Goal: Transaction & Acquisition: Purchase product/service

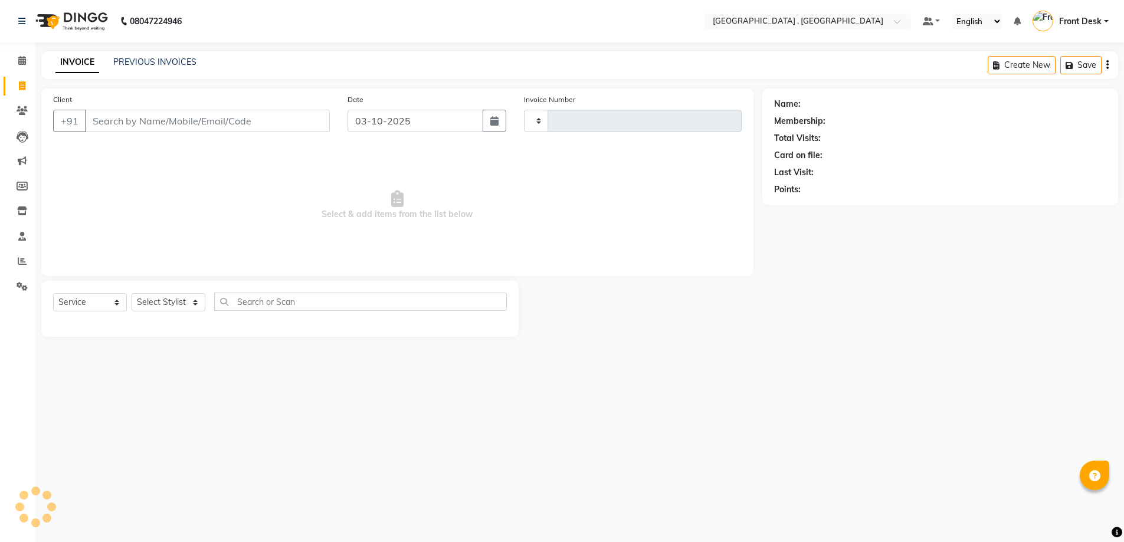
select select "service"
click at [84, 64] on link "INVOICE" at bounding box center [77, 62] width 44 height 21
click at [133, 67] on div "PREVIOUS INVOICES" at bounding box center [154, 62] width 83 height 12
type input "2218"
select select "5111"
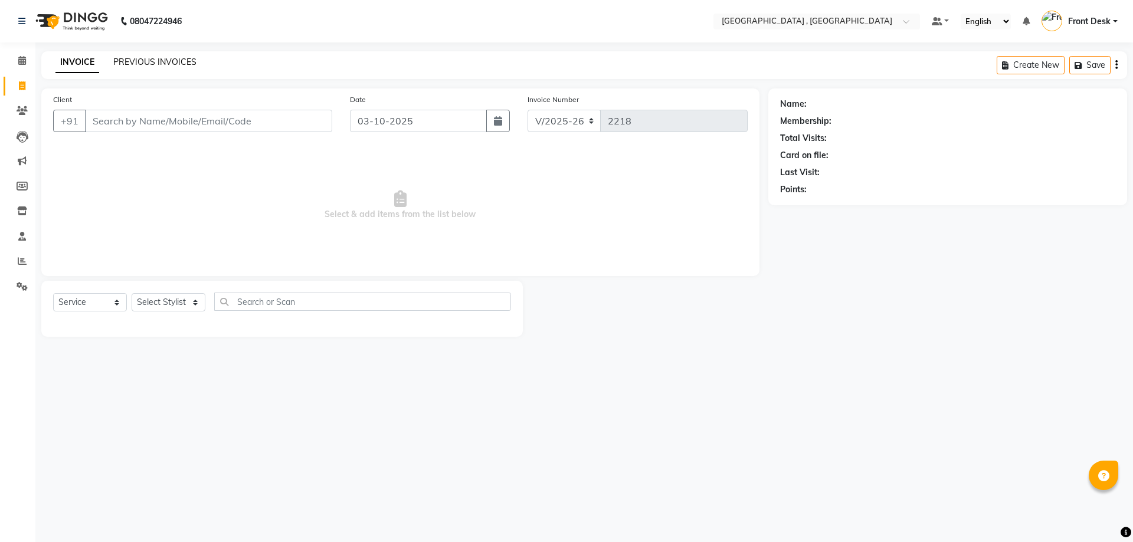
click at [174, 64] on link "PREVIOUS INVOICES" at bounding box center [154, 62] width 83 height 11
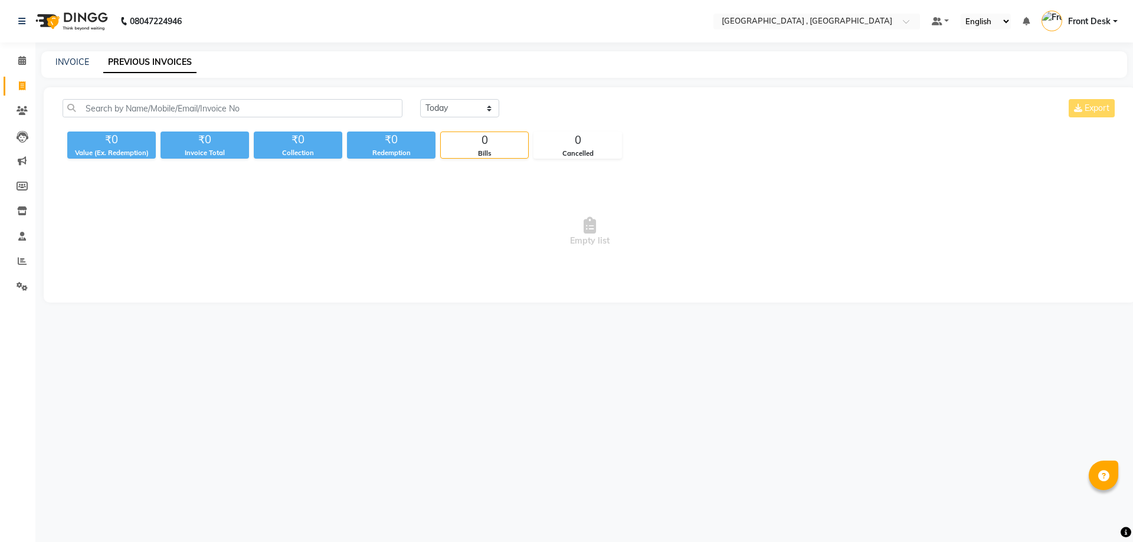
click at [181, 65] on link "PREVIOUS INVOICES" at bounding box center [149, 62] width 93 height 21
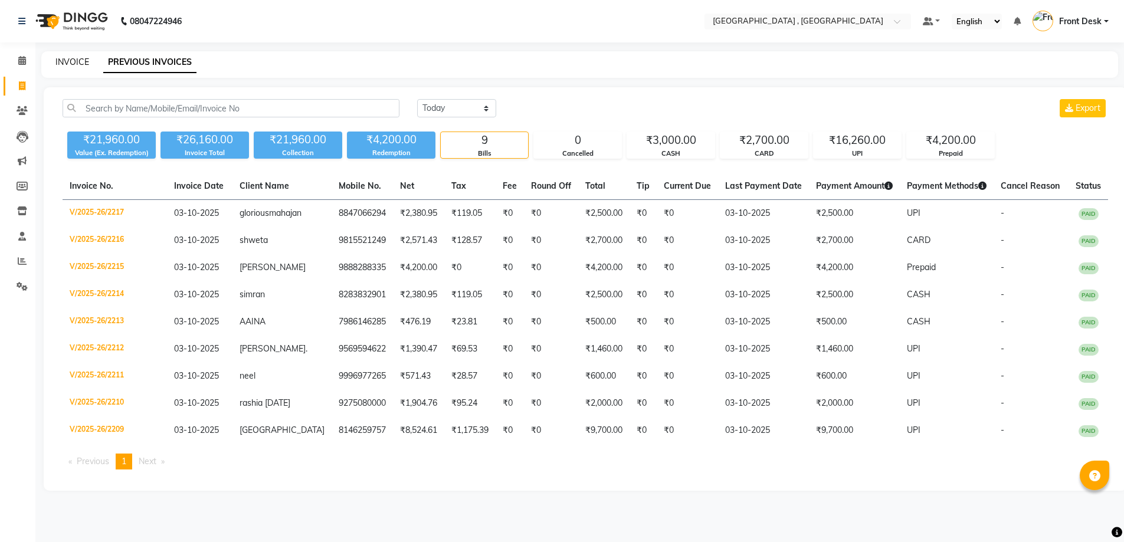
click at [74, 59] on link "INVOICE" at bounding box center [72, 62] width 34 height 11
select select "service"
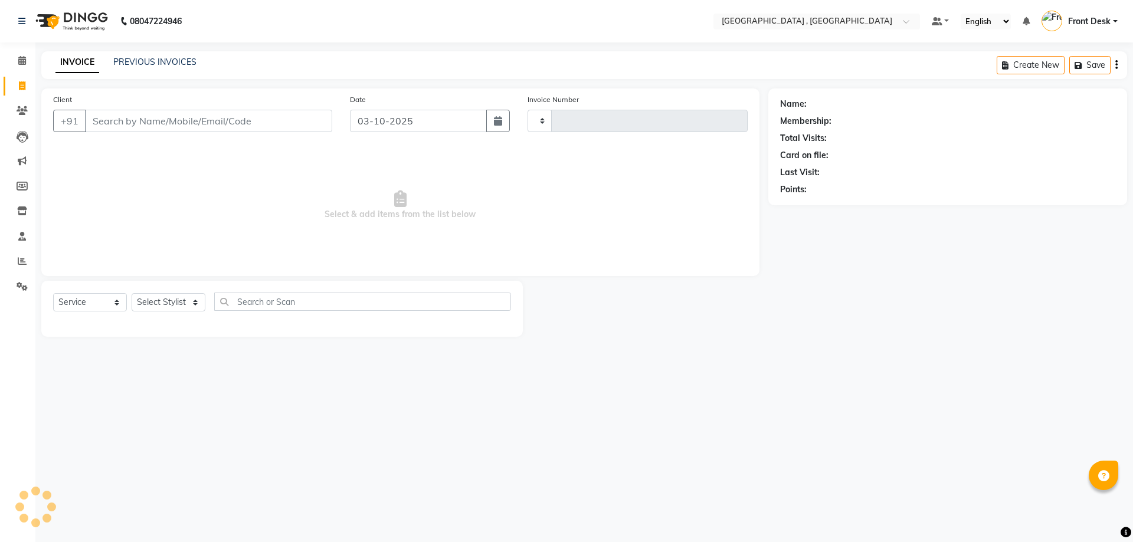
type input "2218"
select select "5111"
click at [116, 116] on input "Client" at bounding box center [208, 121] width 247 height 22
type input "r"
click at [158, 128] on input "r" at bounding box center [208, 121] width 247 height 22
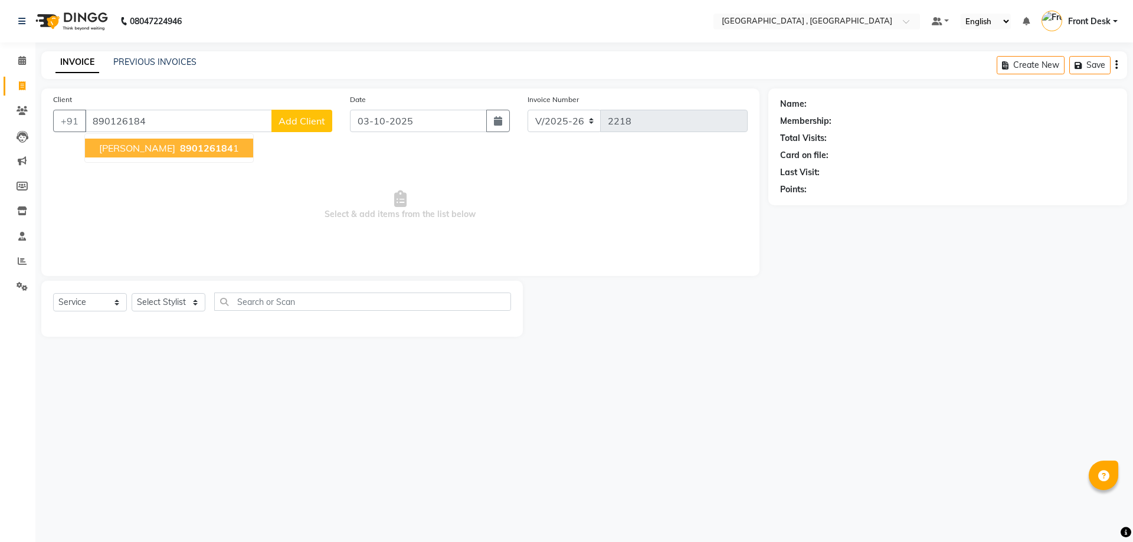
click at [179, 152] on ngb-highlight "890126184 1" at bounding box center [208, 148] width 61 height 12
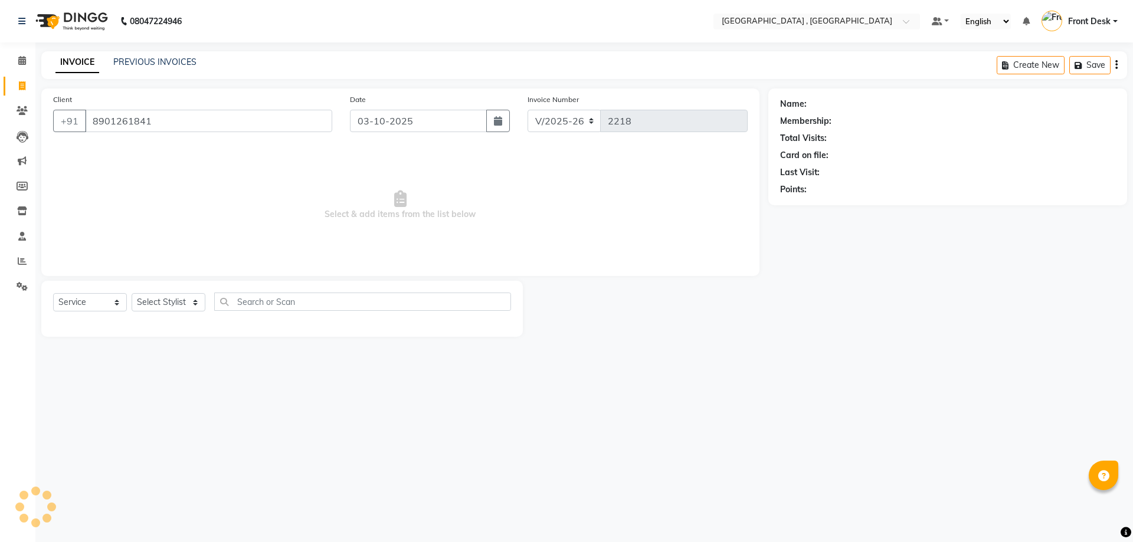
type input "8901261841"
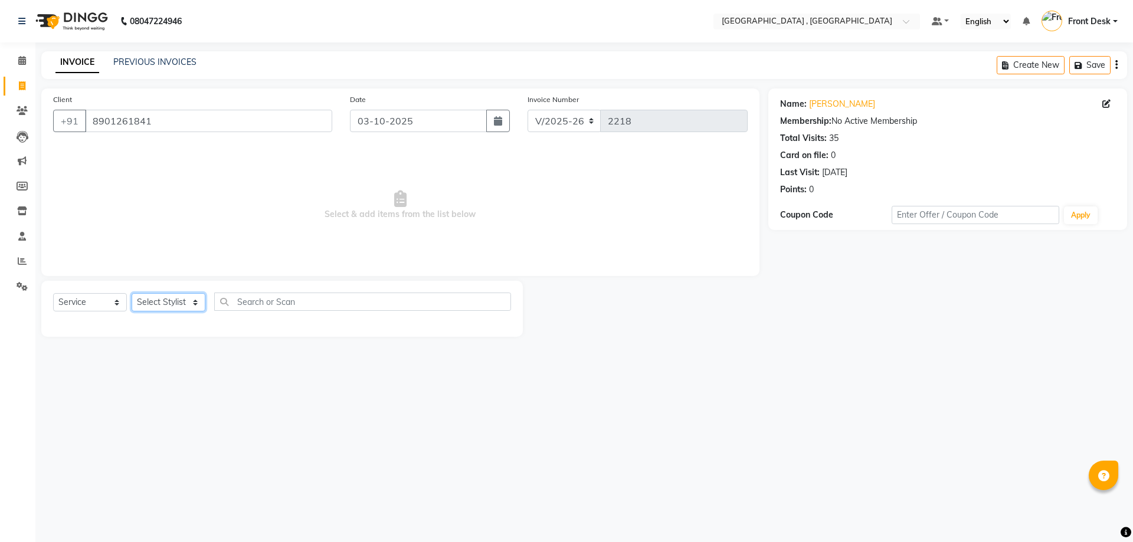
click at [186, 300] on select "Select Stylist anand anil anuj [PERSON_NAME] mam [PERSON_NAME] Front Desk [PERS…" at bounding box center [169, 302] width 74 height 18
select select "32310"
click at [132, 293] on select "Select Stylist anand anil anuj anuja mam ashok Front Desk irfan irfan manpreet …" at bounding box center [169, 302] width 74 height 18
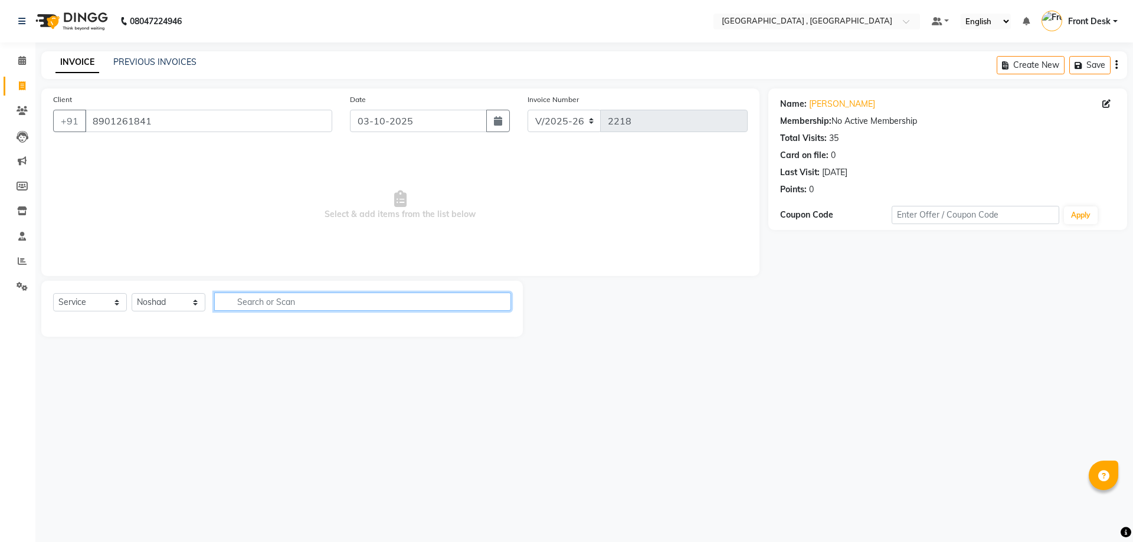
click at [278, 301] on input "text" at bounding box center [362, 302] width 297 height 18
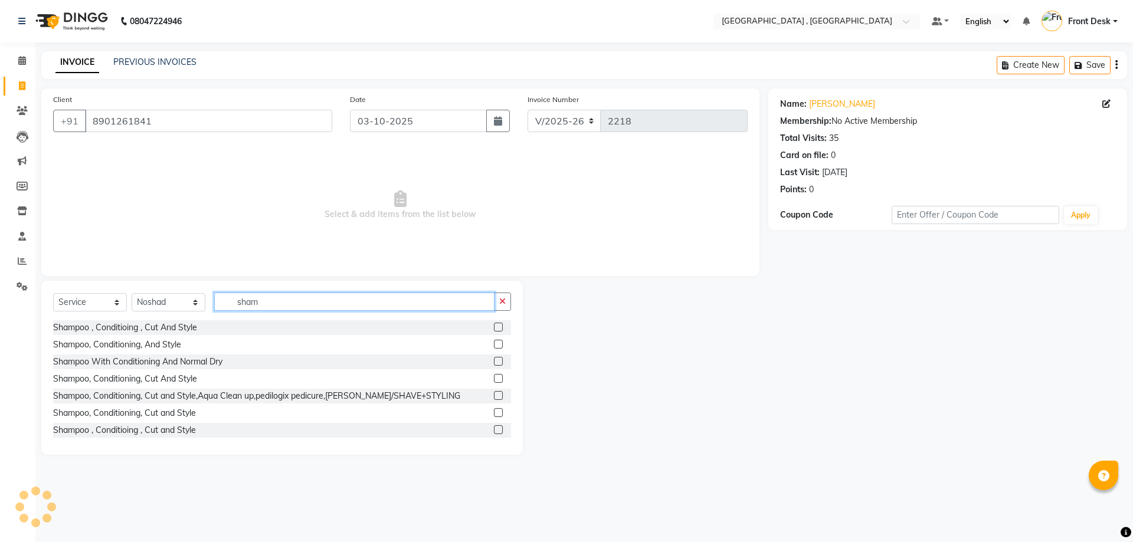
type input "sham"
click at [494, 327] on label at bounding box center [498, 327] width 9 height 9
click at [494, 327] on input "checkbox" at bounding box center [498, 328] width 8 height 8
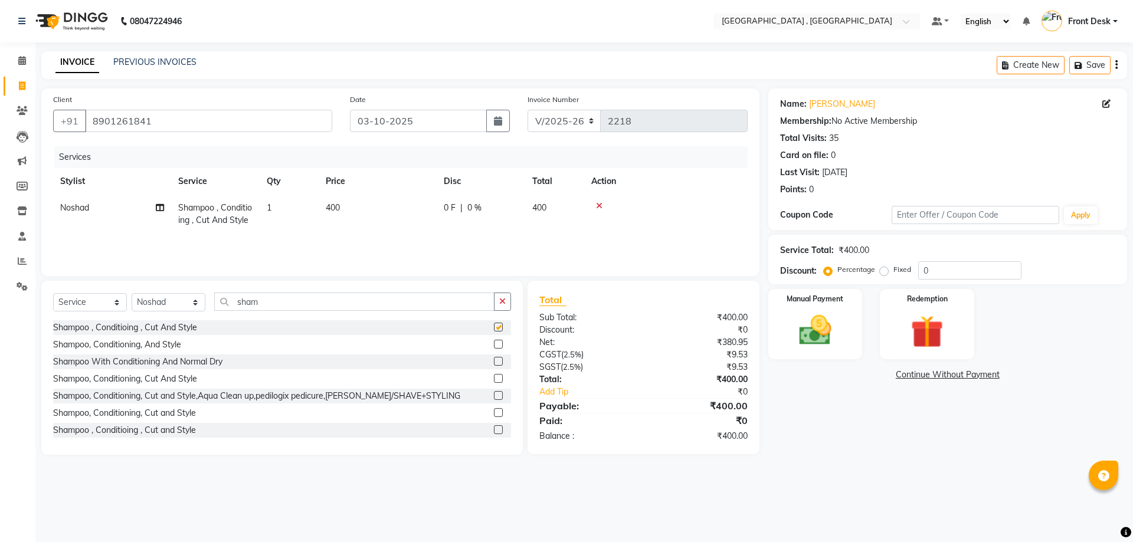
checkbox input "false"
click at [347, 215] on td "400" at bounding box center [378, 214] width 118 height 39
select select "32310"
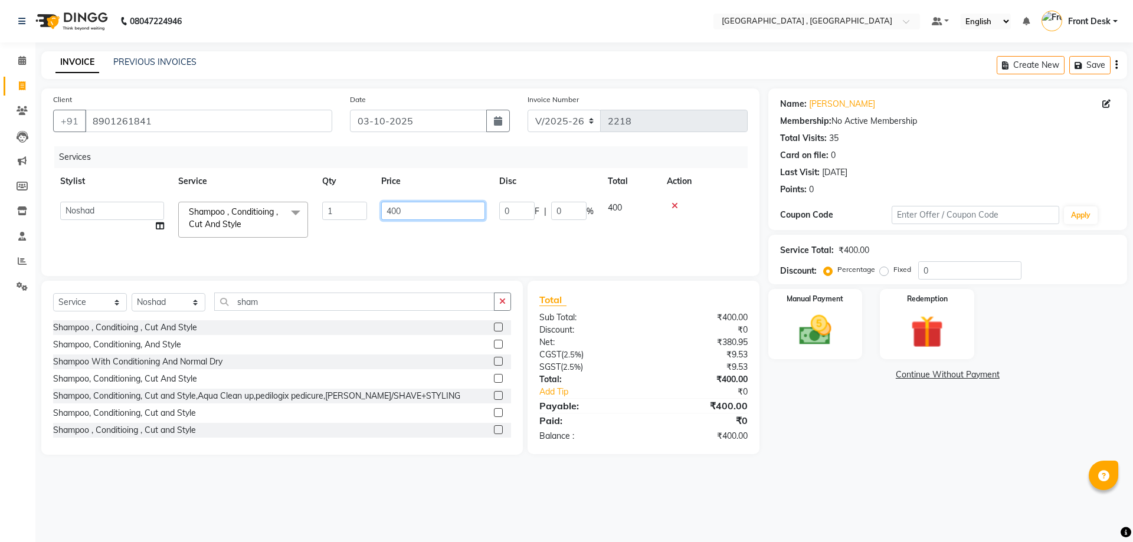
drag, startPoint x: 438, startPoint y: 206, endPoint x: 323, endPoint y: 208, distance: 115.0
click at [324, 208] on tr "anand anil anuj anuja mam ashok Front Desk irfan irfan manpreet Noshad prince r…" at bounding box center [400, 220] width 694 height 50
type input "1"
type input "800"
click at [395, 244] on td "800" at bounding box center [433, 220] width 118 height 50
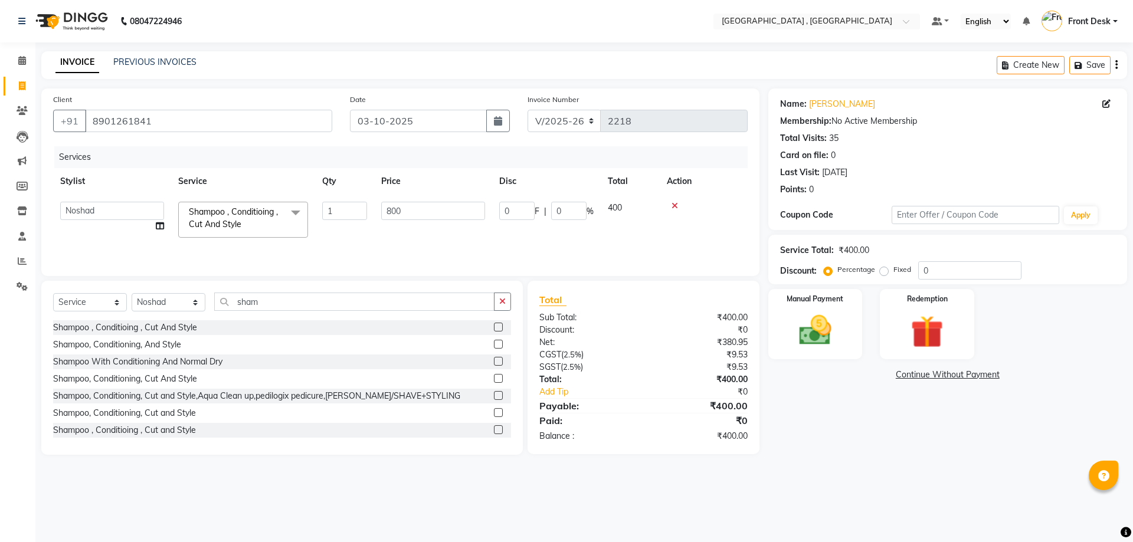
select select "32310"
click at [178, 310] on select "Select Stylist anand anil anuj anuja mam ashok Front Desk irfan irfan manpreet …" at bounding box center [169, 302] width 74 height 18
select select "32312"
click at [132, 293] on select "Select Stylist anand anil anuj anuja mam ashok Front Desk irfan irfan manpreet …" at bounding box center [169, 302] width 74 height 18
click at [277, 304] on input "sham" at bounding box center [354, 302] width 280 height 18
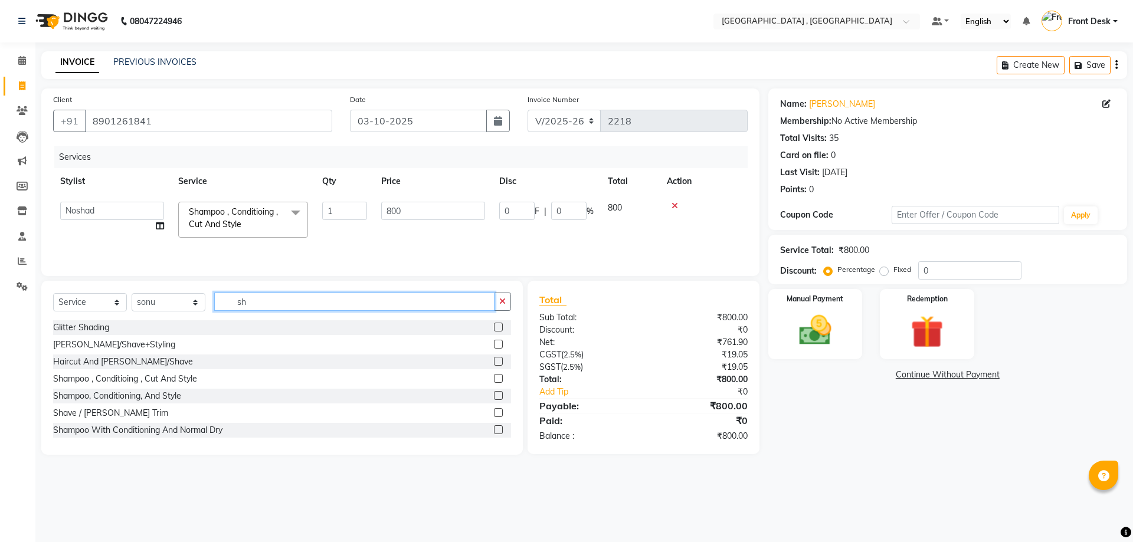
type input "s"
type input "eye"
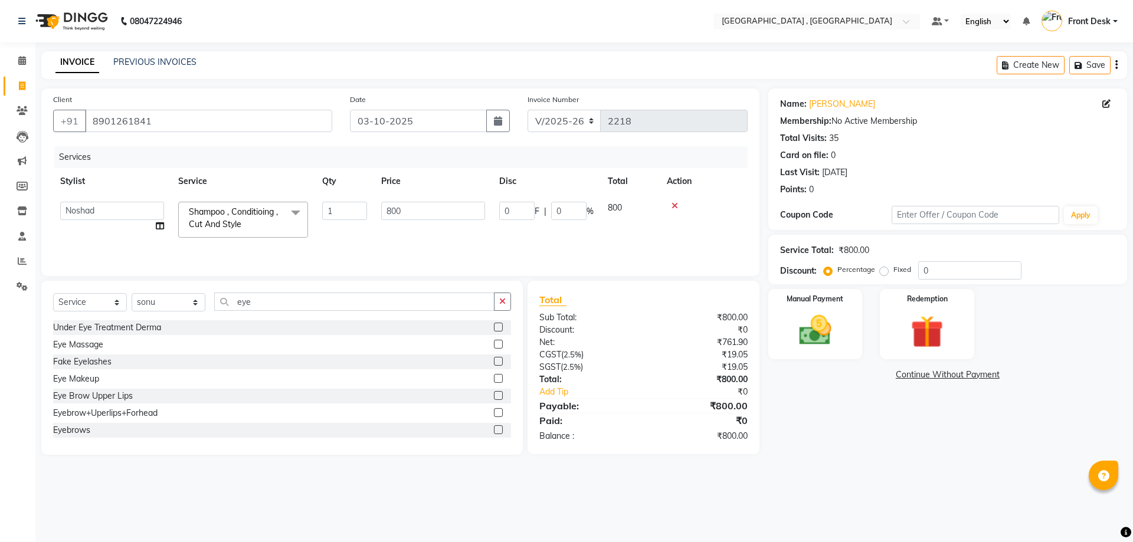
click at [494, 427] on label at bounding box center [498, 429] width 9 height 9
click at [494, 427] on input "checkbox" at bounding box center [498, 431] width 8 height 8
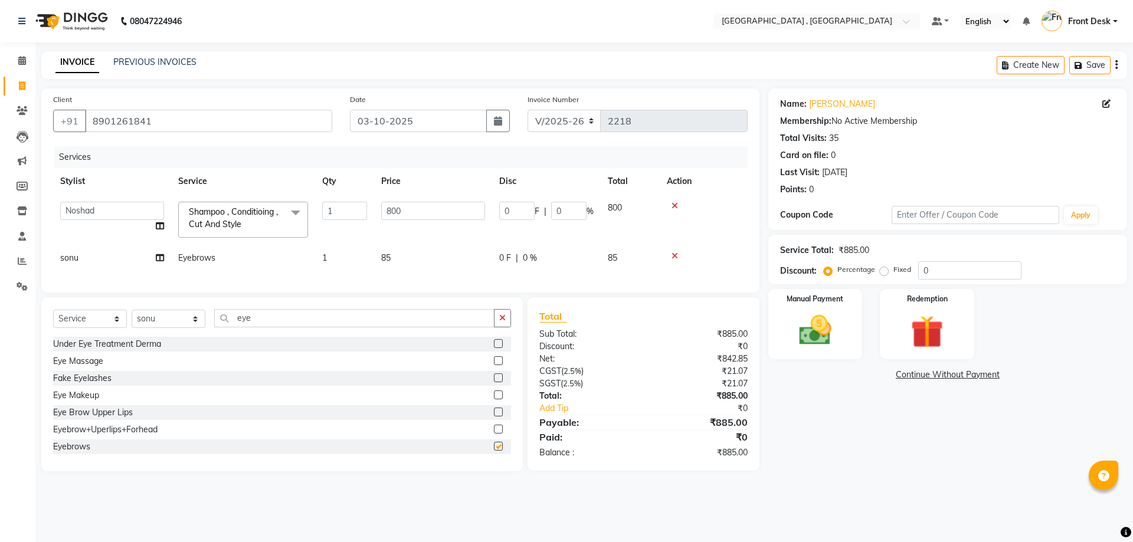
checkbox input "false"
click at [402, 258] on td "85" at bounding box center [433, 258] width 118 height 27
select select "32312"
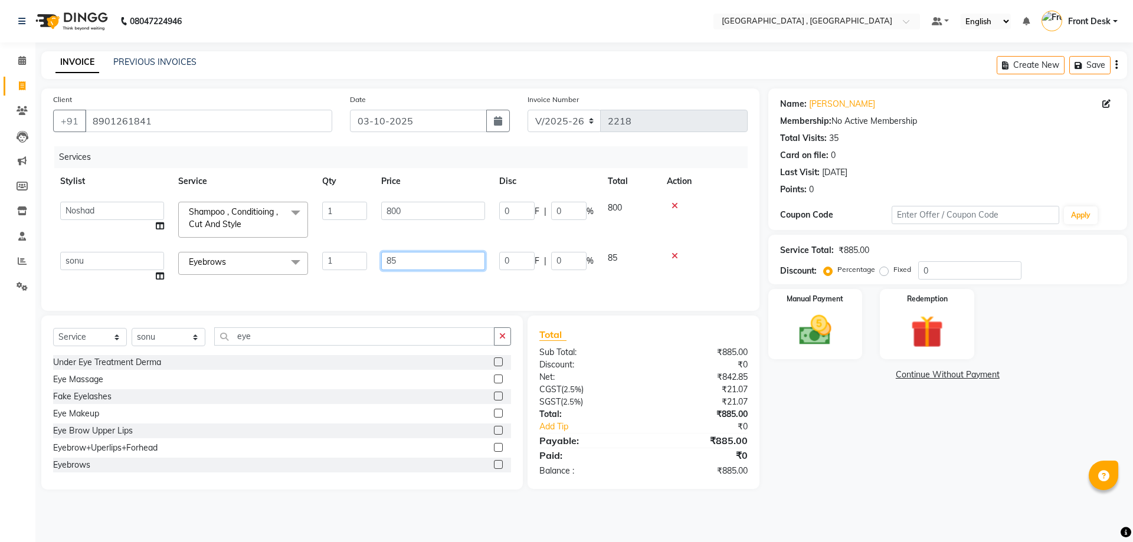
drag, startPoint x: 412, startPoint y: 259, endPoint x: 417, endPoint y: 306, distance: 47.4
click at [346, 267] on tr "anand anil anuj anuja mam ashok Front Desk irfan irfan manpreet Noshad prince r…" at bounding box center [400, 267] width 694 height 45
type input "60"
click at [406, 283] on div "Services Stylist Service Qty Price Disc Total Action anand anil anuj anuja mam …" at bounding box center [400, 222] width 694 height 153
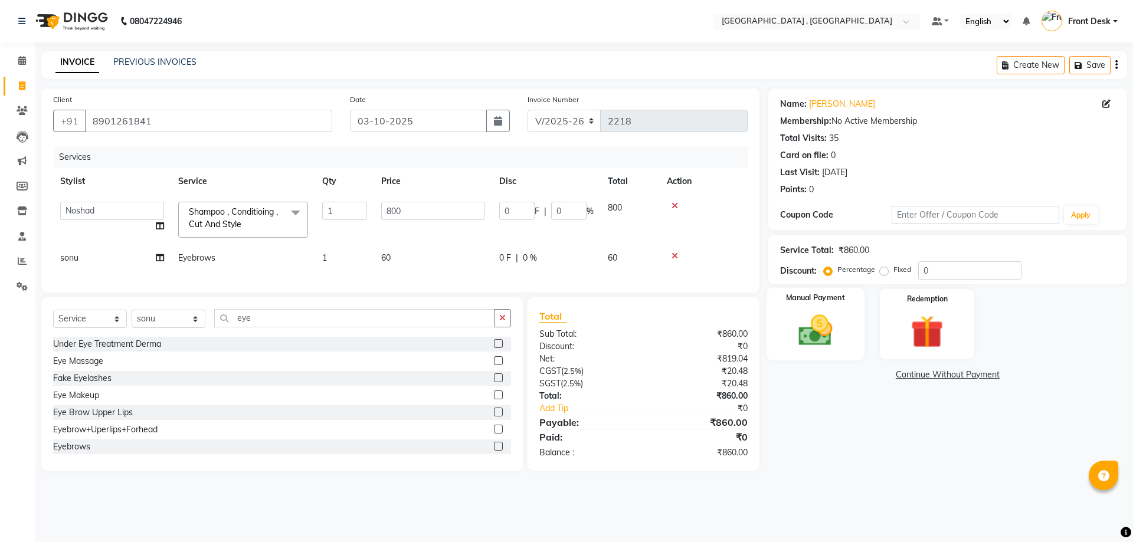
click at [812, 319] on img at bounding box center [815, 330] width 55 height 39
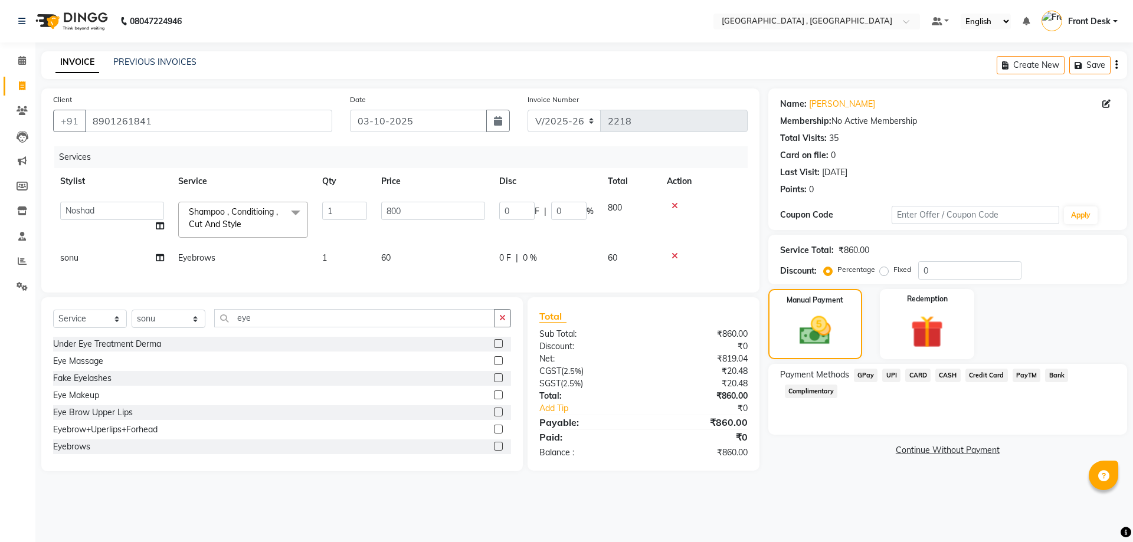
click at [946, 375] on span "CASH" at bounding box center [947, 376] width 25 height 14
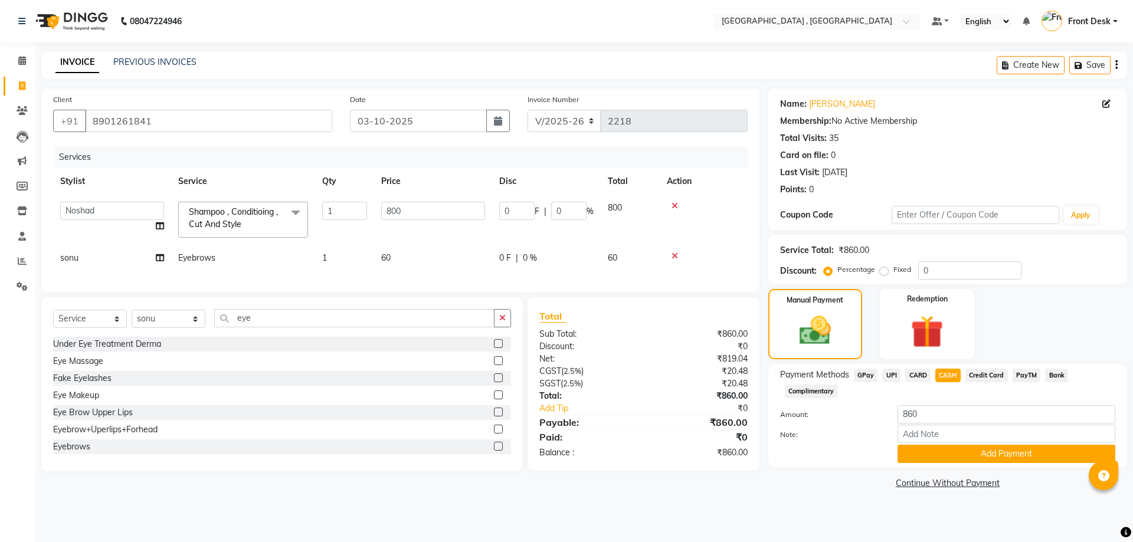
click at [953, 463] on div "Payment Methods GPay UPI CARD CASH Credit Card PayTM Bank Complimentary Amount:…" at bounding box center [947, 416] width 359 height 104
click at [954, 453] on button "Add Payment" at bounding box center [1006, 454] width 218 height 18
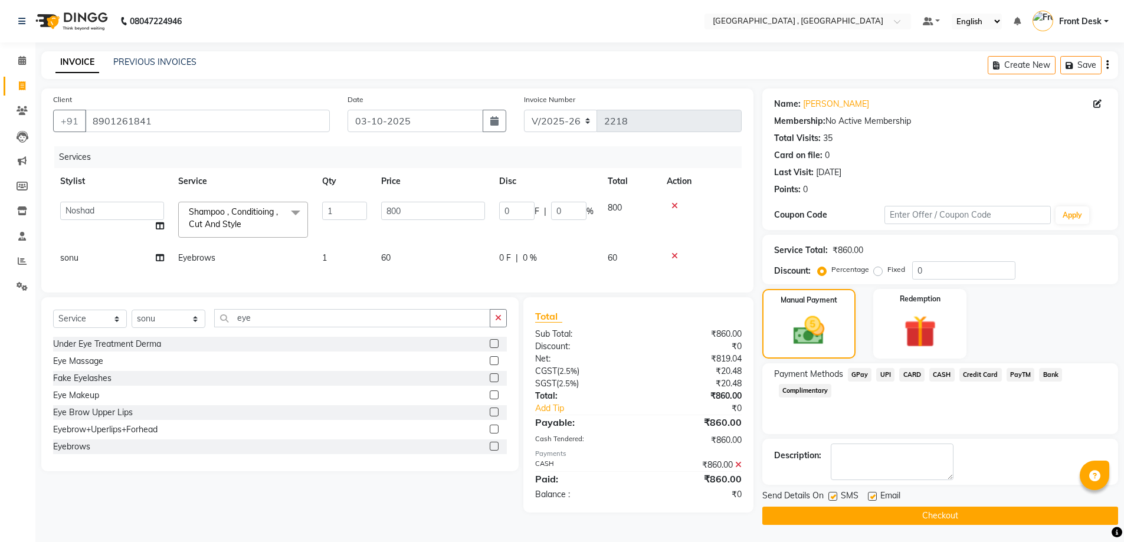
click at [925, 521] on button "Checkout" at bounding box center [940, 516] width 356 height 18
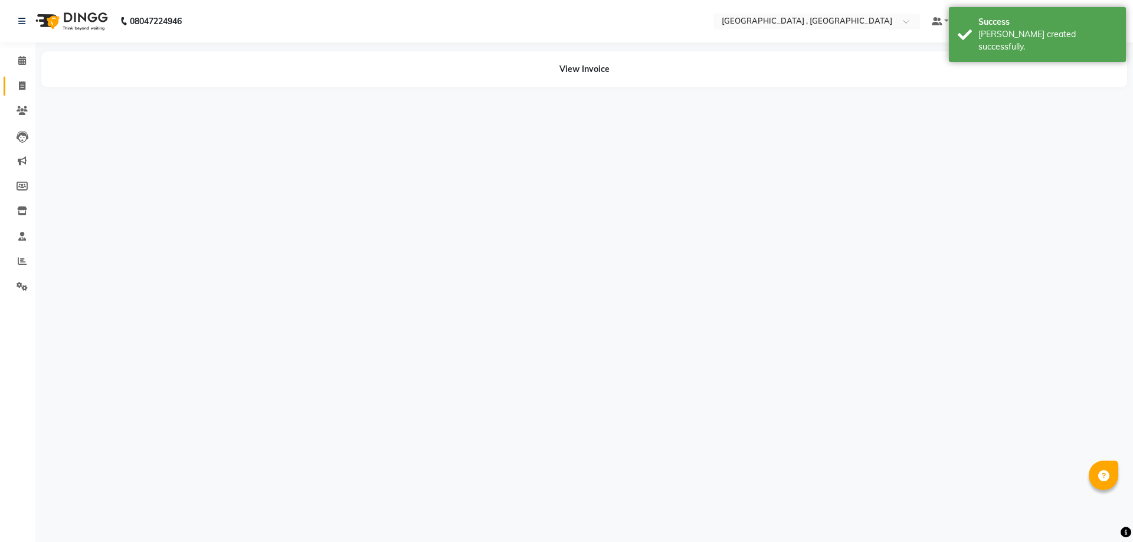
click at [22, 83] on icon at bounding box center [22, 85] width 6 height 9
select select "service"
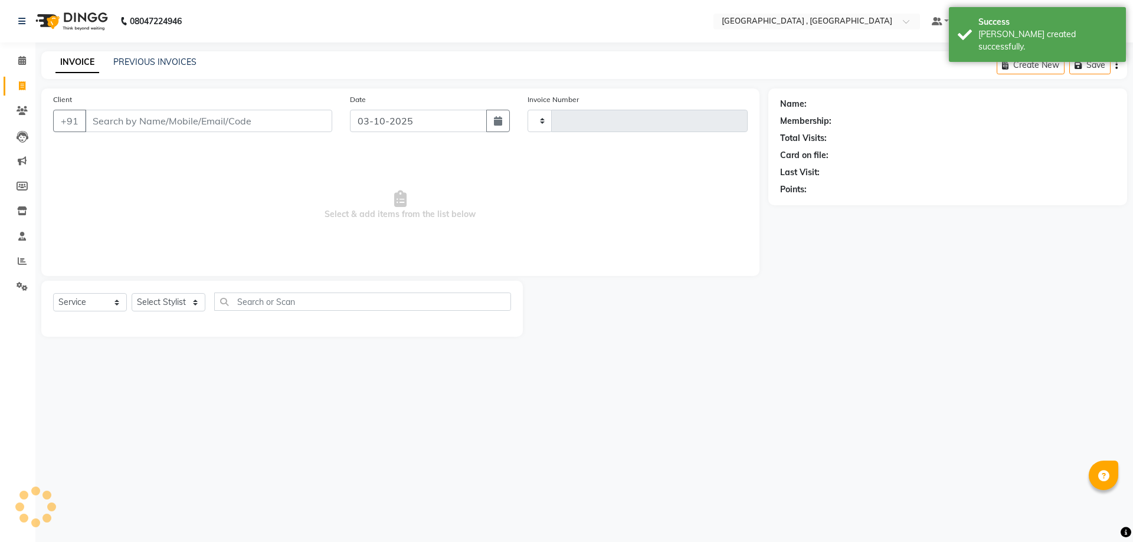
type input "2219"
select select "5111"
click at [168, 65] on link "PREVIOUS INVOICES" at bounding box center [154, 62] width 83 height 11
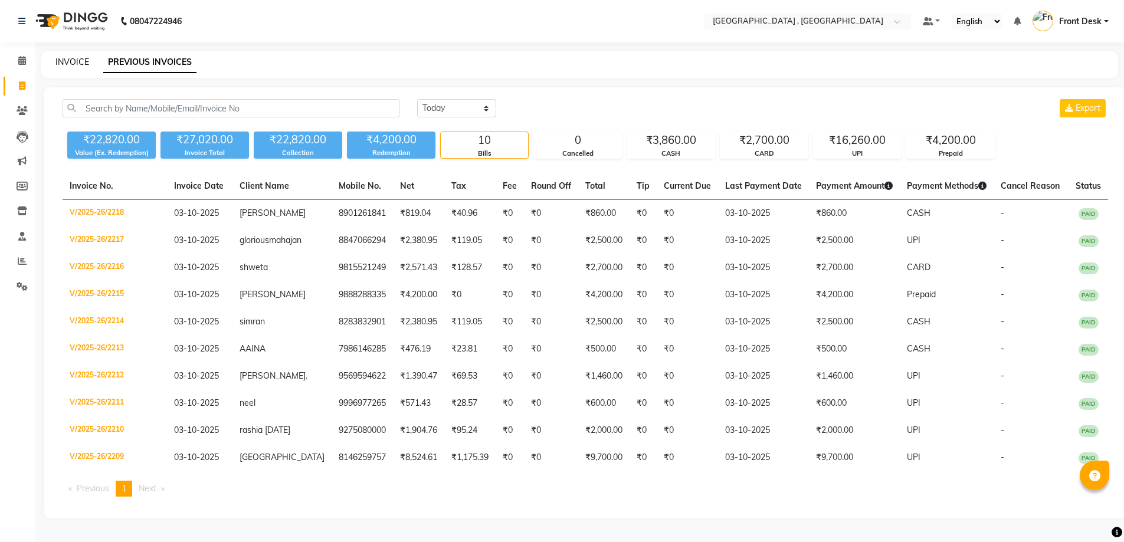
click at [77, 57] on link "INVOICE" at bounding box center [72, 62] width 34 height 11
select select "service"
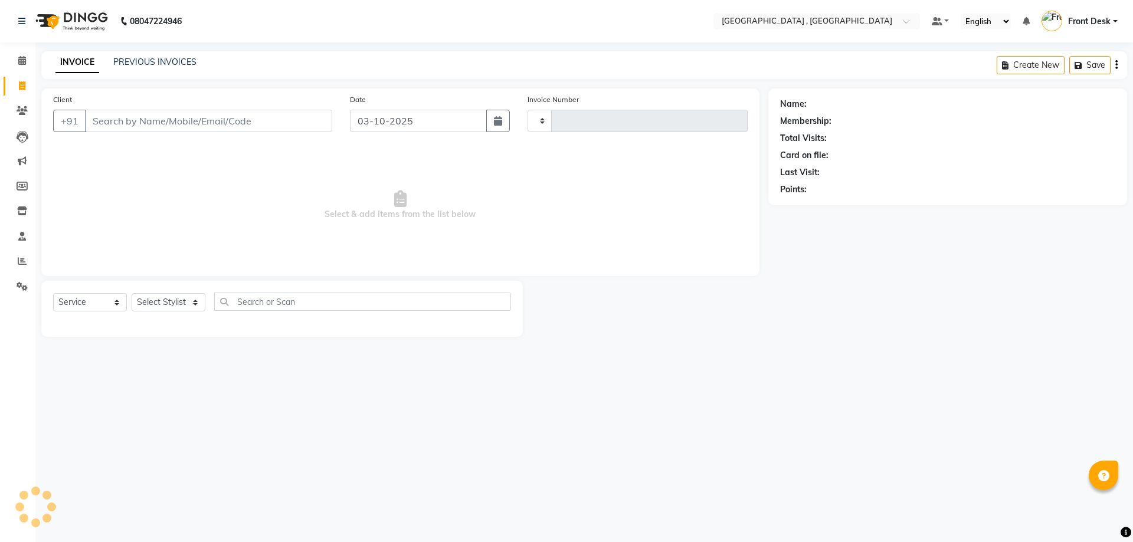
click at [175, 68] on div "INVOICE PREVIOUS INVOICES" at bounding box center [125, 63] width 169 height 14
click at [172, 54] on div "INVOICE PREVIOUS INVOICES Create New Save" at bounding box center [583, 65] width 1085 height 28
type input "2219"
click at [173, 59] on link "PREVIOUS INVOICES" at bounding box center [154, 62] width 83 height 11
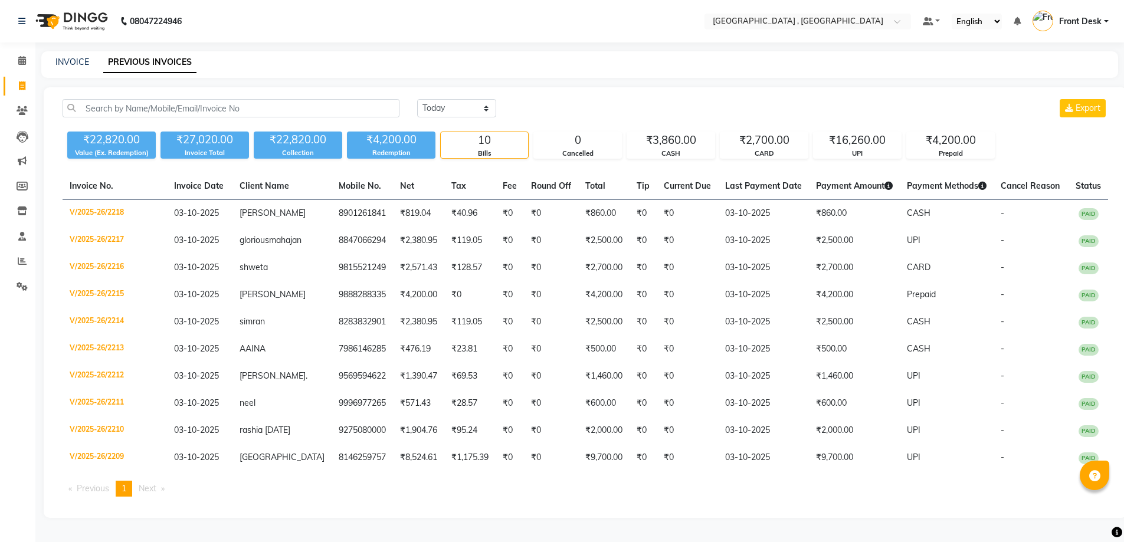
click at [74, 55] on div "INVOICE PREVIOUS INVOICES" at bounding box center [579, 64] width 1077 height 27
click at [72, 62] on link "INVOICE" at bounding box center [72, 62] width 34 height 11
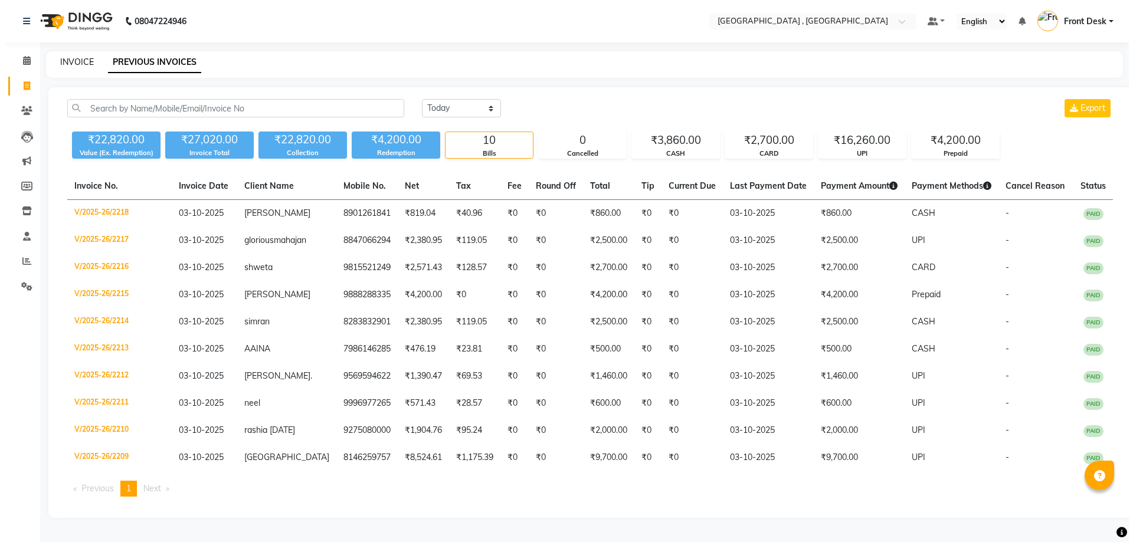
select select "service"
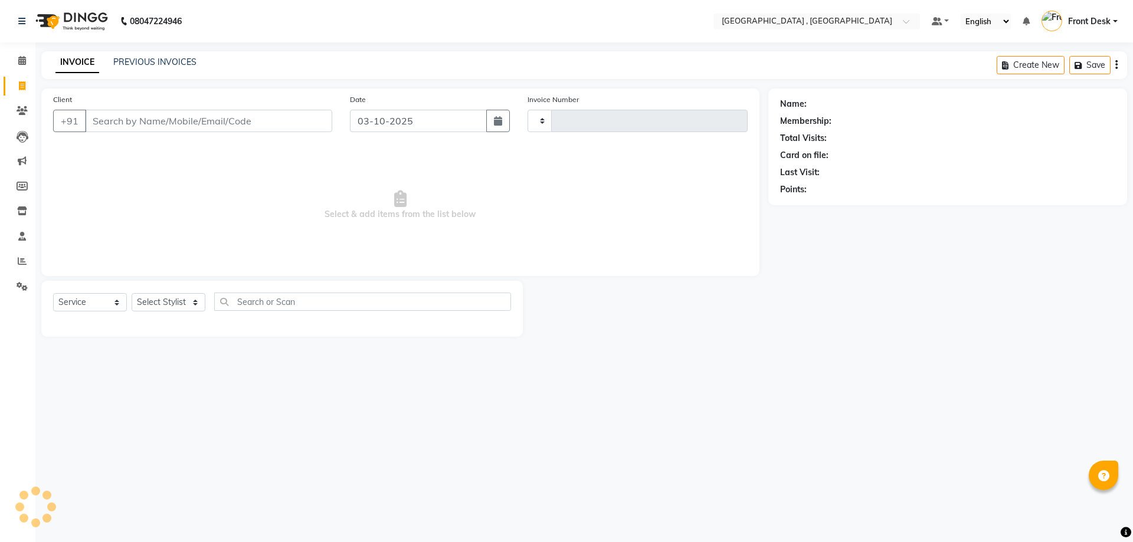
type input "2219"
select select "5111"
click at [143, 57] on link "PREVIOUS INVOICES" at bounding box center [154, 62] width 83 height 11
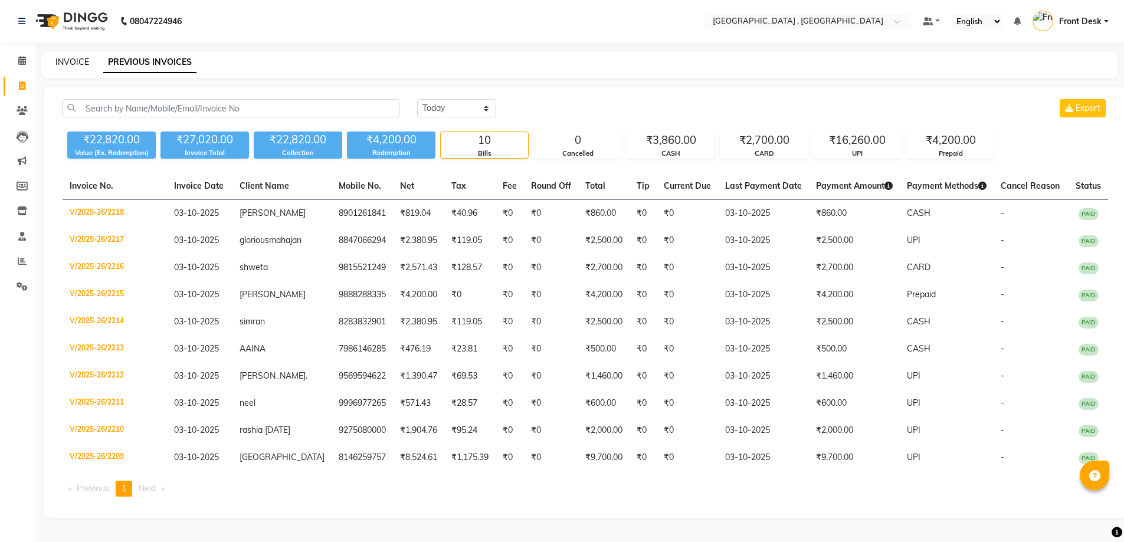
click at [72, 59] on link "INVOICE" at bounding box center [72, 62] width 34 height 11
select select "service"
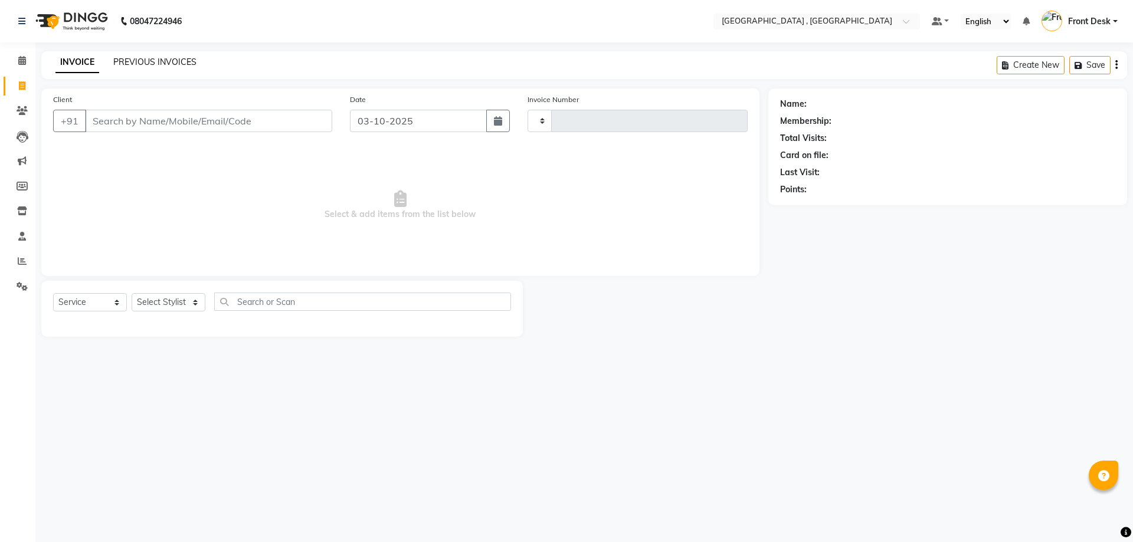
type input "2219"
select select "5111"
click at [157, 59] on link "PREVIOUS INVOICES" at bounding box center [154, 62] width 83 height 11
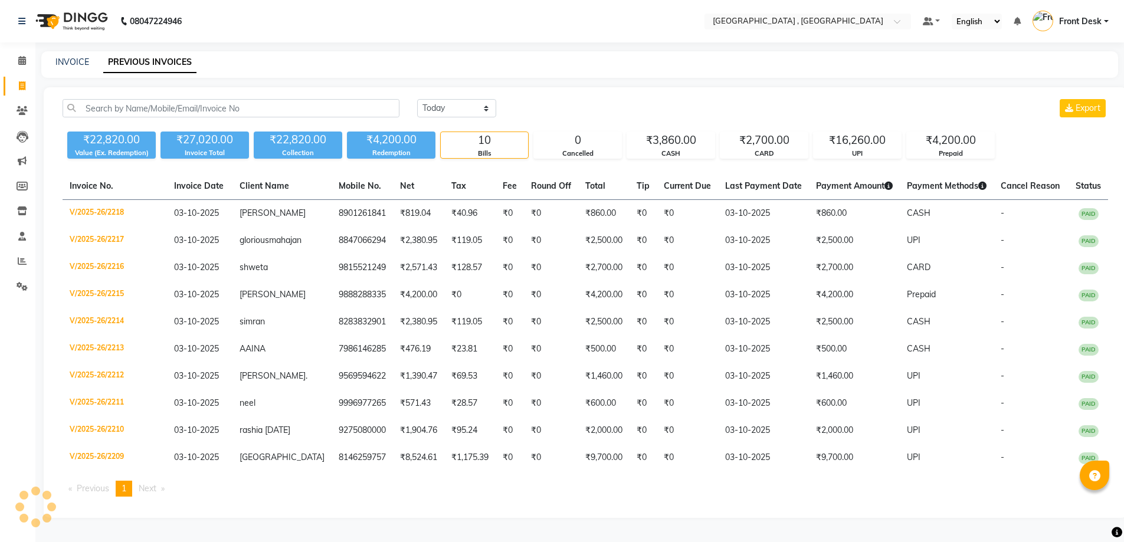
click at [73, 70] on div "INVOICE PREVIOUS INVOICES" at bounding box center [579, 64] width 1077 height 27
click at [75, 60] on link "INVOICE" at bounding box center [72, 62] width 34 height 11
select select "service"
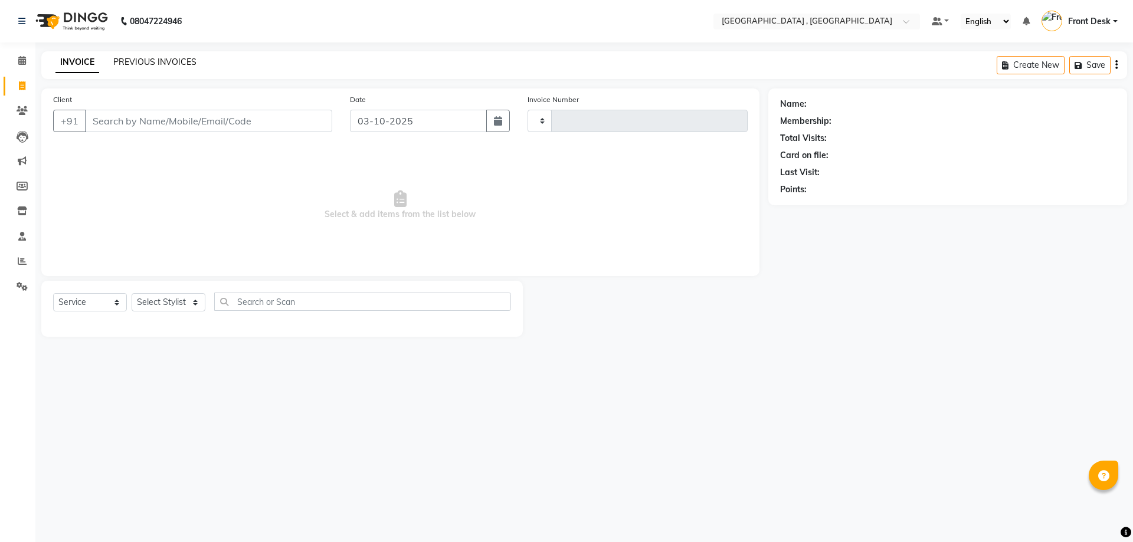
click at [135, 60] on link "PREVIOUS INVOICES" at bounding box center [154, 62] width 83 height 11
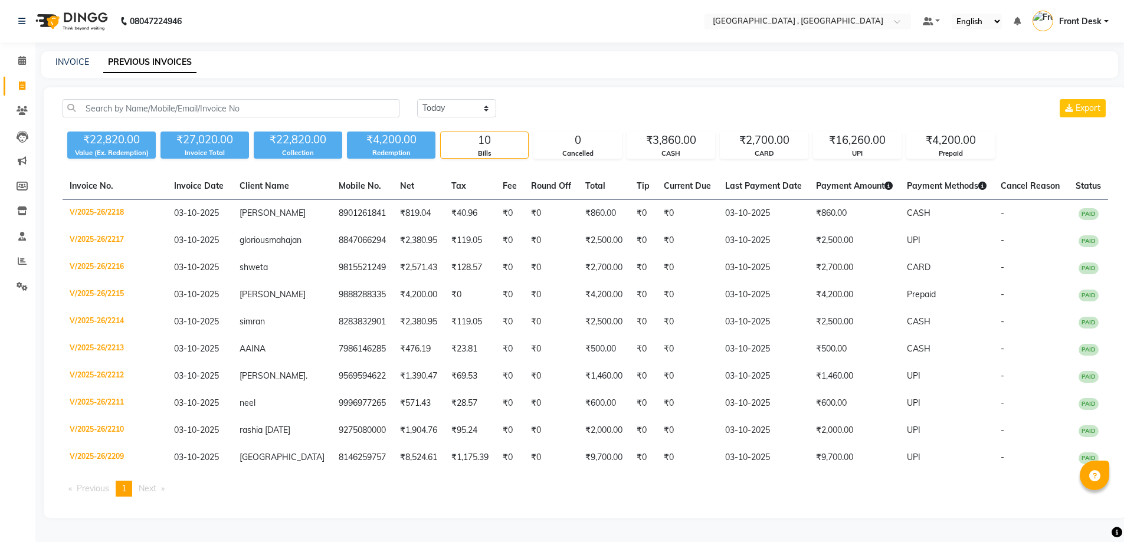
click at [232, 12] on nav "08047224946 Select Location × Tress Lounge , Zirakpur Default Panel My Panel En…" at bounding box center [562, 21] width 1124 height 42
click at [74, 64] on link "INVOICE" at bounding box center [72, 62] width 34 height 11
select select "service"
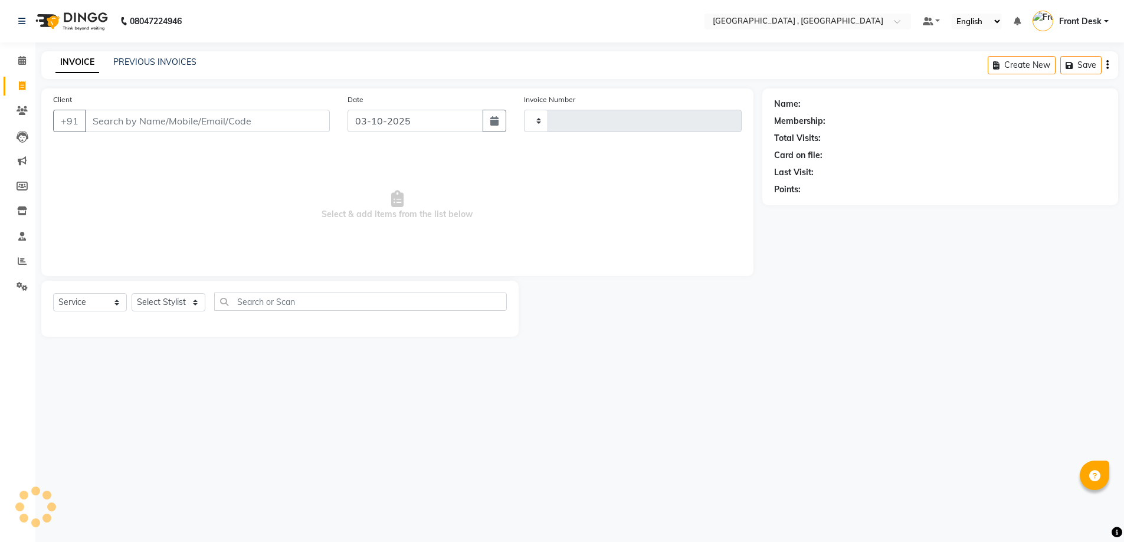
click at [132, 122] on input "Client" at bounding box center [207, 121] width 245 height 22
select select "5111"
type input "2219"
type input "8146679928"
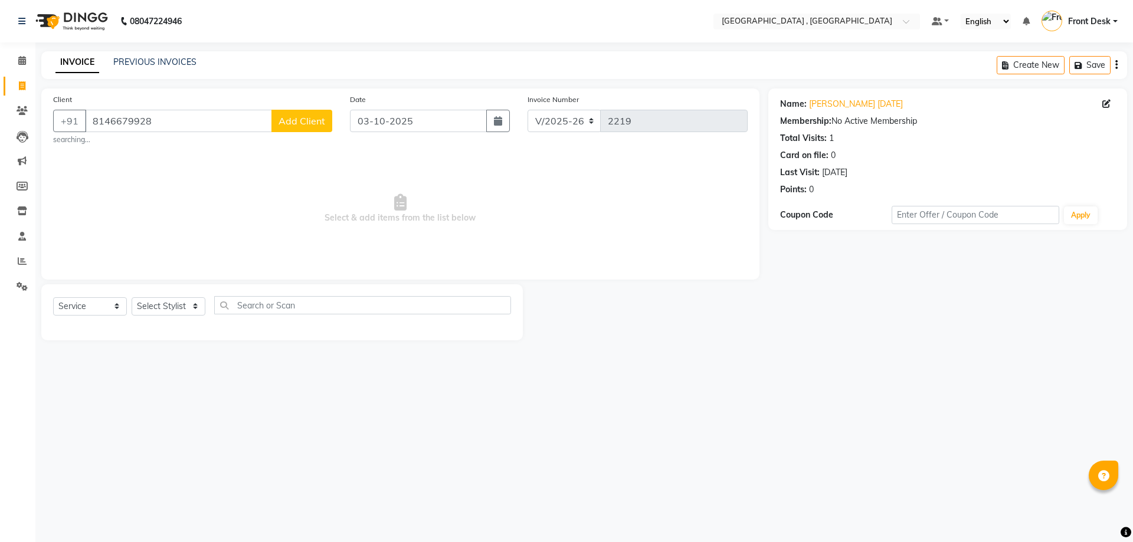
click at [293, 119] on span "Add Client" at bounding box center [301, 121] width 47 height 12
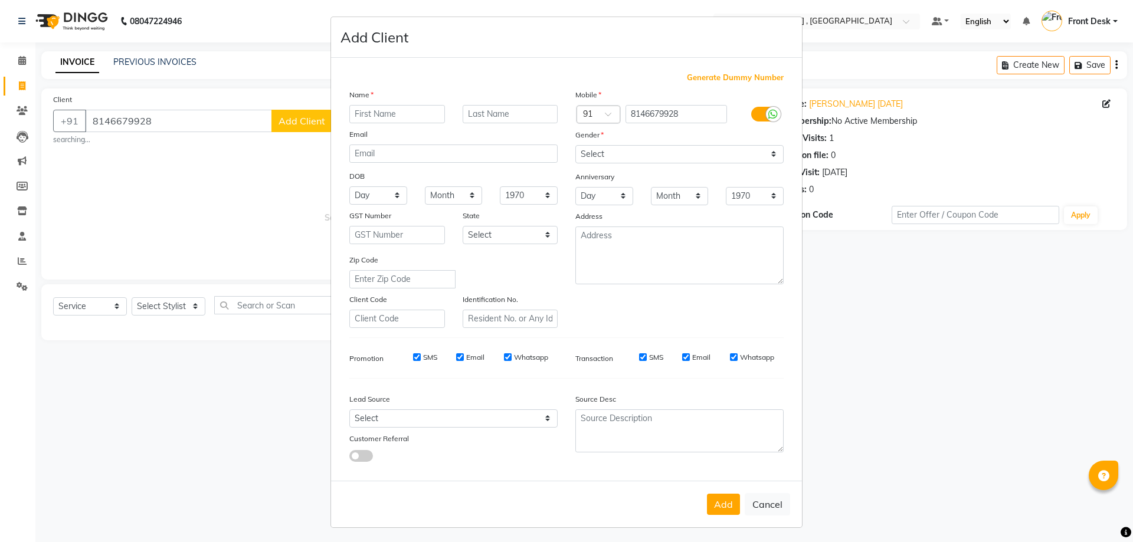
click at [879, 336] on ngb-modal-window "Add Client Generate Dummy Number Name Email DOB Day 01 02 03 04 05 06 07 08 09 …" at bounding box center [566, 271] width 1133 height 542
click at [757, 503] on button "Cancel" at bounding box center [766, 504] width 45 height 22
select select
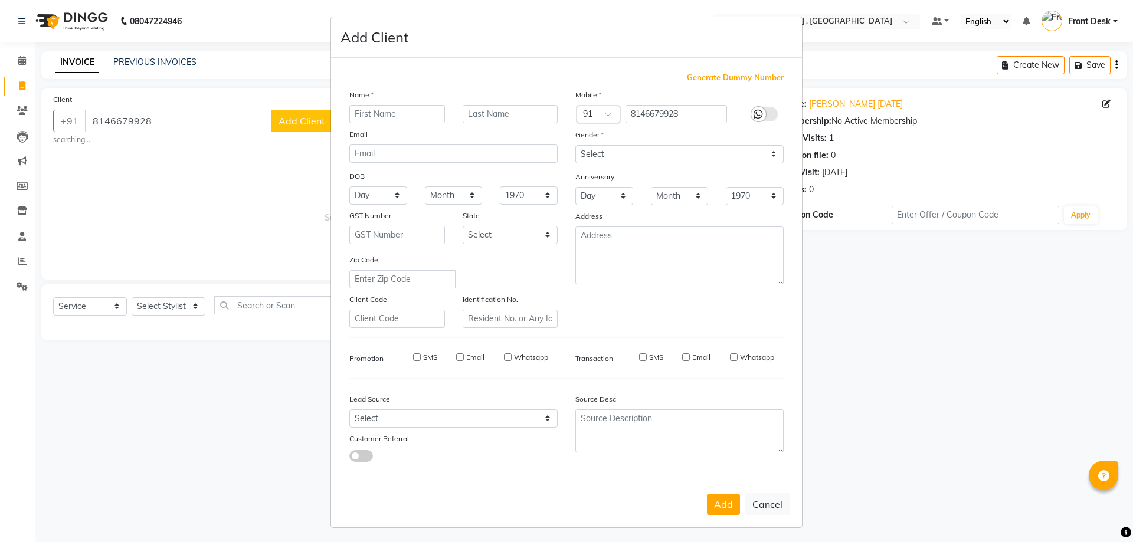
select select
checkbox input "false"
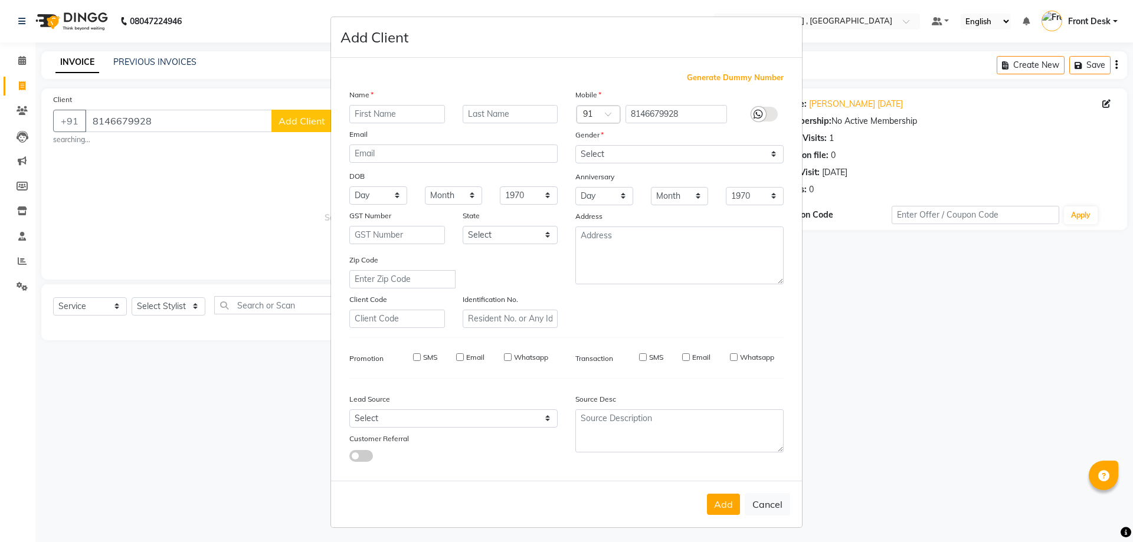
checkbox input "false"
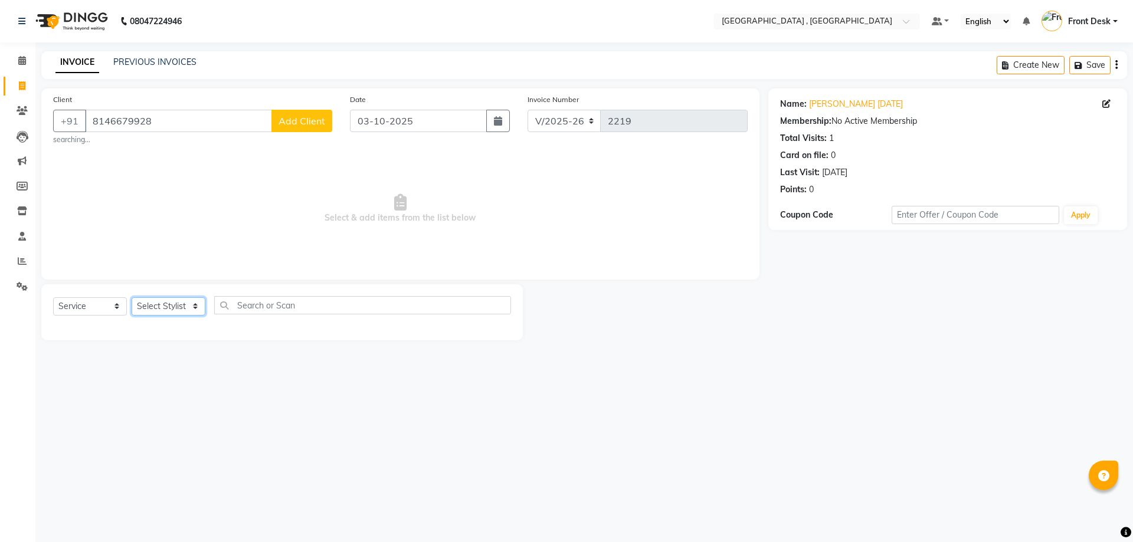
click at [173, 298] on select "Select Stylist anand anil anuj anuja mam ashok Front Desk irfan irfan manpreet …" at bounding box center [169, 306] width 74 height 18
select select "32312"
click at [132, 297] on select "Select Stylist anand anil anuj anuja mam ashok Front Desk irfan irfan manpreet …" at bounding box center [169, 306] width 74 height 18
click at [251, 304] on input "text" at bounding box center [362, 305] width 297 height 18
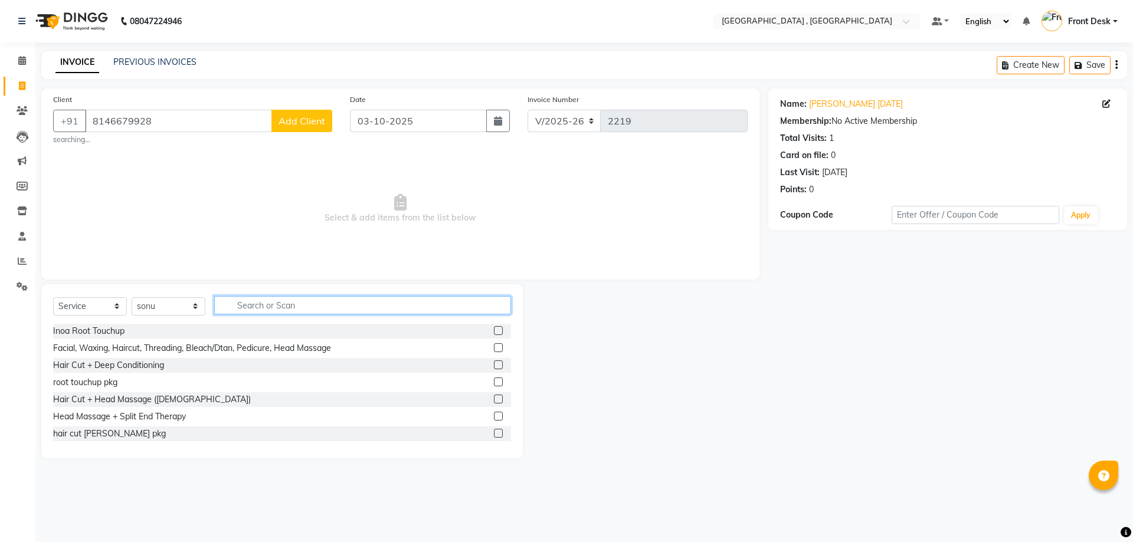
click at [251, 304] on input "text" at bounding box center [362, 305] width 297 height 18
type input "clean"
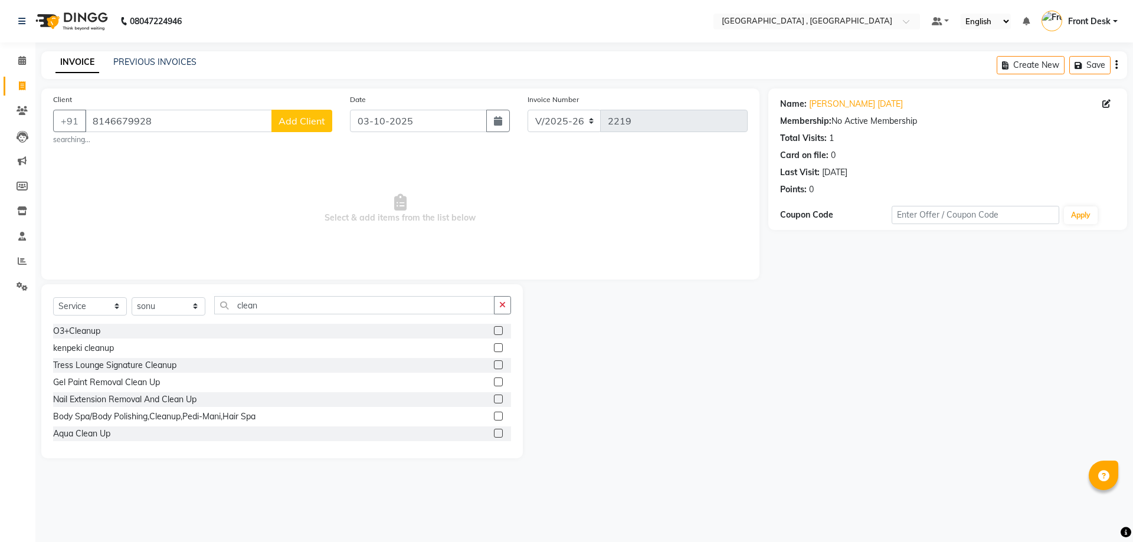
click at [494, 432] on label at bounding box center [498, 433] width 9 height 9
click at [494, 432] on input "checkbox" at bounding box center [498, 434] width 8 height 8
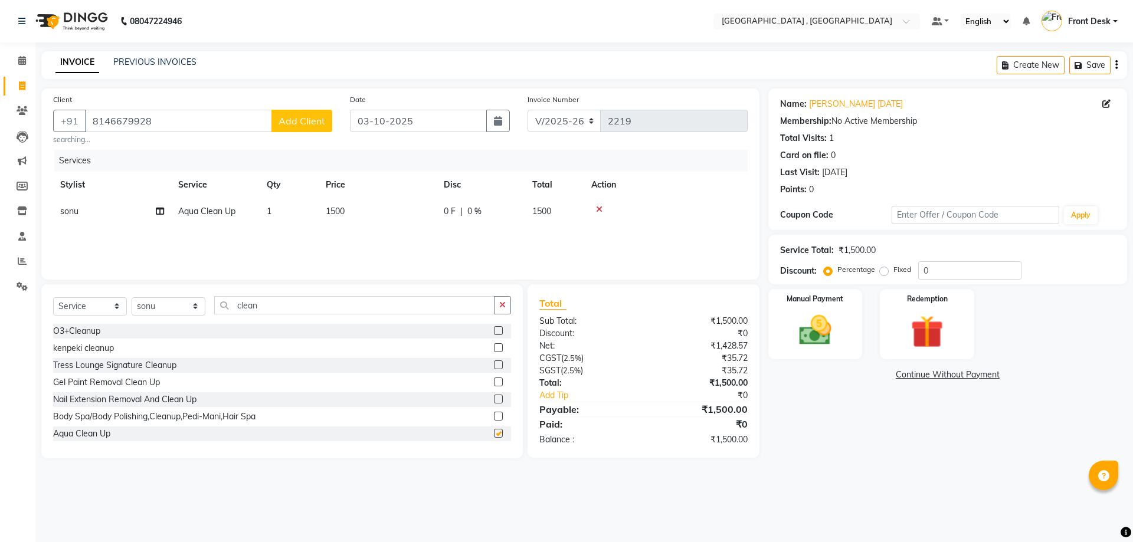
checkbox input "false"
click at [327, 207] on span "1500" at bounding box center [335, 211] width 19 height 11
select select "32312"
click at [396, 216] on input "1500" at bounding box center [433, 214] width 104 height 18
type input "1200"
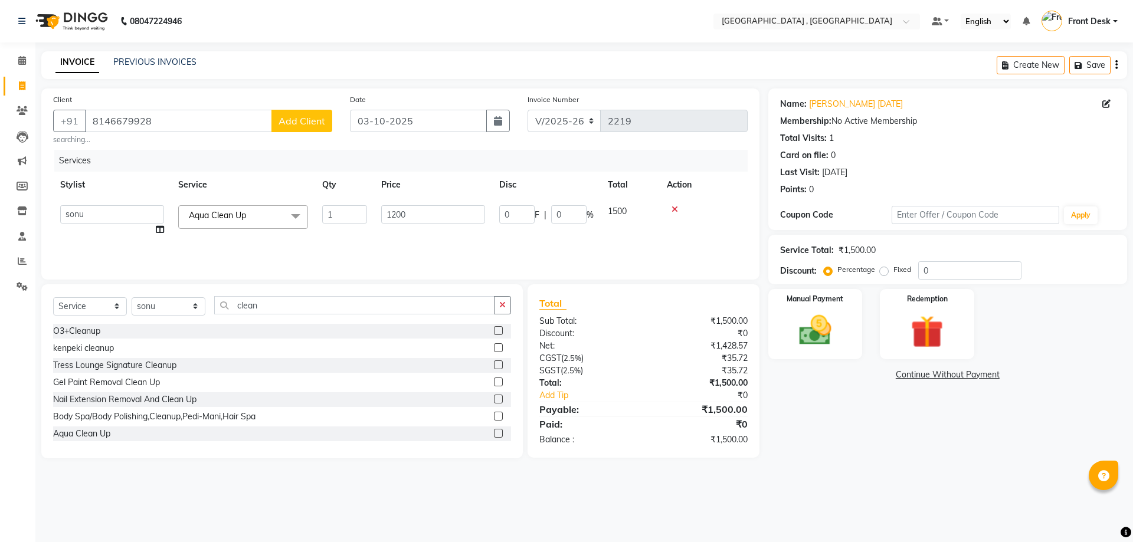
click at [450, 241] on div "Services Stylist Service Qty Price Disc Total Action anand anil anuj anuja mam …" at bounding box center [400, 209] width 694 height 118
click at [178, 303] on select "Select Stylist anand anil anuj anuja mam ashok Front Desk irfan irfan manpreet …" at bounding box center [169, 306] width 74 height 18
select select "67470"
click at [132, 297] on select "Select Stylist anand anil anuj anuja mam ashok Front Desk irfan irfan manpreet …" at bounding box center [169, 306] width 74 height 18
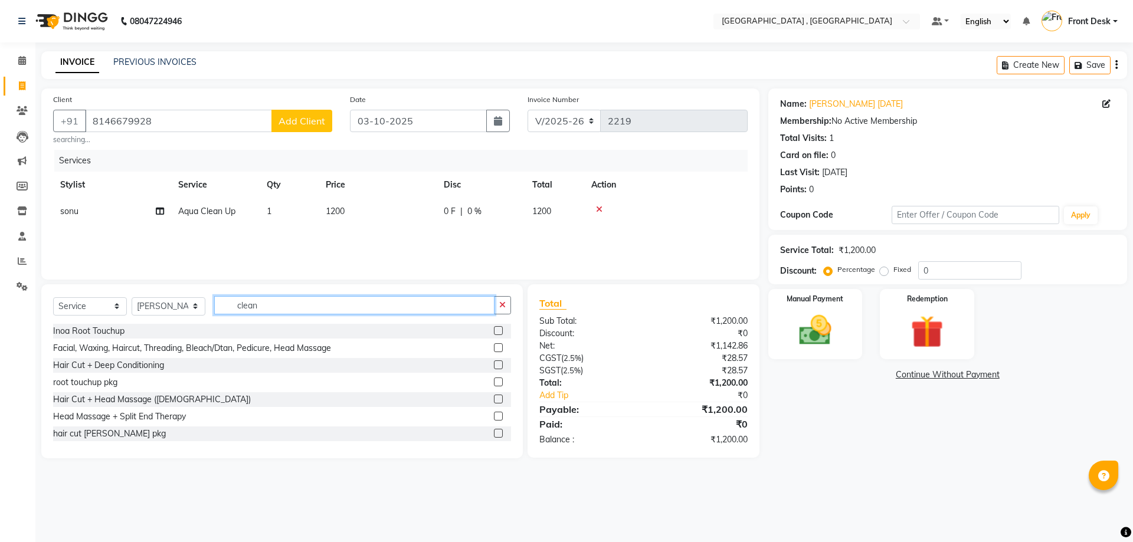
drag, startPoint x: 261, startPoint y: 308, endPoint x: 565, endPoint y: 542, distance: 382.8
click at [187, 304] on div "Select Service Product Membership Package Voucher Prepaid Gift Card Select Styl…" at bounding box center [282, 310] width 458 height 28
type input "gel"
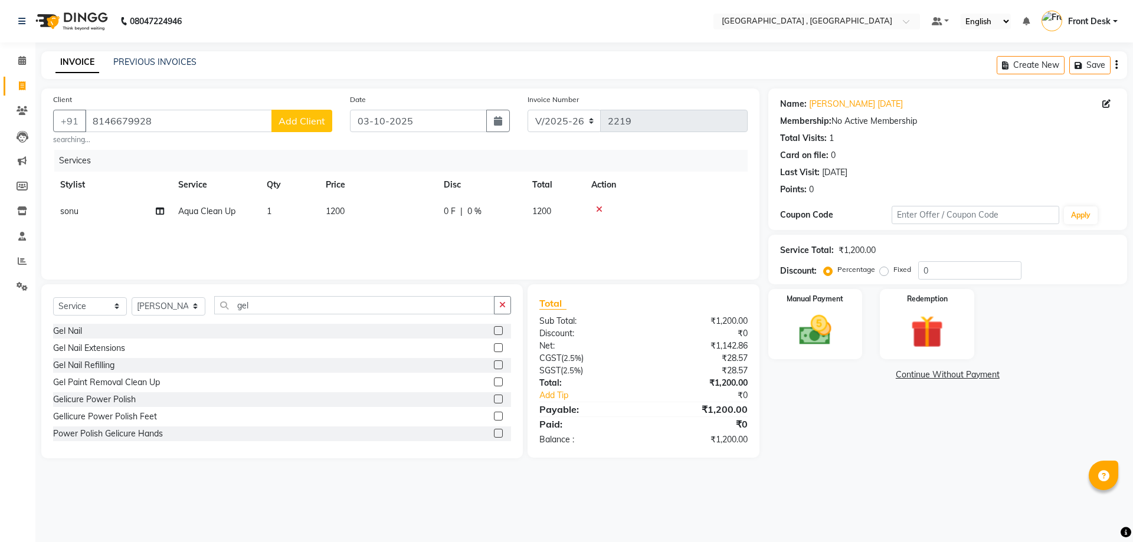
click at [494, 333] on label at bounding box center [498, 330] width 9 height 9
click at [494, 333] on input "checkbox" at bounding box center [498, 331] width 8 height 8
checkbox input "false"
click at [342, 241] on span "2000" at bounding box center [335, 237] width 19 height 11
select select "67470"
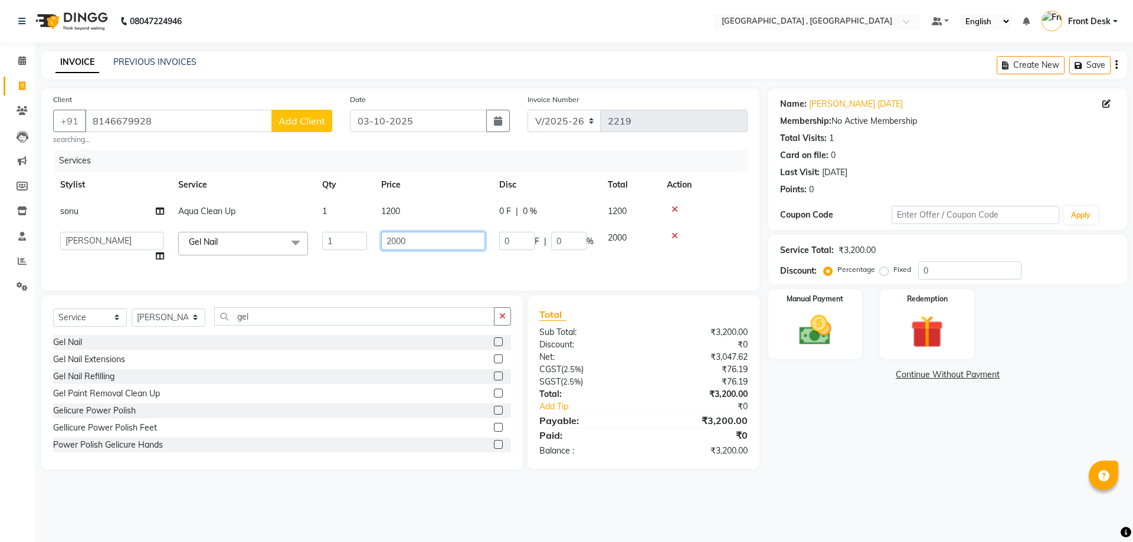
drag, startPoint x: 414, startPoint y: 242, endPoint x: 444, endPoint y: 263, distance: 36.5
click at [363, 239] on tr "anand anil anuj anuja mam ashok Front Desk irfan irfan manpreet Noshad prince r…" at bounding box center [400, 247] width 694 height 45
type input "1300"
click at [284, 257] on div "Services Stylist Service Qty Price Disc Total Action sonu Aqua Clean Up 1 1200 …" at bounding box center [400, 214] width 694 height 129
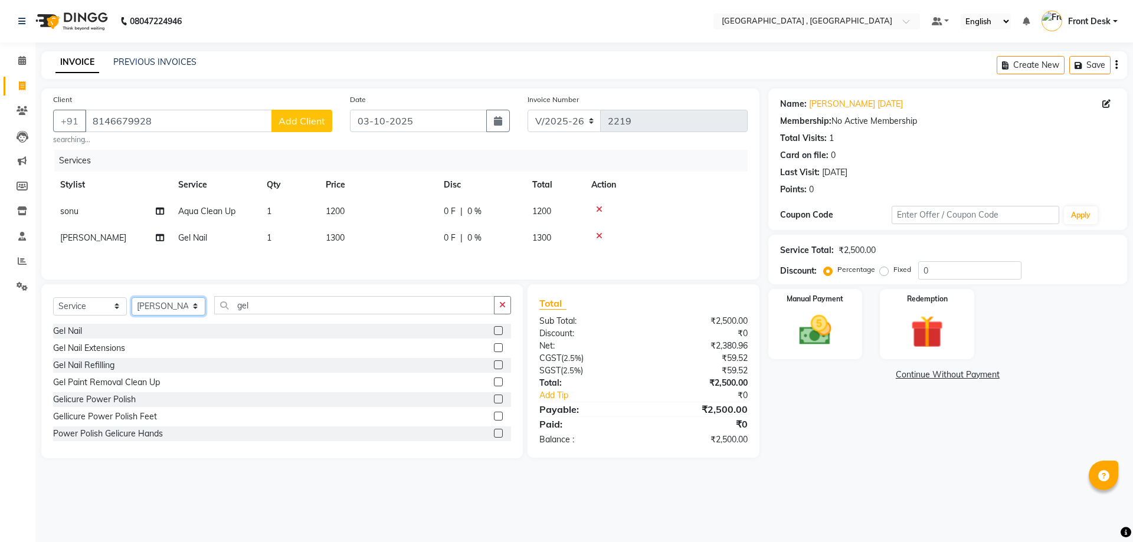
click at [143, 299] on select "Select Stylist anand anil anuj anuja mam ashok Front Desk irfan irfan manpreet …" at bounding box center [169, 306] width 74 height 18
select select "57334"
click at [132, 298] on select "Select Stylist anand anil anuj anuja mam ashok Front Desk irfan irfan manpreet …" at bounding box center [169, 306] width 74 height 18
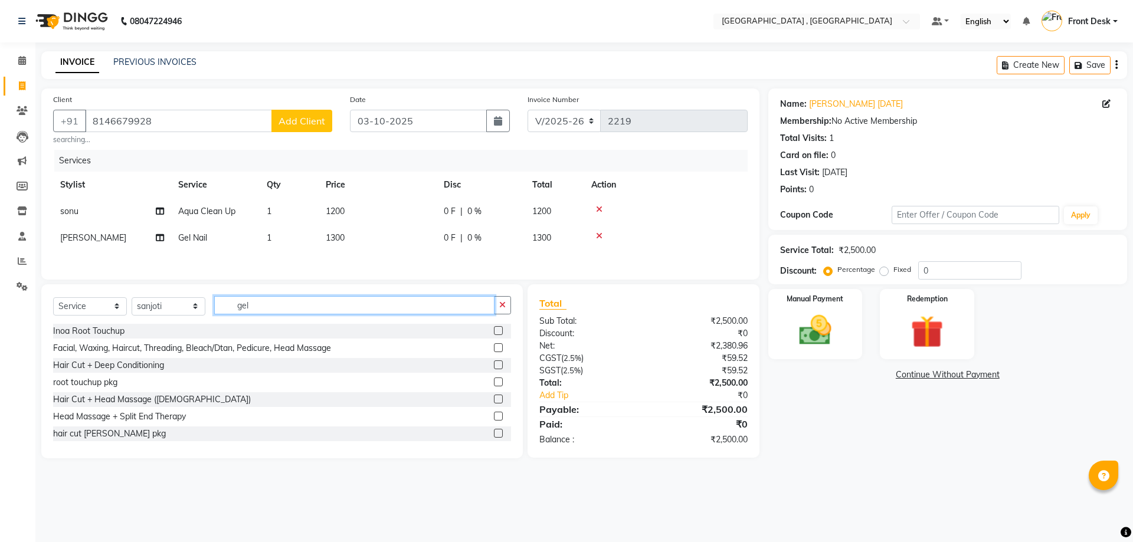
drag, startPoint x: 259, startPoint y: 304, endPoint x: 204, endPoint y: 306, distance: 55.5
click at [204, 304] on div "Select Service Product Membership Package Voucher Prepaid Gift Card Select Styl…" at bounding box center [282, 310] width 458 height 28
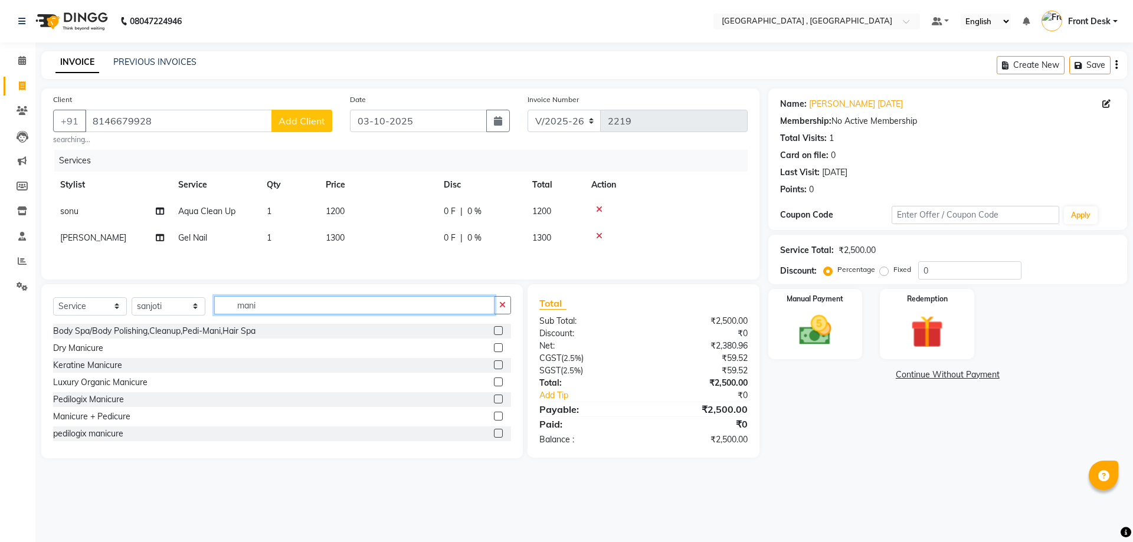
type input "mani"
click at [494, 435] on label at bounding box center [498, 433] width 9 height 9
click at [494, 435] on input "checkbox" at bounding box center [498, 434] width 8 height 8
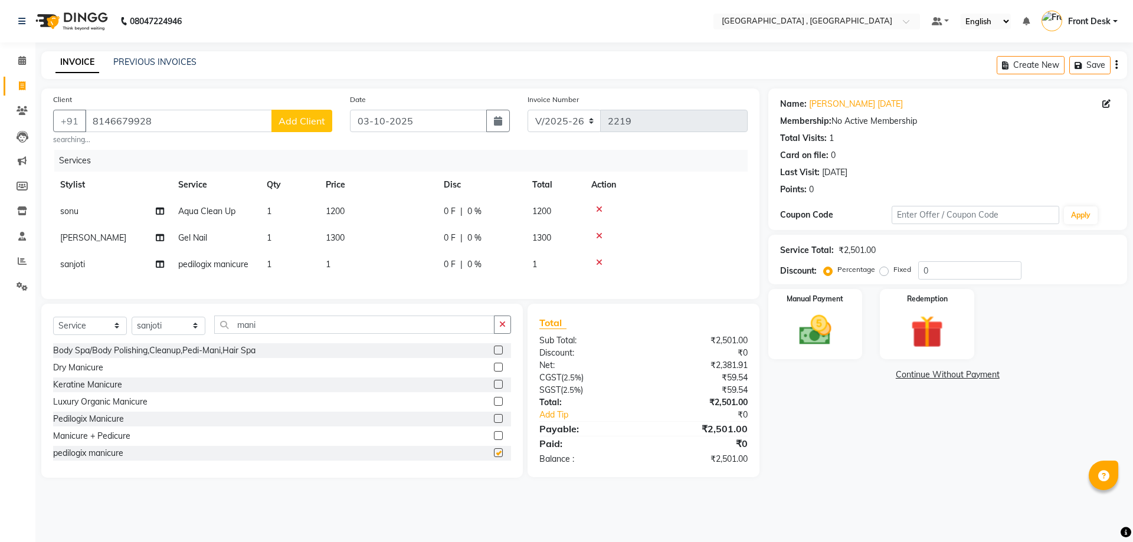
checkbox input "false"
click at [344, 274] on td "1" at bounding box center [378, 264] width 118 height 27
select select "57334"
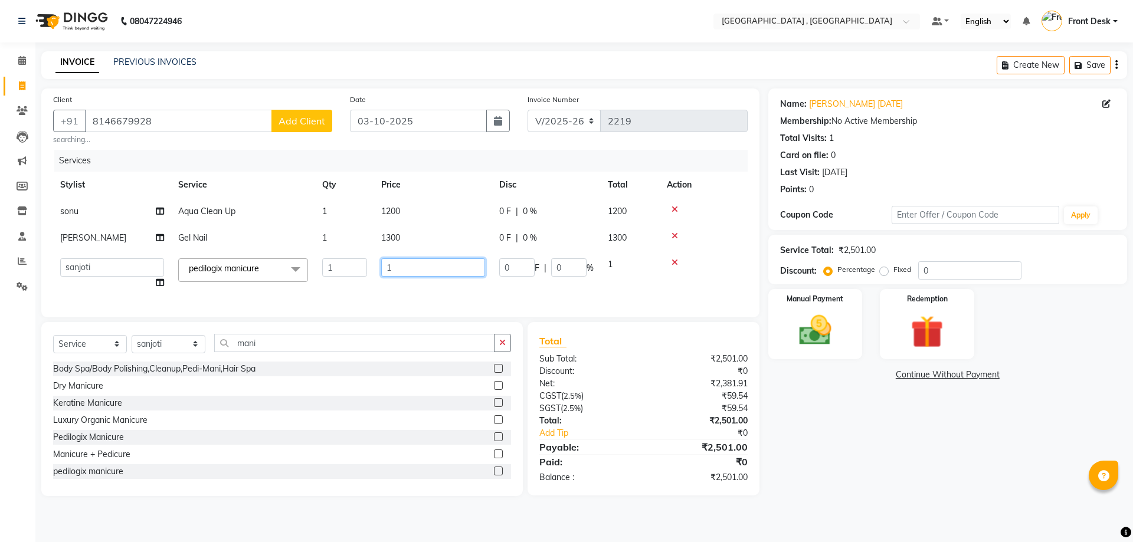
drag, startPoint x: 406, startPoint y: 259, endPoint x: 389, endPoint y: 260, distance: 17.7
click at [392, 260] on input "1" at bounding box center [433, 267] width 104 height 18
type input "650"
click at [342, 296] on div "Services Stylist Service Qty Price Disc Total Action sonu Aqua Clean Up 1 1200 …" at bounding box center [400, 228] width 694 height 156
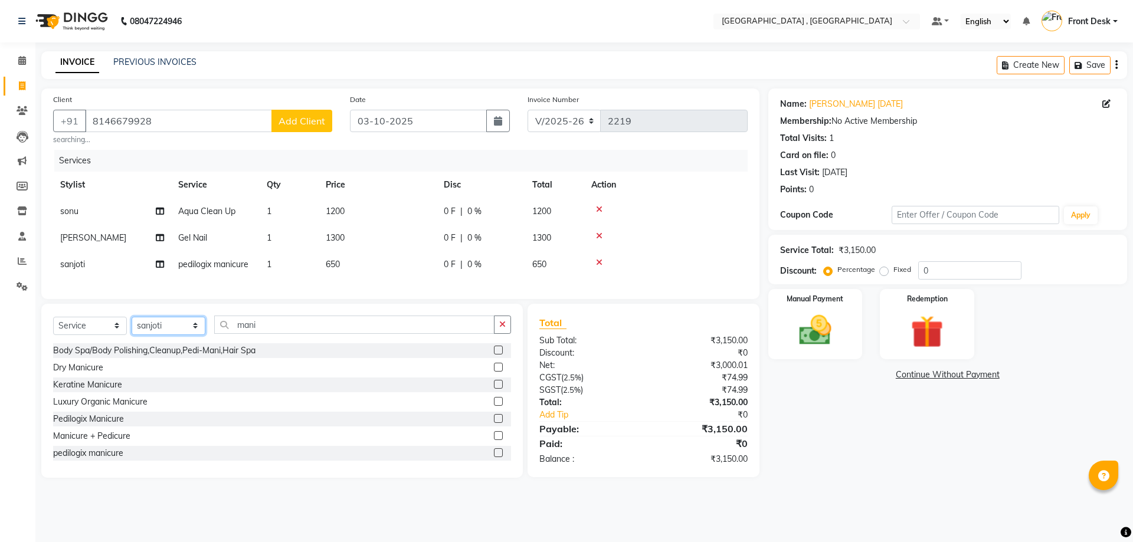
click at [145, 335] on select "Select Stylist anand anil anuj anuja mam ashok Front Desk irfan irfan manpreet …" at bounding box center [169, 326] width 74 height 18
select select "65855"
click at [132, 325] on select "Select Stylist anand anil anuj anuja mam ashok Front Desk irfan irfan manpreet …" at bounding box center [169, 326] width 74 height 18
click at [277, 333] on input "mani" at bounding box center [354, 325] width 280 height 18
type input "m"
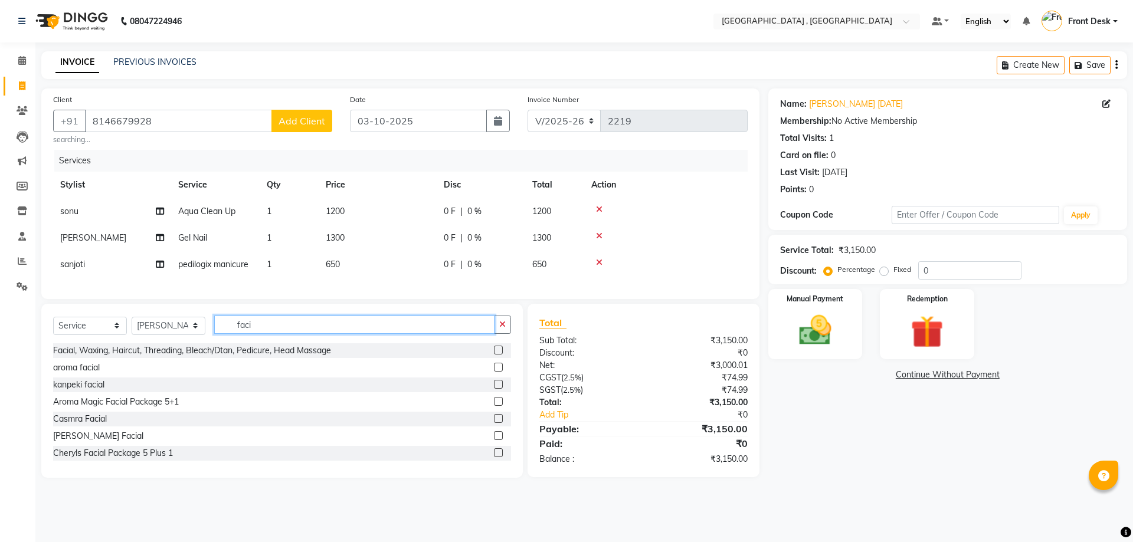
type input "faci"
click at [494, 372] on label at bounding box center [498, 367] width 9 height 9
click at [494, 372] on input "checkbox" at bounding box center [498, 368] width 8 height 8
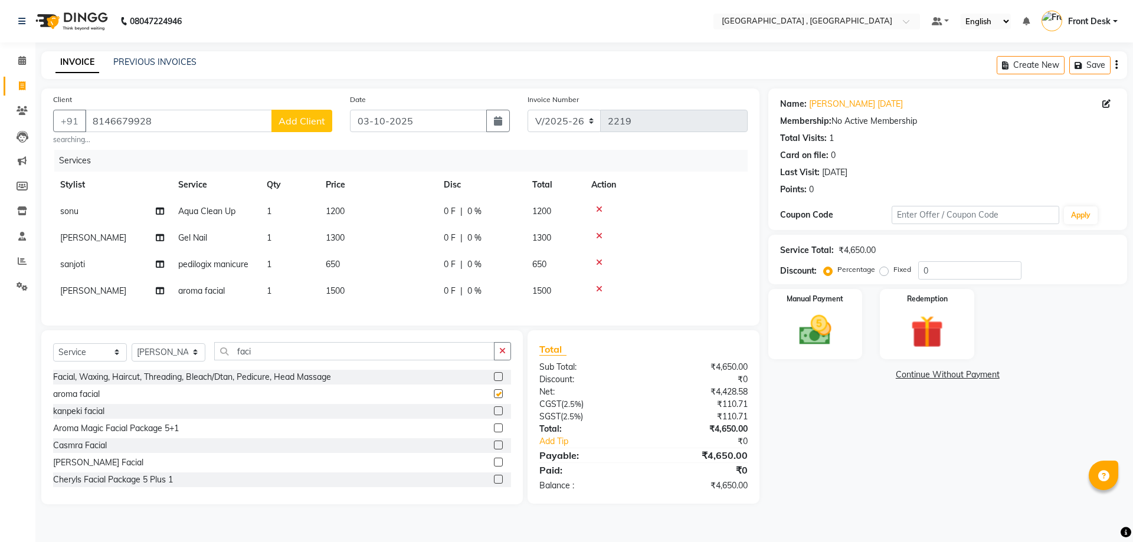
checkbox input "false"
click at [345, 287] on span "1500" at bounding box center [335, 291] width 19 height 11
select select "65855"
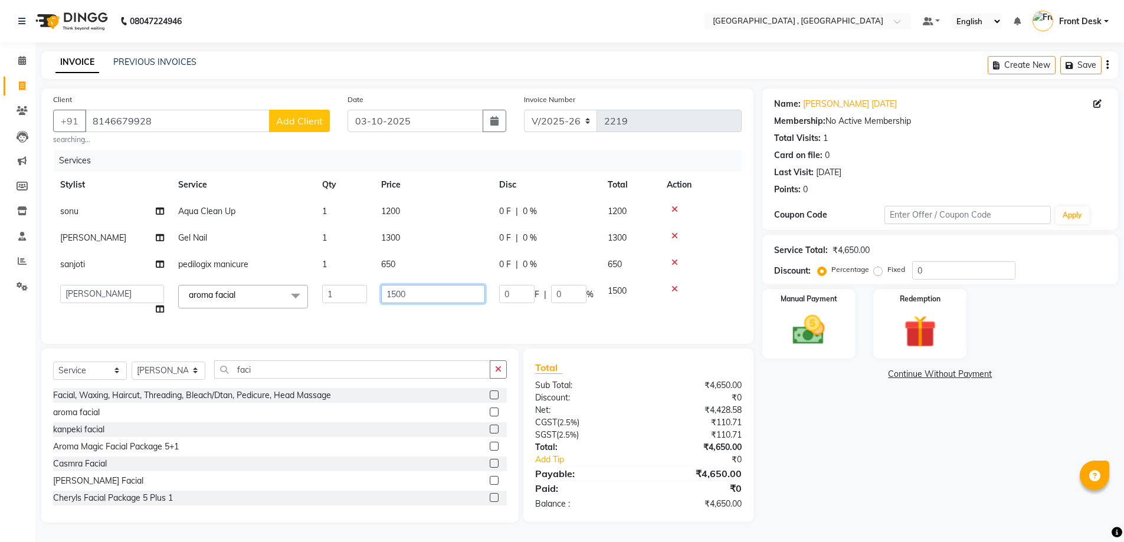
drag, startPoint x: 405, startPoint y: 290, endPoint x: 368, endPoint y: 288, distance: 36.6
click at [377, 289] on td "1500" at bounding box center [433, 300] width 118 height 45
type input "2000"
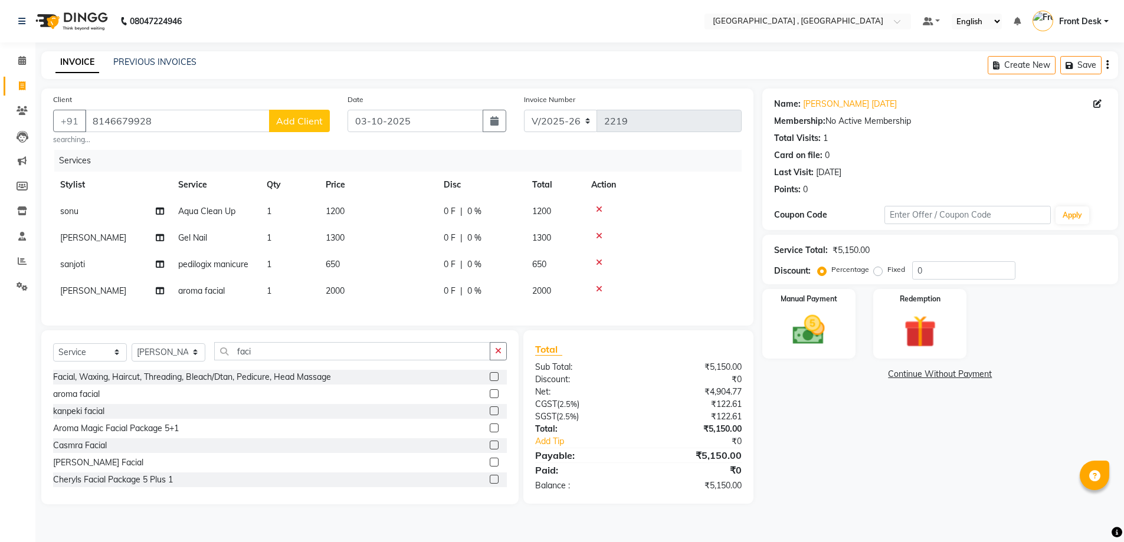
click at [449, 314] on div "Services Stylist Service Qty Price Disc Total Action sonu Aqua Clean Up 1 1200 …" at bounding box center [397, 232] width 688 height 164
click at [344, 297] on td "2000" at bounding box center [378, 291] width 118 height 27
select select "65855"
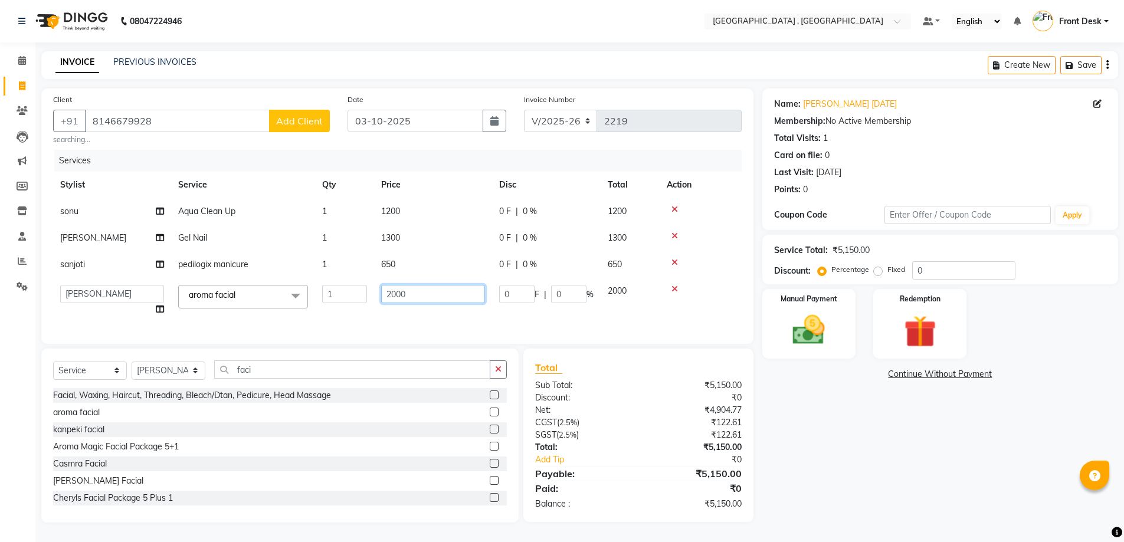
click at [406, 294] on input "2000" at bounding box center [433, 294] width 104 height 18
type input "2500"
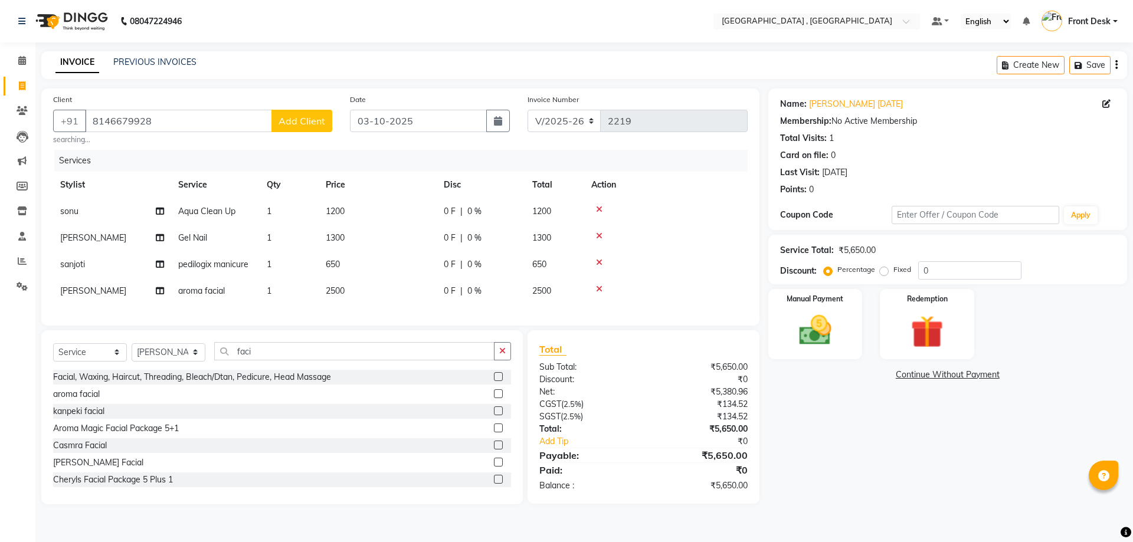
click at [391, 312] on div "Services Stylist Service Qty Price Disc Total Action sonu Aqua Clean Up 1 1200 …" at bounding box center [400, 232] width 694 height 164
click at [341, 291] on span "2500" at bounding box center [335, 291] width 19 height 11
select select "65855"
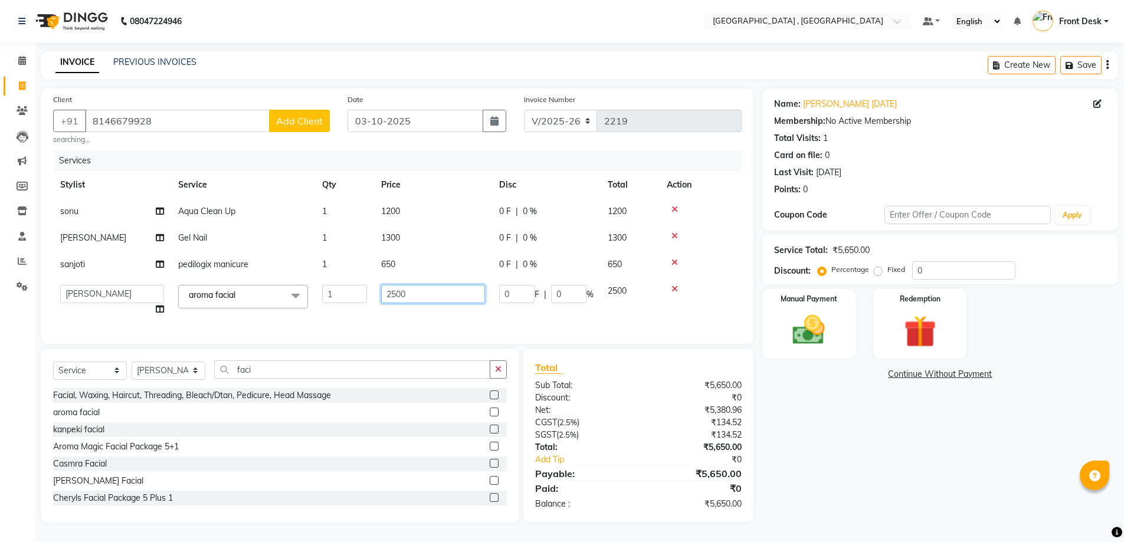
click at [407, 289] on input "2500" at bounding box center [433, 294] width 104 height 18
type input "2550"
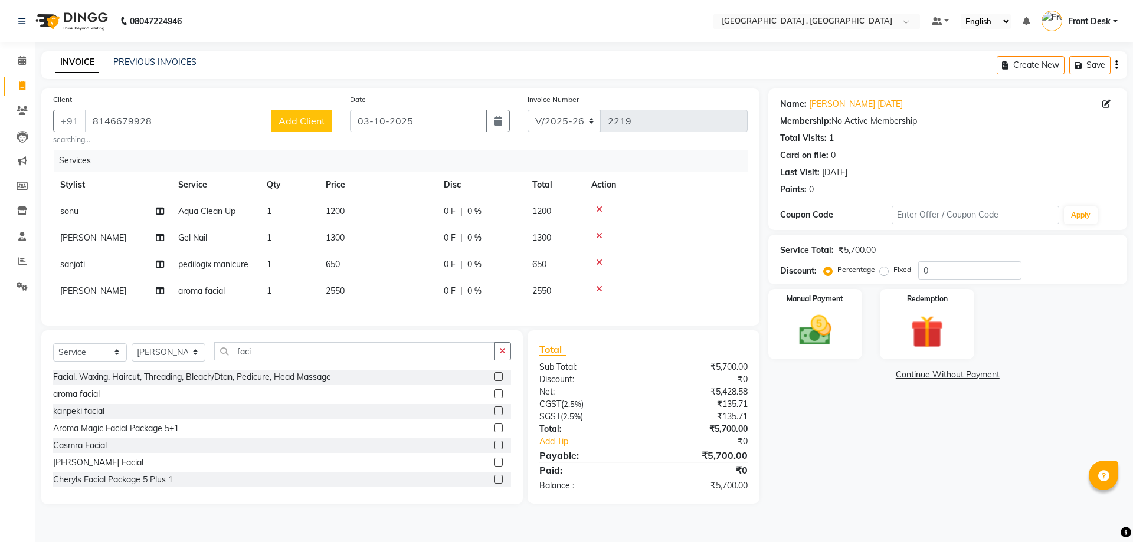
click at [399, 307] on div "Services Stylist Service Qty Price Disc Total Action sonu Aqua Clean Up 1 1200 …" at bounding box center [400, 232] width 694 height 164
click at [156, 362] on select "Select Stylist anand anil anuj anuja mam ashok Front Desk irfan irfan manpreet …" at bounding box center [169, 352] width 74 height 18
click at [156, 359] on select "Select Stylist anand anil anuj anuja mam ashok Front Desk irfan irfan manpreet …" at bounding box center [169, 352] width 74 height 18
click at [181, 362] on select "Select Stylist anand anil anuj anuja mam ashok Front Desk irfan irfan manpreet …" at bounding box center [169, 352] width 74 height 18
select select "88543"
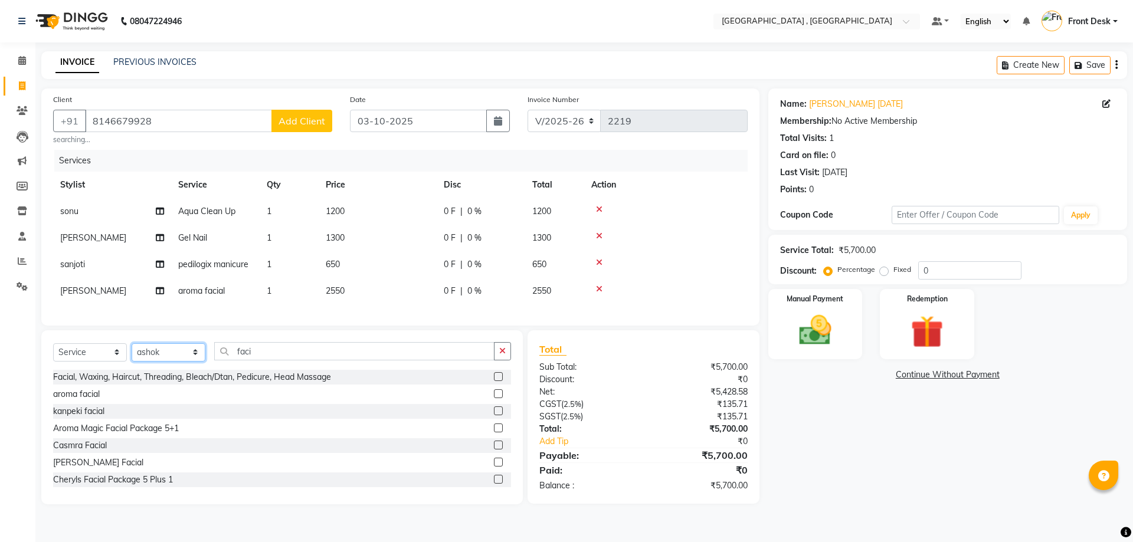
click at [132, 352] on select "Select Stylist anand anil anuj anuja mam ashok Front Desk irfan irfan manpreet …" at bounding box center [169, 352] width 74 height 18
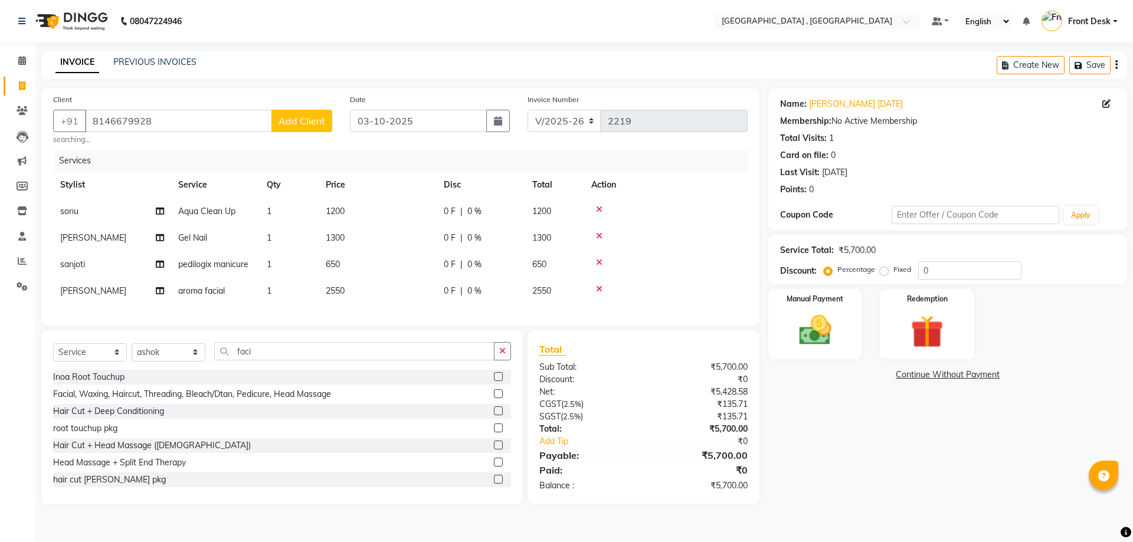
click at [274, 350] on div "Select Service Product Membership Package Voucher Prepaid Gift Card Select Styl…" at bounding box center [281, 417] width 481 height 174
click at [283, 360] on input "faci" at bounding box center [354, 351] width 280 height 18
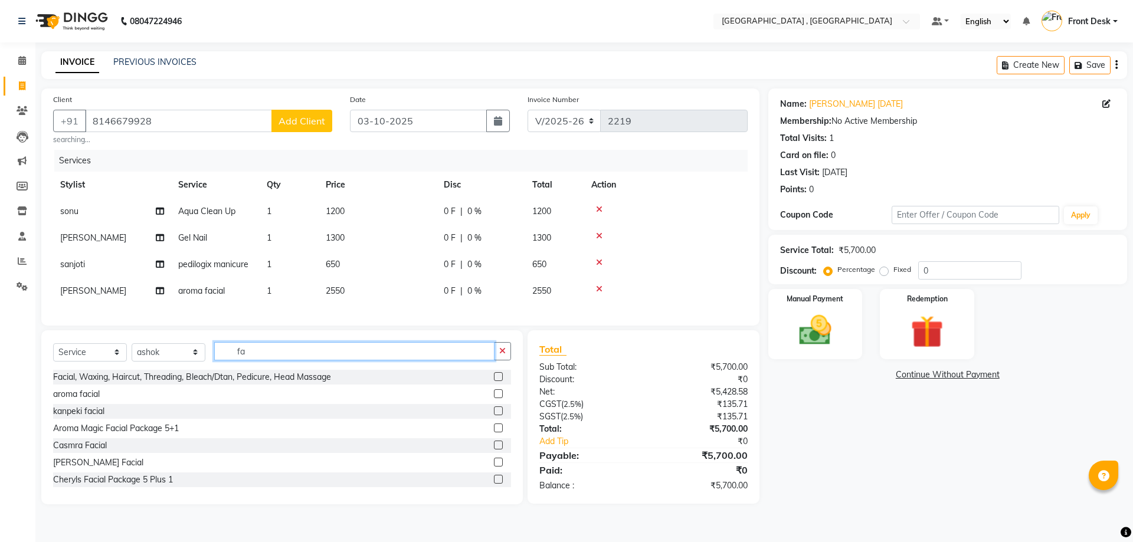
type input "f"
type input "ped"
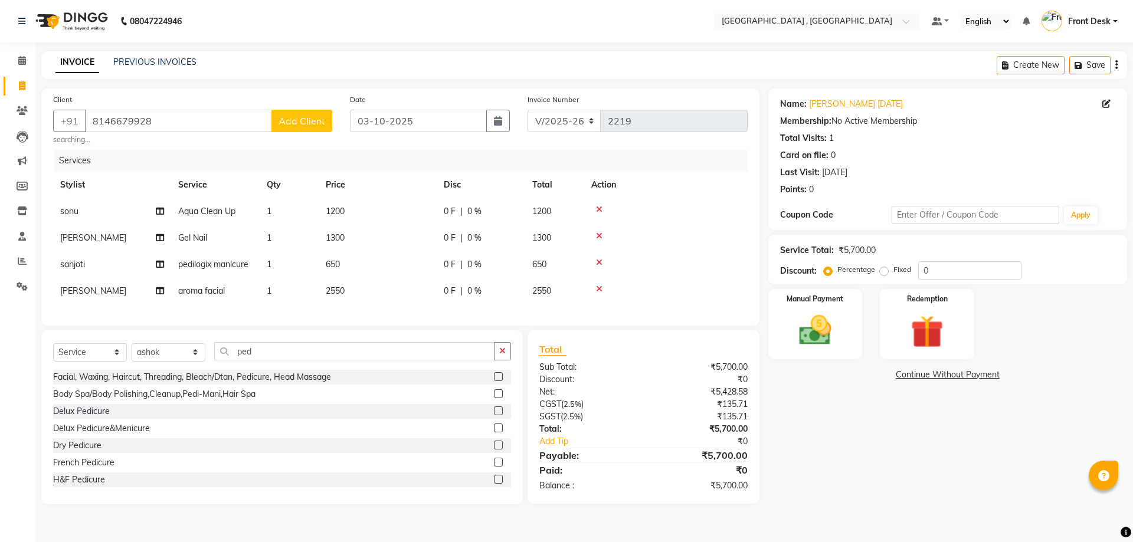
click at [494, 415] on label at bounding box center [498, 410] width 9 height 9
click at [494, 415] on input "checkbox" at bounding box center [498, 412] width 8 height 8
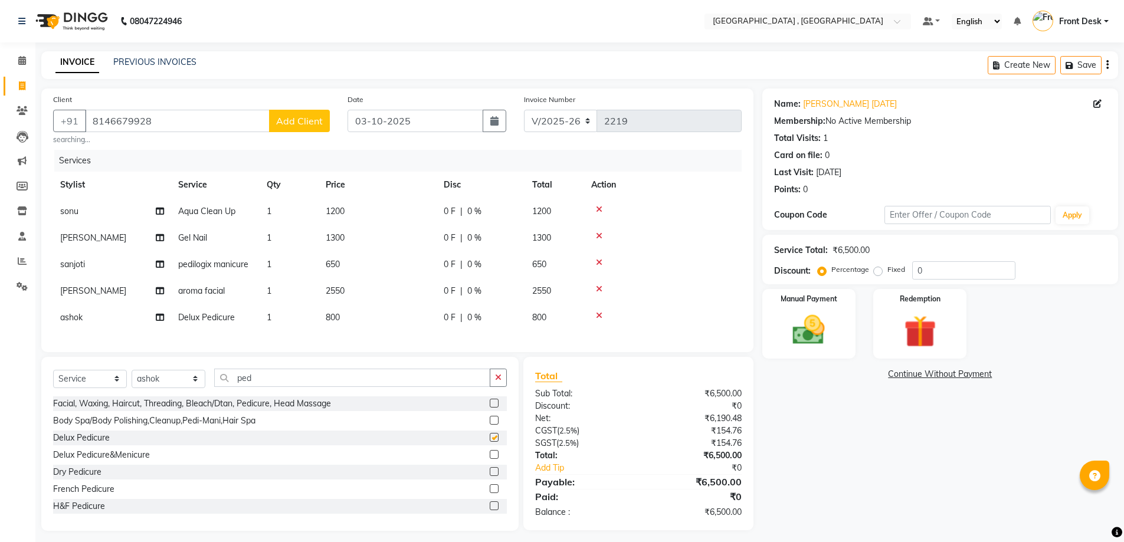
checkbox input "false"
click at [324, 318] on td "800" at bounding box center [378, 317] width 118 height 27
select select "88543"
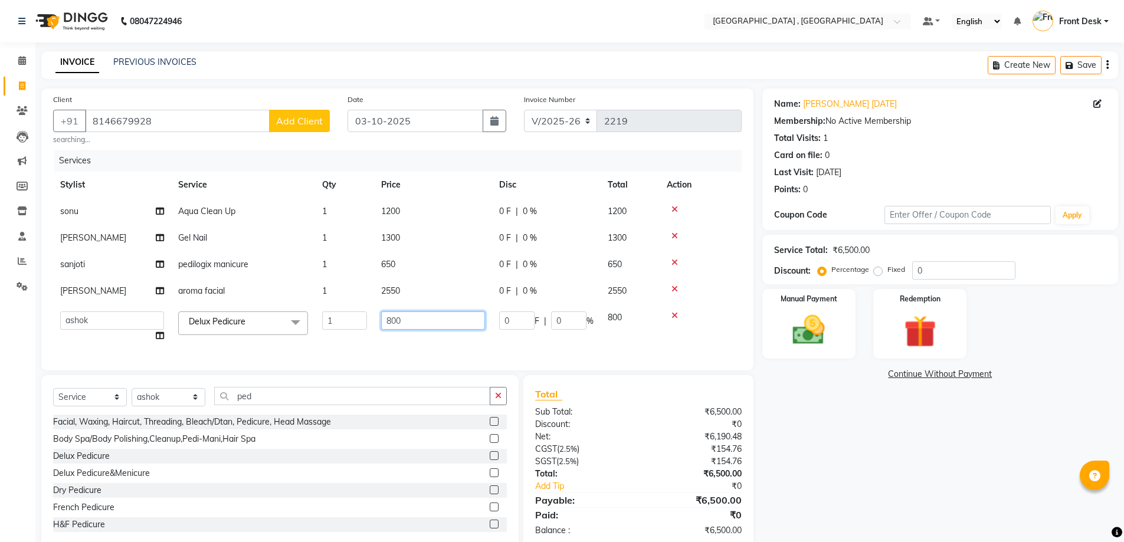
drag, startPoint x: 394, startPoint y: 329, endPoint x: 380, endPoint y: 332, distance: 14.4
click at [383, 332] on td "800" at bounding box center [433, 326] width 118 height 45
type input "950"
click at [402, 356] on div "Client +91 8146679928 Add Client searching... Date 03-10-2025 Invoice Number V/…" at bounding box center [397, 229] width 712 height 282
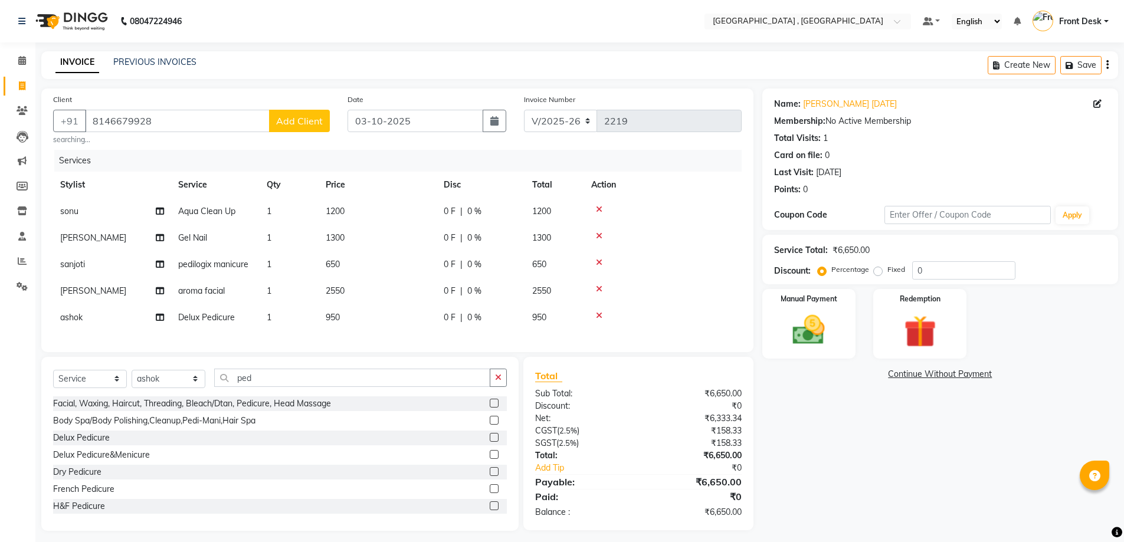
click at [373, 316] on td "950" at bounding box center [378, 317] width 118 height 27
select select "88543"
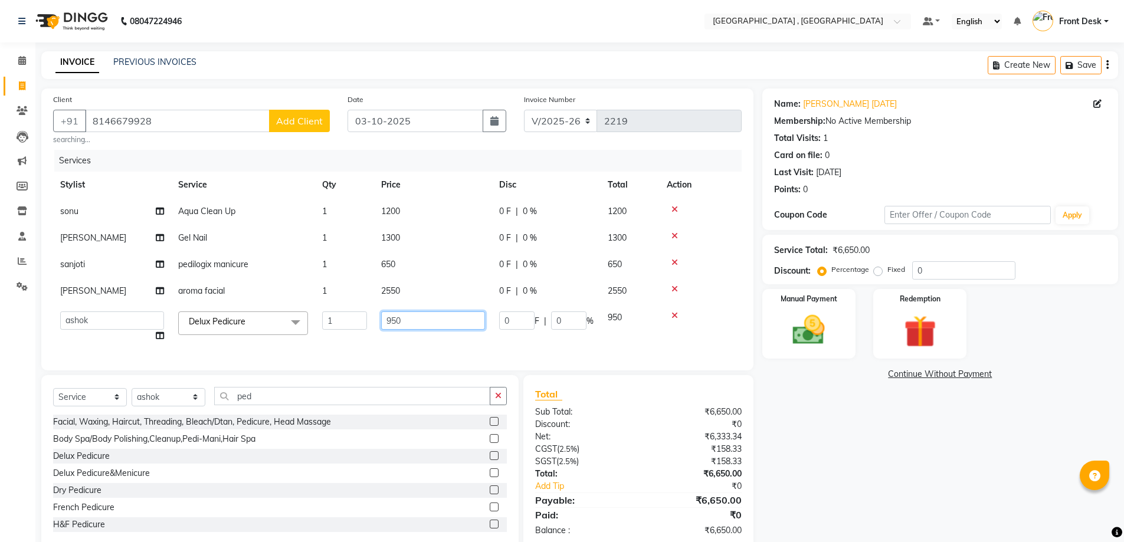
click at [404, 316] on input "950" at bounding box center [433, 320] width 104 height 18
type input "900"
click at [410, 336] on div "Services Stylist Service Qty Price Disc Total Action sonu Aqua Clean Up 1 1200 …" at bounding box center [397, 254] width 688 height 209
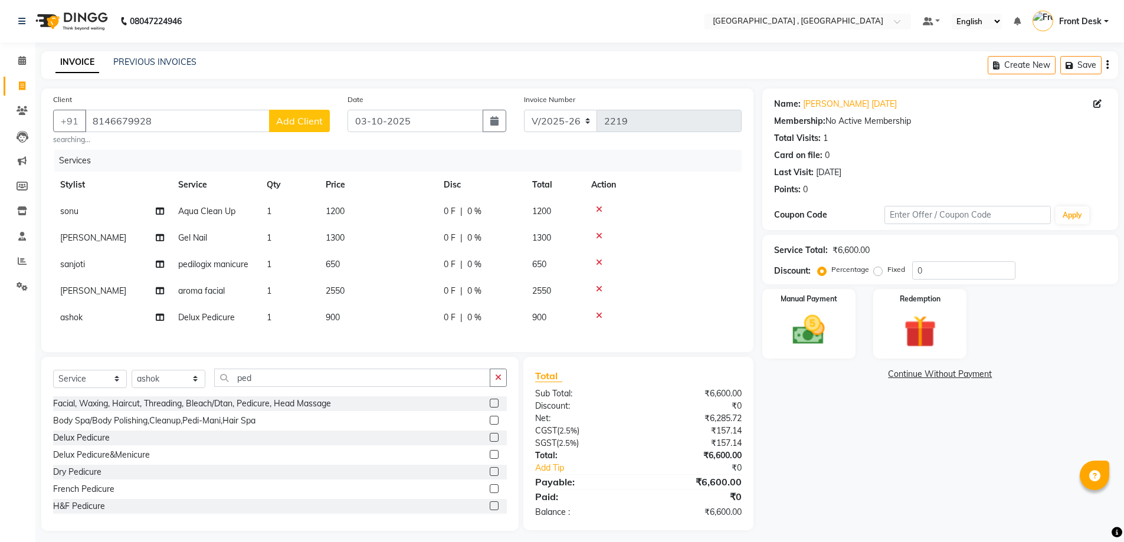
scroll to position [15, 0]
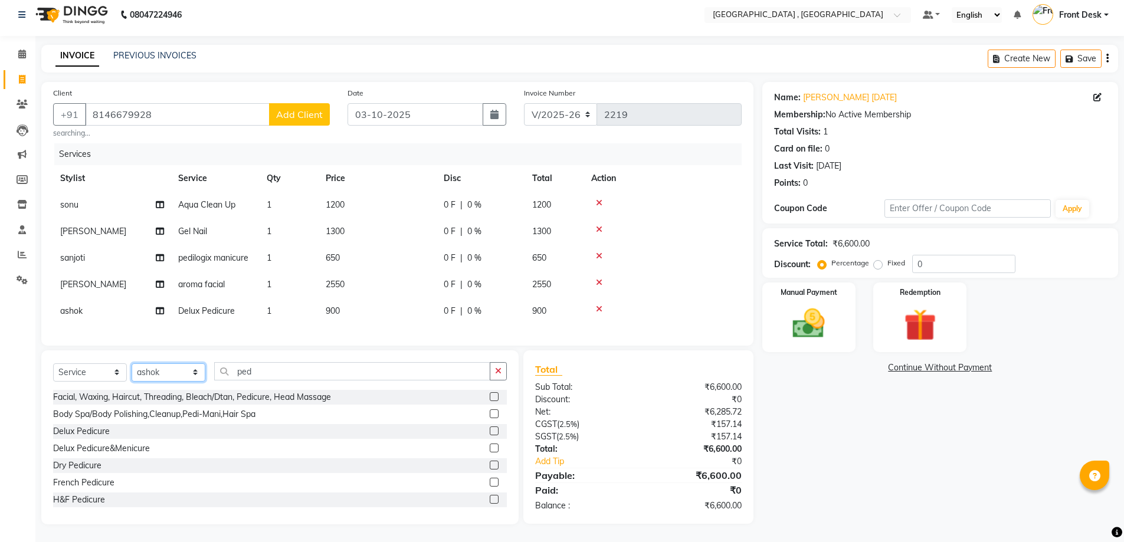
click at [139, 369] on select "Select Stylist anand anil anuj anuja mam ashok Front Desk irfan irfan manpreet …" at bounding box center [169, 372] width 74 height 18
select select "32340"
click at [132, 363] on select "Select Stylist anand anil anuj anuja mam ashok Front Desk irfan irfan manpreet …" at bounding box center [169, 372] width 74 height 18
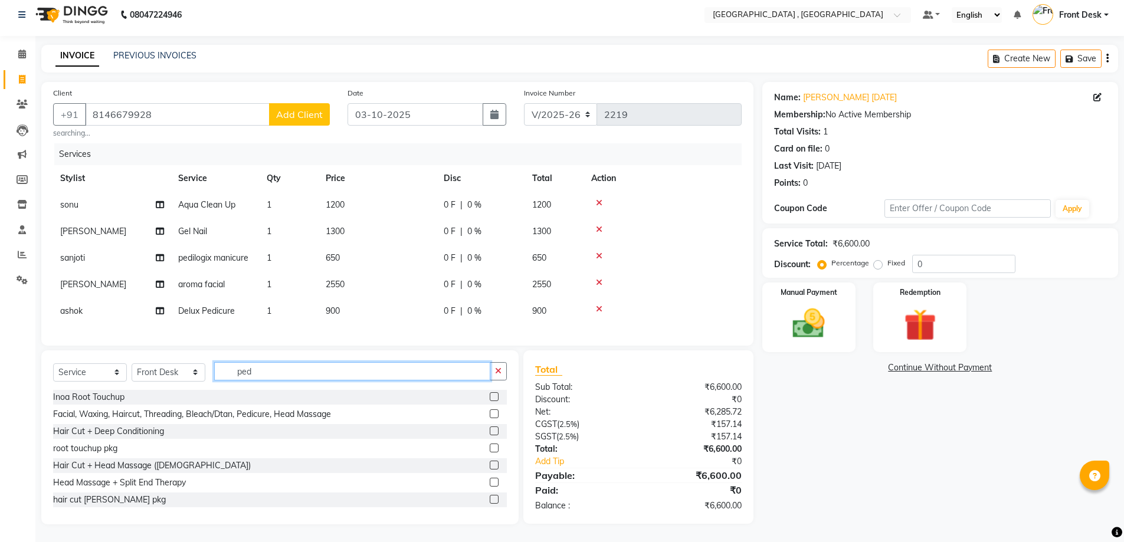
click at [264, 373] on input "ped" at bounding box center [352, 371] width 276 height 18
type input "p"
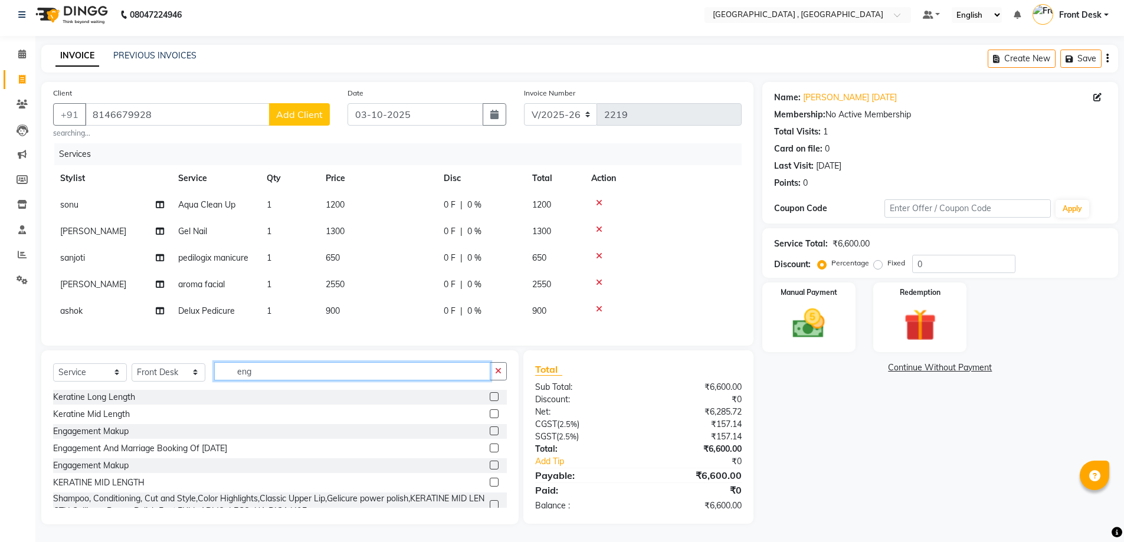
type input "eng"
click at [490, 464] on label at bounding box center [494, 465] width 9 height 9
click at [490, 464] on input "checkbox" at bounding box center [494, 466] width 8 height 8
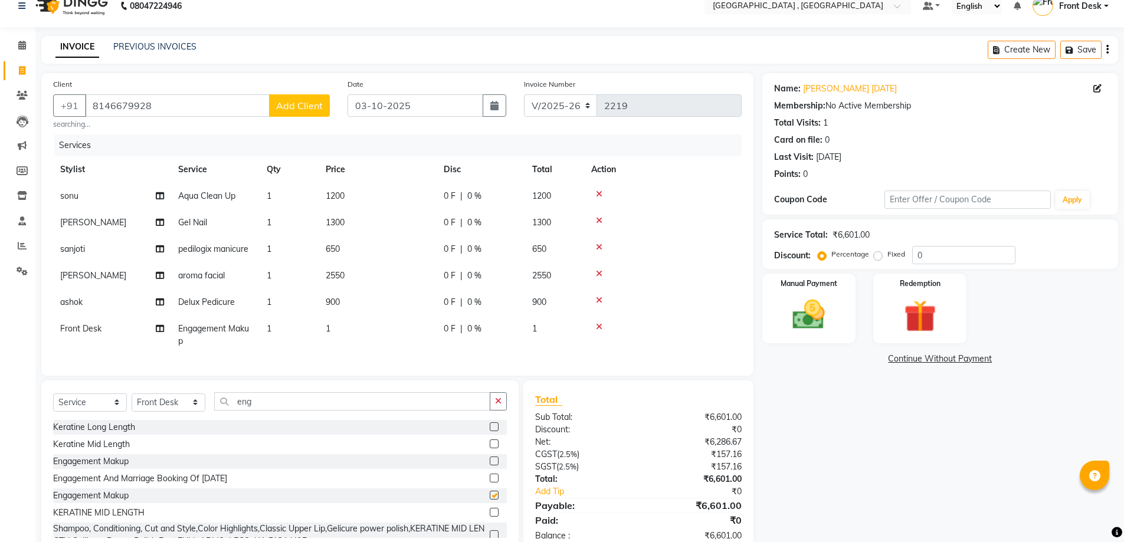
checkbox input "false"
click at [323, 322] on td "1" at bounding box center [378, 335] width 118 height 39
select select "32340"
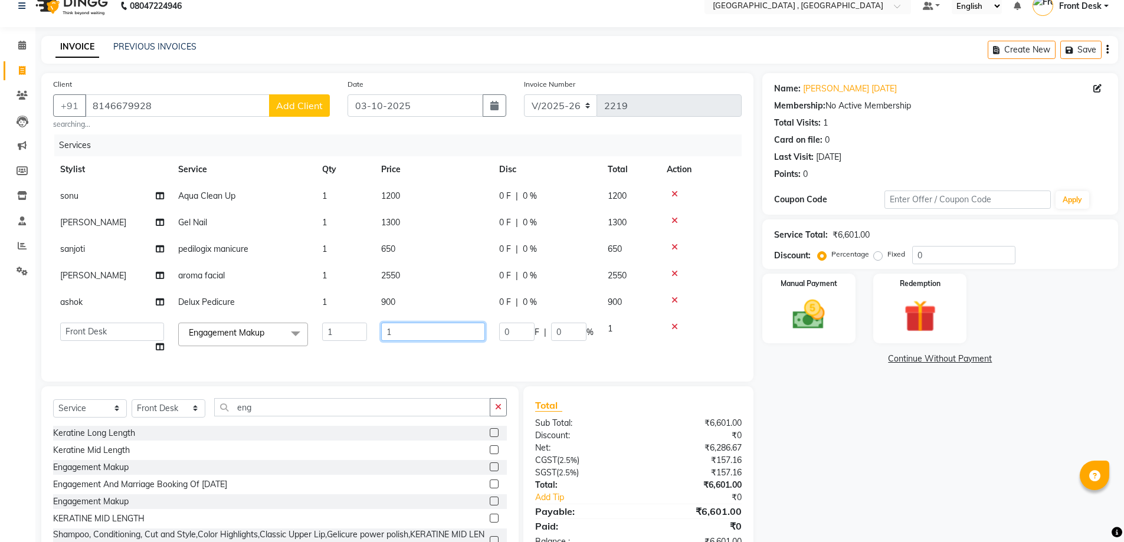
drag, startPoint x: 421, startPoint y: 330, endPoint x: 350, endPoint y: 346, distance: 72.4
click at [352, 345] on tr "anand anil anuj anuja mam ashok Front Desk irfan irfan manpreet Noshad prince r…" at bounding box center [397, 338] width 688 height 45
type input "900"
click at [467, 360] on div "Services Stylist Service Qty Price Disc Total Action sonu Aqua Clean Up 1 1200 …" at bounding box center [397, 252] width 688 height 235
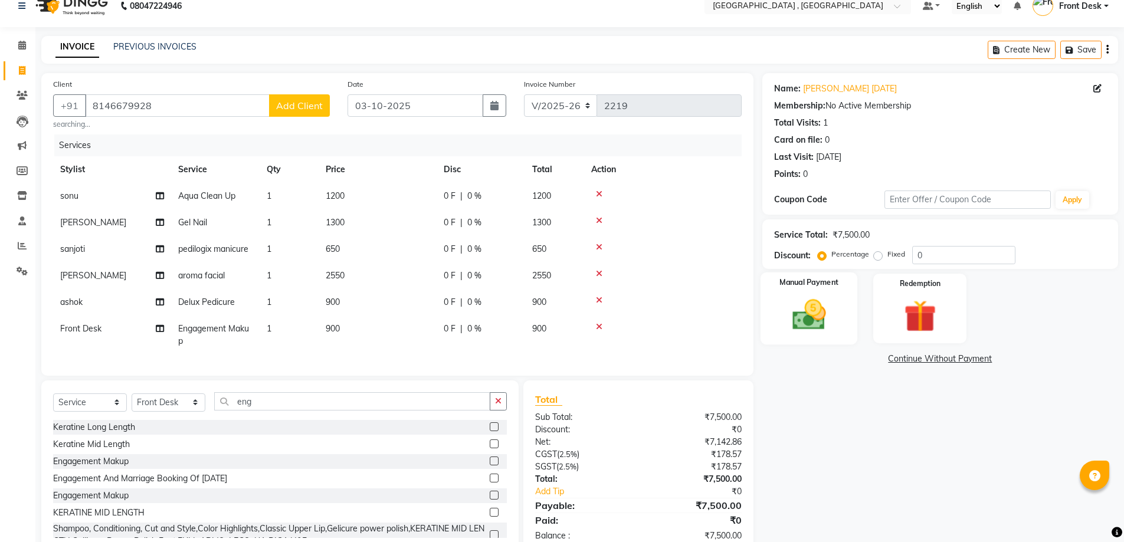
scroll to position [54, 0]
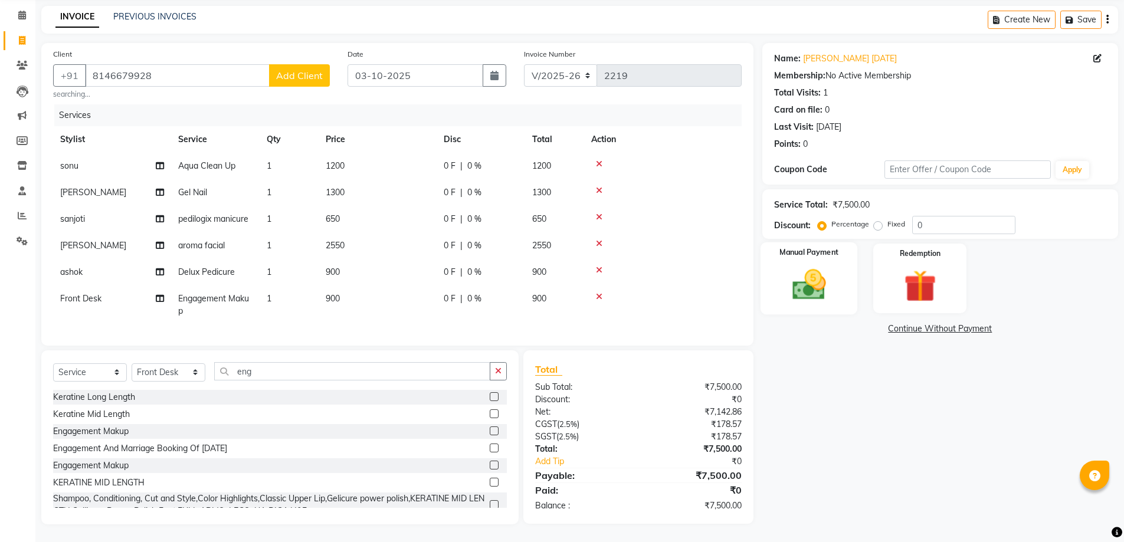
click at [821, 255] on div "Manual Payment" at bounding box center [808, 278] width 97 height 73
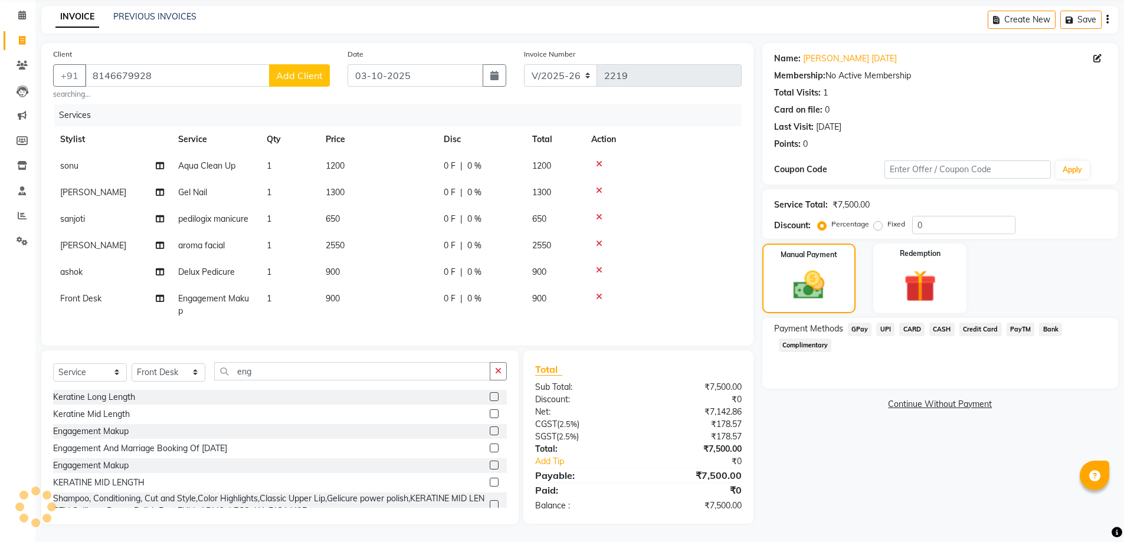
click at [881, 323] on span "UPI" at bounding box center [885, 330] width 18 height 14
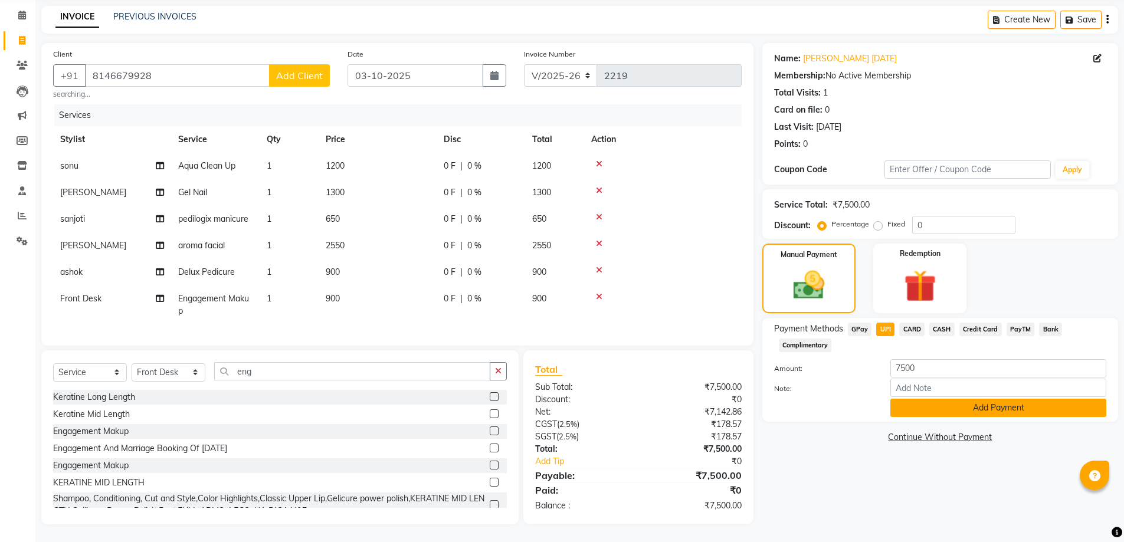
click at [931, 399] on button "Add Payment" at bounding box center [998, 408] width 216 height 18
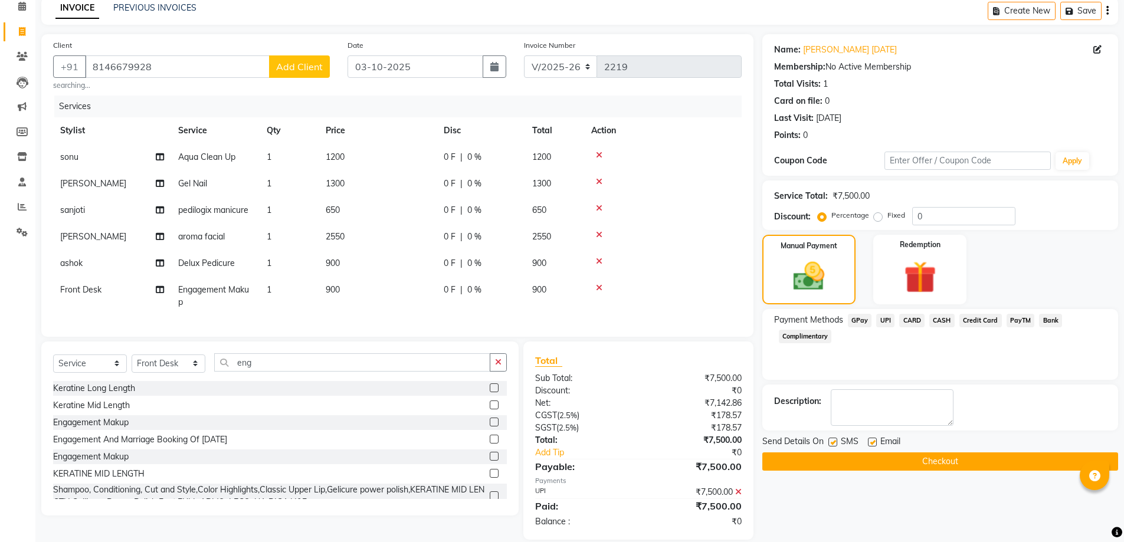
click at [930, 467] on button "Checkout" at bounding box center [940, 461] width 356 height 18
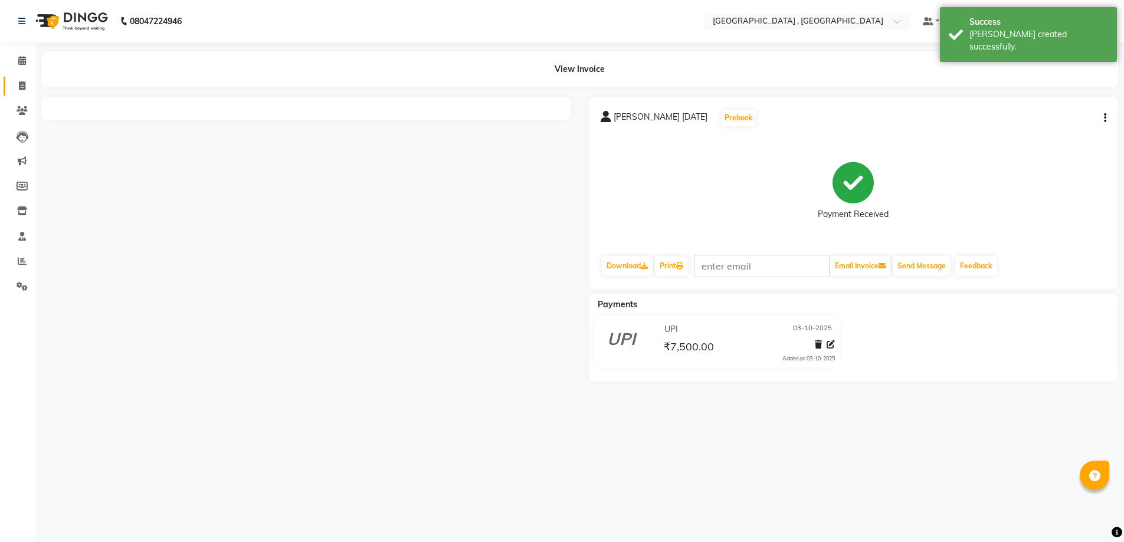
click at [19, 87] on icon at bounding box center [22, 85] width 6 height 9
click at [24, 88] on icon at bounding box center [22, 85] width 6 height 9
select select "service"
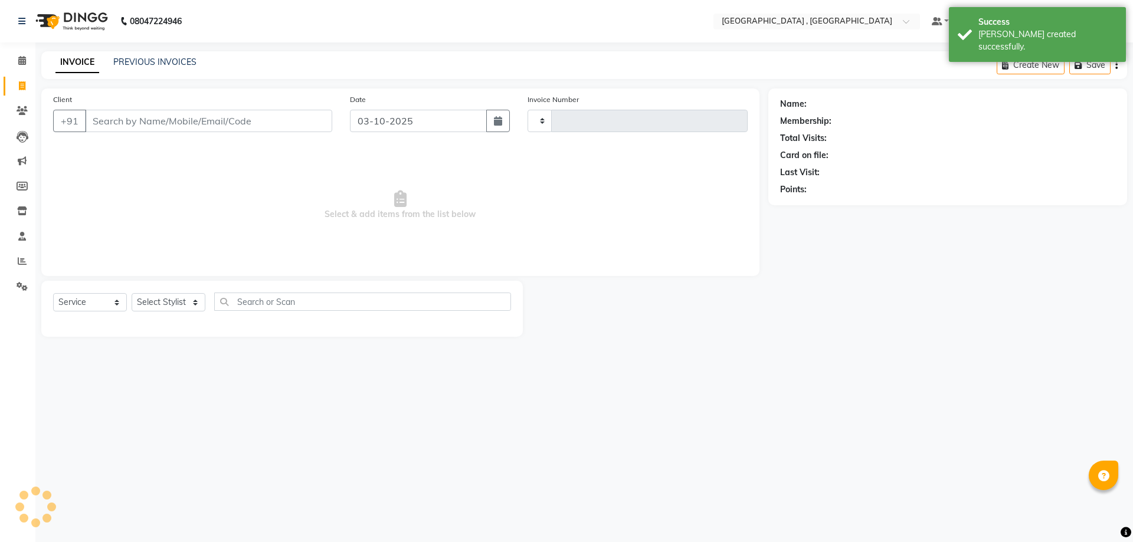
type input "2220"
select select "5111"
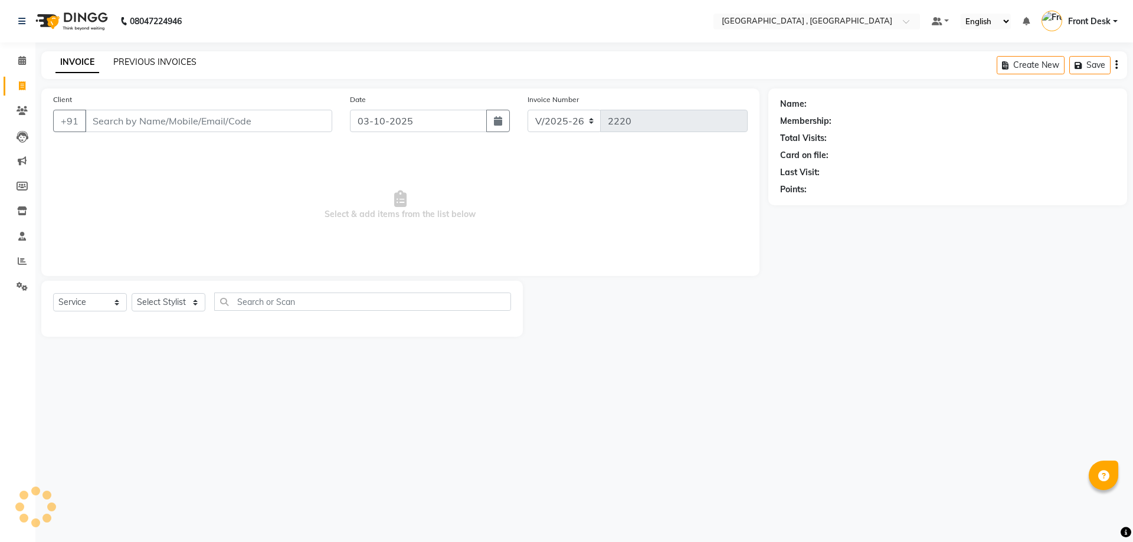
click at [136, 64] on link "PREVIOUS INVOICES" at bounding box center [154, 62] width 83 height 11
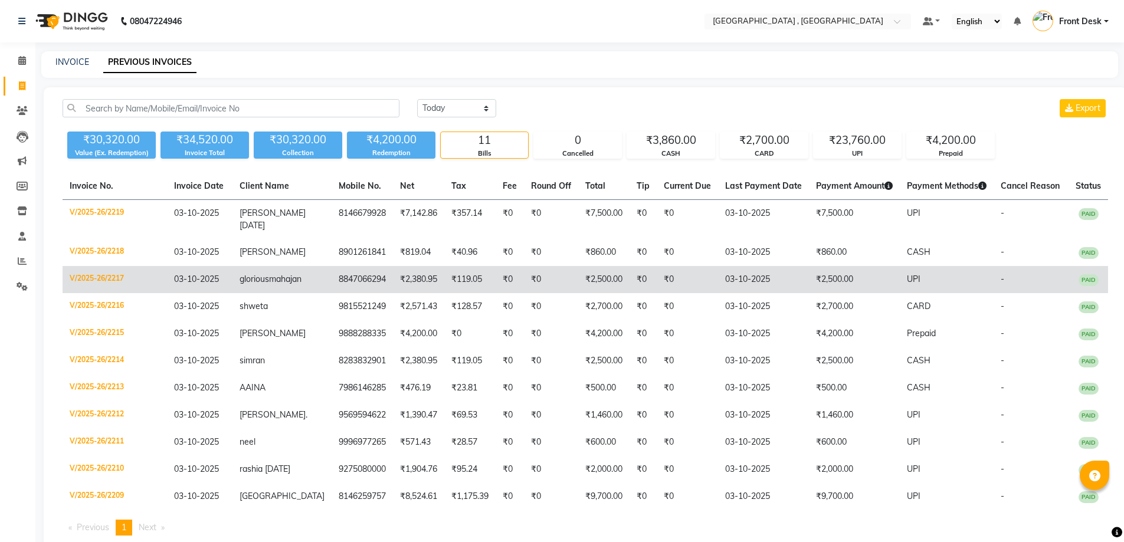
click at [578, 293] on td "₹2,500.00" at bounding box center [603, 279] width 51 height 27
click at [821, 289] on td "₹2,500.00" at bounding box center [854, 279] width 91 height 27
click at [530, 284] on td "₹0" at bounding box center [551, 279] width 54 height 27
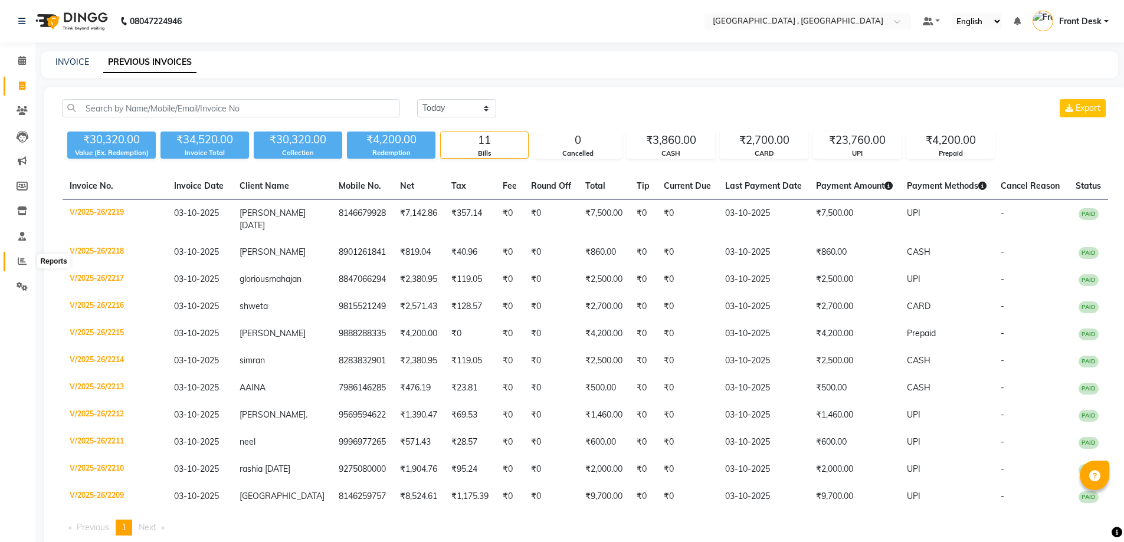
click at [21, 265] on span at bounding box center [22, 262] width 21 height 14
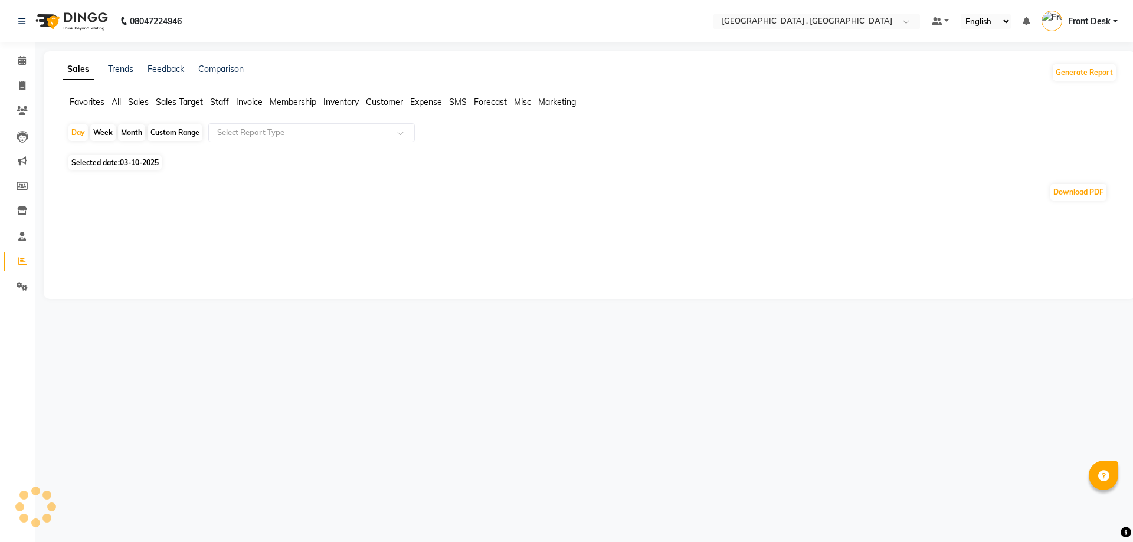
click at [136, 100] on span "Sales" at bounding box center [138, 102] width 21 height 11
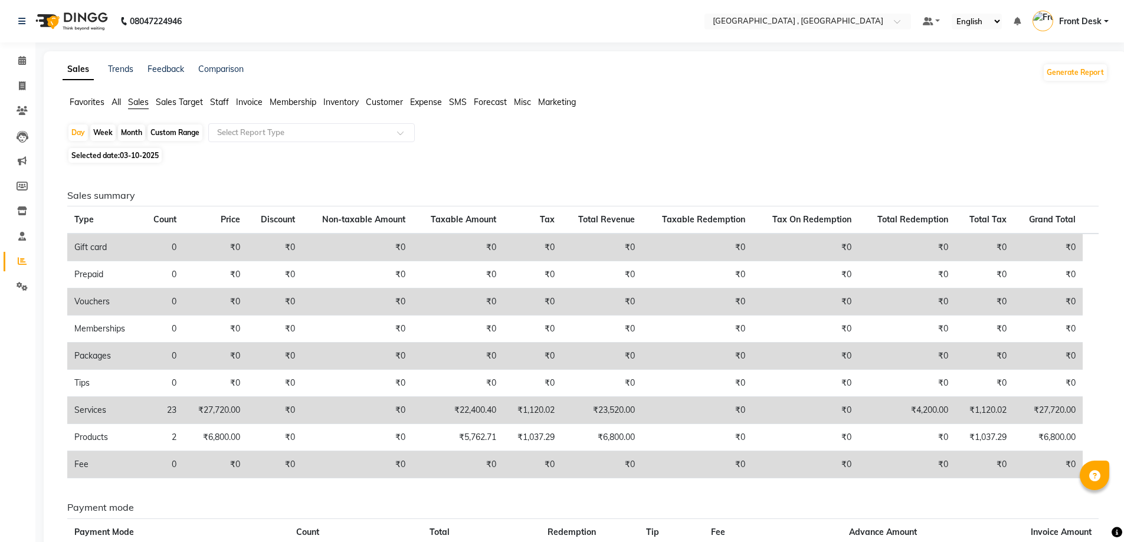
click at [222, 100] on span "Staff" at bounding box center [219, 102] width 19 height 11
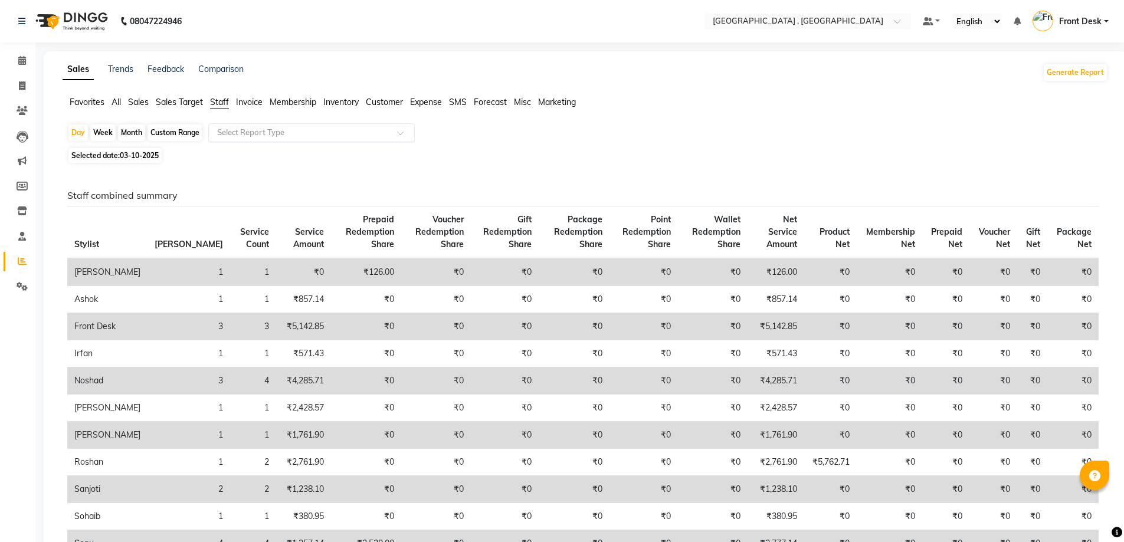
click at [233, 130] on input "text" at bounding box center [300, 133] width 170 height 12
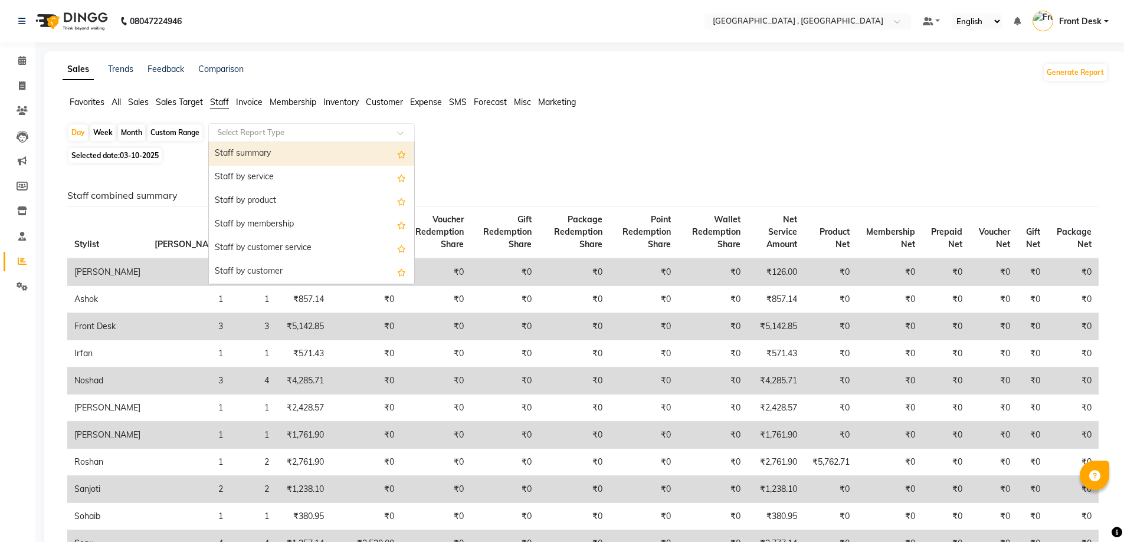
click at [234, 146] on div "Staff summary" at bounding box center [311, 154] width 205 height 24
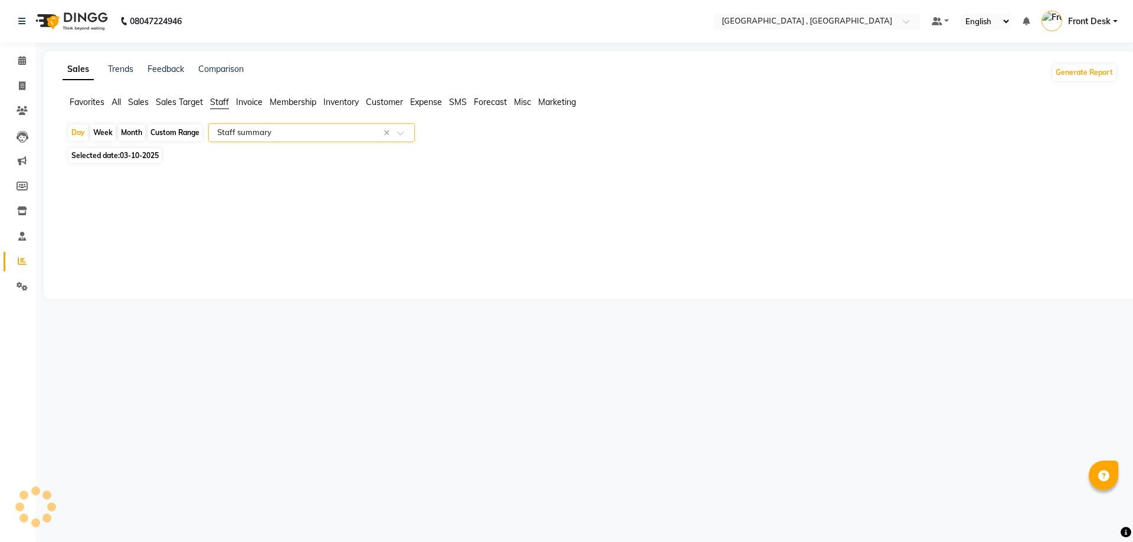
select select "full_report"
select select "csv"
click at [136, 131] on div "Month" at bounding box center [131, 132] width 27 height 17
select select "10"
select select "2025"
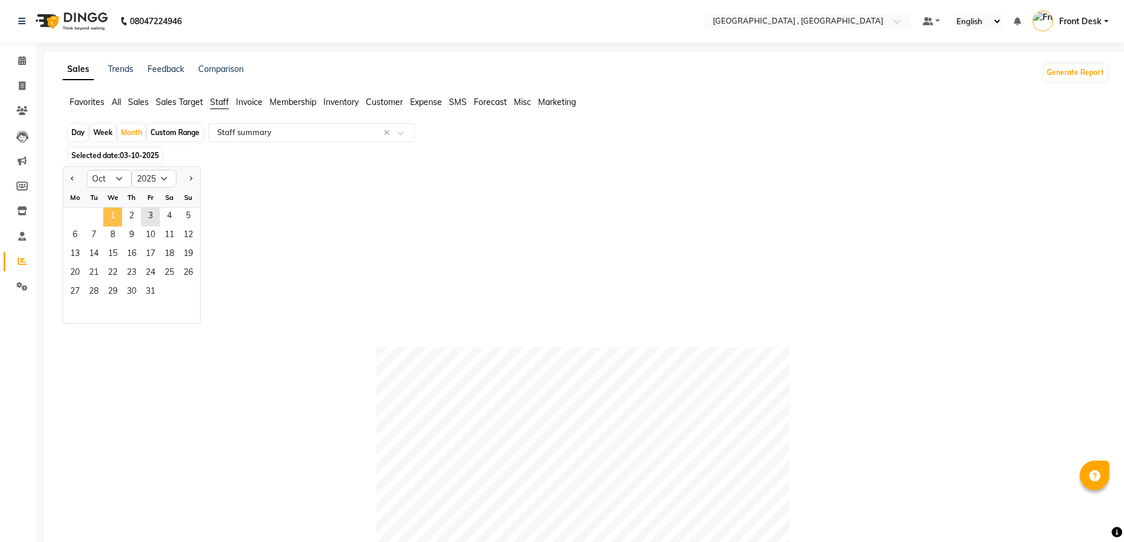
click at [112, 212] on span "1" at bounding box center [112, 217] width 19 height 19
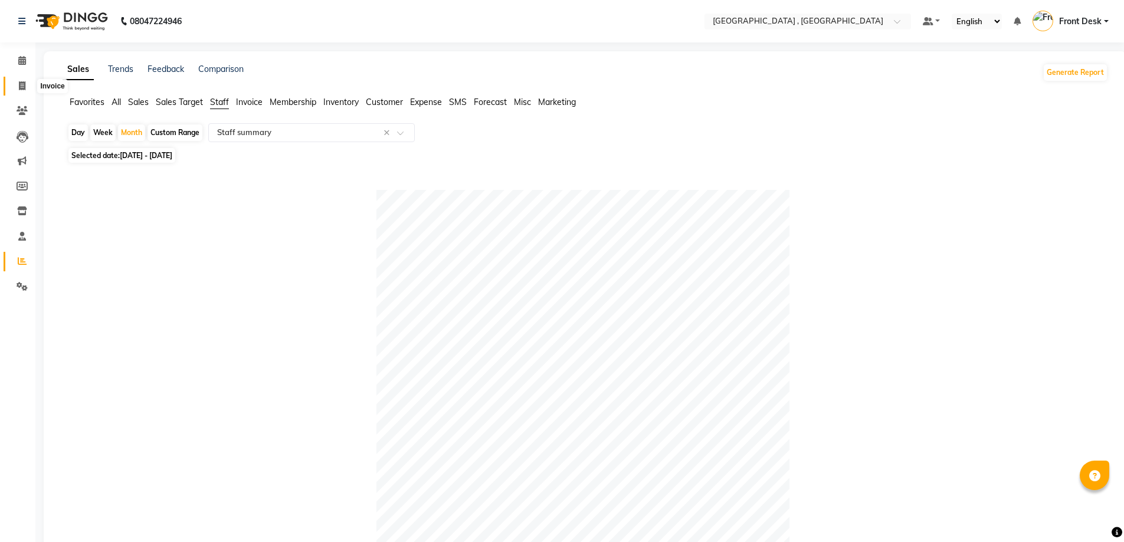
click at [22, 86] on icon at bounding box center [22, 85] width 6 height 9
select select "service"
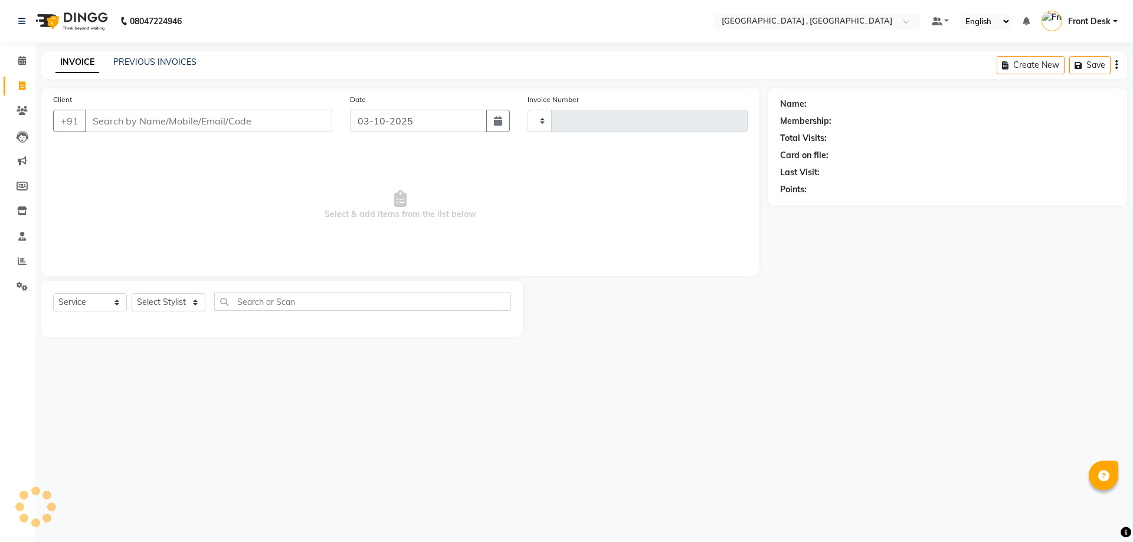
type input "2220"
select select "5111"
click at [183, 60] on link "PREVIOUS INVOICES" at bounding box center [154, 62] width 83 height 11
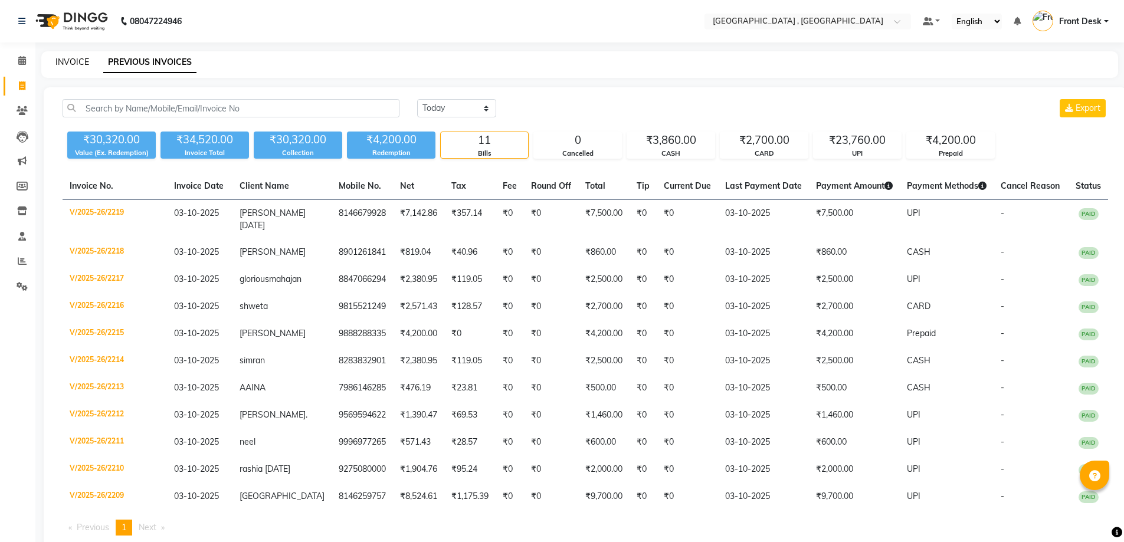
click at [65, 58] on link "INVOICE" at bounding box center [72, 62] width 34 height 11
select select "service"
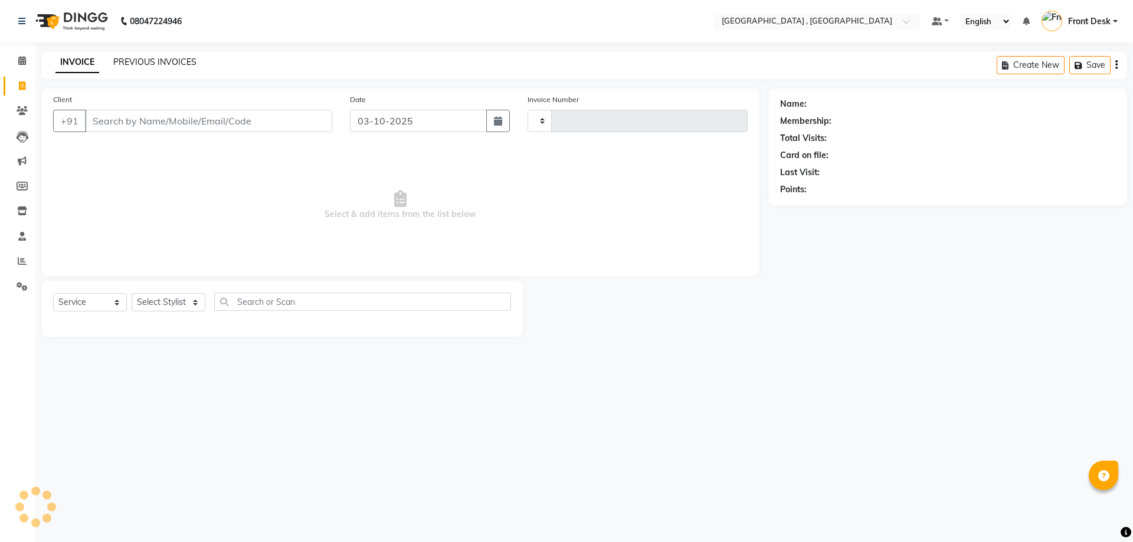
click at [115, 64] on link "PREVIOUS INVOICES" at bounding box center [154, 62] width 83 height 11
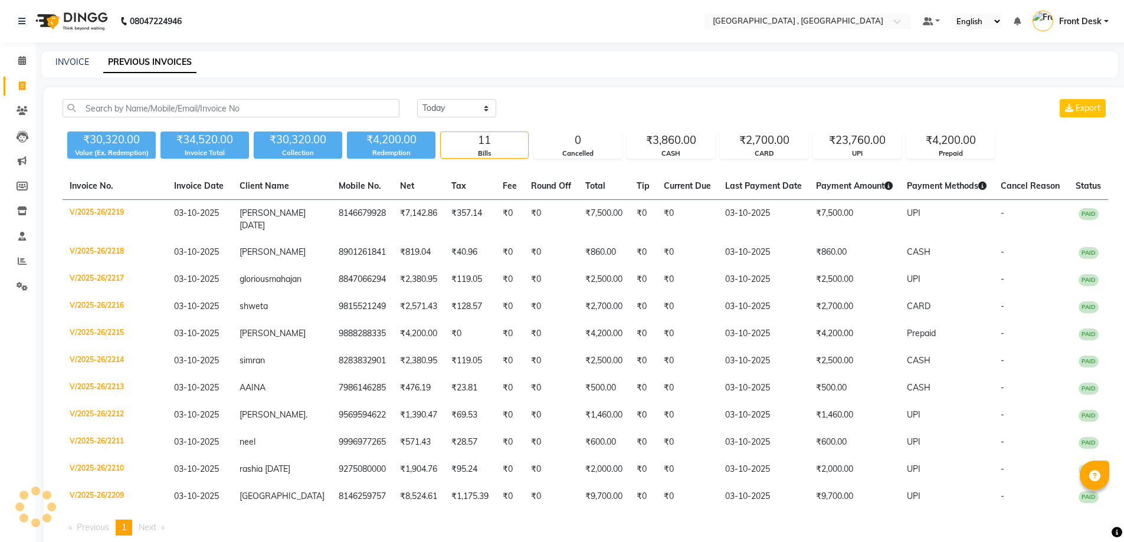
click at [123, 61] on link "PREVIOUS INVOICES" at bounding box center [149, 62] width 93 height 21
click at [67, 61] on link "INVOICE" at bounding box center [72, 62] width 34 height 11
select select "service"
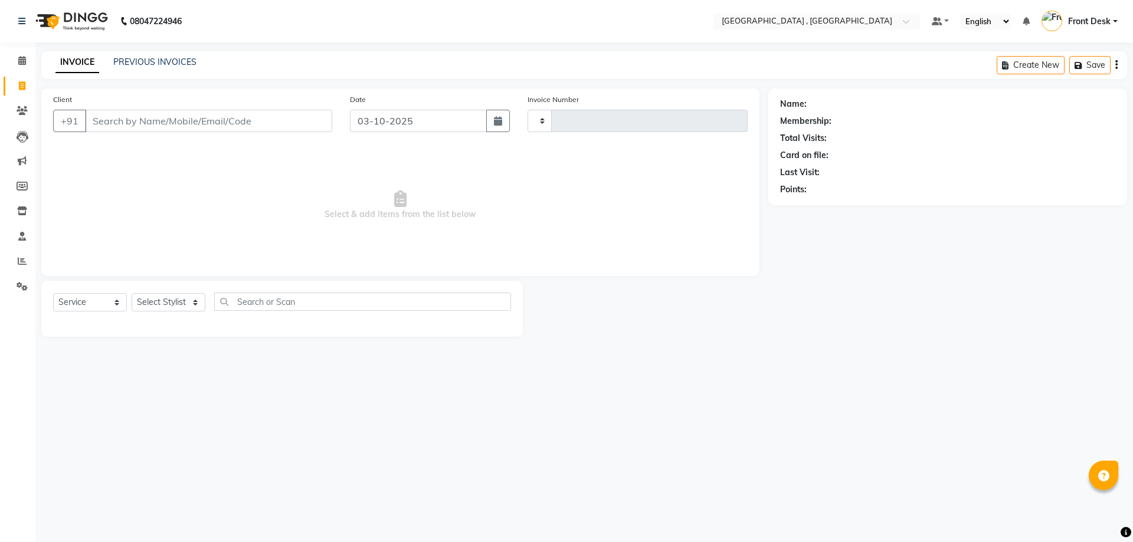
type input "2220"
click at [129, 65] on link "PREVIOUS INVOICES" at bounding box center [154, 62] width 83 height 11
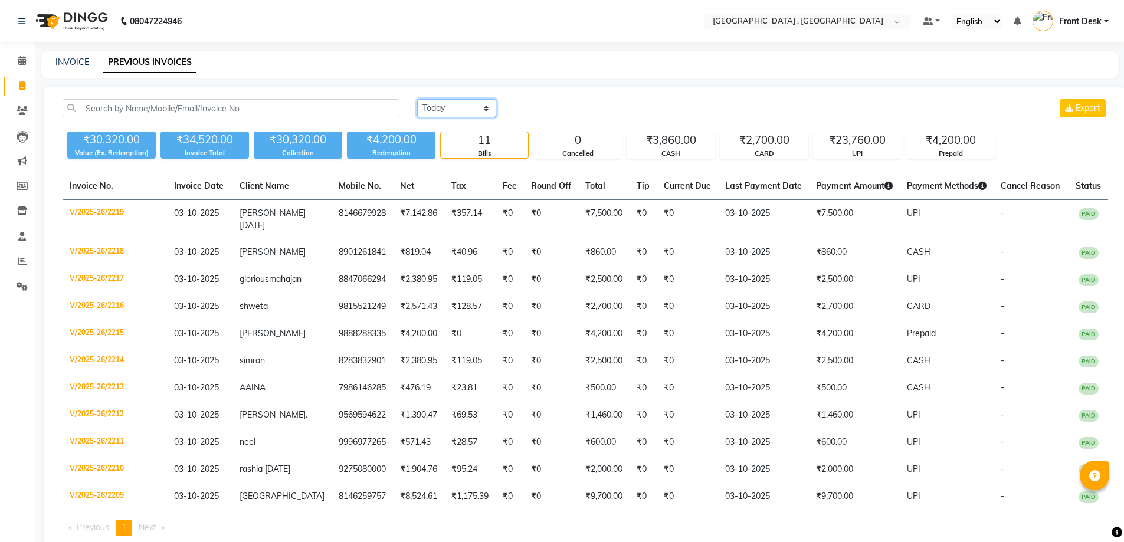
click at [437, 111] on select "Today Yesterday Custom Range" at bounding box center [456, 108] width 79 height 18
select select "range"
click at [417, 99] on select "Today Yesterday Custom Range" at bounding box center [456, 108] width 79 height 18
click at [523, 106] on input "03-10-2025" at bounding box center [552, 108] width 83 height 17
select select "10"
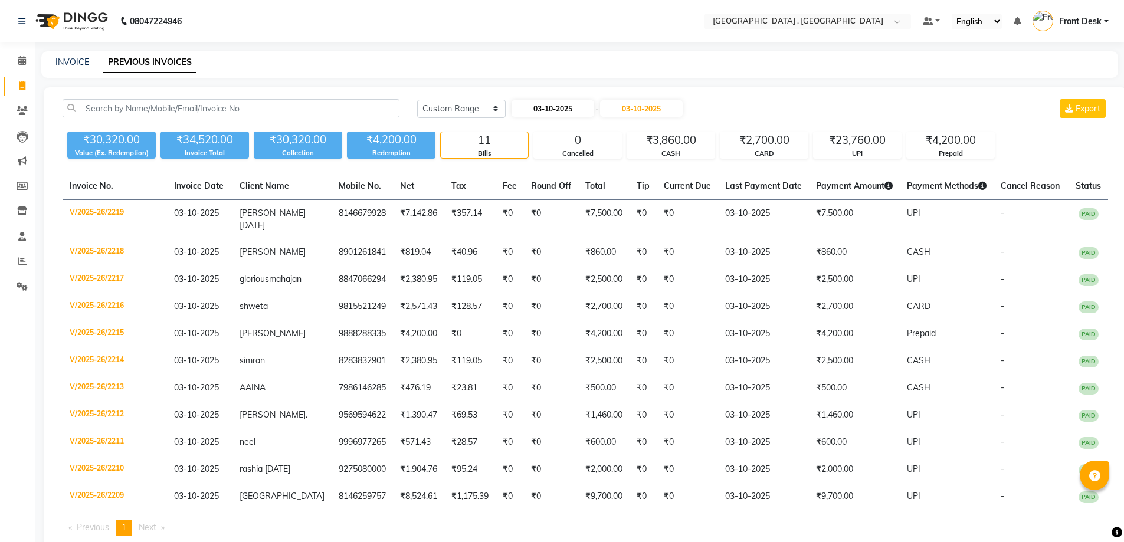
select select "2025"
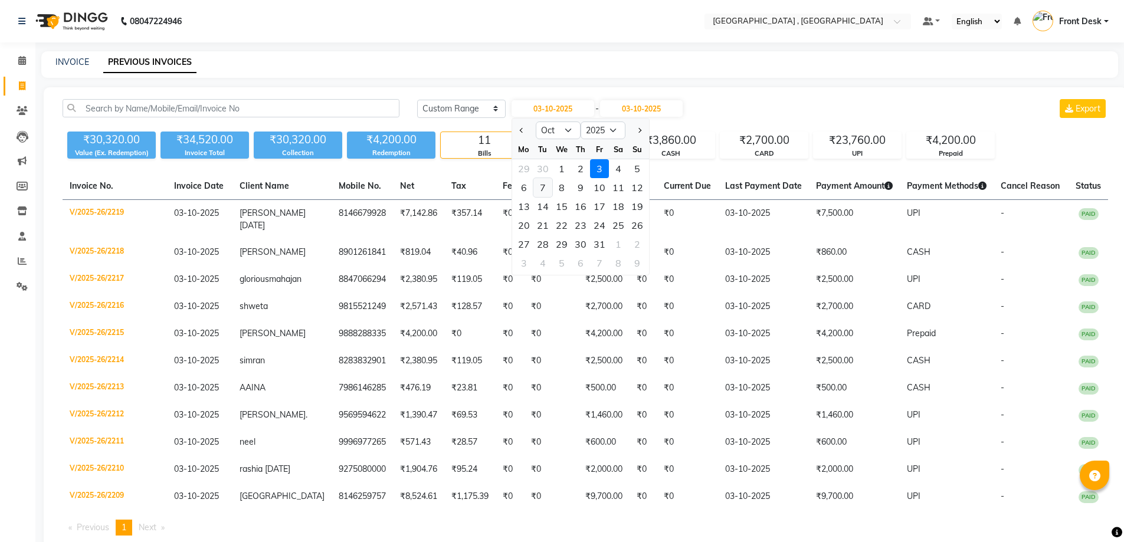
click at [546, 178] on div "7" at bounding box center [542, 187] width 19 height 19
type input "07-10-2025"
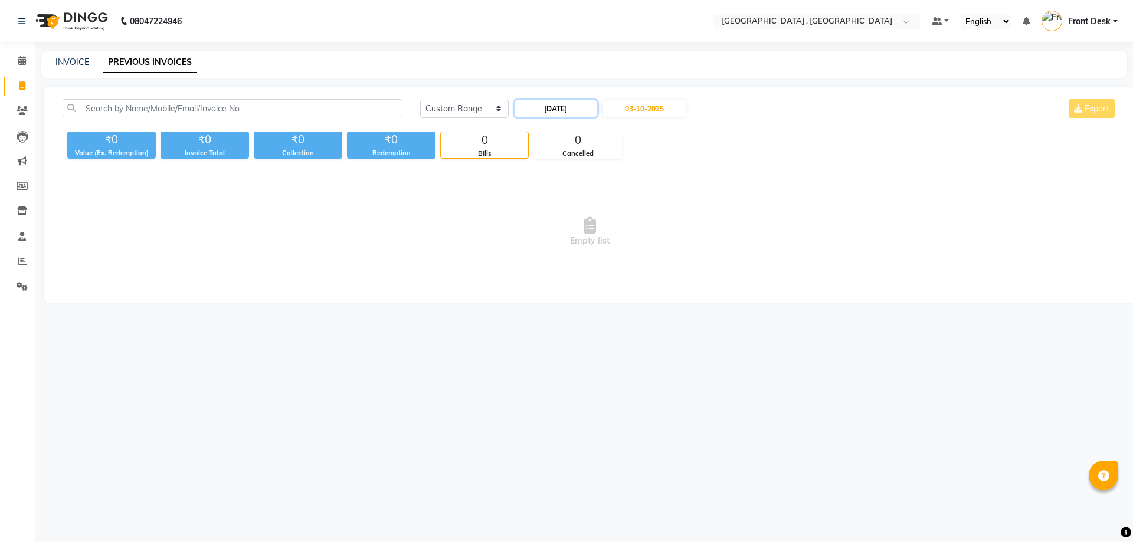
click at [582, 104] on input "07-10-2025" at bounding box center [555, 108] width 83 height 17
select select "10"
select select "2025"
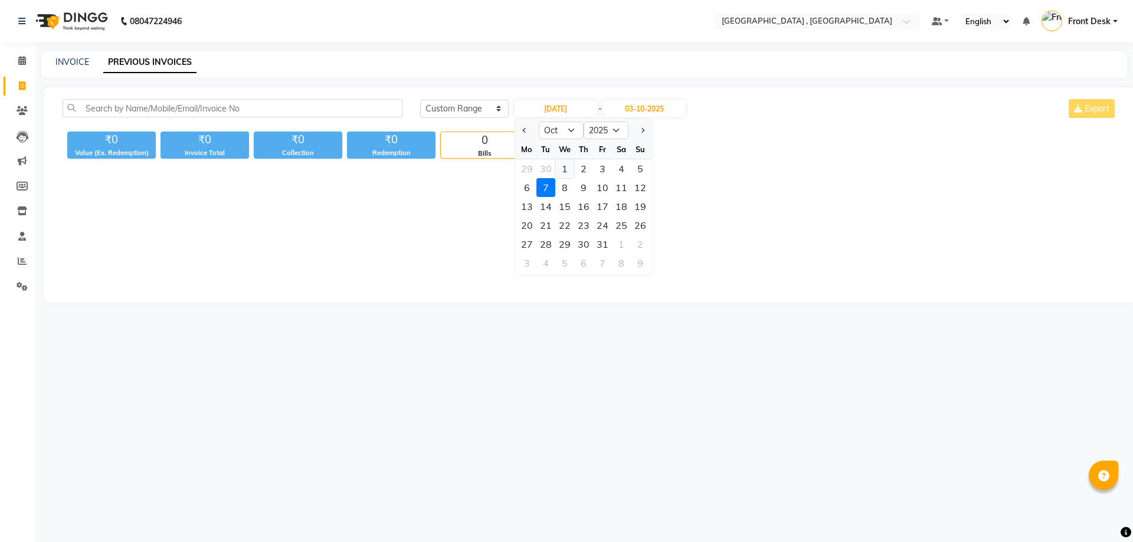
click at [562, 167] on div "1" at bounding box center [564, 168] width 19 height 19
type input "01-10-2025"
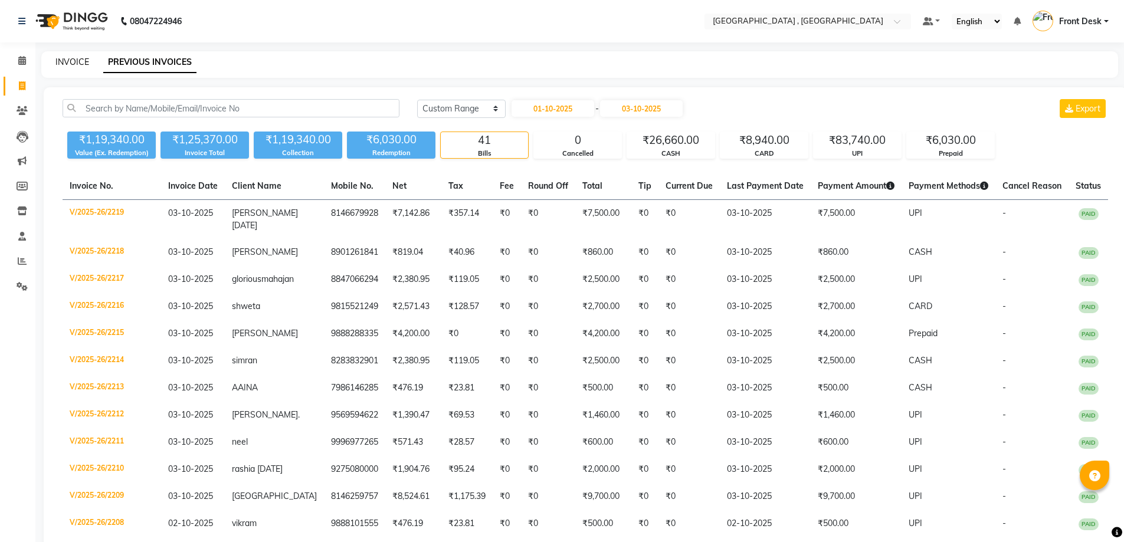
click at [81, 63] on link "INVOICE" at bounding box center [72, 62] width 34 height 11
select select "service"
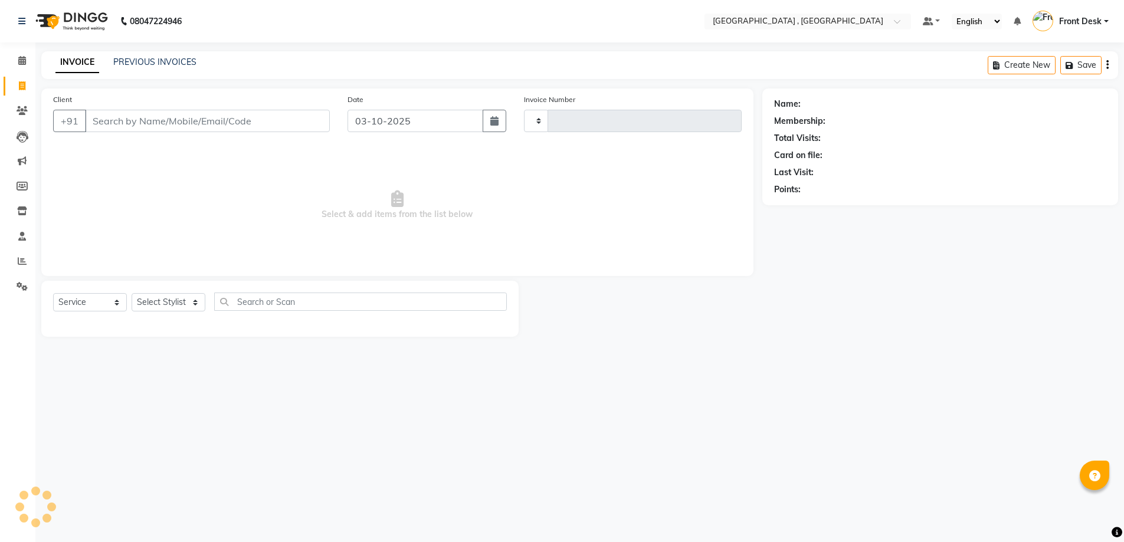
type input "2220"
select select "5111"
click at [157, 53] on div "INVOICE PREVIOUS INVOICES Create New Save" at bounding box center [583, 65] width 1085 height 28
click at [160, 63] on link "PREVIOUS INVOICES" at bounding box center [154, 62] width 83 height 11
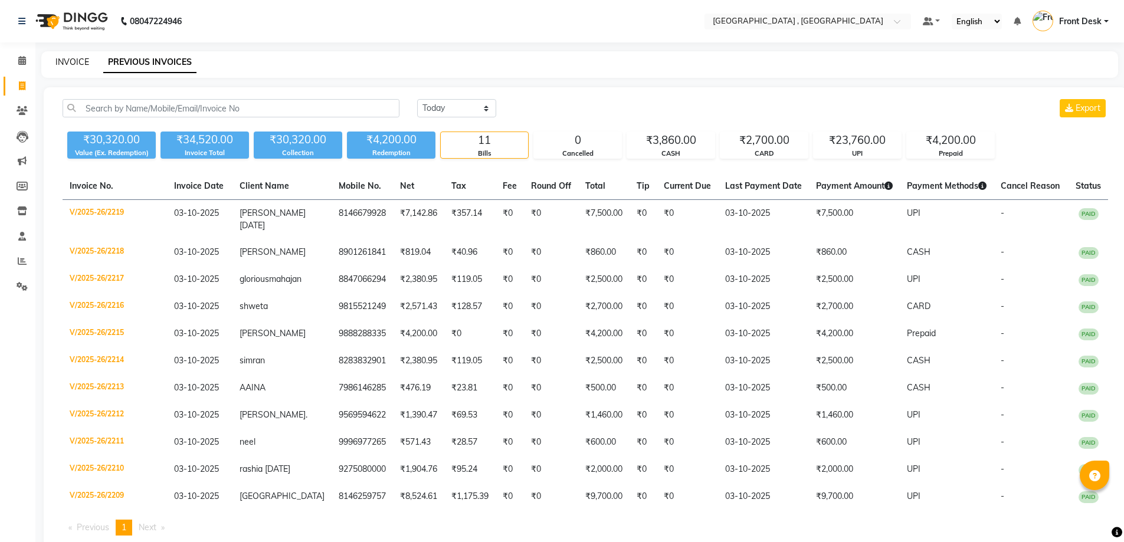
click at [73, 60] on link "INVOICE" at bounding box center [72, 62] width 34 height 11
select select "service"
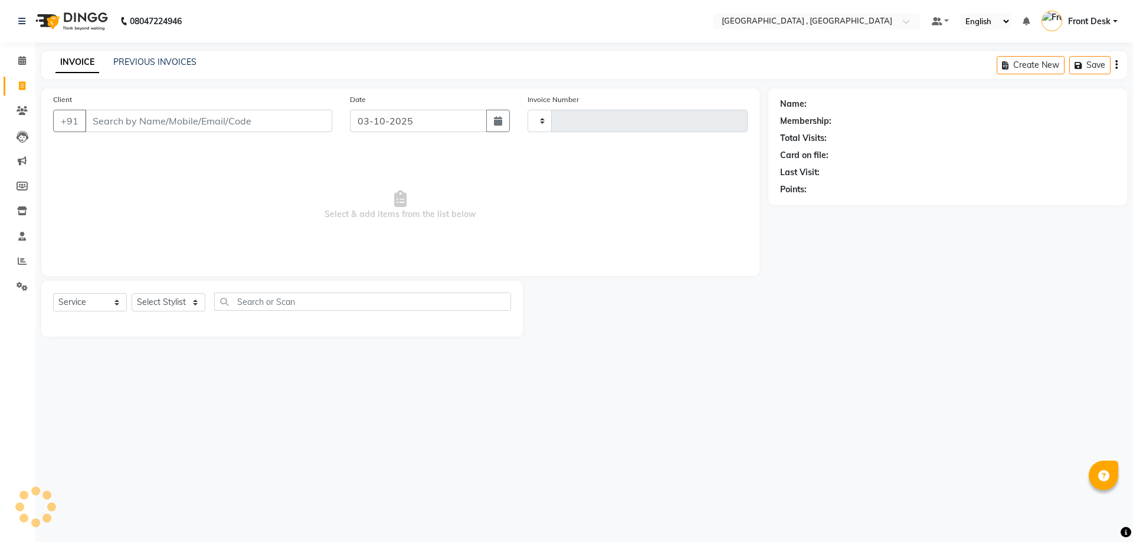
type input "2220"
select select "5111"
click at [146, 56] on div "PREVIOUS INVOICES" at bounding box center [154, 62] width 83 height 12
click at [148, 56] on div "PREVIOUS INVOICES" at bounding box center [154, 62] width 83 height 12
click at [150, 57] on link "PREVIOUS INVOICES" at bounding box center [154, 62] width 83 height 11
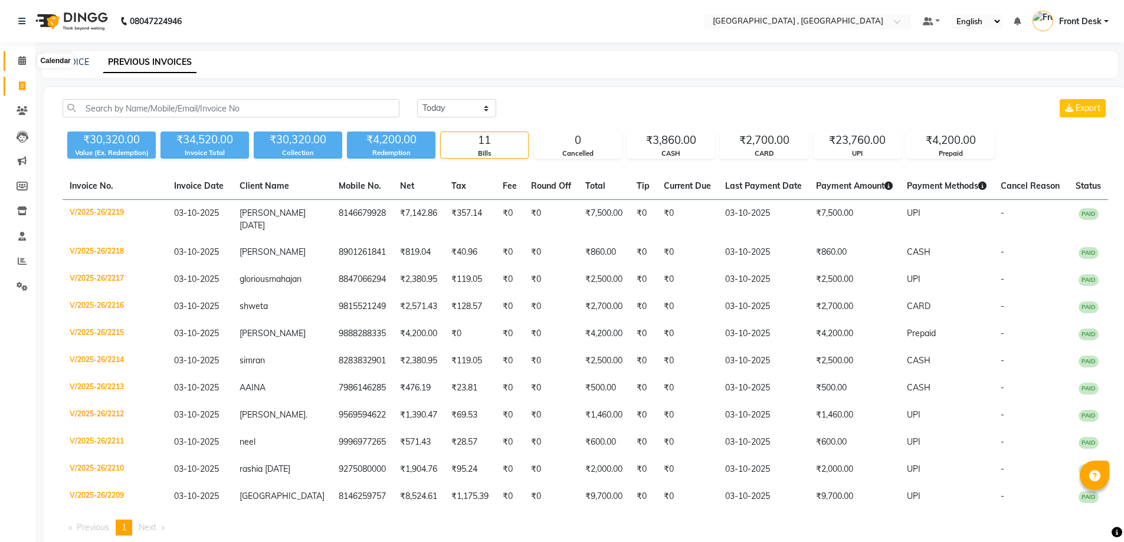
click at [20, 59] on icon at bounding box center [22, 60] width 8 height 9
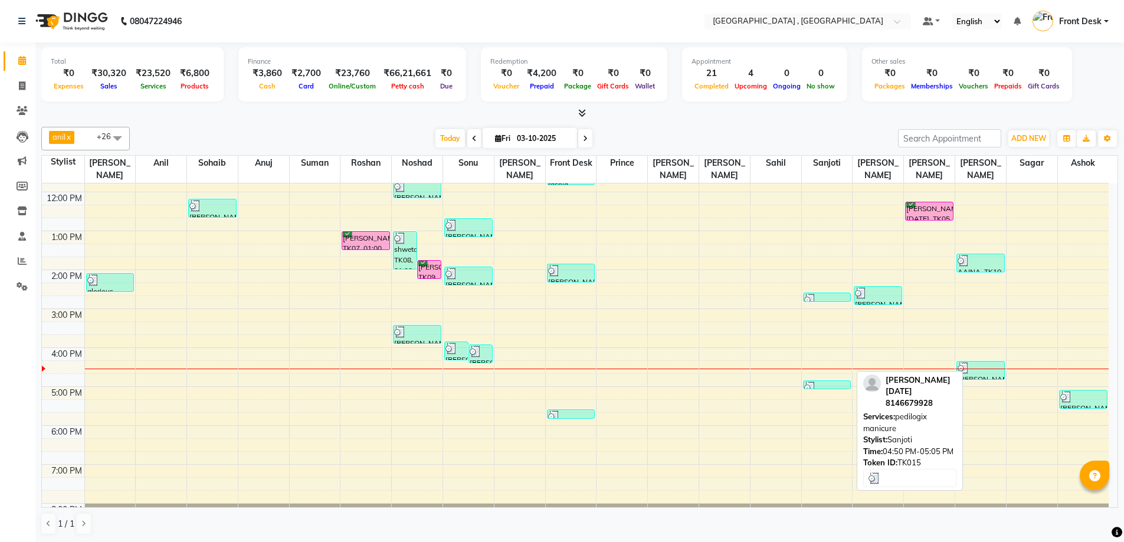
scroll to position [169, 0]
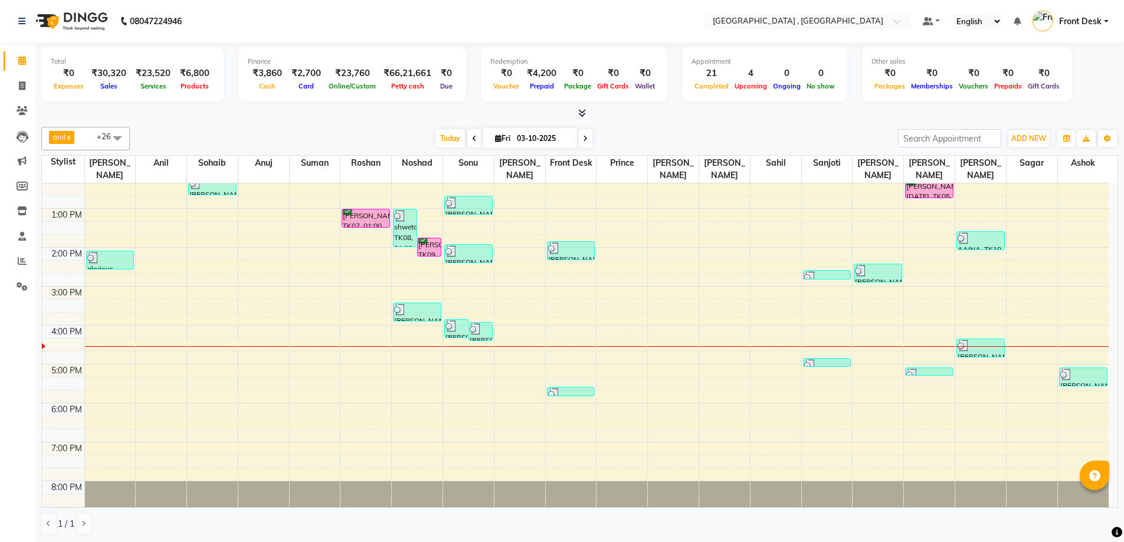
click at [811, 365] on div "8:00 AM 9:00 AM 10:00 AM 11:00 AM 12:00 PM 1:00 PM 2:00 PM 3:00 PM 4:00 PM 5:00…" at bounding box center [575, 267] width 1067 height 506
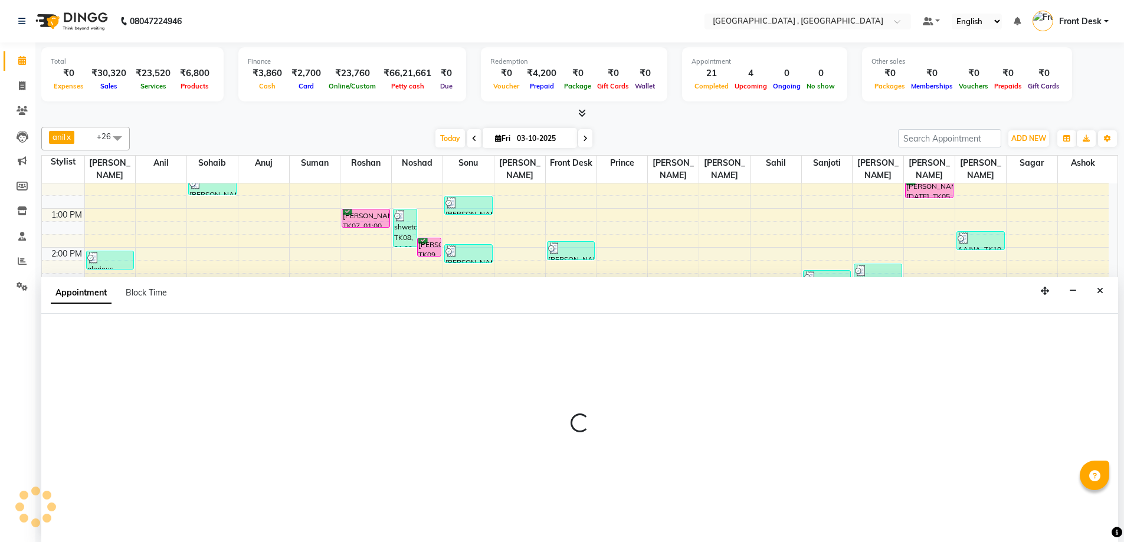
scroll to position [1, 0]
select select "57334"
select select "tentative"
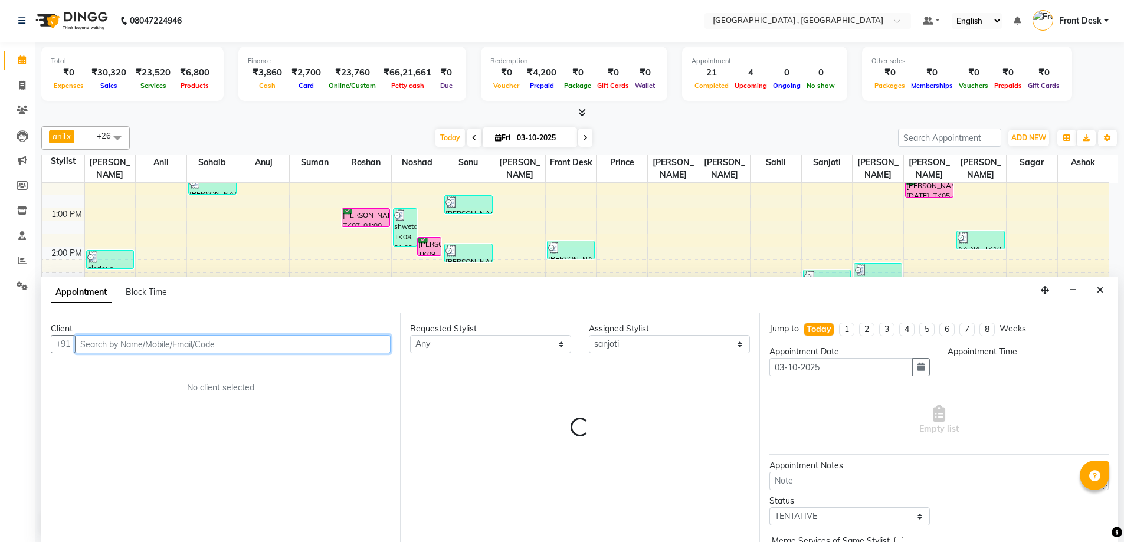
select select "1035"
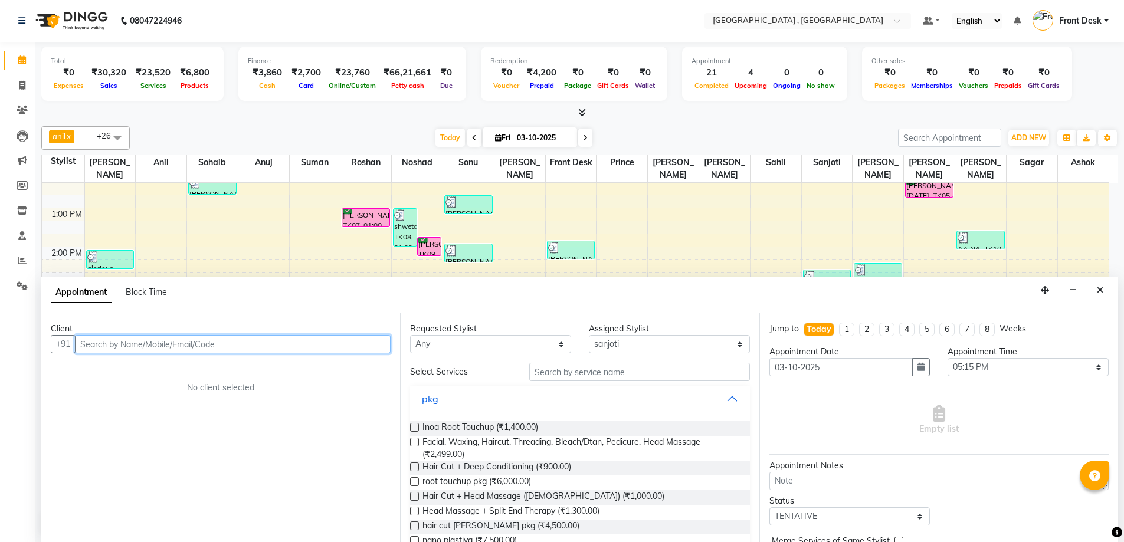
click at [152, 342] on input "text" at bounding box center [233, 344] width 316 height 18
click at [107, 342] on input "78888796016" at bounding box center [208, 344] width 267 height 18
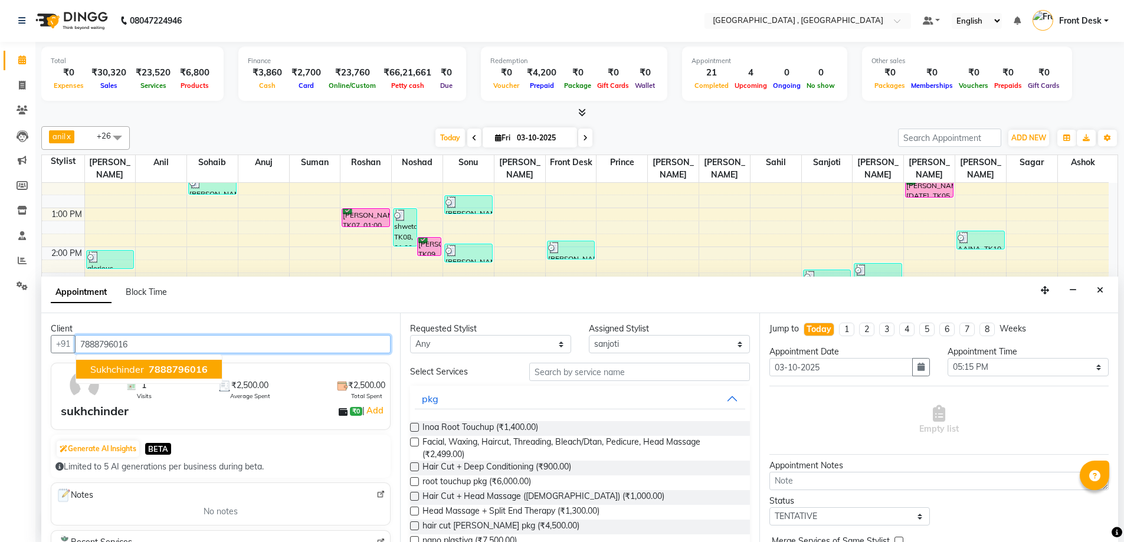
click at [165, 368] on span "7888796016" at bounding box center [178, 369] width 59 height 12
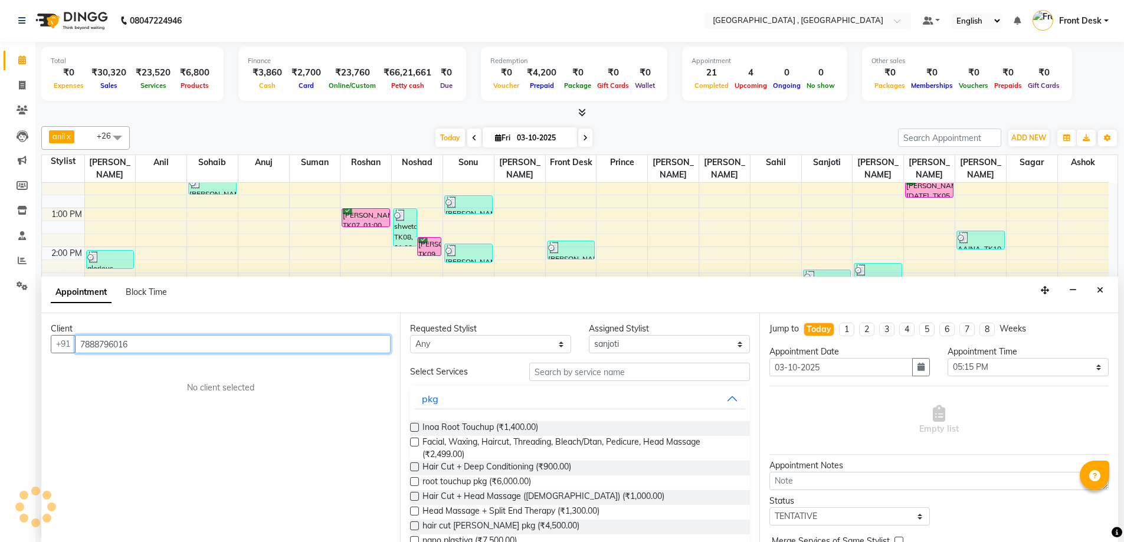
type input "7888796016"
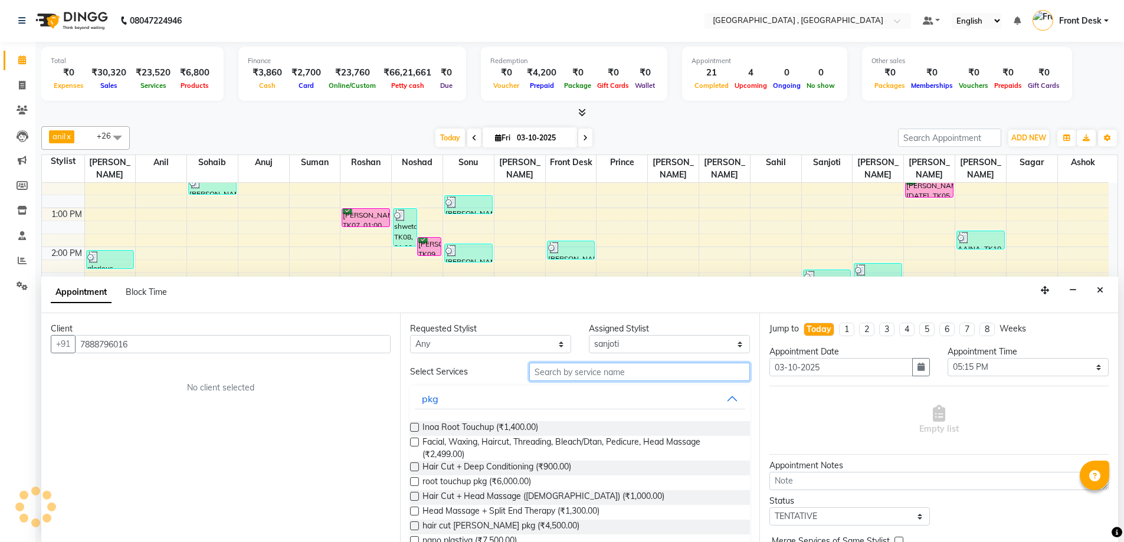
click at [648, 372] on input "text" at bounding box center [639, 372] width 221 height 18
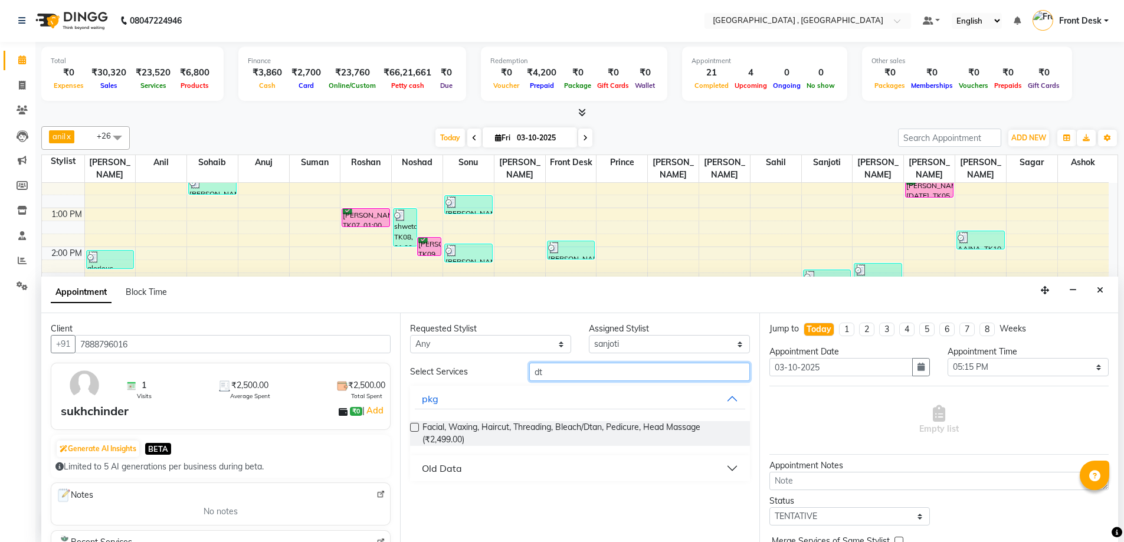
type input "d"
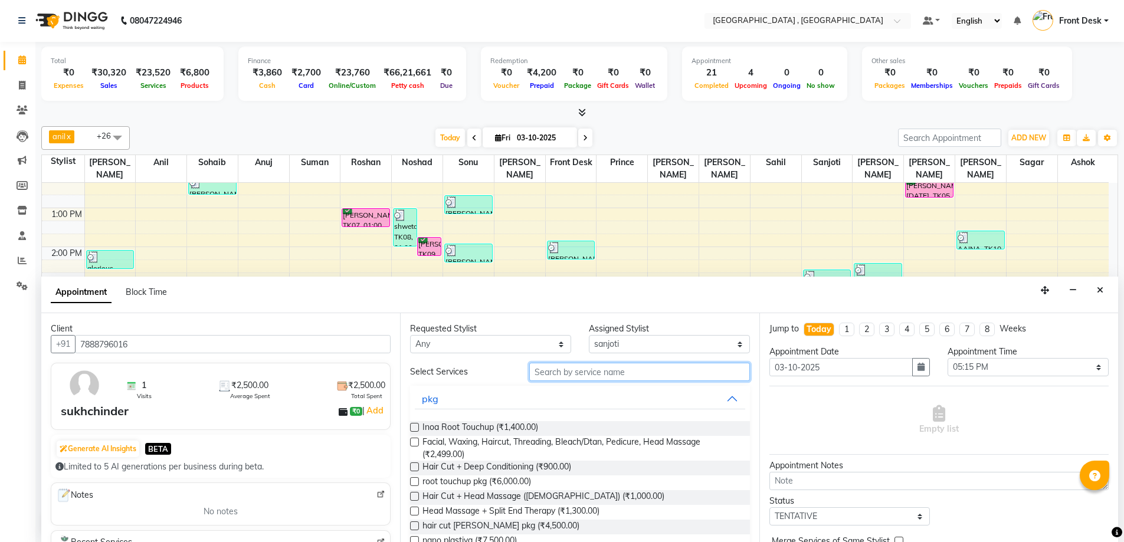
type input "f"
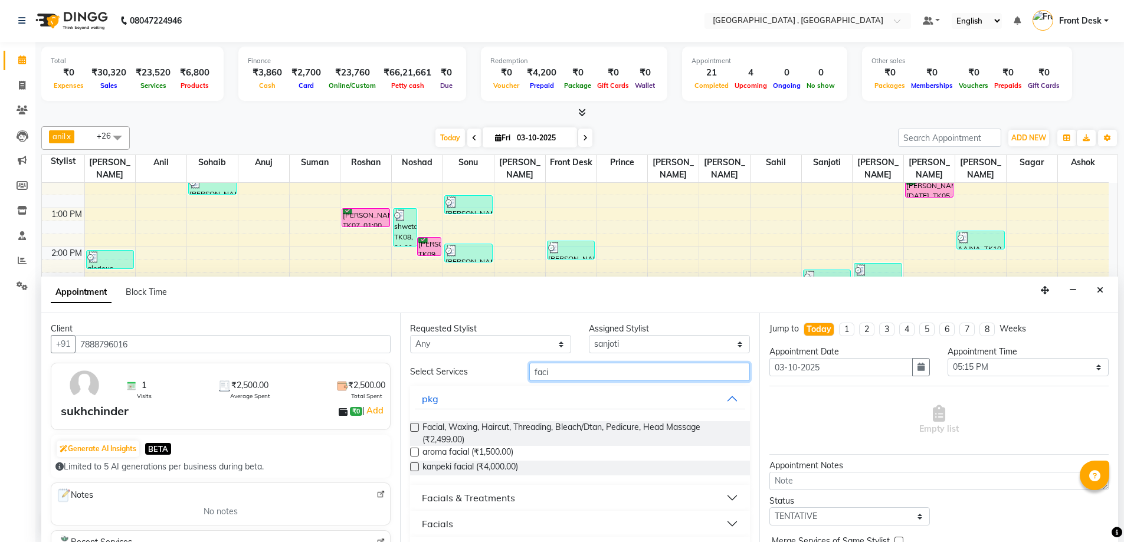
type input "faci"
click at [412, 452] on label at bounding box center [414, 452] width 9 height 9
click at [412, 452] on input "checkbox" at bounding box center [414, 454] width 8 height 8
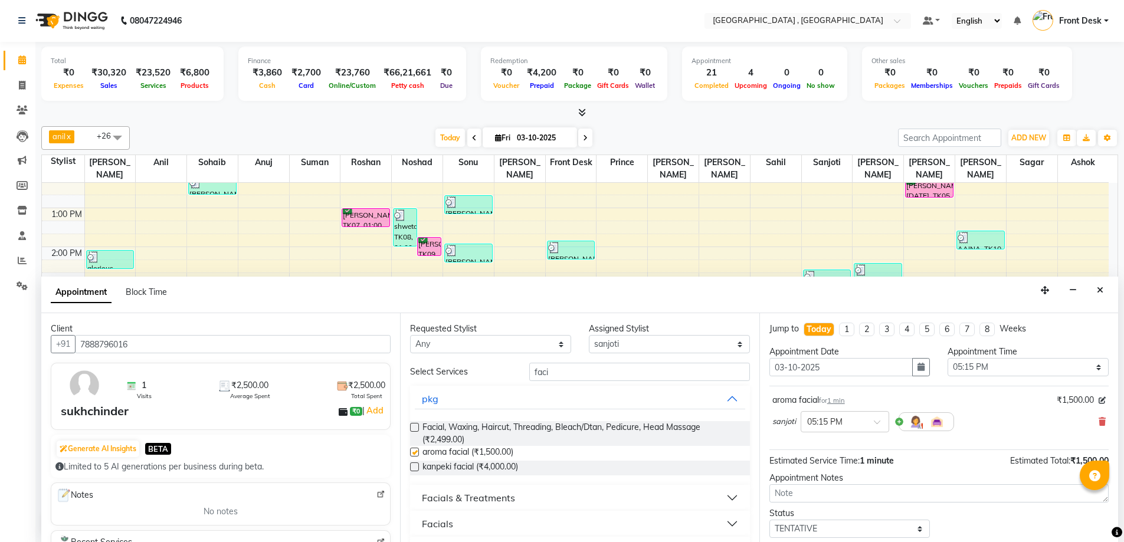
checkbox input "false"
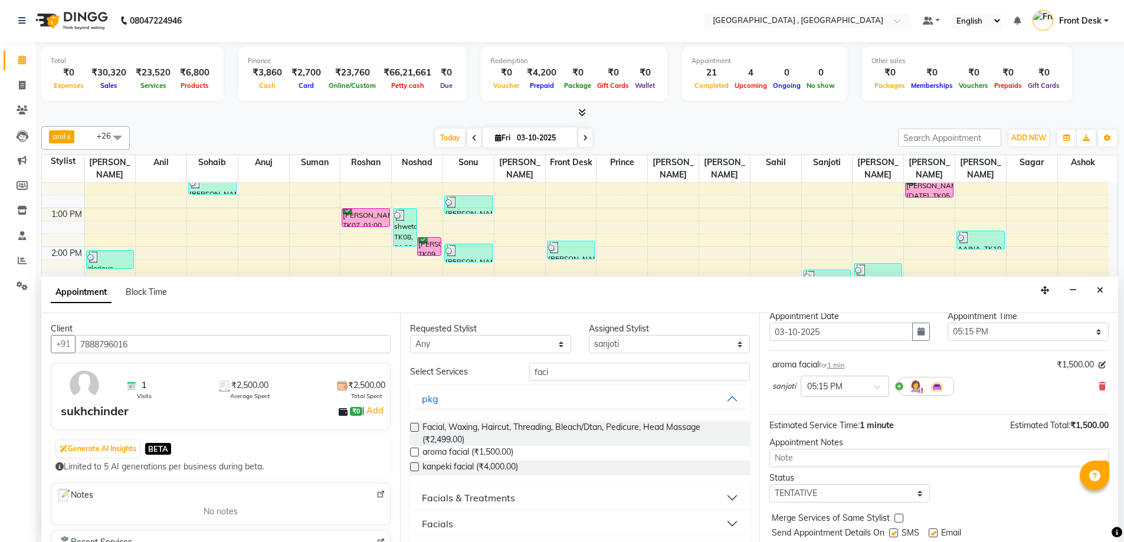
scroll to position [70, 0]
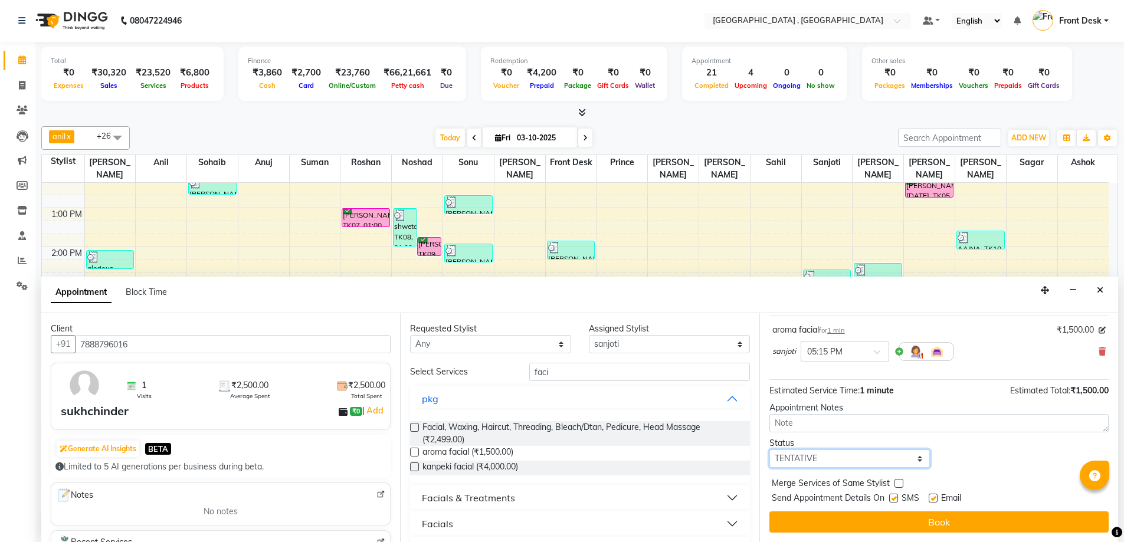
click at [868, 454] on select "Select TENTATIVE CONFIRM CHECK-IN UPCOMING" at bounding box center [849, 459] width 161 height 18
select select "confirm booking"
click at [769, 450] on select "Select TENTATIVE CONFIRM CHECK-IN UPCOMING" at bounding box center [849, 459] width 161 height 18
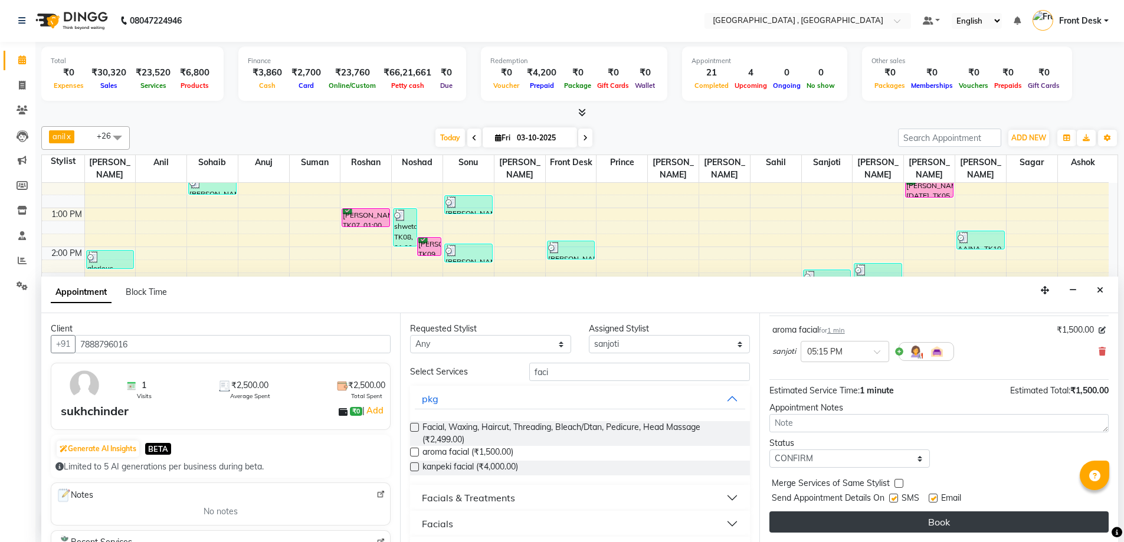
click at [903, 529] on button "Book" at bounding box center [938, 521] width 339 height 21
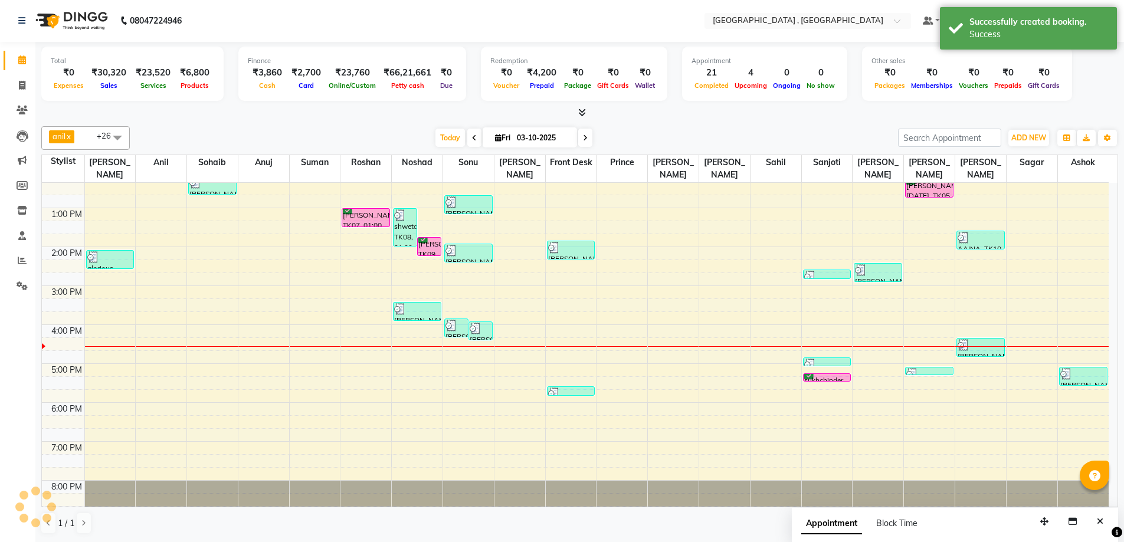
scroll to position [0, 0]
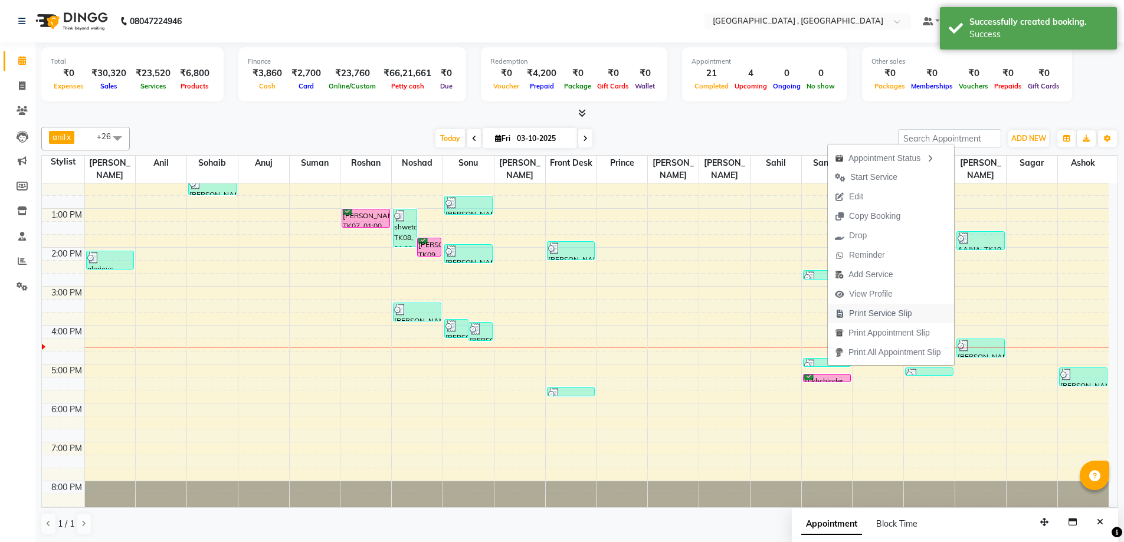
click at [882, 314] on span "Print Service Slip" at bounding box center [880, 313] width 63 height 12
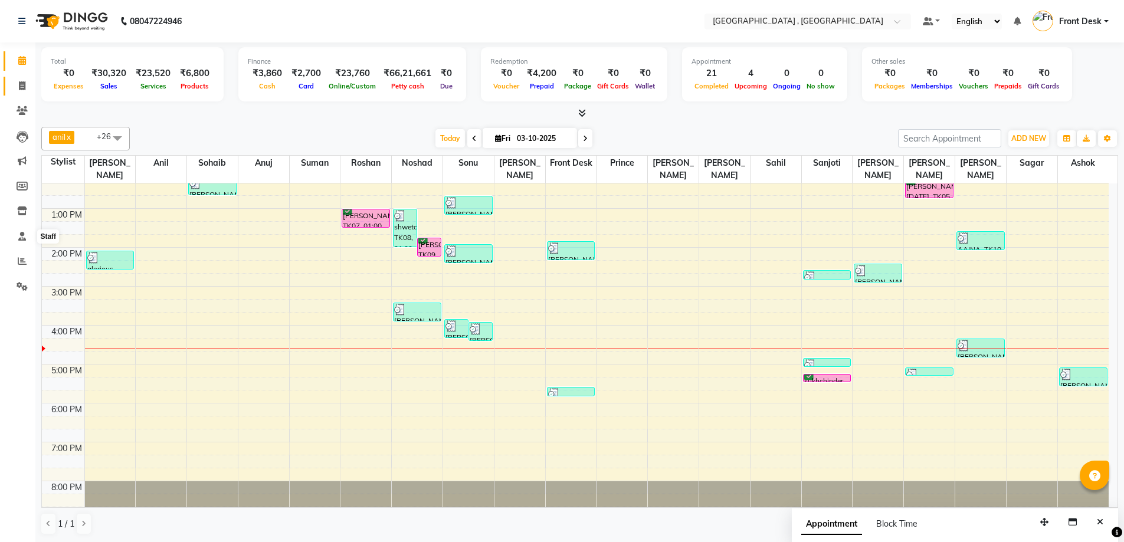
click at [30, 87] on span at bounding box center [22, 87] width 21 height 14
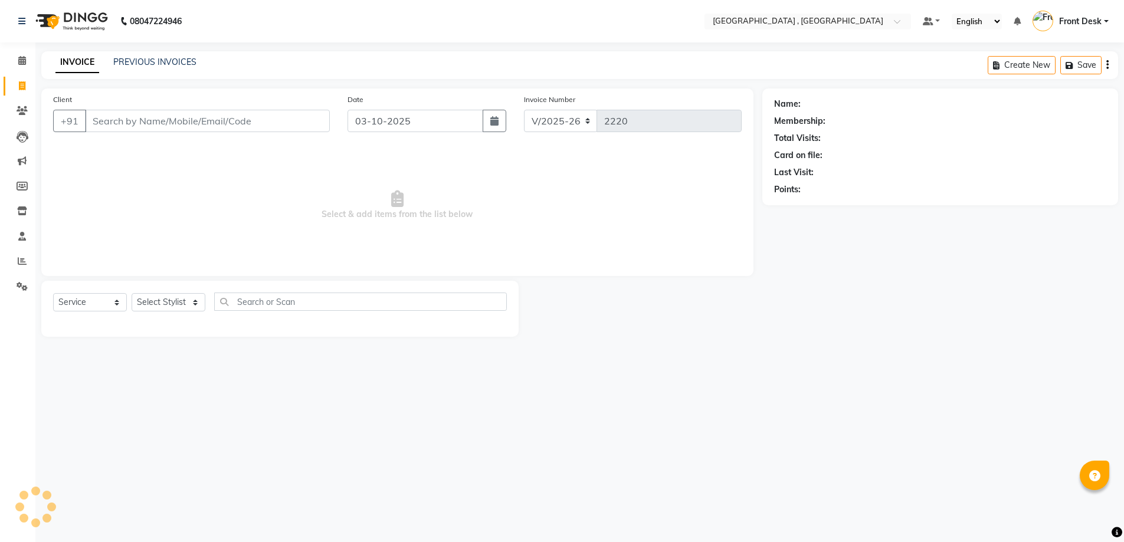
click at [25, 87] on icon at bounding box center [22, 85] width 6 height 9
select select "service"
type input "2220"
select select "5111"
click at [113, 114] on input "Client" at bounding box center [208, 121] width 247 height 22
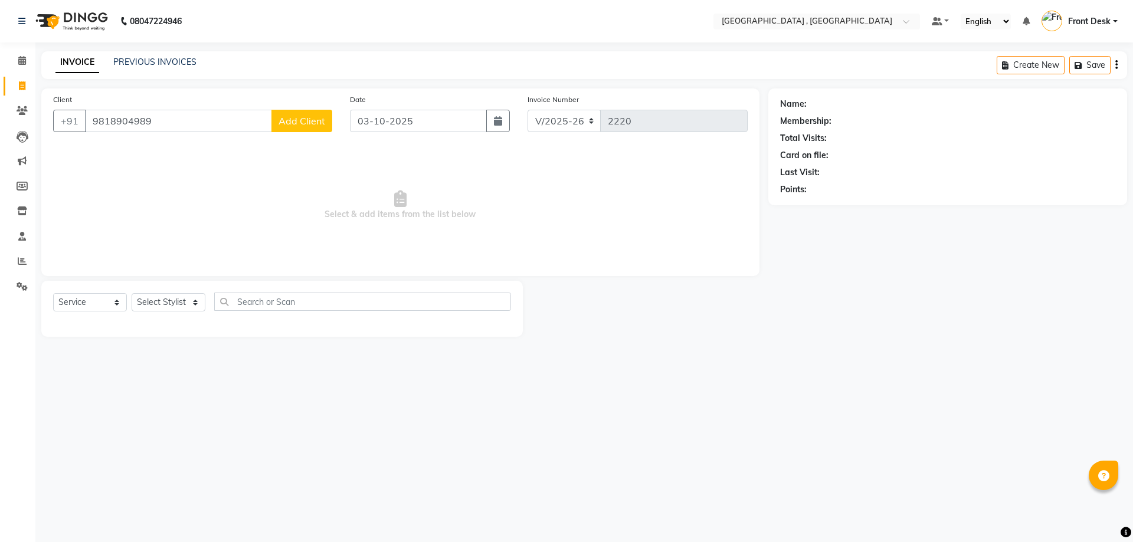
type input "9818904989"
click at [296, 118] on span "Add Client" at bounding box center [301, 121] width 47 height 12
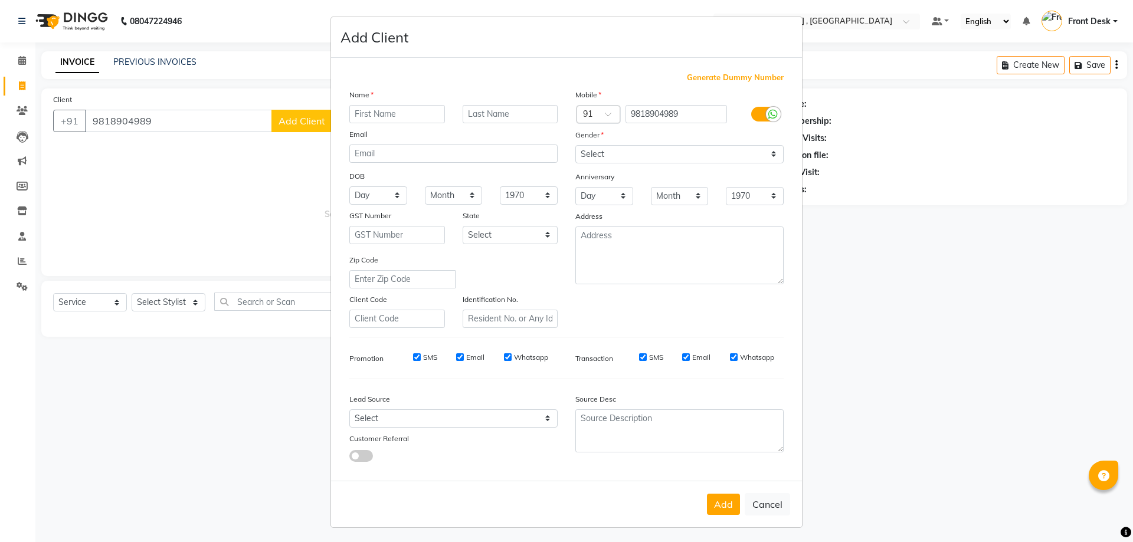
click at [411, 111] on input "text" at bounding box center [397, 114] width 96 height 18
type input "harjitana"
click at [597, 143] on div "Gender" at bounding box center [585, 137] width 38 height 17
click at [598, 147] on select "Select Male Female Other Prefer Not To Say" at bounding box center [679, 154] width 208 height 18
select select "female"
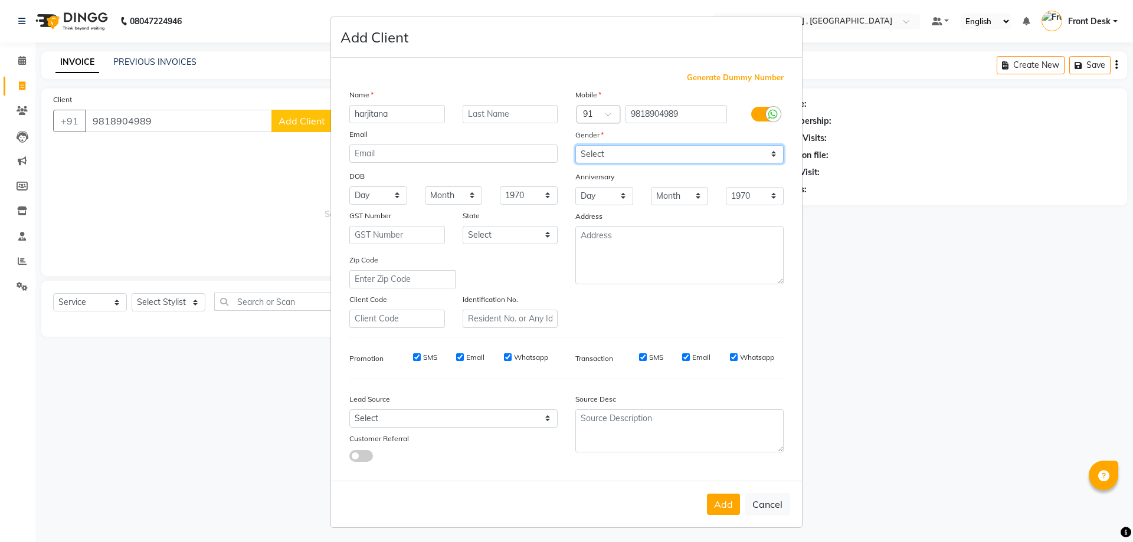
click at [575, 145] on select "Select Male Female Other Prefer Not To Say" at bounding box center [679, 154] width 208 height 18
click at [723, 503] on button "Add" at bounding box center [723, 504] width 33 height 21
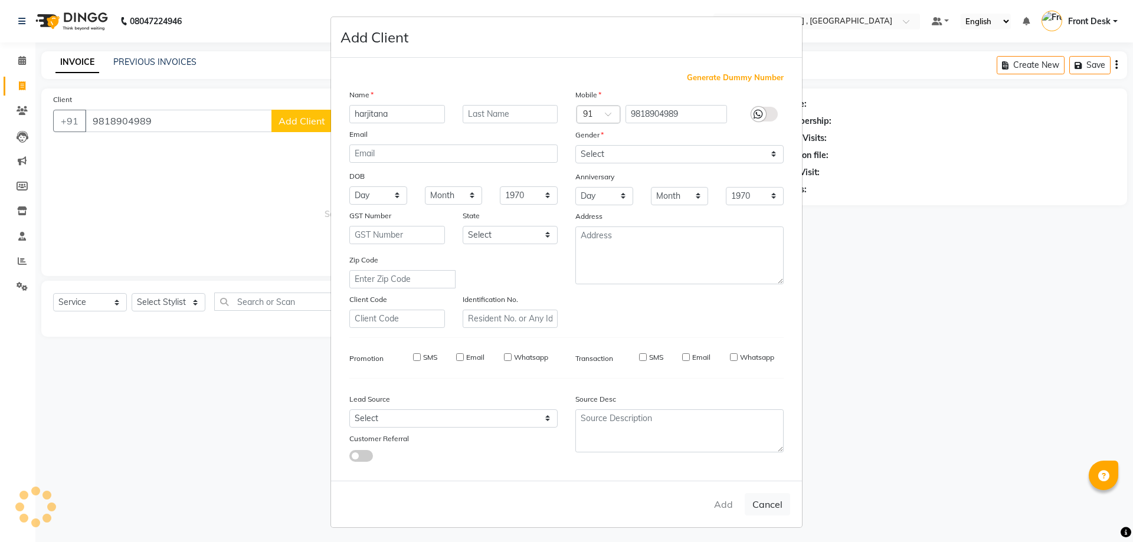
select select
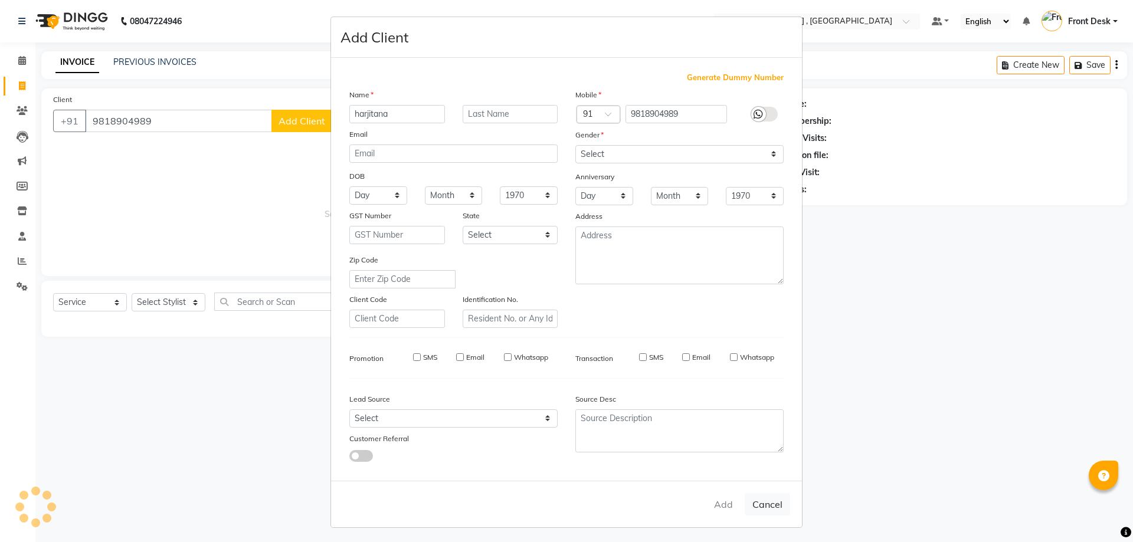
select select
checkbox input "false"
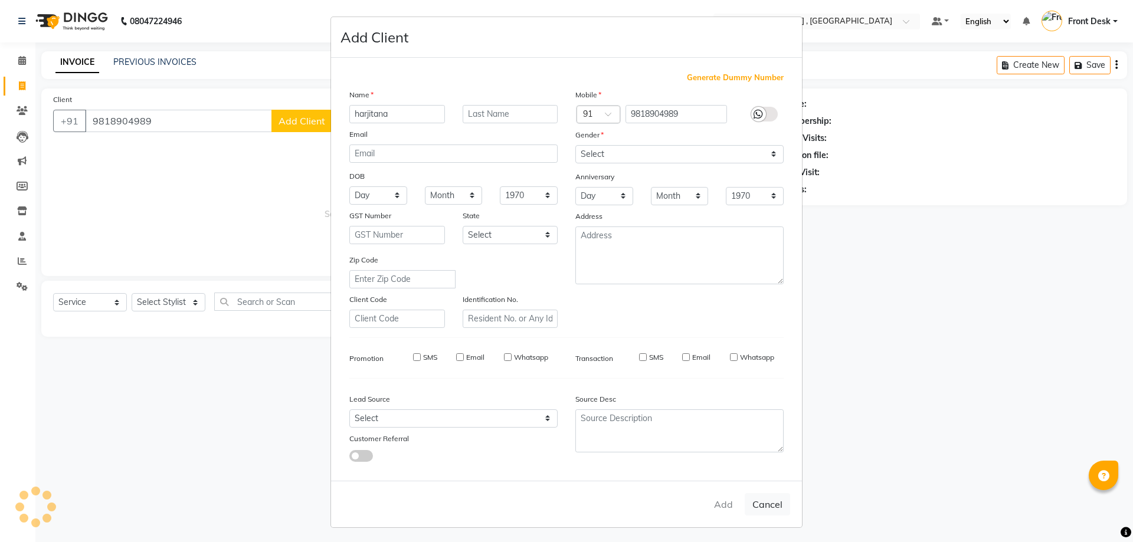
checkbox input "false"
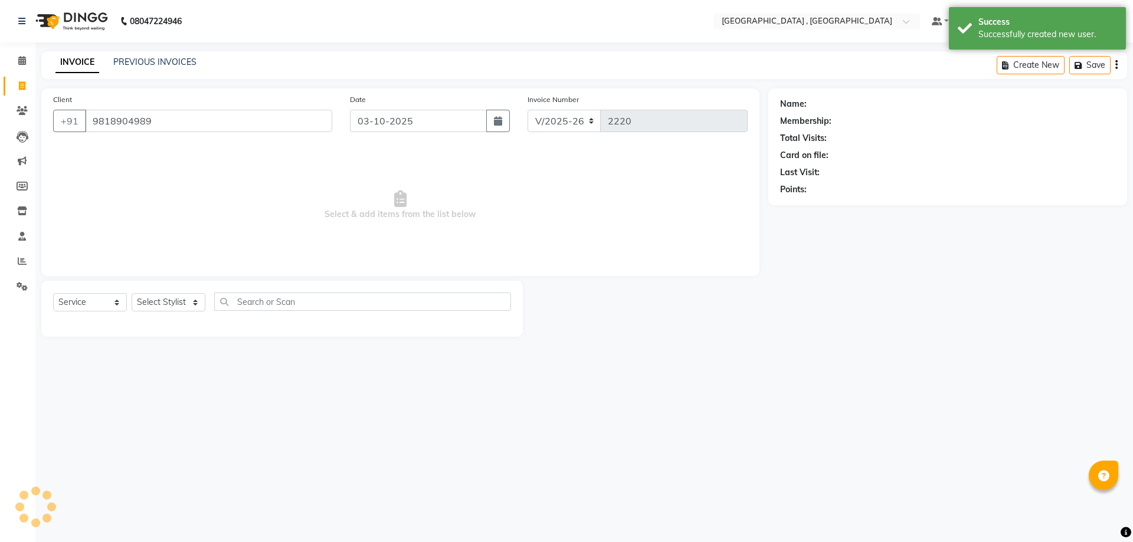
click at [183, 303] on ngb-modal-window "Add Client Generate Dummy Number Name Email DOB Day 01 02 03 04 05 06 07 08 09 …" at bounding box center [566, 271] width 1133 height 542
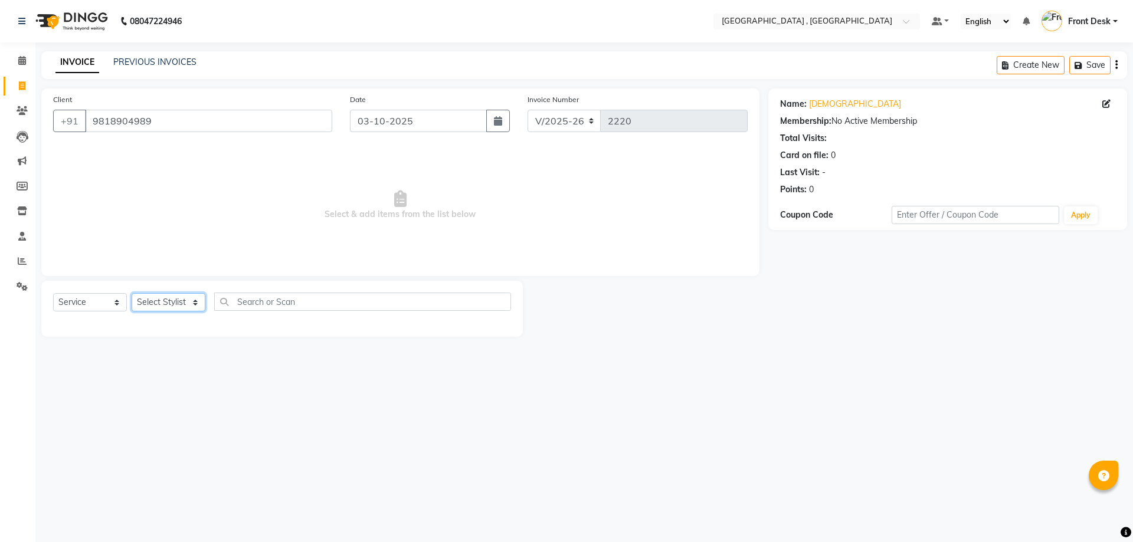
click at [153, 297] on select "Select Stylist anand anil anuj anuja mam ashok Front Desk irfan irfan manpreet …" at bounding box center [169, 302] width 74 height 18
select select "32308"
click at [132, 293] on select "Select Stylist anand anil anuj anuja mam ashok Front Desk irfan irfan manpreet …" at bounding box center [169, 302] width 74 height 18
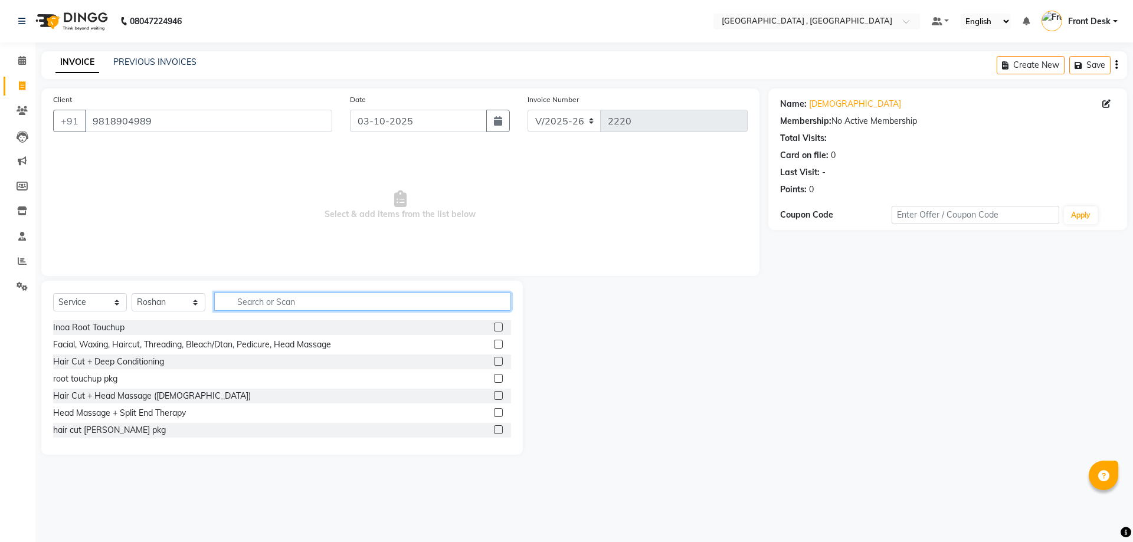
click at [274, 301] on input "text" at bounding box center [362, 302] width 297 height 18
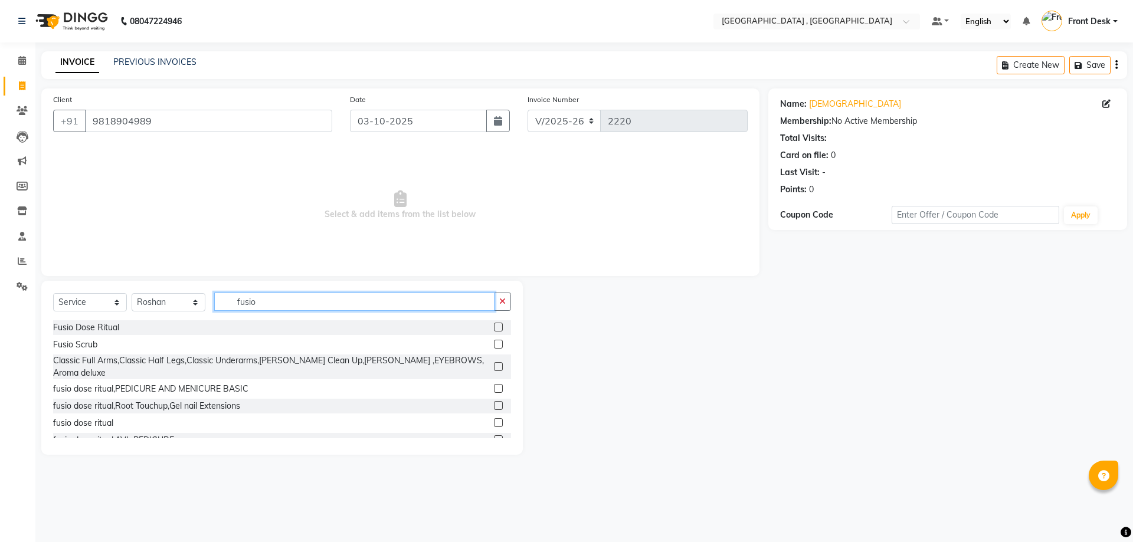
type input "fusio"
click at [494, 327] on label at bounding box center [498, 327] width 9 height 9
click at [494, 327] on input "checkbox" at bounding box center [498, 328] width 8 height 8
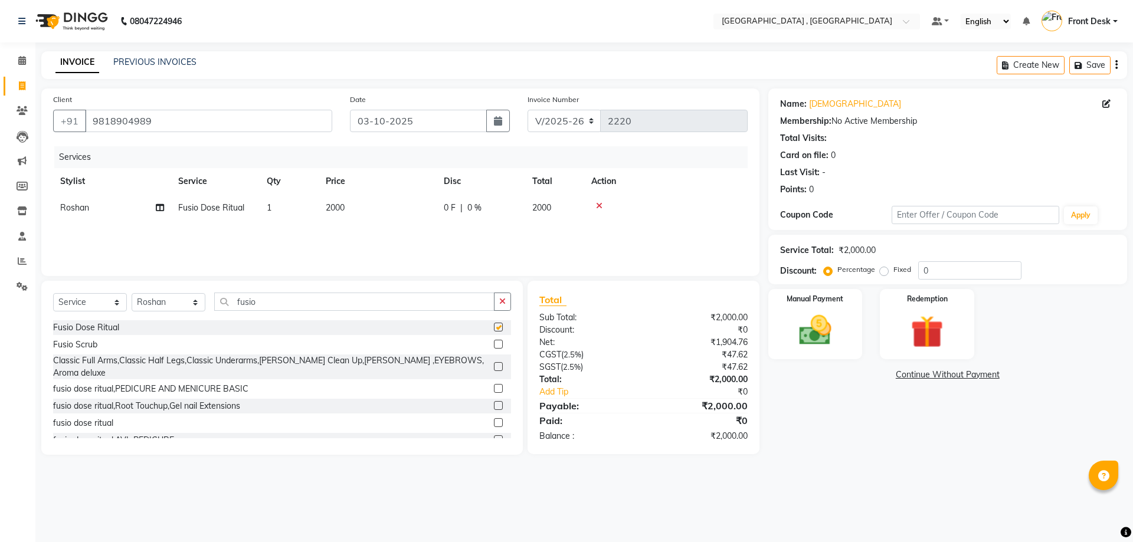
checkbox input "false"
click at [183, 302] on select "Select Stylist anand anil anuj anuja mam ashok Front Desk irfan irfan manpreet …" at bounding box center [169, 302] width 74 height 18
select select "59118"
click at [132, 293] on select "Select Stylist anand anil anuj anuja mam ashok Front Desk irfan irfan manpreet …" at bounding box center [169, 302] width 74 height 18
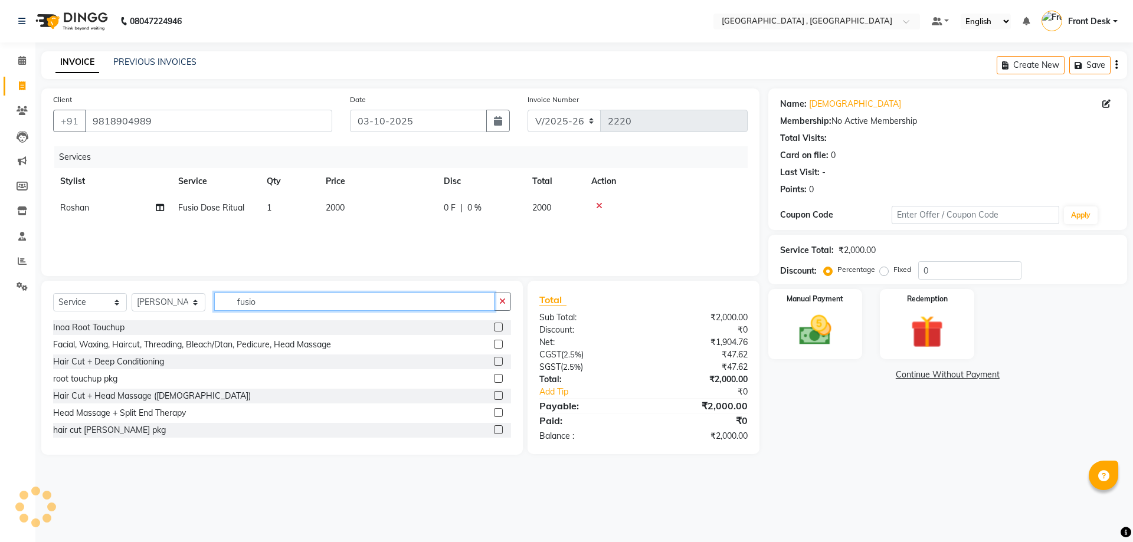
click at [281, 300] on input "fusio" at bounding box center [354, 302] width 280 height 18
type input "fusio do"
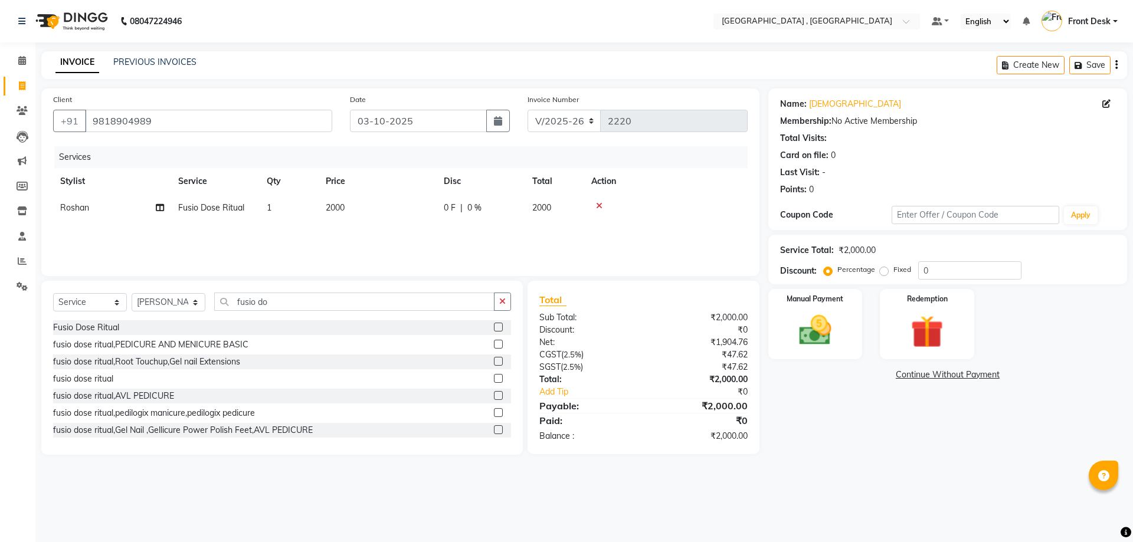
click at [494, 330] on label at bounding box center [498, 327] width 9 height 9
click at [494, 330] on input "checkbox" at bounding box center [498, 328] width 8 height 8
checkbox input "false"
click at [351, 237] on td "2000" at bounding box center [378, 234] width 118 height 27
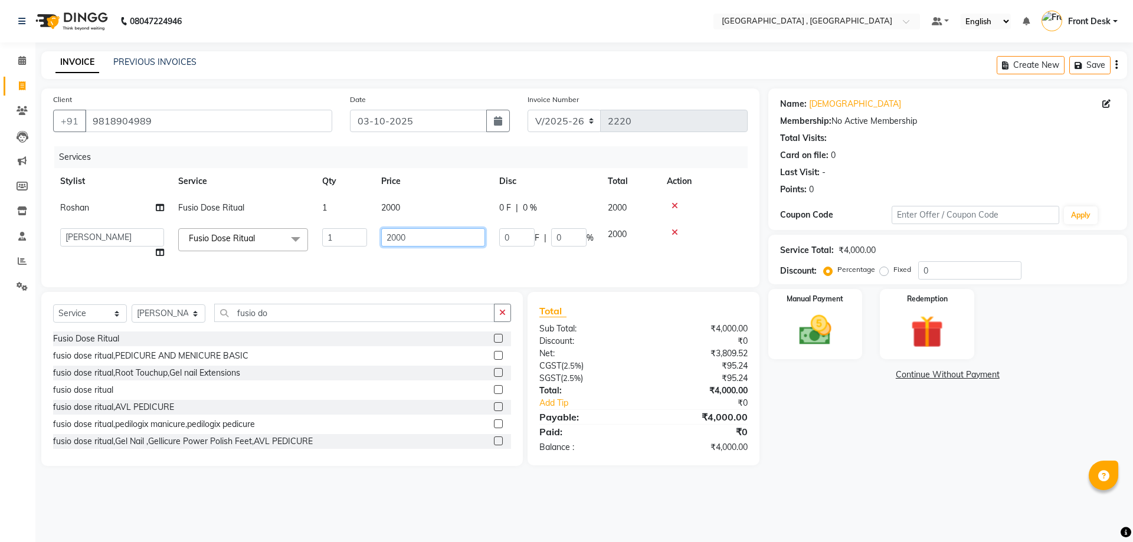
click at [391, 239] on input "2000" at bounding box center [433, 237] width 104 height 18
type input "3000"
click at [392, 208] on td "2000" at bounding box center [433, 208] width 118 height 27
select select "32308"
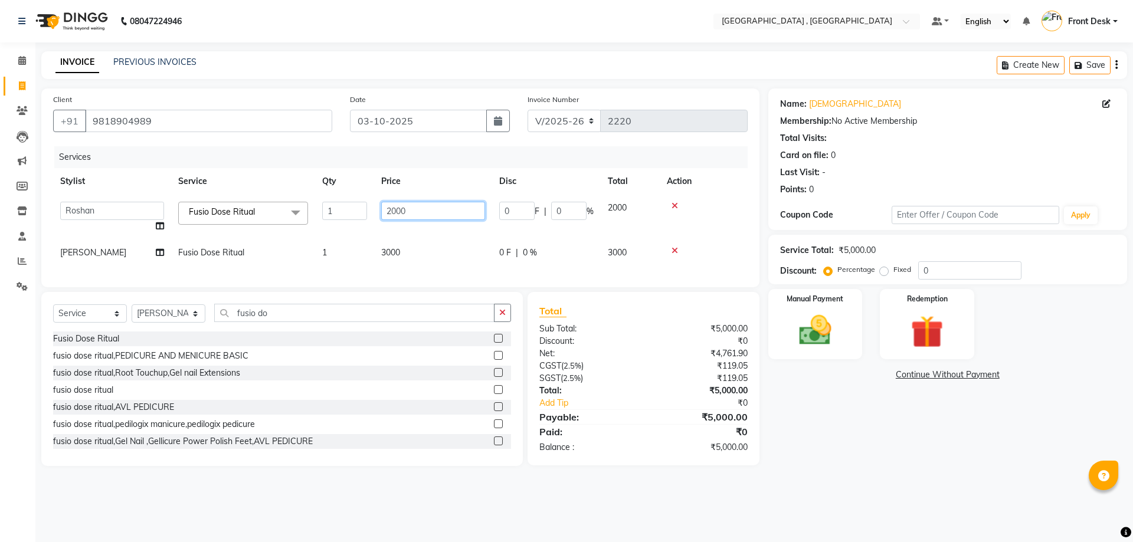
click at [391, 204] on input "2000" at bounding box center [433, 211] width 104 height 18
type input "3000"
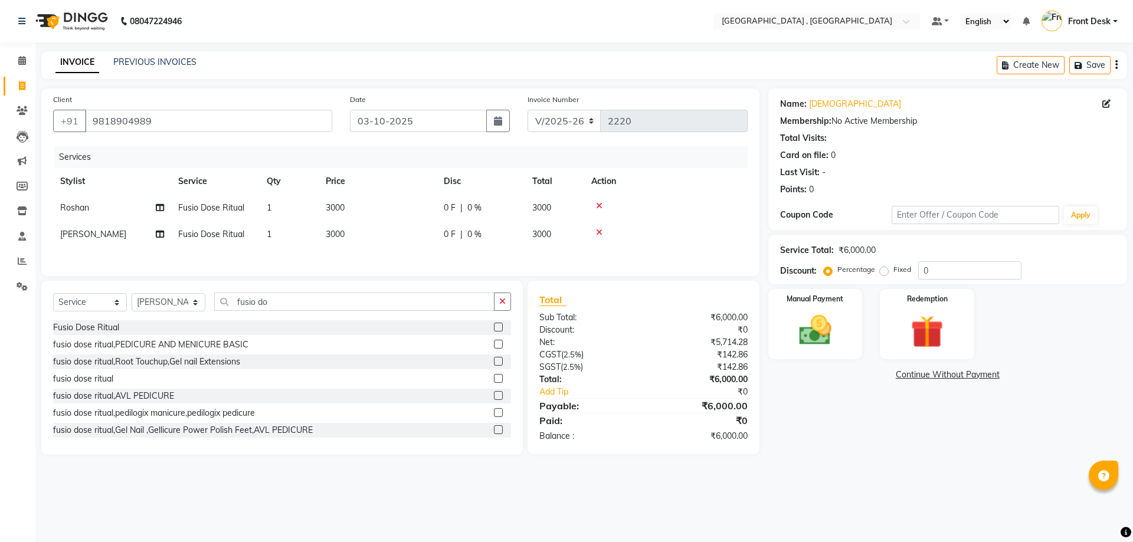
click at [408, 246] on td "3000" at bounding box center [378, 234] width 118 height 27
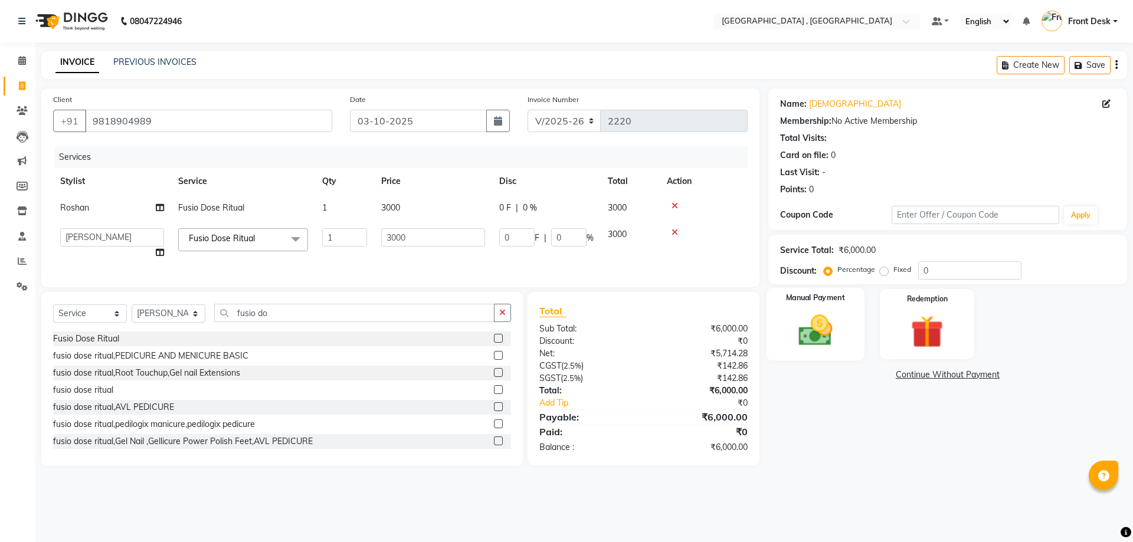
click at [821, 329] on img at bounding box center [815, 330] width 55 height 39
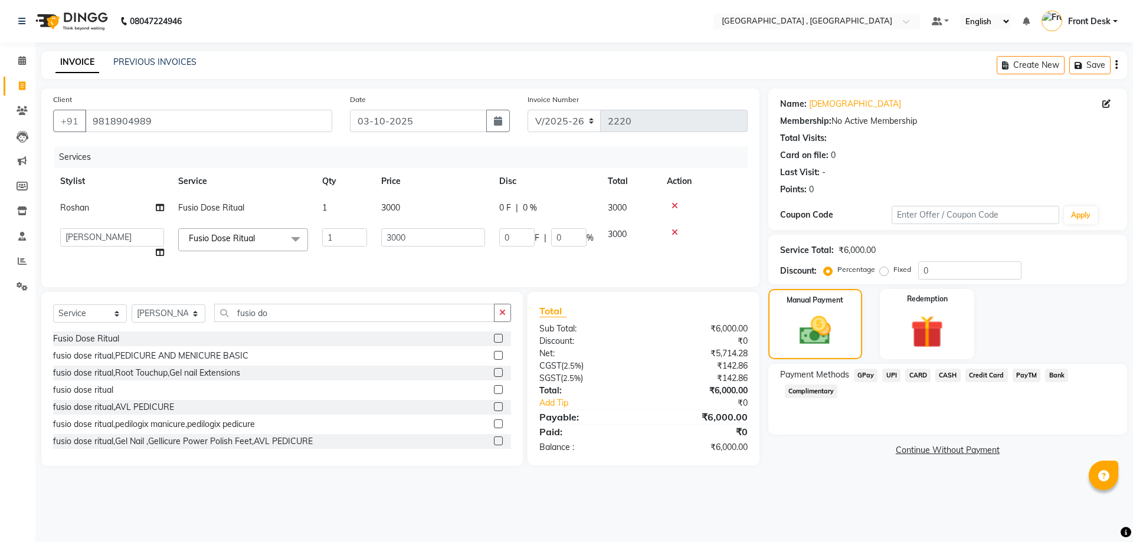
click at [926, 373] on span "CARD" at bounding box center [917, 376] width 25 height 14
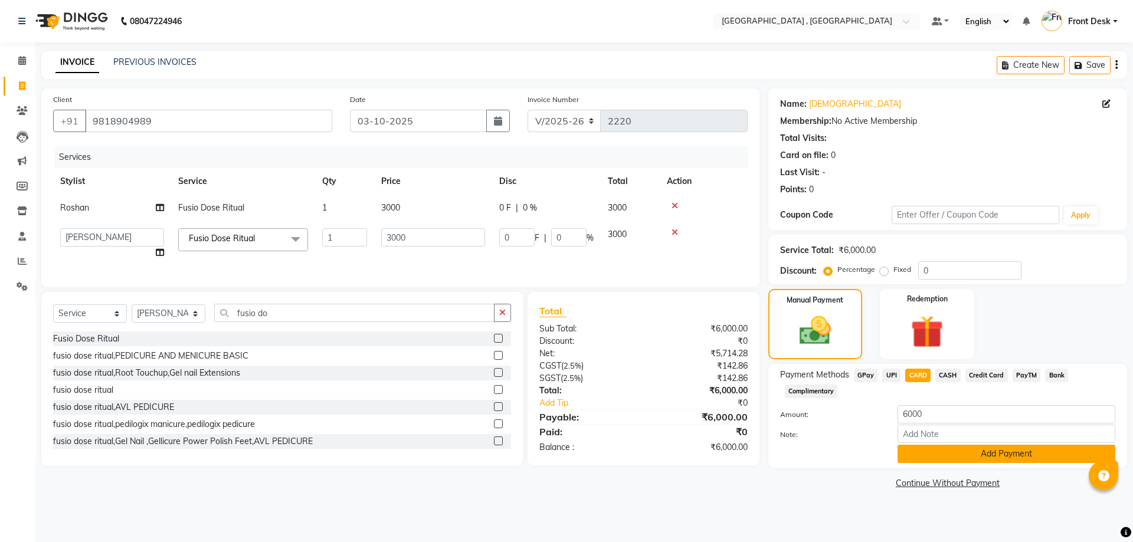
click at [1026, 454] on button "Add Payment" at bounding box center [1006, 454] width 218 height 18
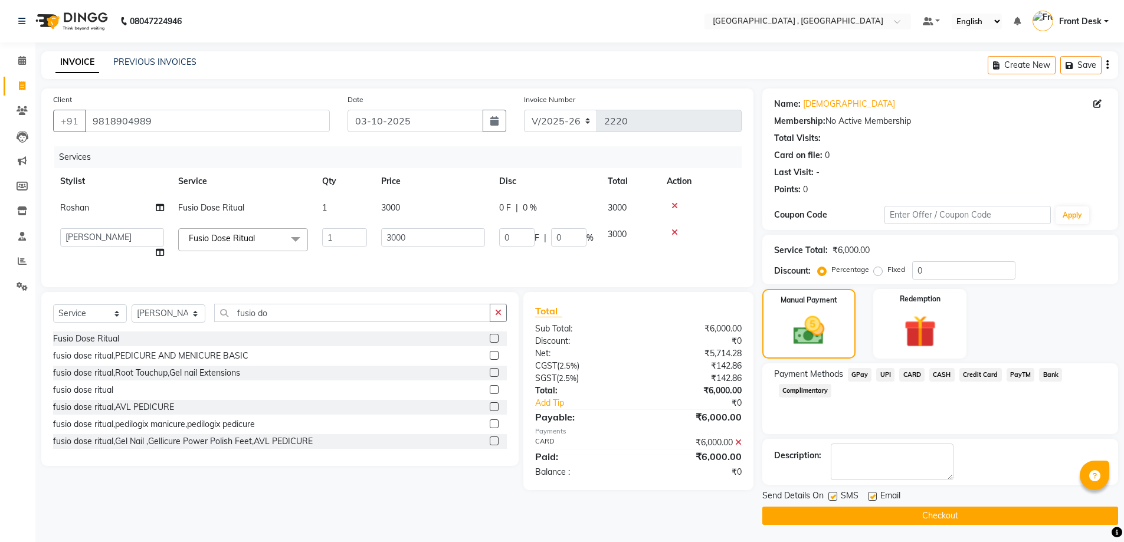
click at [990, 520] on button "Checkout" at bounding box center [940, 516] width 356 height 18
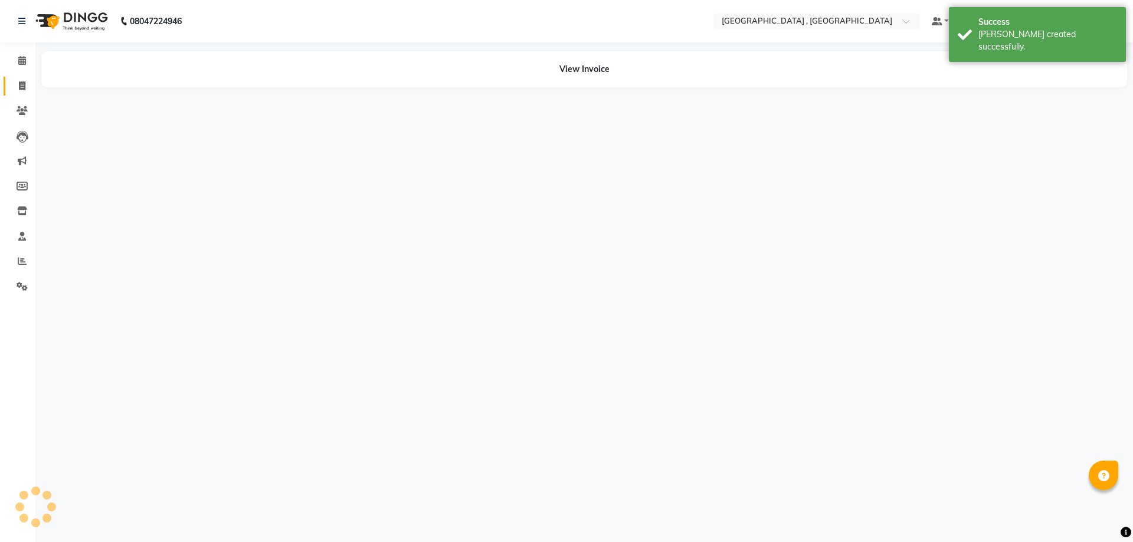
click at [22, 88] on icon at bounding box center [22, 85] width 6 height 9
select select "service"
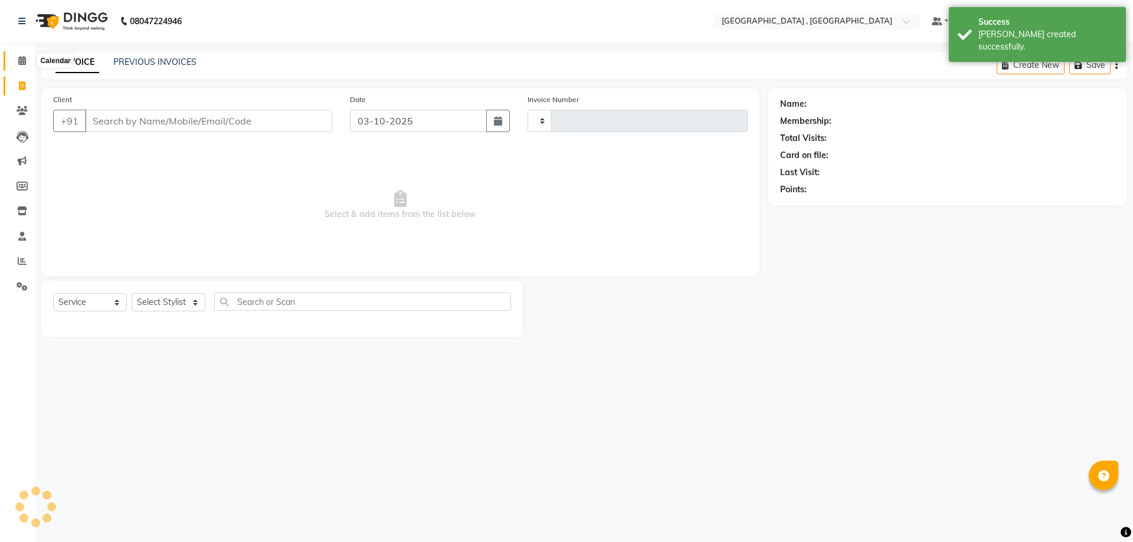
type input "2221"
select select "5111"
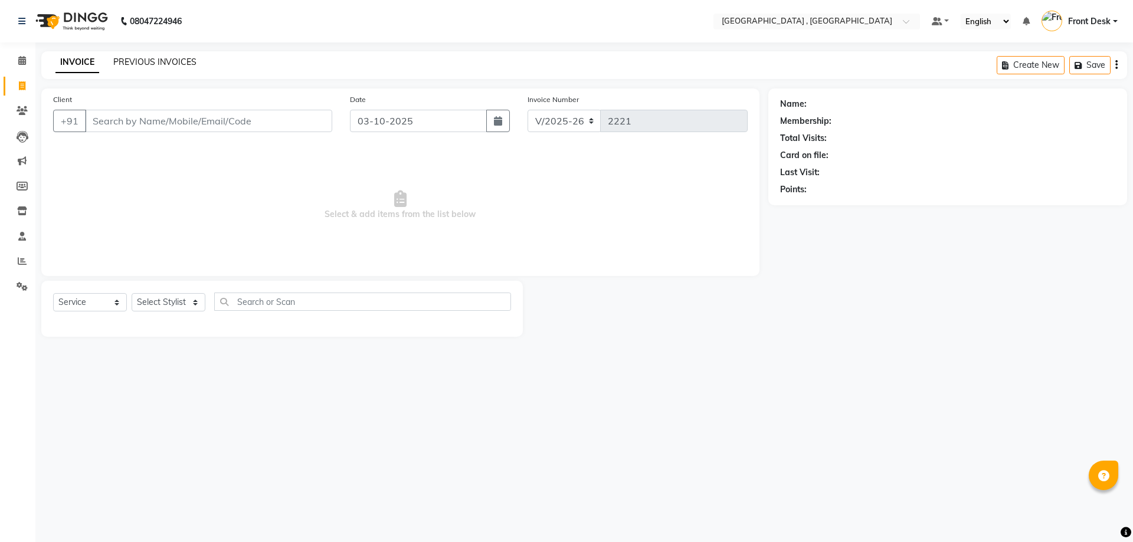
click at [139, 57] on link "PREVIOUS INVOICES" at bounding box center [154, 62] width 83 height 11
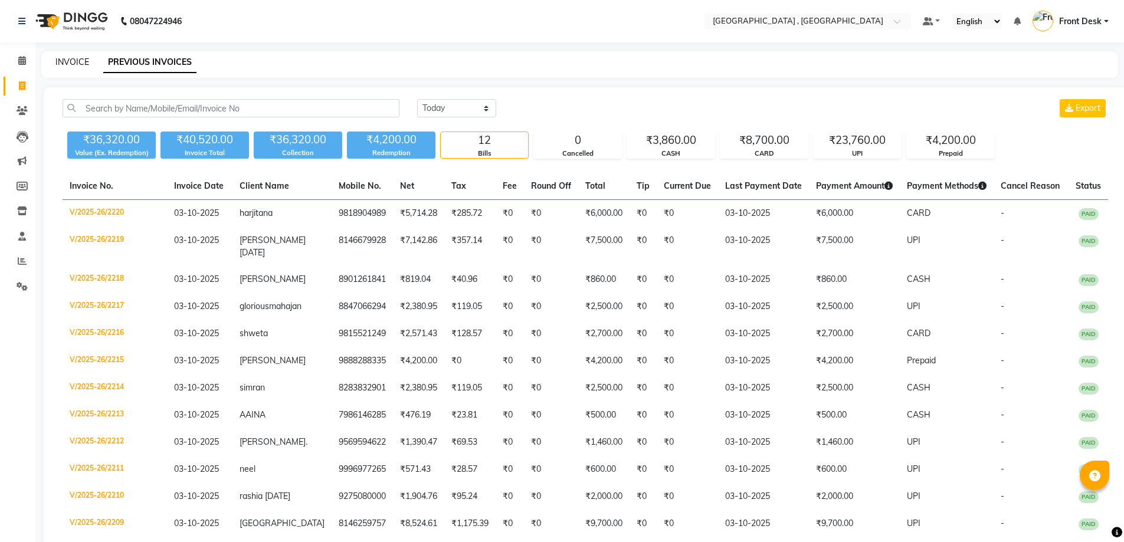
click at [60, 63] on link "INVOICE" at bounding box center [72, 62] width 34 height 11
select select "service"
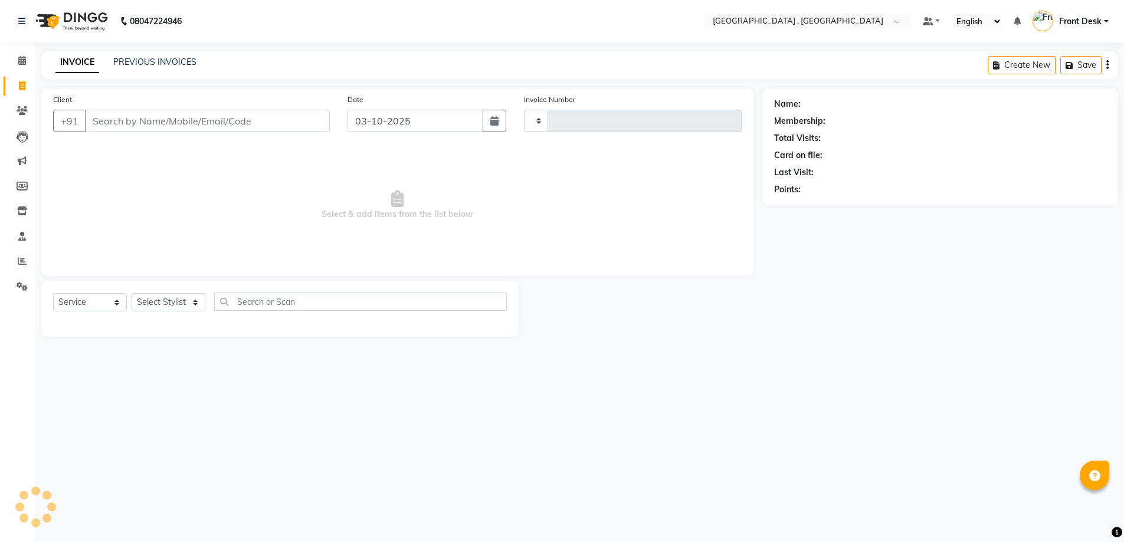
click at [71, 63] on link "INVOICE" at bounding box center [77, 62] width 44 height 21
click at [19, 63] on icon at bounding box center [22, 60] width 8 height 9
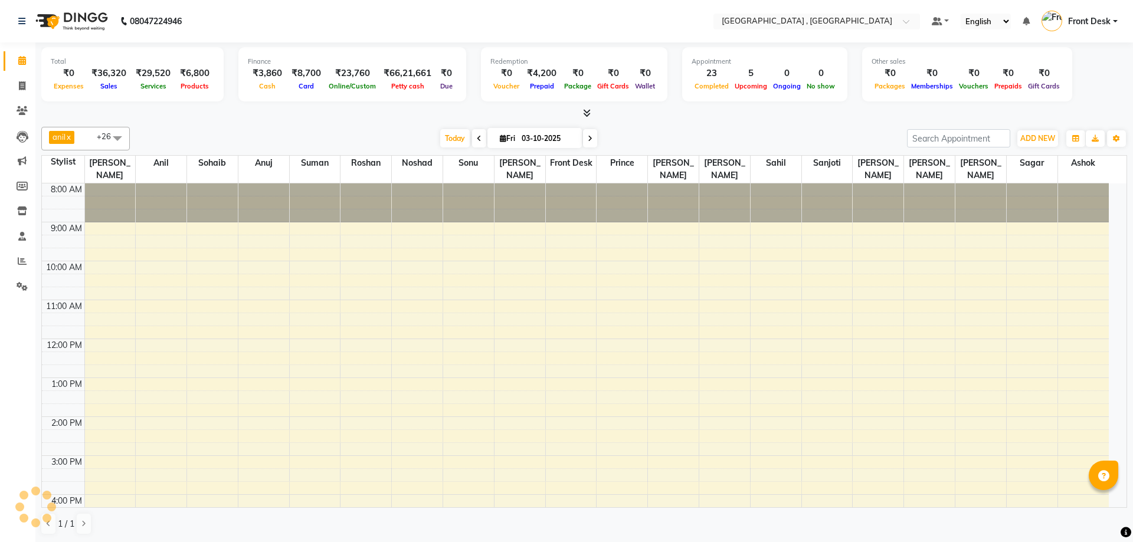
click at [242, 114] on div at bounding box center [583, 113] width 1085 height 12
click at [21, 86] on icon at bounding box center [22, 85] width 6 height 9
select select "service"
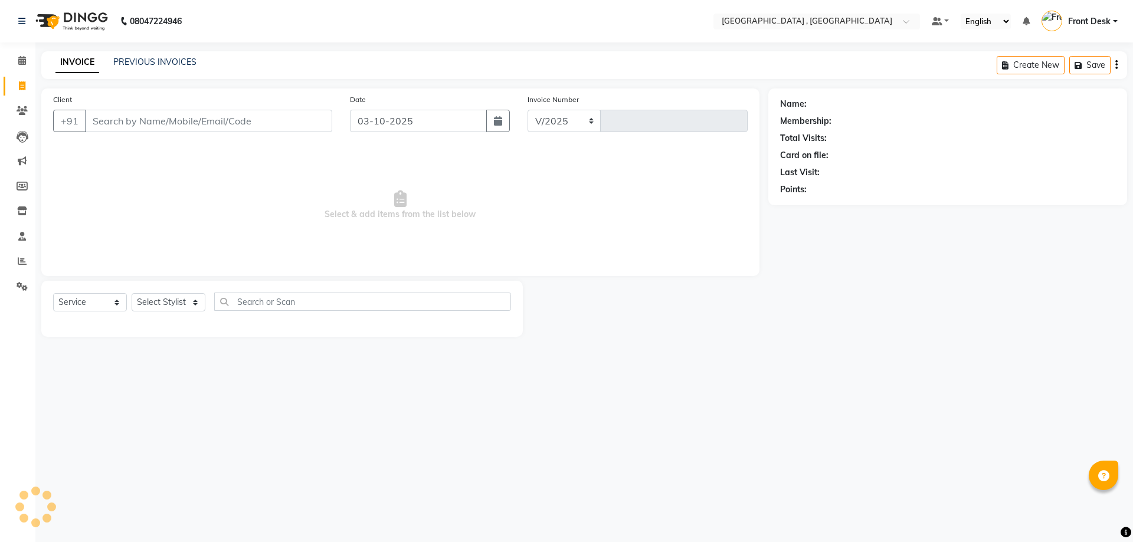
select select "5111"
type input "2221"
click at [24, 62] on icon at bounding box center [22, 60] width 8 height 9
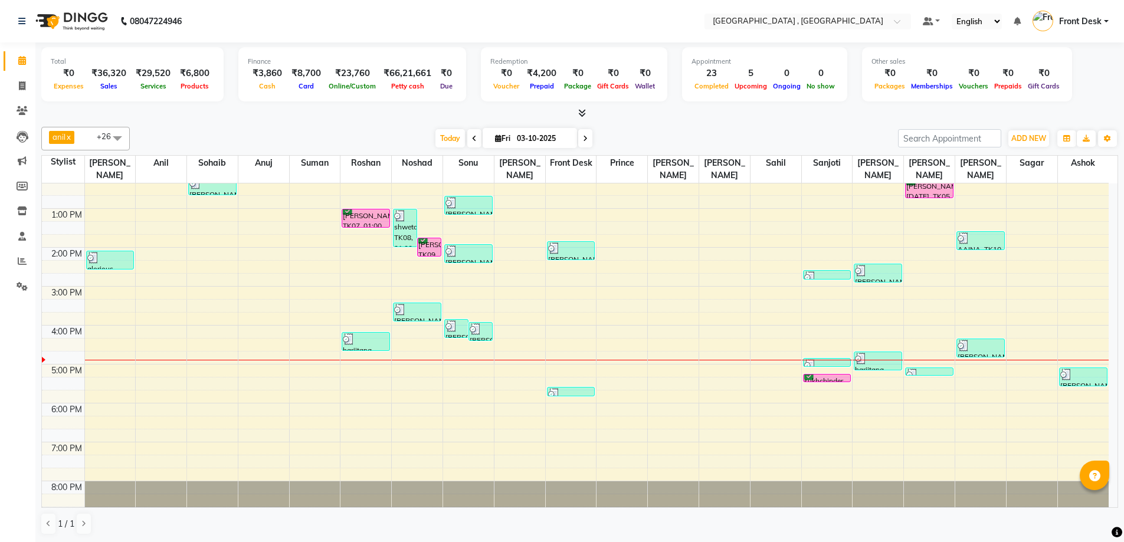
scroll to position [1, 0]
click at [400, 372] on div "8:00 AM 9:00 AM 10:00 AM 11:00 AM 12:00 PM 1:00 PM 2:00 PM 3:00 PM 4:00 PM 5:00…" at bounding box center [575, 267] width 1067 height 506
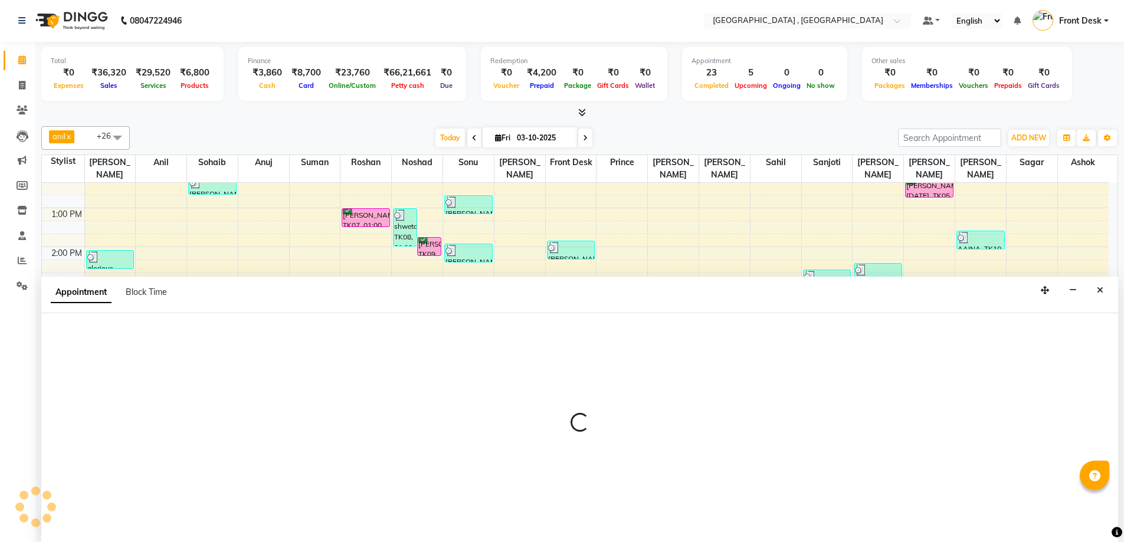
select select "32310"
select select "tentative"
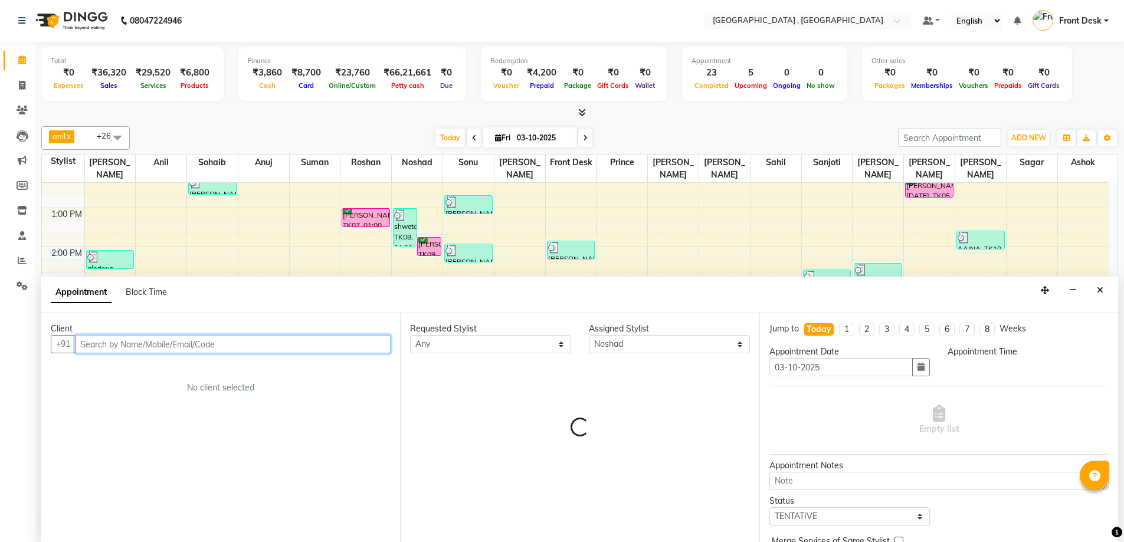
select select "1035"
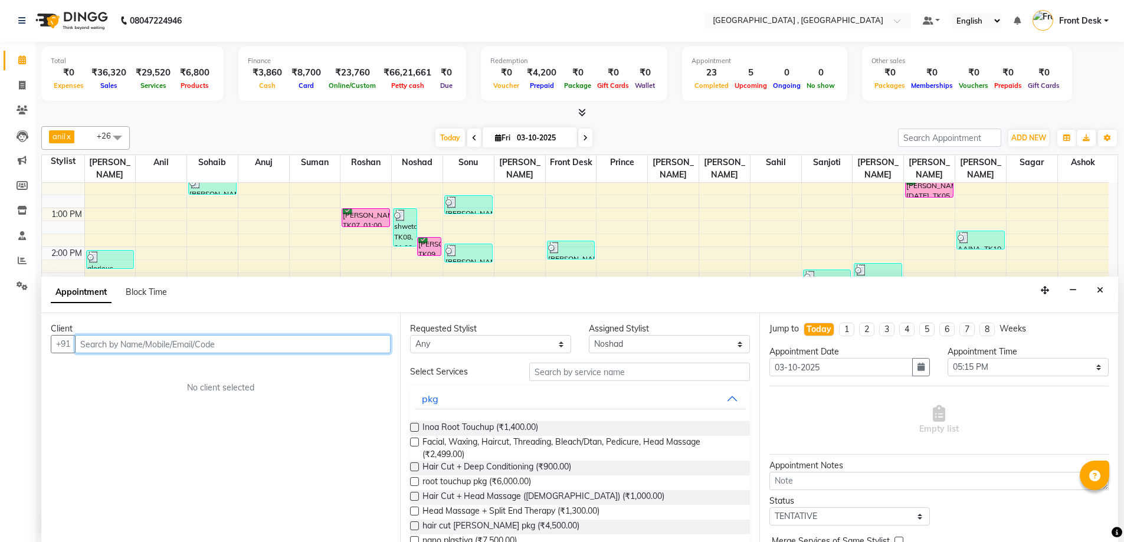
click at [132, 344] on input "text" at bounding box center [233, 344] width 316 height 18
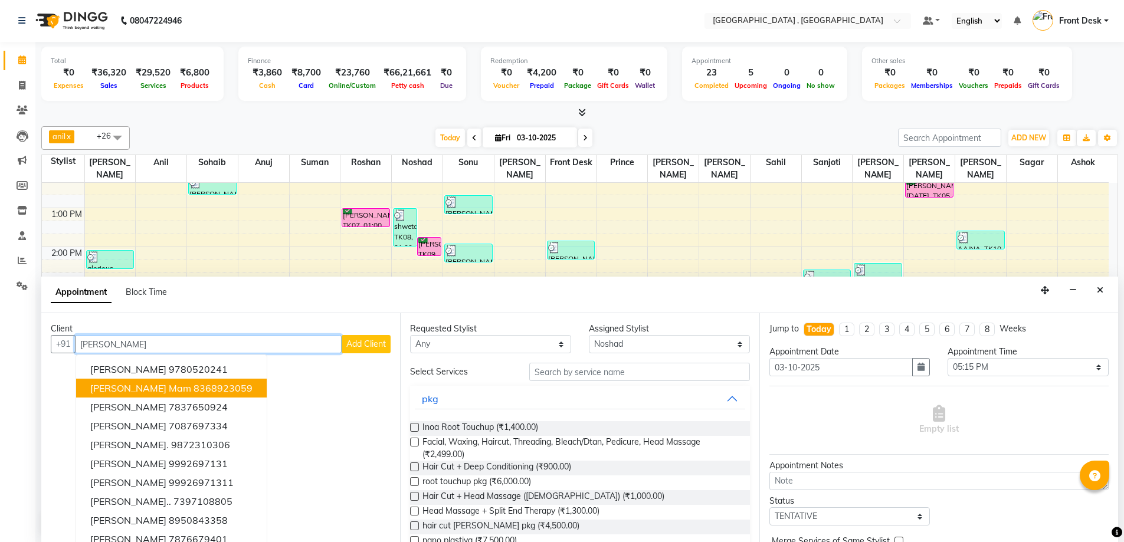
click at [145, 383] on span "himani mam" at bounding box center [140, 388] width 101 height 12
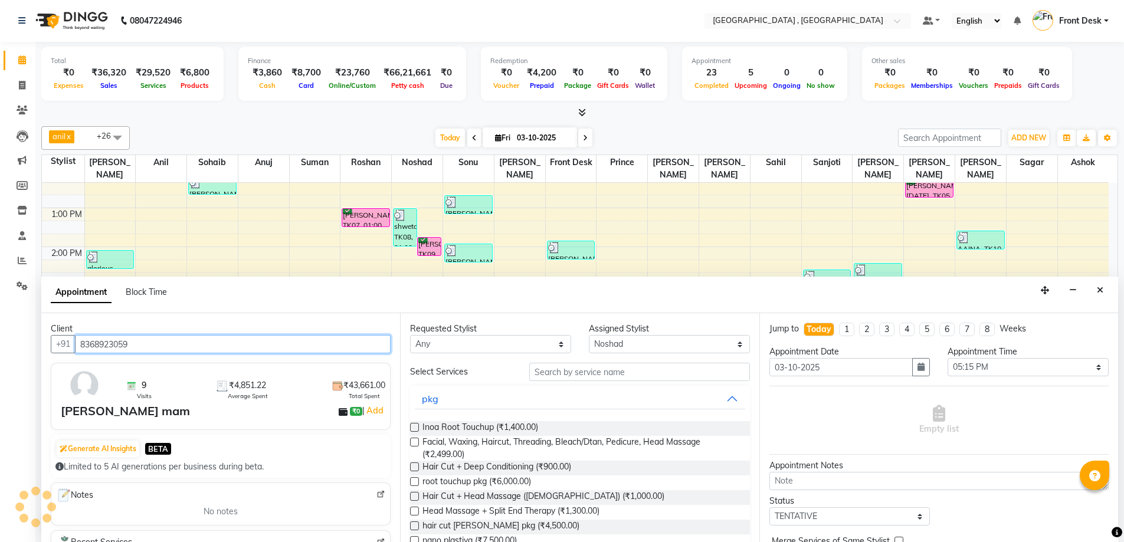
type input "8368923059"
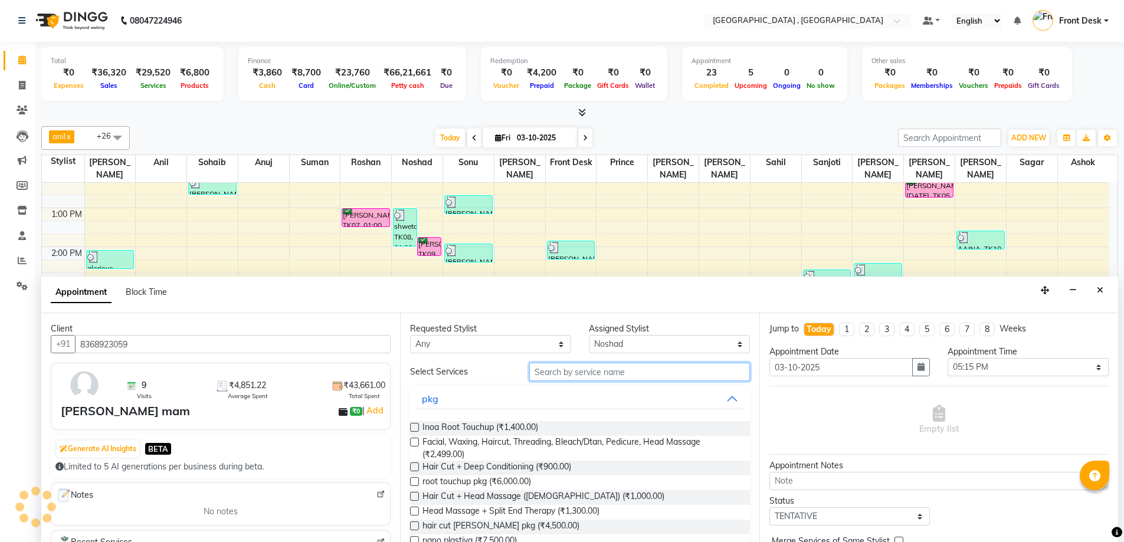
click at [588, 371] on input "text" at bounding box center [639, 372] width 221 height 18
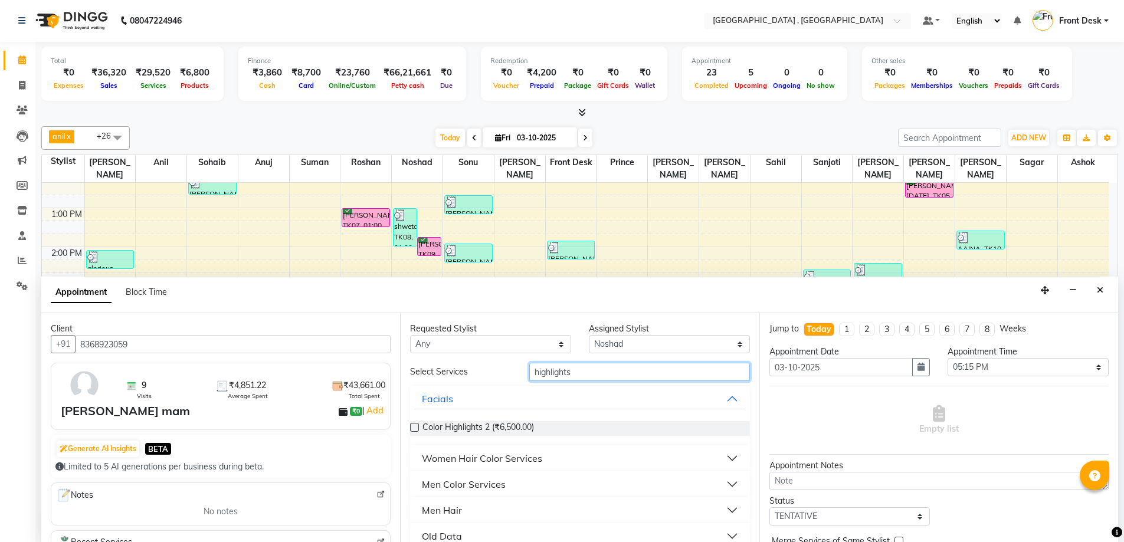
type input "highlights"
click at [454, 457] on div "Women Hair Color Services" at bounding box center [482, 458] width 120 height 14
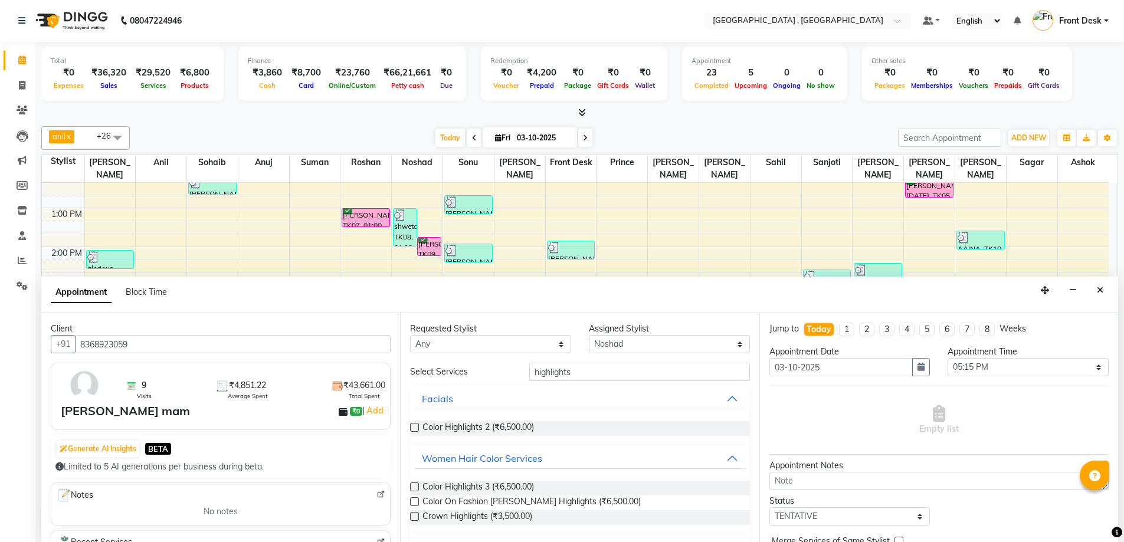
click at [415, 488] on label at bounding box center [414, 487] width 9 height 9
click at [415, 488] on input "checkbox" at bounding box center [414, 488] width 8 height 8
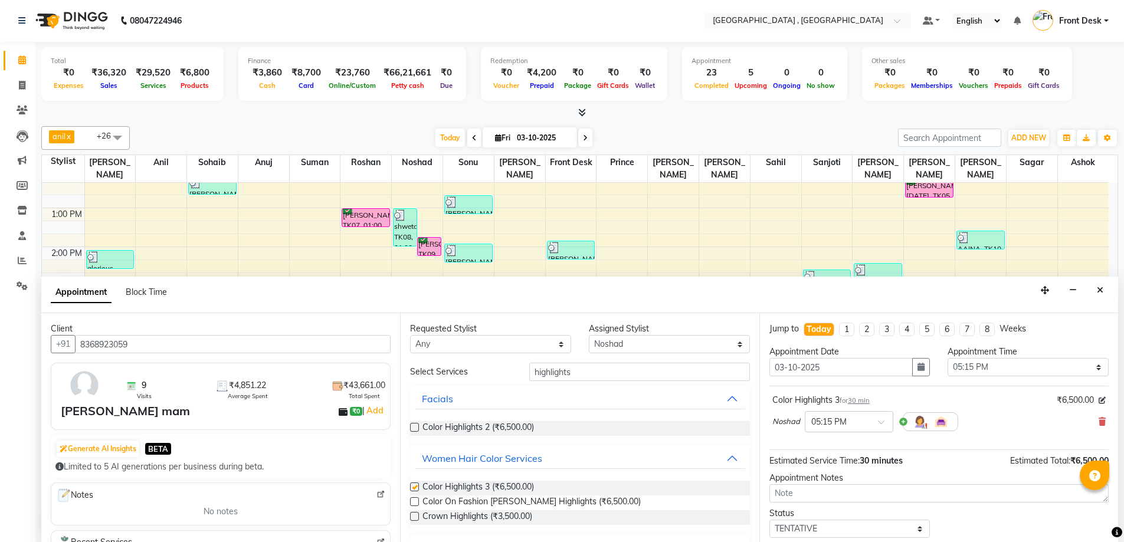
checkbox input "false"
click at [414, 429] on label at bounding box center [414, 427] width 9 height 9
click at [414, 429] on input "checkbox" at bounding box center [414, 429] width 8 height 8
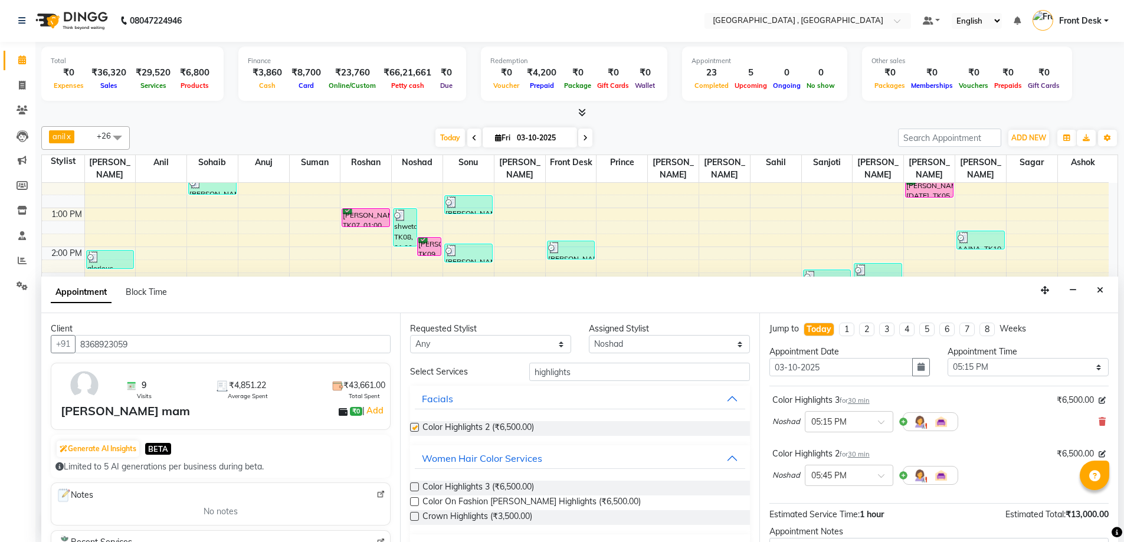
checkbox input "false"
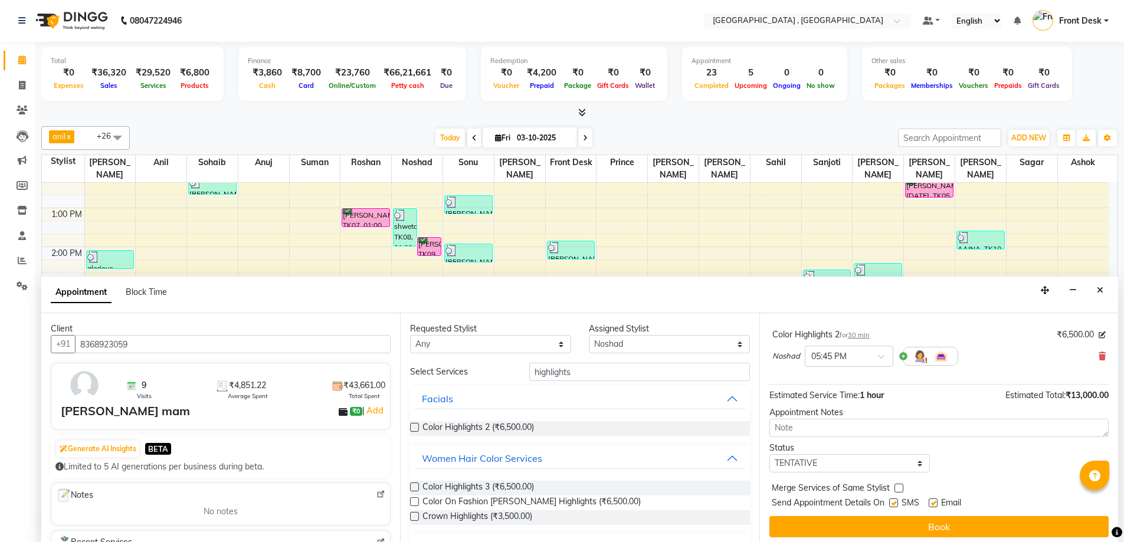
scroll to position [124, 0]
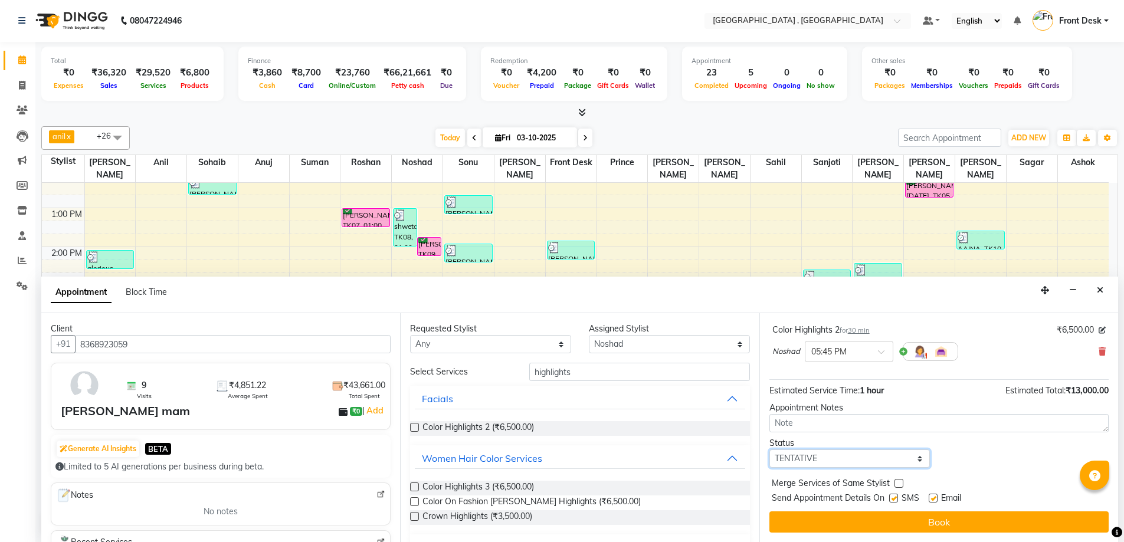
click at [810, 454] on select "Select TENTATIVE CONFIRM CHECK-IN UPCOMING" at bounding box center [849, 459] width 161 height 18
select select "confirm booking"
click at [769, 450] on select "Select TENTATIVE CONFIRM CHECK-IN UPCOMING" at bounding box center [849, 459] width 161 height 18
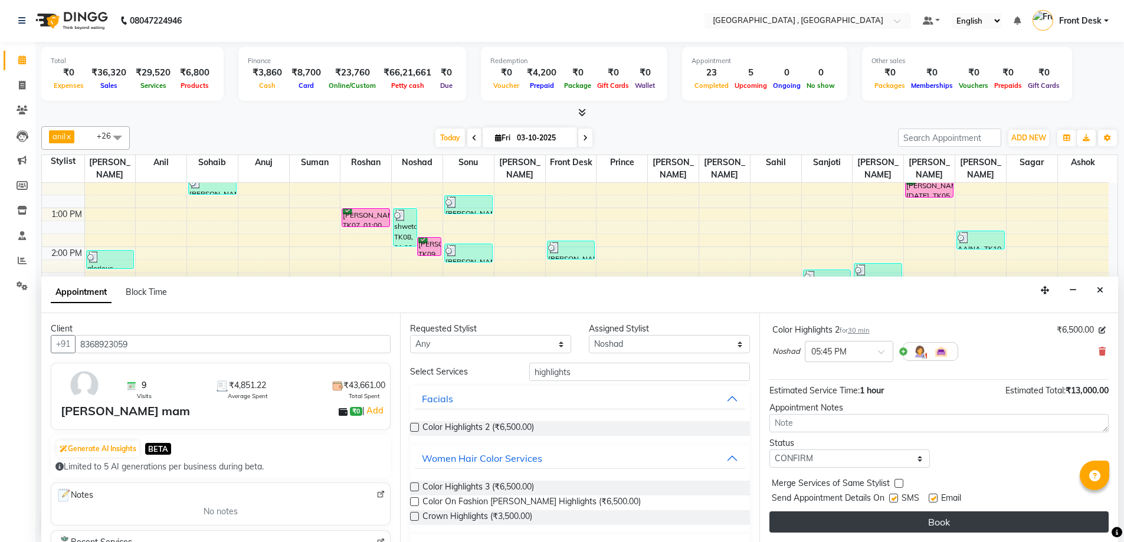
click at [878, 517] on button "Book" at bounding box center [938, 521] width 339 height 21
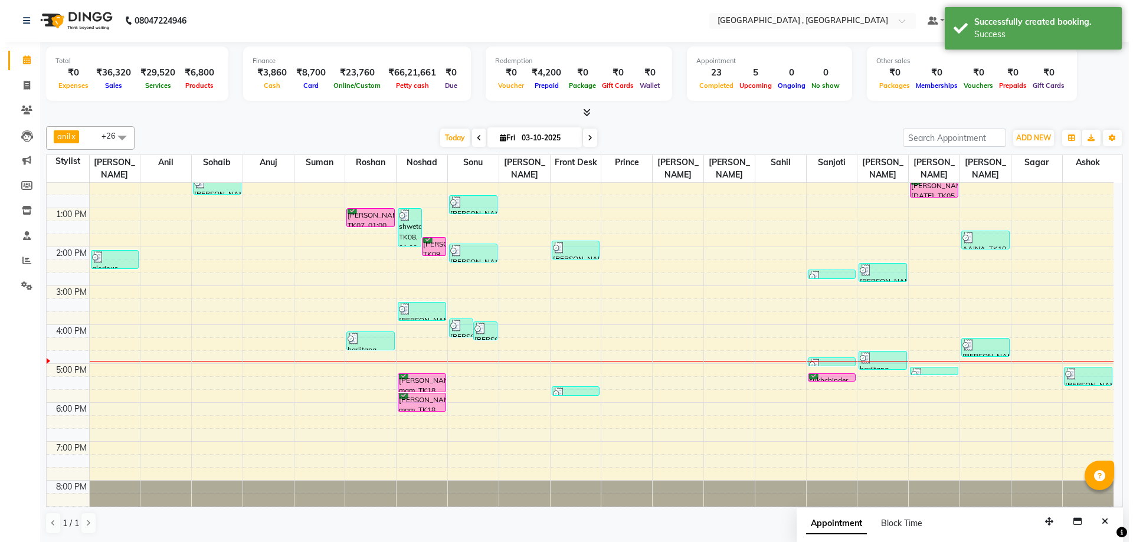
scroll to position [0, 0]
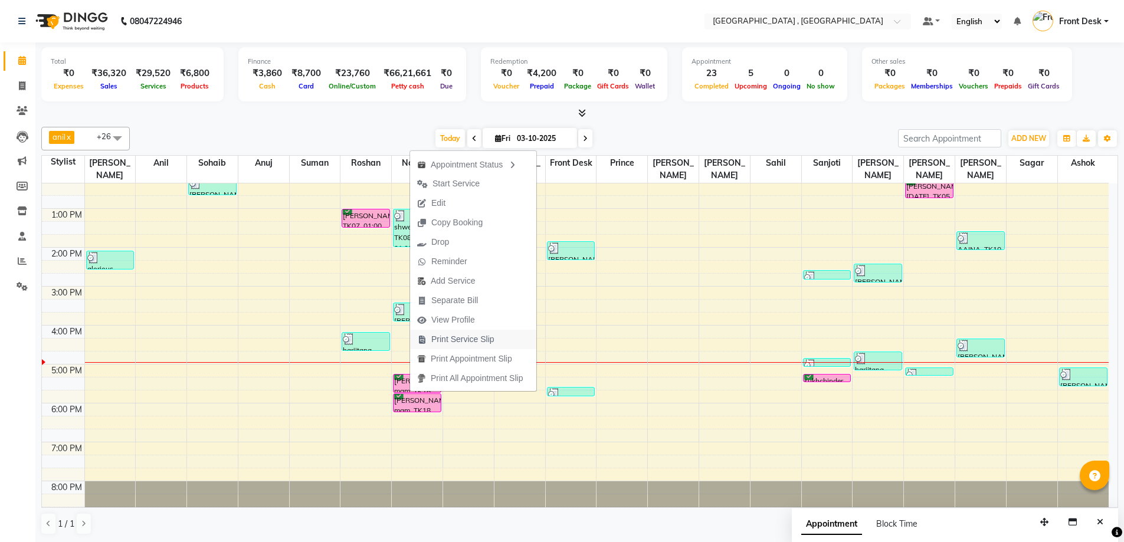
click at [473, 333] on span "Print Service Slip" at bounding box center [462, 339] width 63 height 12
click at [25, 90] on span at bounding box center [22, 87] width 21 height 14
select select "service"
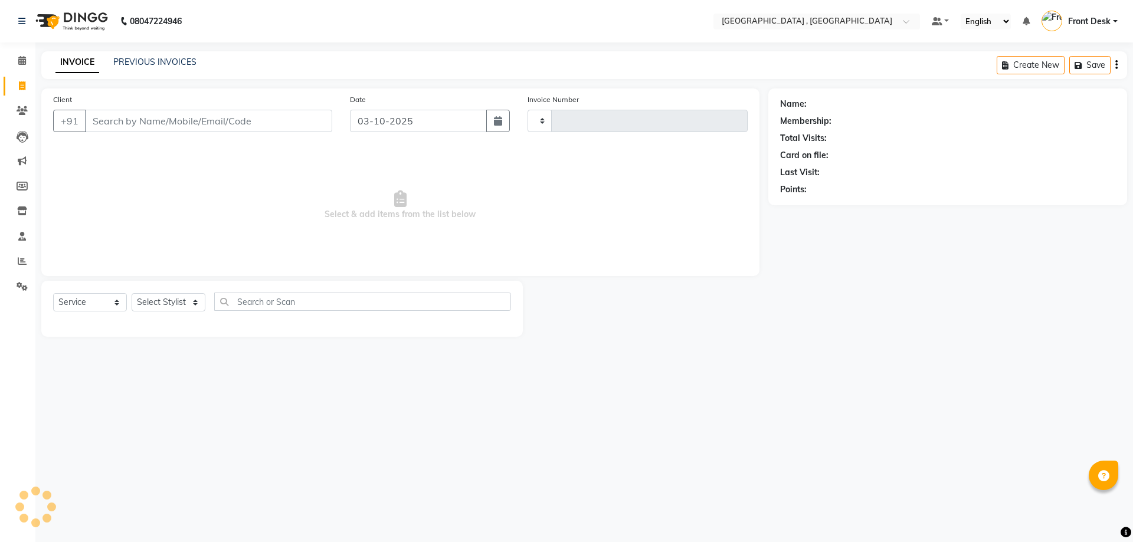
type input "2221"
select select "5111"
click at [224, 110] on input "Client" at bounding box center [208, 121] width 247 height 22
click at [224, 113] on input "Client" at bounding box center [208, 121] width 247 height 22
click at [194, 118] on input "Client" at bounding box center [208, 121] width 247 height 22
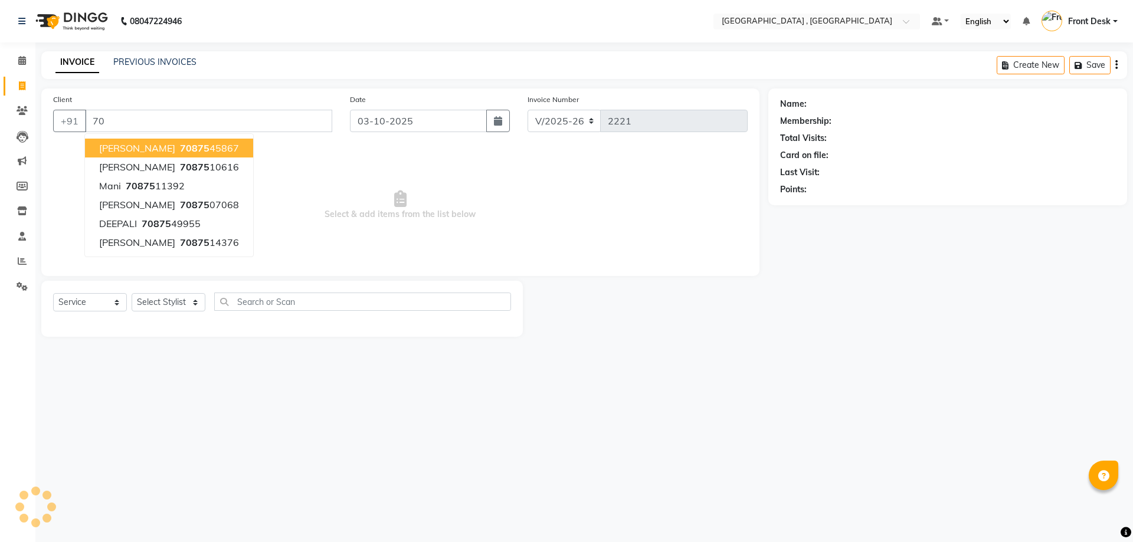
type input "7"
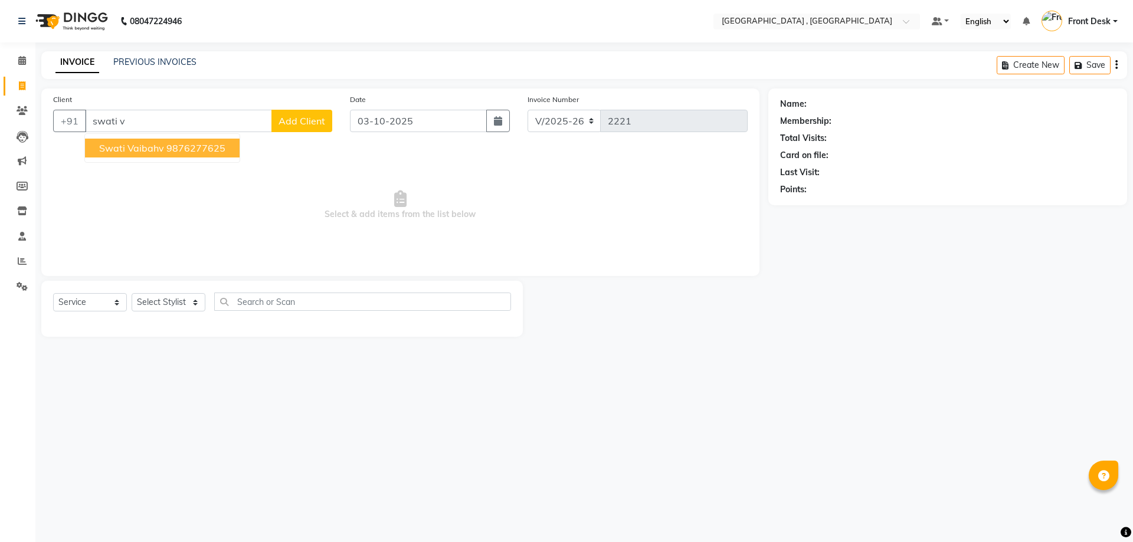
click at [149, 156] on button "swati vaibahv 9876277625" at bounding box center [162, 148] width 155 height 19
type input "9876277625"
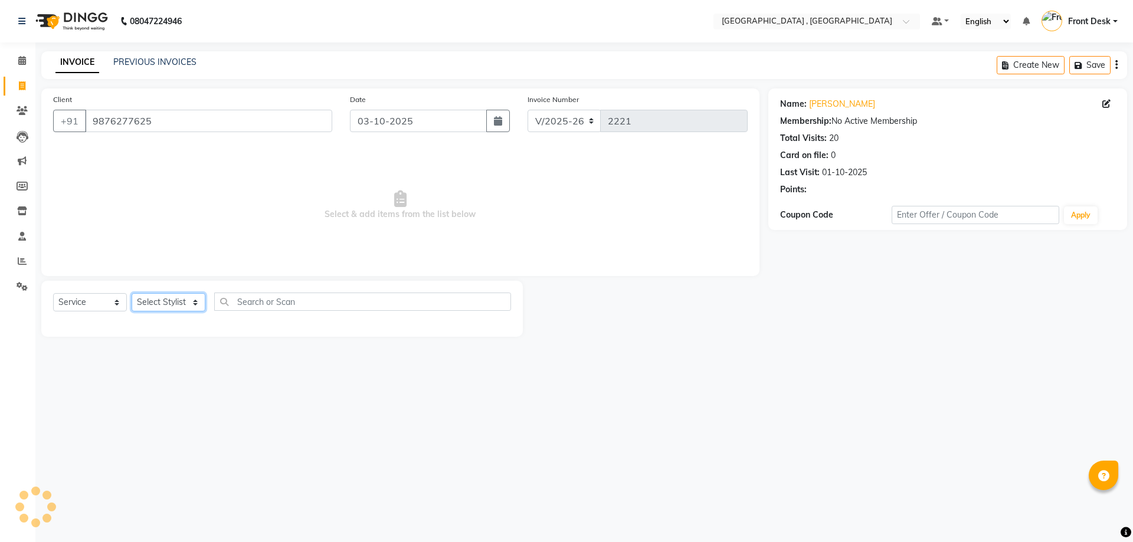
click at [178, 301] on select "Select Stylist anand anil anuj anuja mam ashok Front Desk irfan irfan manpreet …" at bounding box center [169, 302] width 74 height 18
select select "59118"
click at [132, 293] on select "Select Stylist anand anil anuj anuja mam ashok Front Desk irfan irfan manpreet …" at bounding box center [169, 302] width 74 height 18
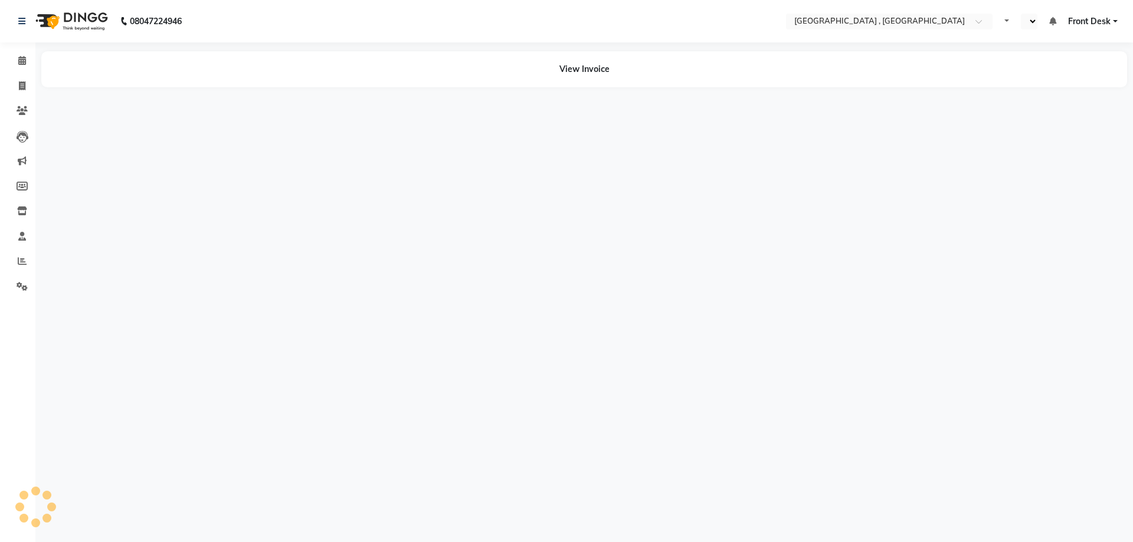
select select "en"
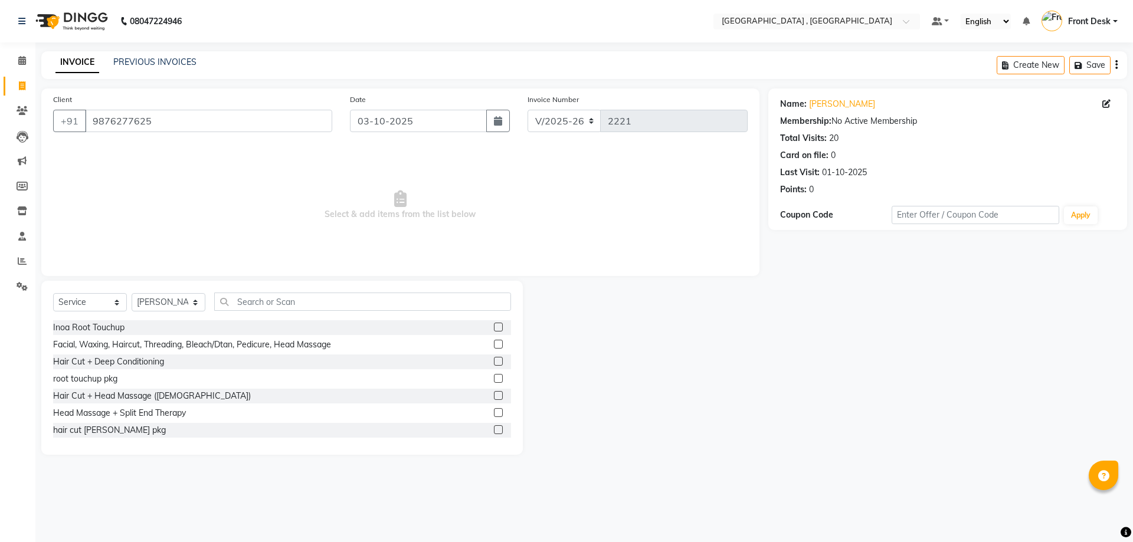
select select "5111"
select select "service"
click at [168, 301] on select "Select Stylist anand anil anuj anuja mam ashok Front Desk irfan irfan manpreet …" at bounding box center [169, 302] width 74 height 18
select select "78842"
click at [132, 293] on select "Select Stylist anand anil anuj anuja mam ashok Front Desk irfan irfan manpreet …" at bounding box center [169, 302] width 74 height 18
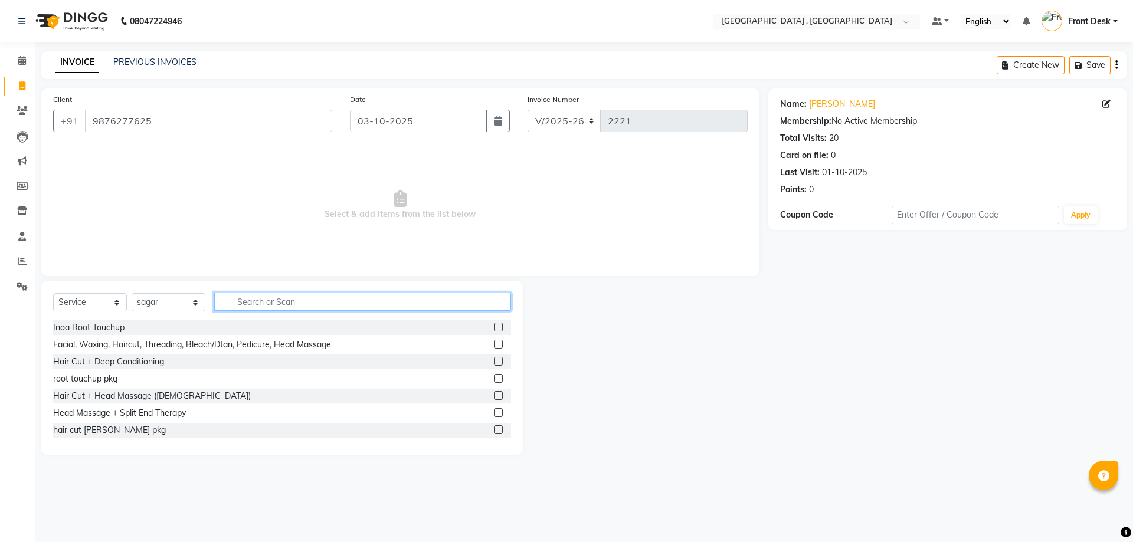
click at [266, 301] on input "text" at bounding box center [362, 302] width 297 height 18
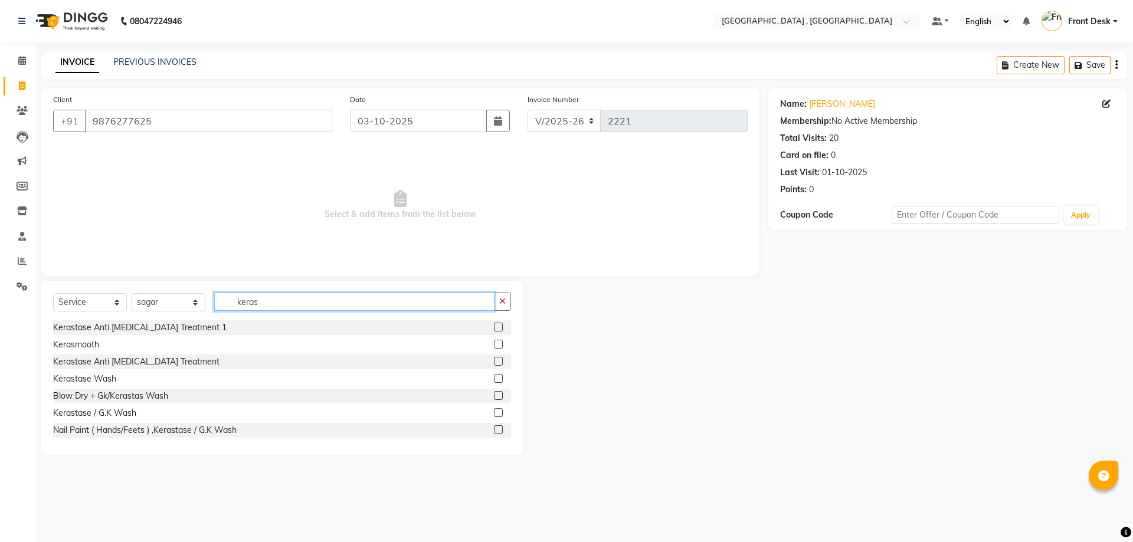
type input "keras"
click at [494, 380] on label at bounding box center [498, 378] width 9 height 9
click at [494, 380] on input "checkbox" at bounding box center [498, 379] width 8 height 8
checkbox input "true"
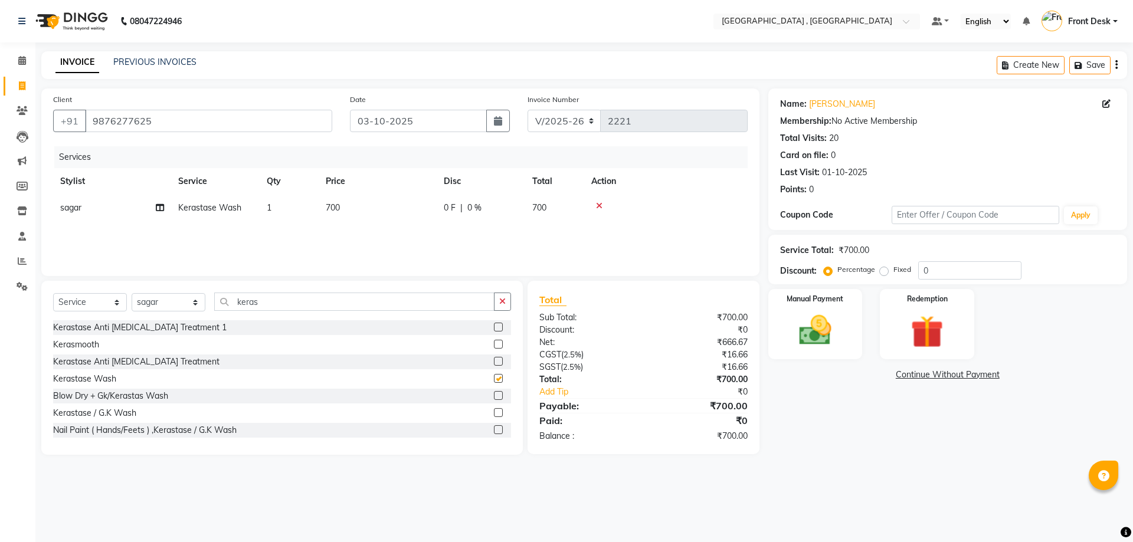
click at [359, 210] on td "700" at bounding box center [378, 208] width 118 height 27
select select "78842"
checkbox input "false"
drag, startPoint x: 408, startPoint y: 208, endPoint x: 381, endPoint y: 222, distance: 30.1
click at [381, 222] on td "700" at bounding box center [433, 217] width 118 height 45
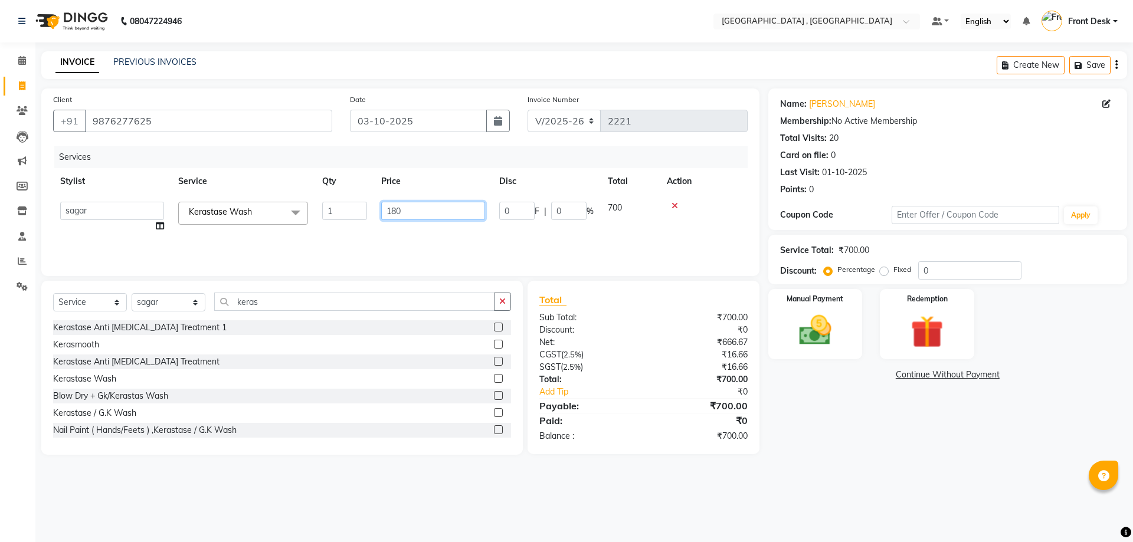
type input "1800"
click at [342, 250] on div "Services Stylist Service Qty Price Disc Total Action sagar Kerastase Wash 1 180…" at bounding box center [400, 205] width 694 height 118
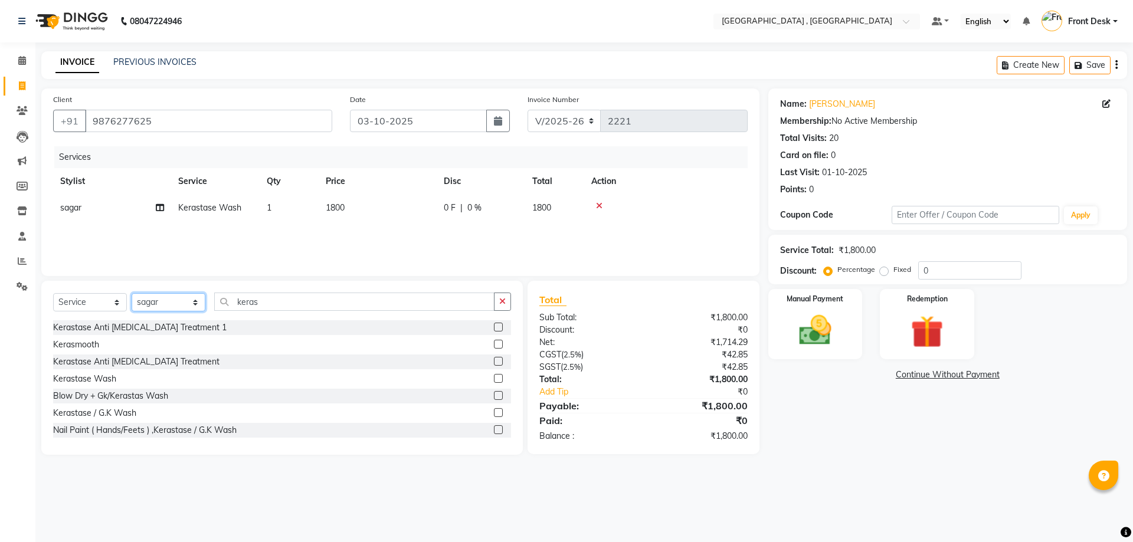
click at [187, 309] on select "Select Stylist anand anil anuj anuja mam ashok Front Desk irfan irfan manpreet …" at bounding box center [169, 302] width 74 height 18
select select "32265"
click at [132, 293] on select "Select Stylist anand anil anuj anuja mam ashok Front Desk irfan irfan manpreet …" at bounding box center [169, 302] width 74 height 18
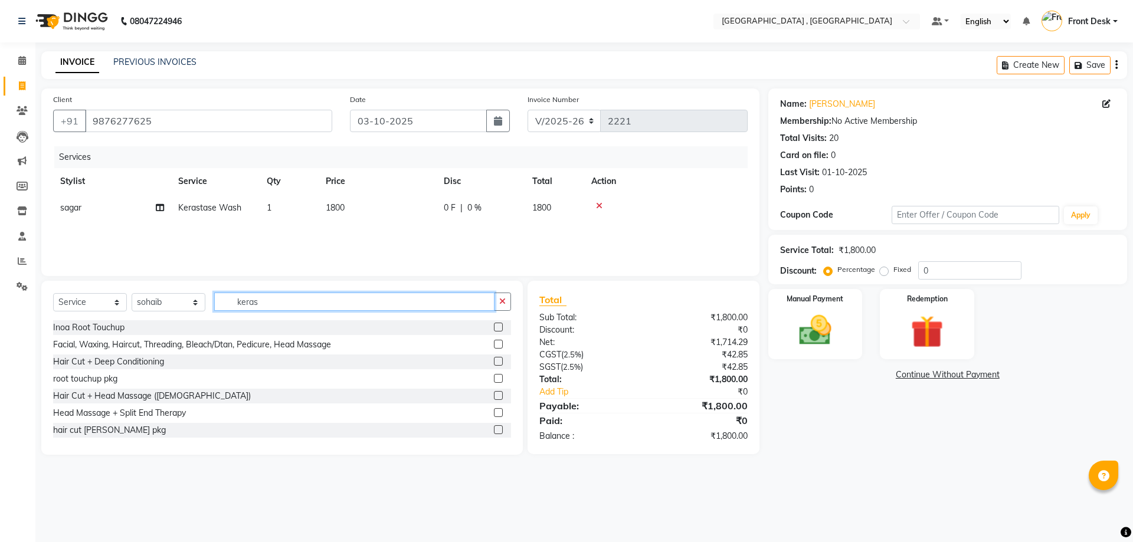
click at [261, 301] on input "keras" at bounding box center [354, 302] width 280 height 18
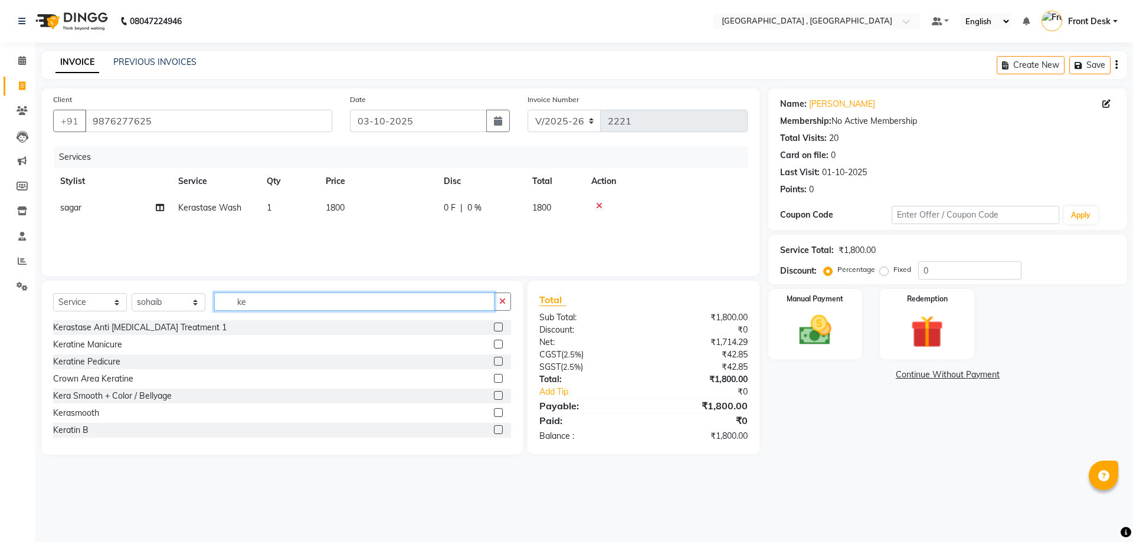
type input "k"
type input "keras"
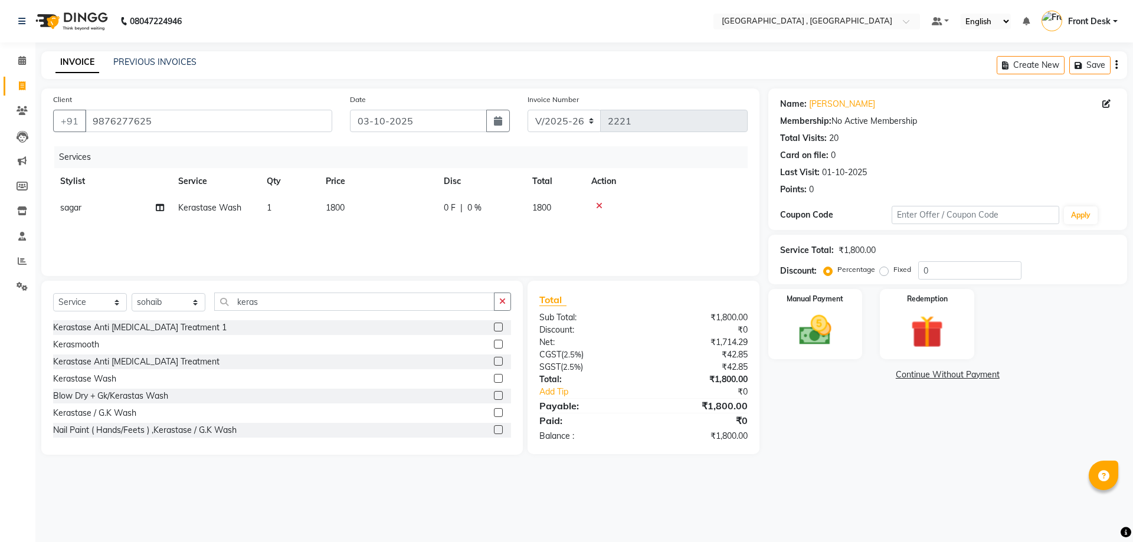
click at [494, 376] on label at bounding box center [498, 378] width 9 height 9
click at [494, 376] on input "checkbox" at bounding box center [498, 379] width 8 height 8
checkbox input "false"
click at [356, 215] on td "1800" at bounding box center [378, 208] width 118 height 27
select select "78842"
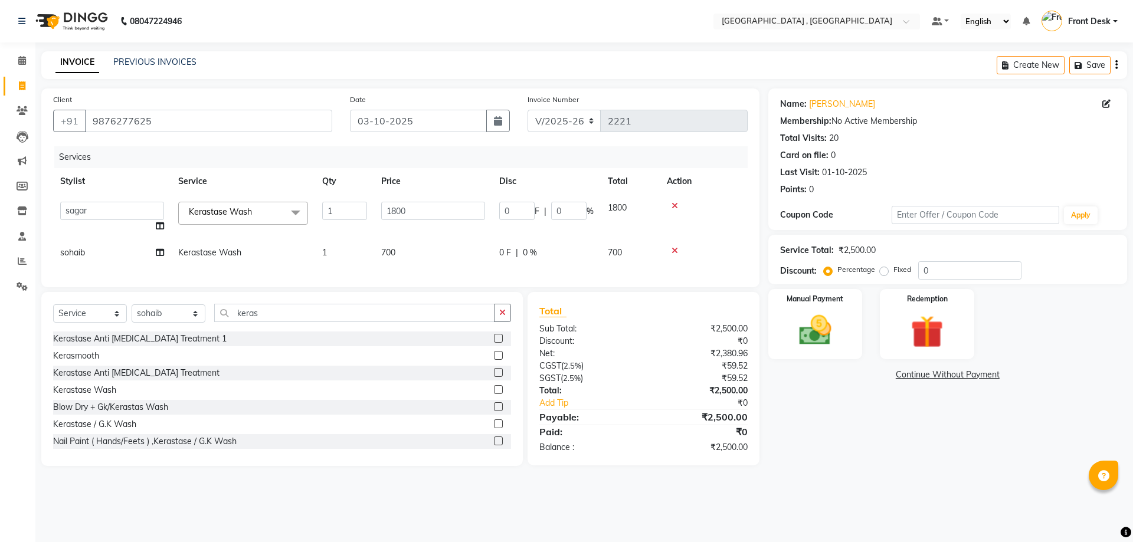
click at [402, 242] on td "700" at bounding box center [433, 253] width 118 height 27
select select "32265"
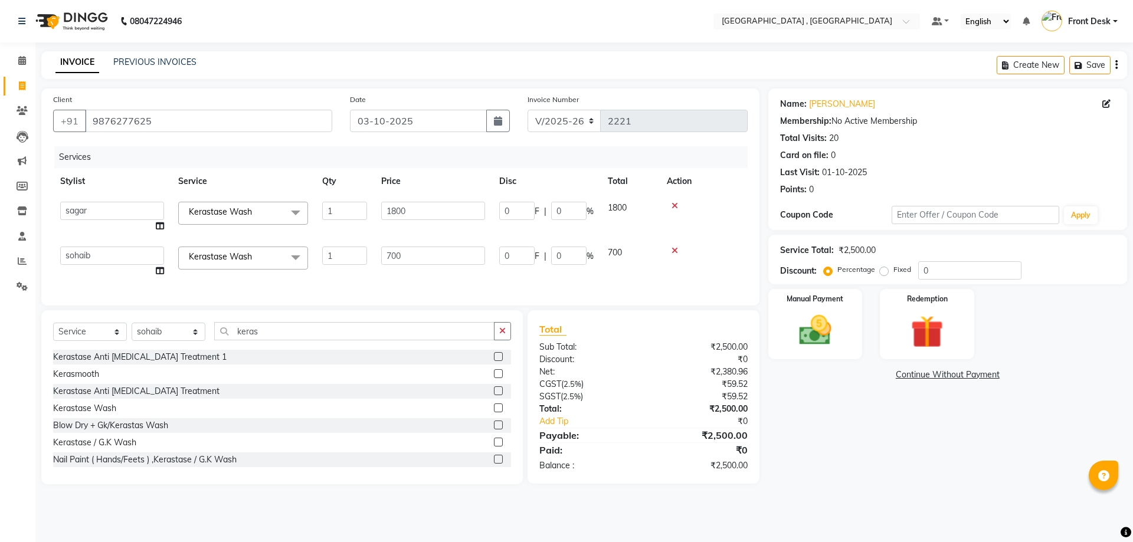
click at [408, 261] on input "700" at bounding box center [433, 256] width 104 height 18
type input "7"
type input "1000"
click at [435, 205] on input "1800" at bounding box center [433, 211] width 104 height 18
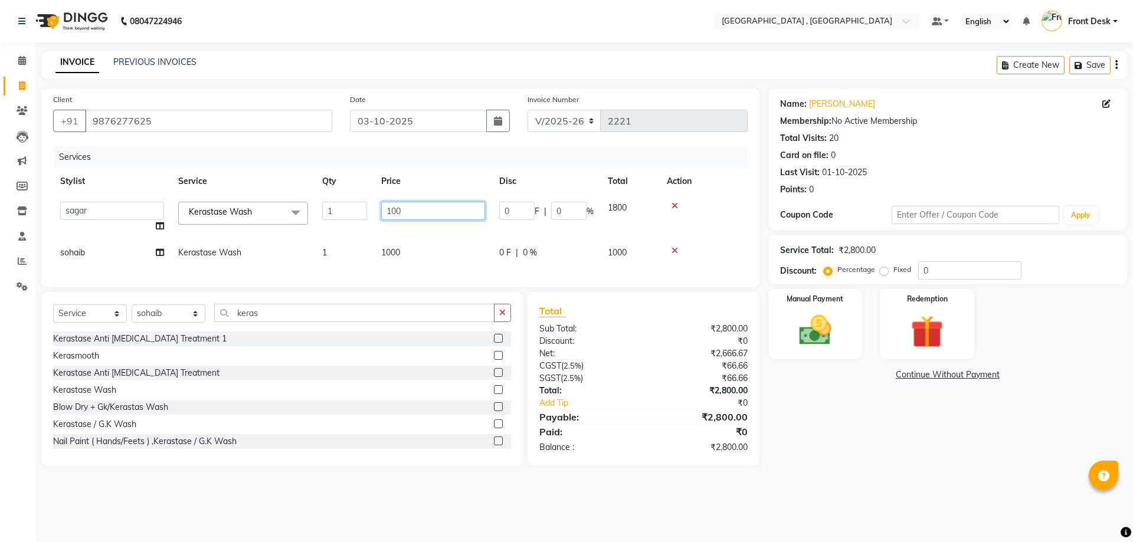
type input "1000"
click at [445, 241] on tr "sohaib Kerastase Wash 1 1000 0 F | 0 % 1000" at bounding box center [400, 253] width 694 height 27
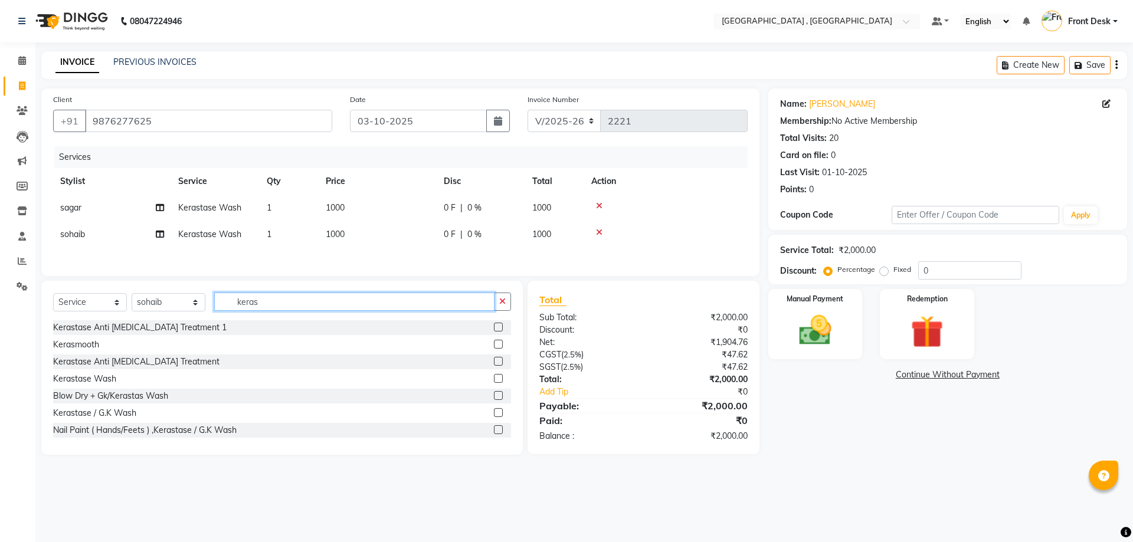
drag, startPoint x: 286, startPoint y: 309, endPoint x: 238, endPoint y: 225, distance: 95.6
click at [214, 310] on div "Select Service Product Membership Package Voucher Prepaid Gift Card Select Styl…" at bounding box center [282, 307] width 458 height 28
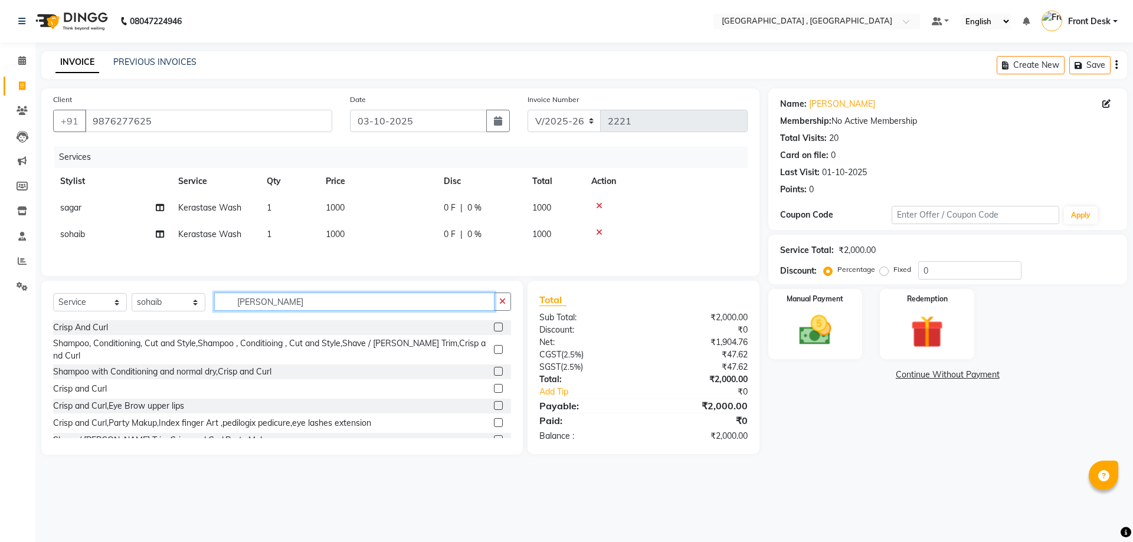
type input "cris"
click at [494, 329] on label at bounding box center [498, 327] width 9 height 9
click at [494, 329] on input "checkbox" at bounding box center [498, 328] width 8 height 8
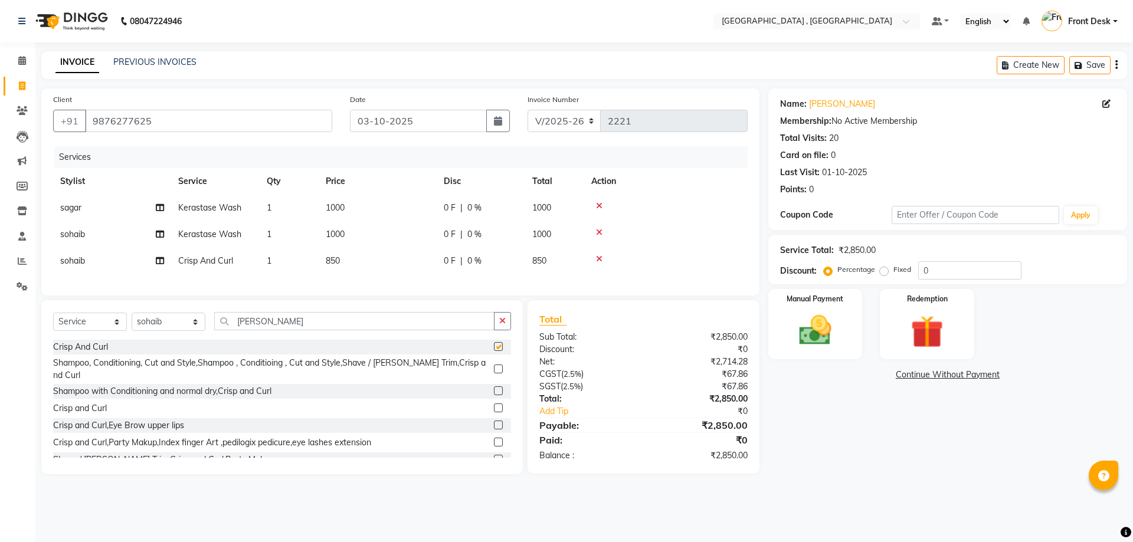
checkbox input "false"
click at [367, 262] on td "850" at bounding box center [378, 261] width 118 height 27
select select "32265"
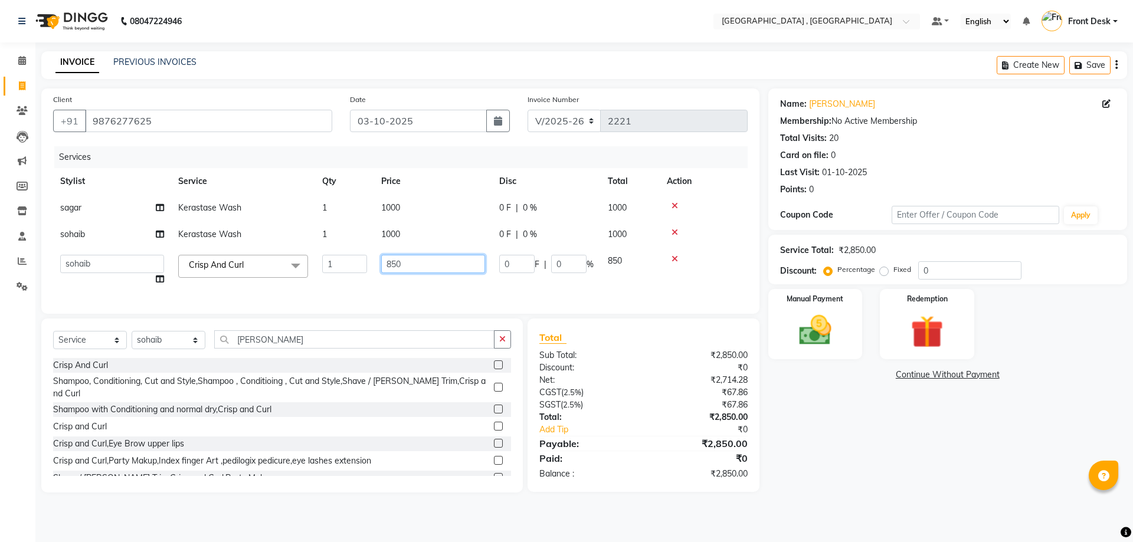
drag, startPoint x: 404, startPoint y: 264, endPoint x: 391, endPoint y: 261, distance: 13.2
click at [391, 261] on input "850" at bounding box center [433, 264] width 104 height 18
type input "800"
click at [334, 283] on div "Services Stylist Service Qty Price Disc Total Action sagar Kerastase Wash 1 100…" at bounding box center [400, 224] width 694 height 156
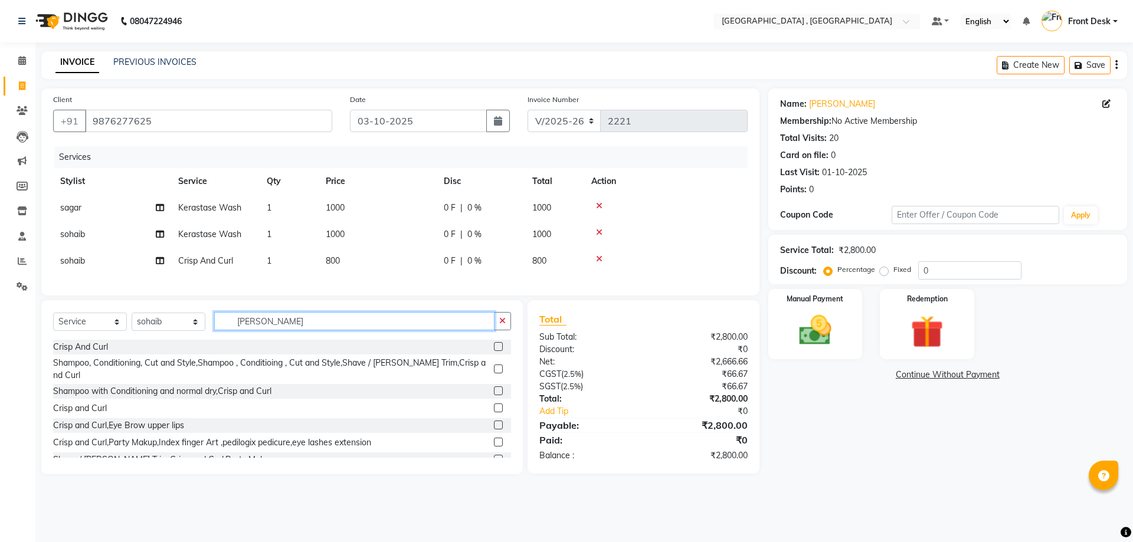
drag, startPoint x: 255, startPoint y: 329, endPoint x: 223, endPoint y: 337, distance: 33.5
click at [223, 330] on input "cris" at bounding box center [354, 321] width 280 height 18
click at [173, 327] on select "Select Stylist anand anil anuj anuja mam ashok Front Desk irfan irfan manpreet …" at bounding box center [169, 322] width 74 height 18
click at [168, 331] on select "Select Stylist anand anil anuj anuja mam ashok Front Desk irfan irfan manpreet …" at bounding box center [169, 322] width 74 height 18
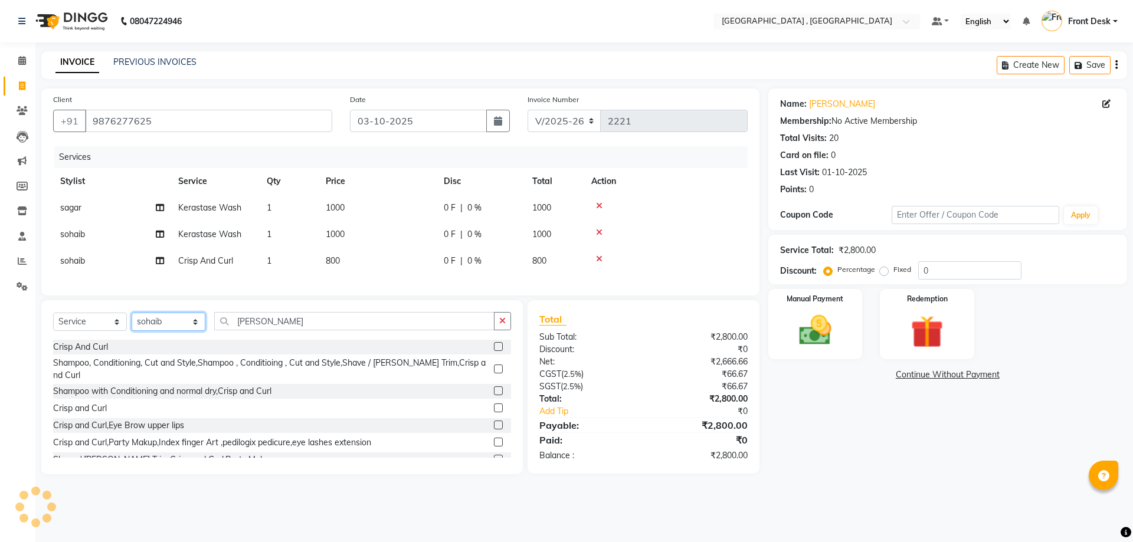
click at [168, 326] on select "Select Stylist anand anil anuj anuja mam ashok Front Desk irfan irfan manpreet …" at bounding box center [169, 322] width 74 height 18
select select "78842"
click at [132, 322] on select "Select Stylist anand anil anuj anuja mam ashok Front Desk irfan irfan manpreet …" at bounding box center [169, 322] width 74 height 18
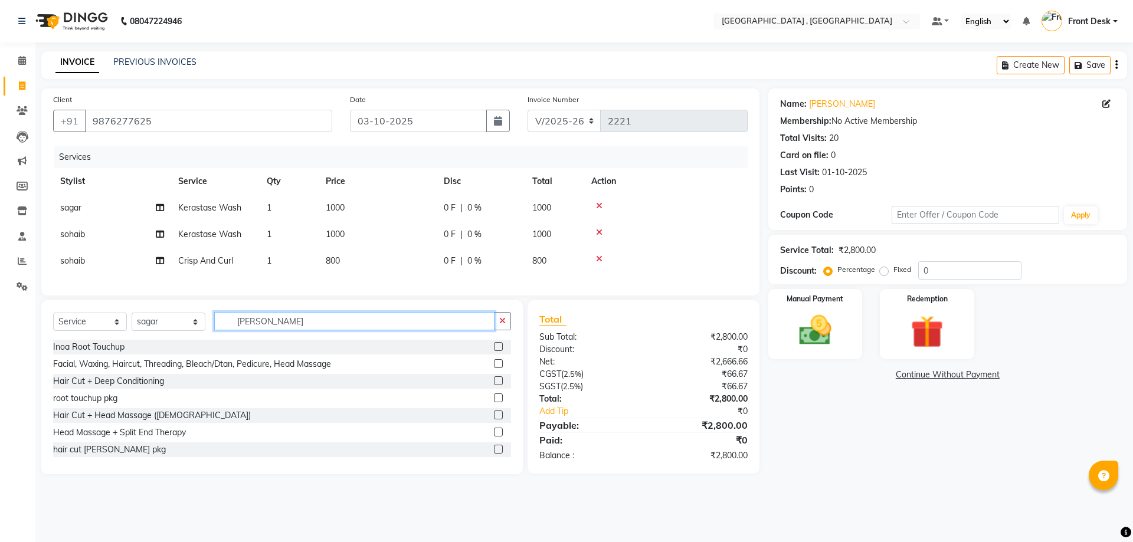
click at [263, 330] on input "cris" at bounding box center [354, 321] width 280 height 18
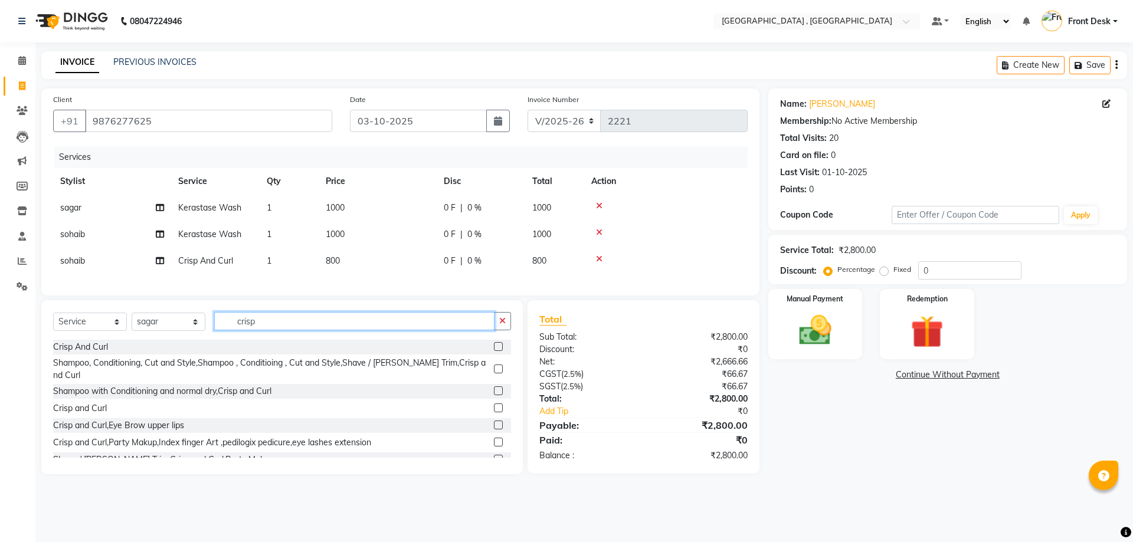
type input "crisp"
click at [494, 351] on label at bounding box center [498, 346] width 9 height 9
click at [494, 351] on input "checkbox" at bounding box center [498, 347] width 8 height 8
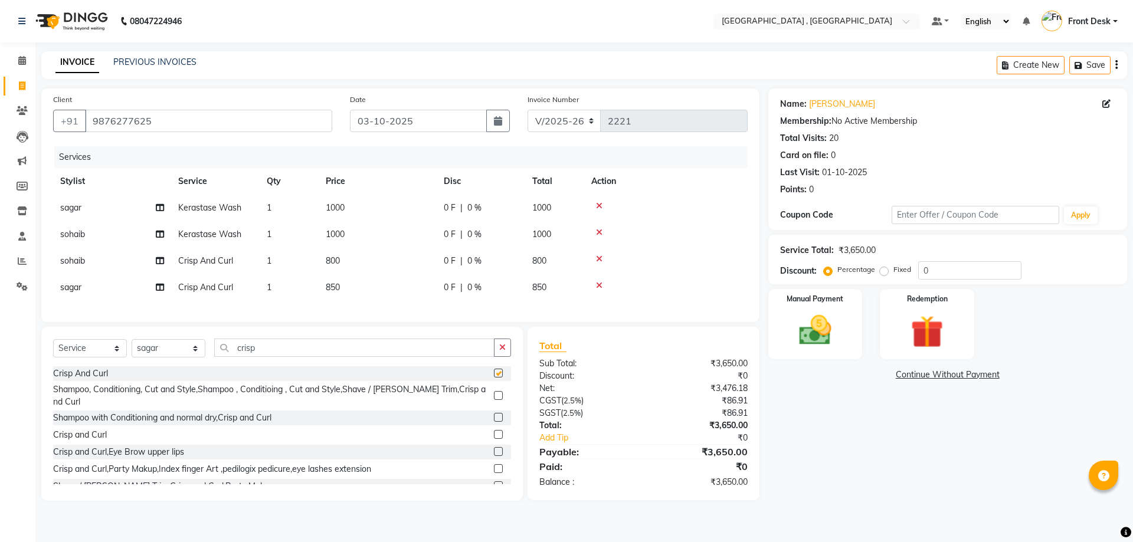
checkbox input "false"
click at [359, 287] on td "850" at bounding box center [378, 287] width 118 height 27
select select "78842"
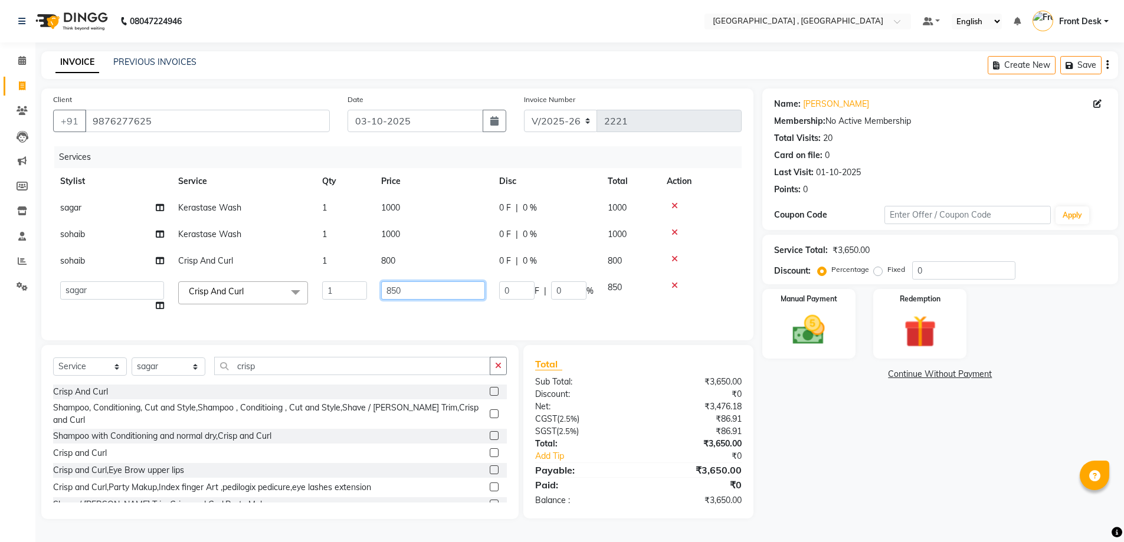
drag, startPoint x: 408, startPoint y: 292, endPoint x: 391, endPoint y: 289, distance: 17.4
click at [391, 289] on input "850" at bounding box center [433, 290] width 104 height 18
type input "800"
click at [490, 314] on div "Services Stylist Service Qty Price Disc Total Action sagar Kerastase Wash 1 100…" at bounding box center [400, 237] width 694 height 182
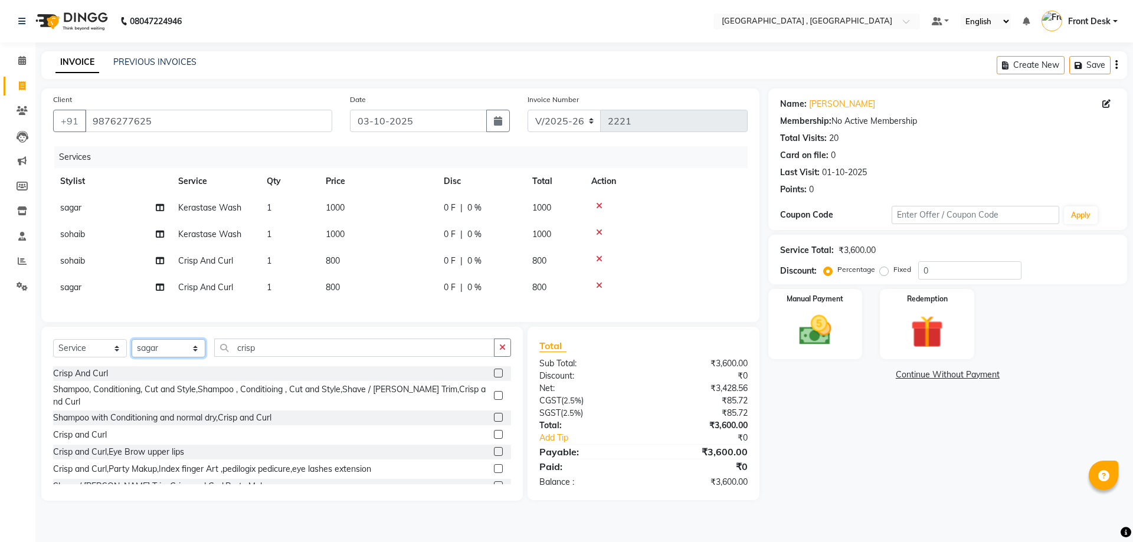
click at [161, 357] on select "Select Stylist anand anil anuj anuja mam ashok Front Desk irfan irfan manpreet …" at bounding box center [169, 348] width 74 height 18
select select "59118"
click at [132, 348] on select "Select Stylist anand anil anuj anuja mam ashok Front Desk irfan irfan manpreet …" at bounding box center [169, 348] width 74 height 18
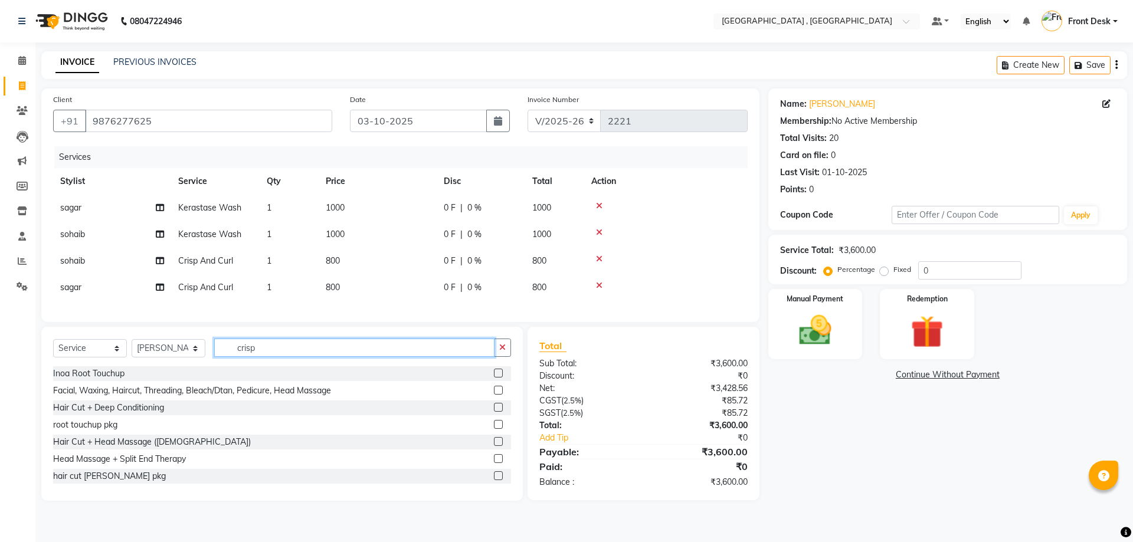
click at [291, 357] on input "crisp" at bounding box center [354, 348] width 280 height 18
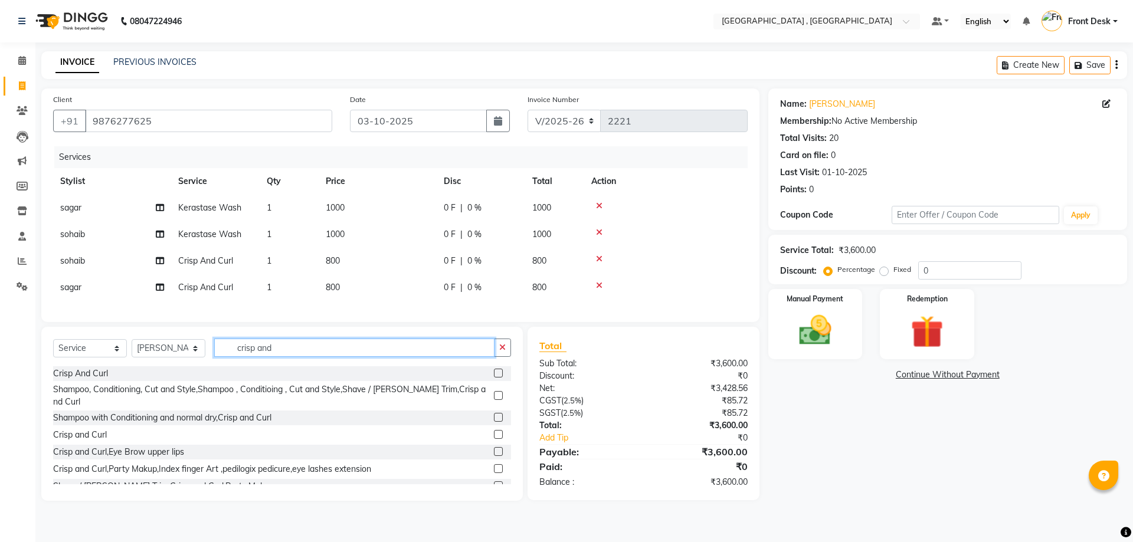
type input "crisp and"
click at [494, 378] on label at bounding box center [498, 373] width 9 height 9
click at [494, 378] on input "checkbox" at bounding box center [498, 374] width 8 height 8
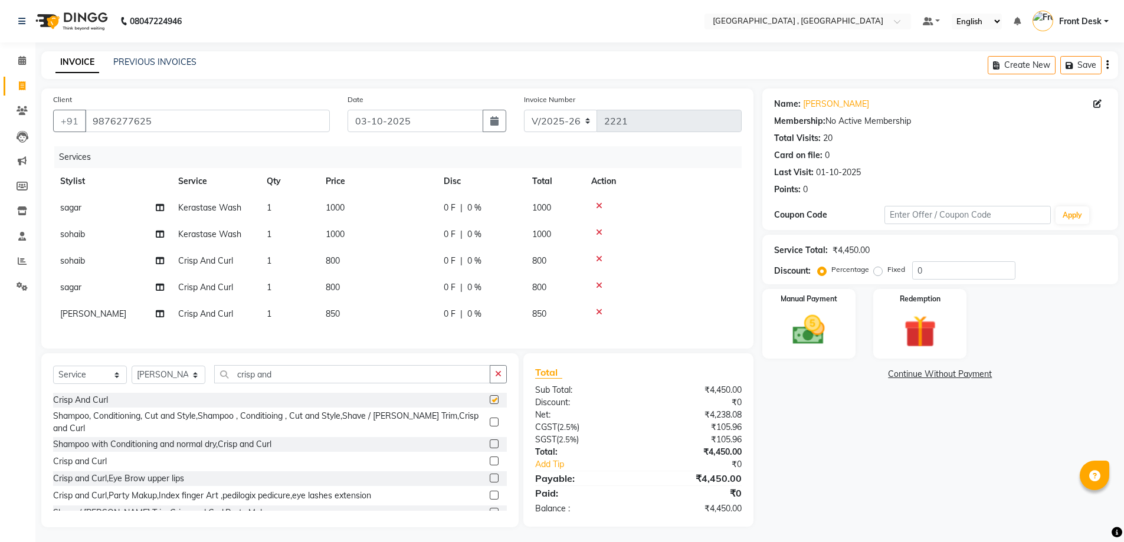
checkbox input "false"
click at [326, 309] on span "850" at bounding box center [333, 314] width 14 height 11
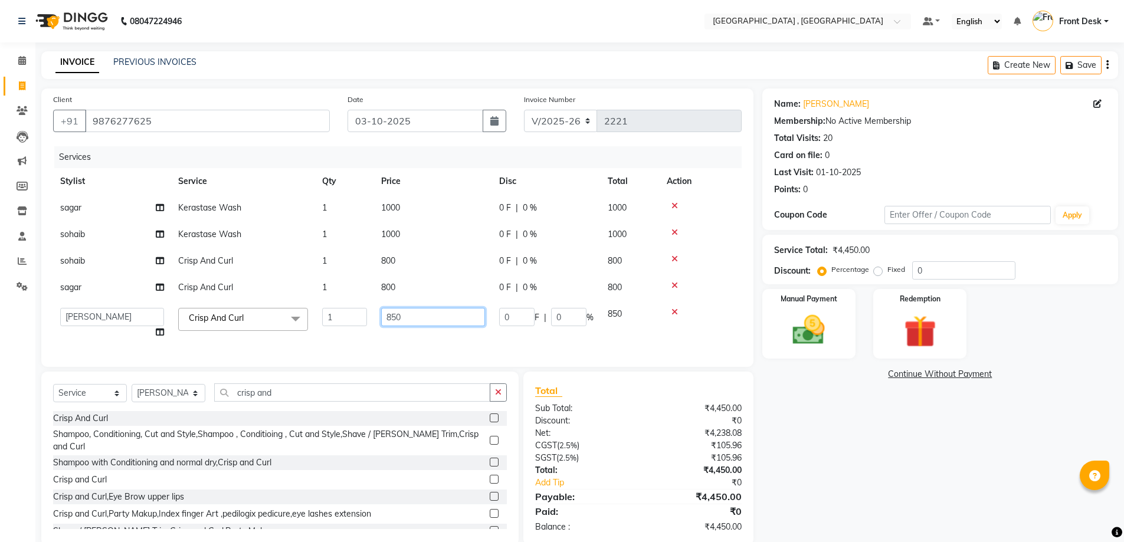
drag, startPoint x: 411, startPoint y: 315, endPoint x: 392, endPoint y: 316, distance: 19.5
click at [392, 316] on input "850" at bounding box center [433, 317] width 104 height 18
type input "800"
click at [385, 342] on div "Services Stylist Service Qty Price Disc Total Action sagar Kerastase Wash 1 100…" at bounding box center [397, 250] width 688 height 209
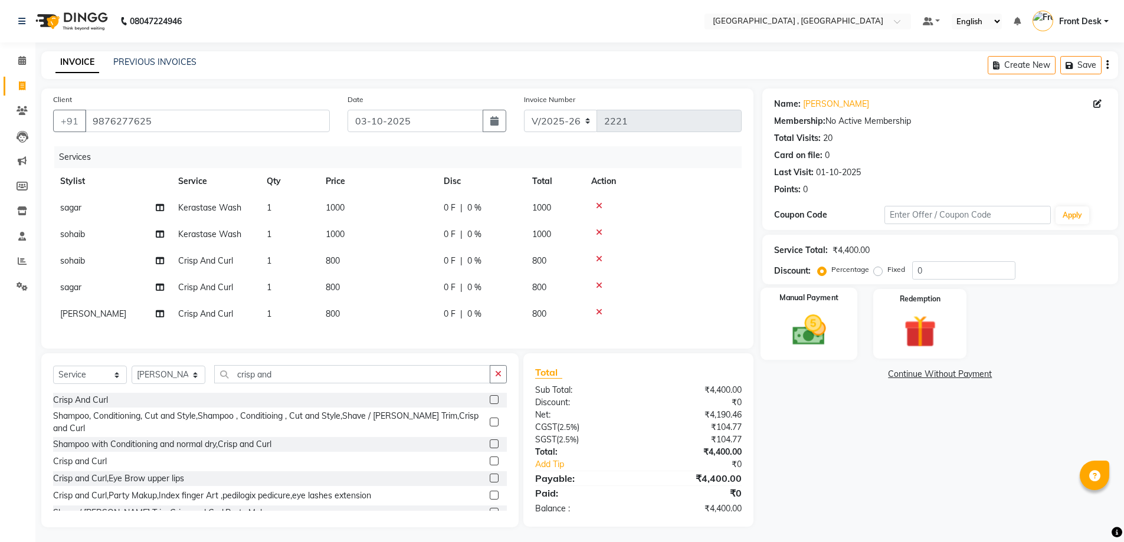
click at [805, 320] on img at bounding box center [809, 330] width 54 height 38
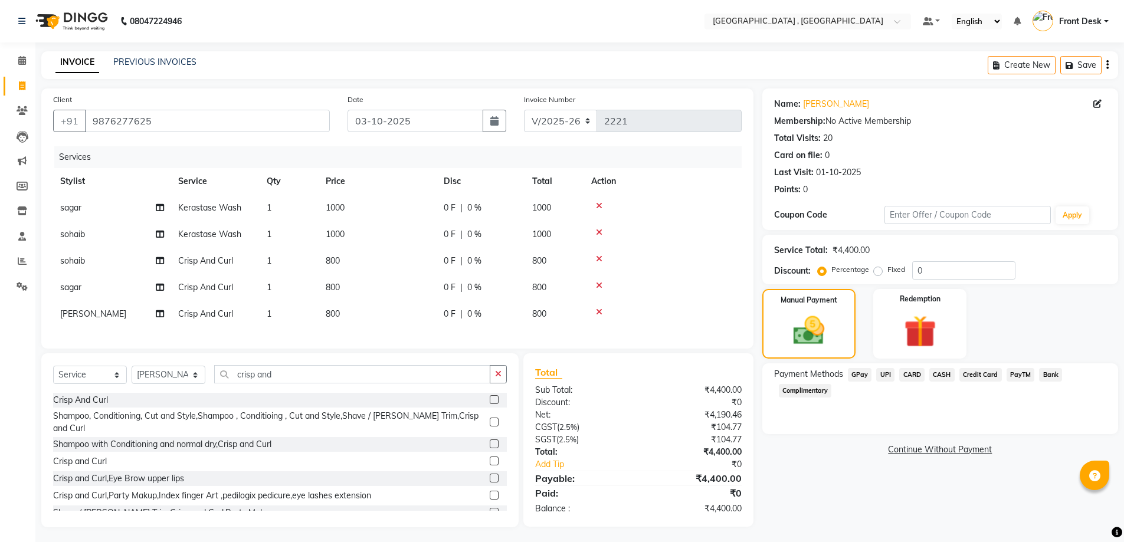
click at [947, 379] on span "CASH" at bounding box center [941, 375] width 25 height 14
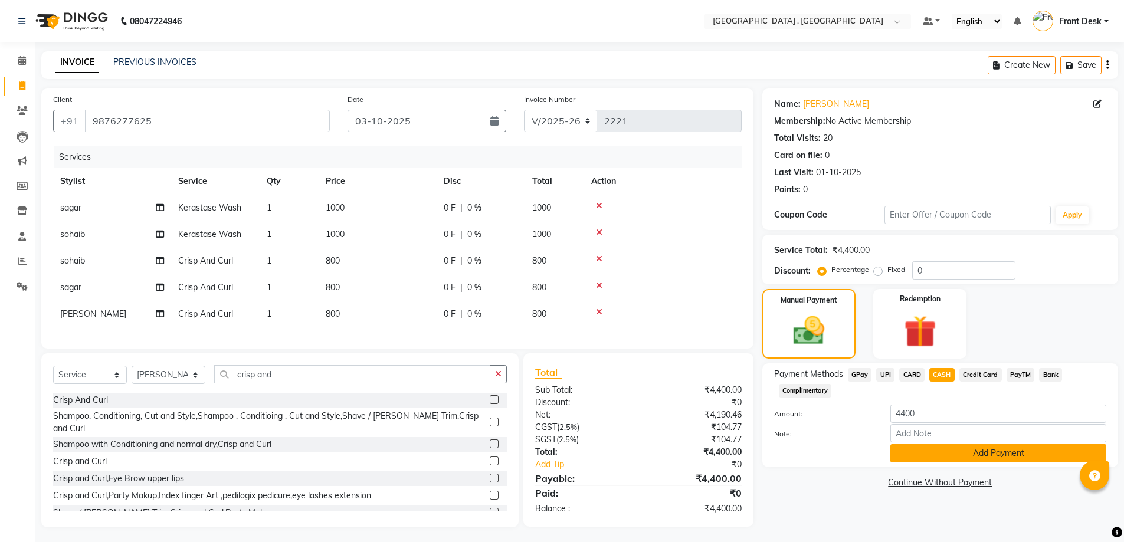
click at [962, 456] on button "Add Payment" at bounding box center [998, 453] width 216 height 18
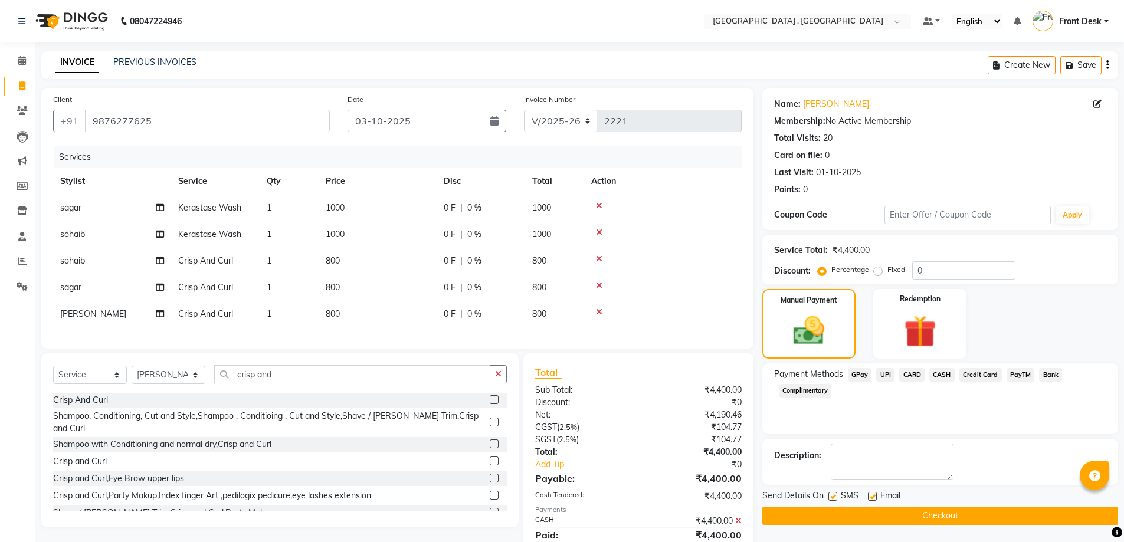
click at [947, 516] on button "Checkout" at bounding box center [940, 516] width 356 height 18
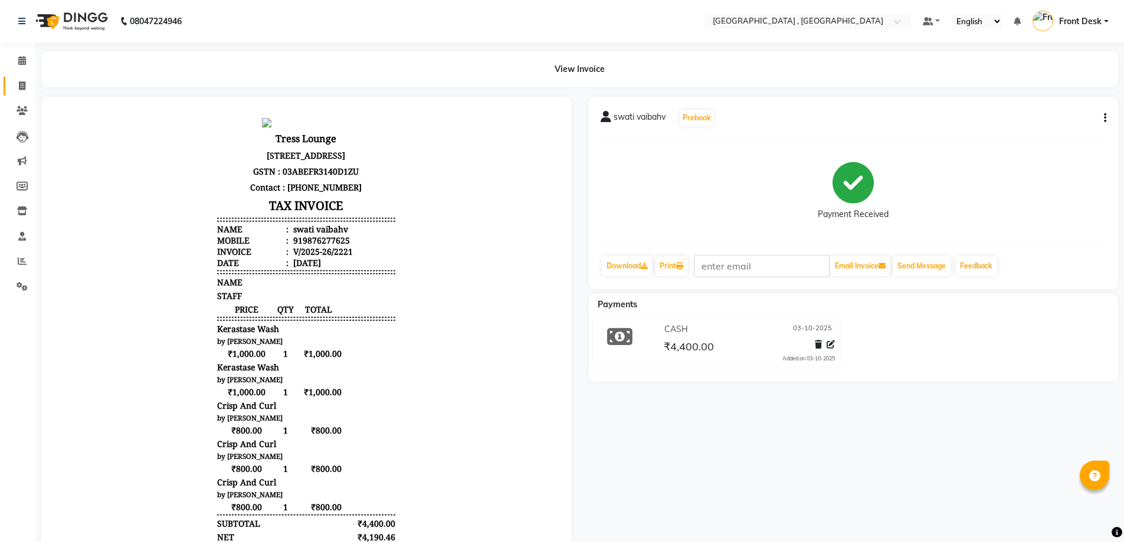
click at [25, 85] on icon at bounding box center [22, 85] width 6 height 9
click at [18, 85] on span at bounding box center [22, 87] width 21 height 14
click at [24, 88] on icon at bounding box center [22, 85] width 6 height 9
select select "service"
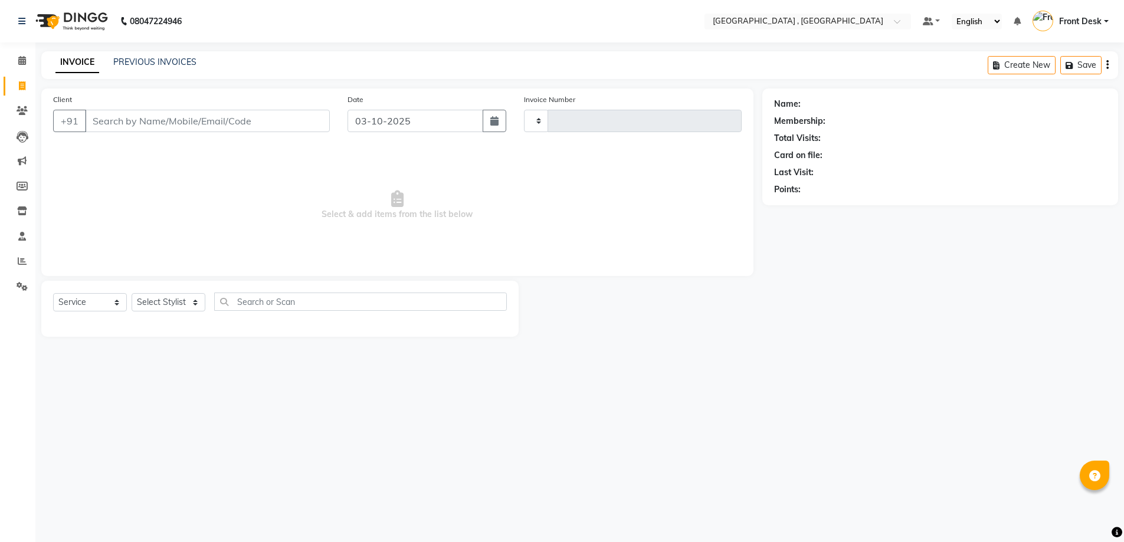
click at [24, 86] on icon at bounding box center [22, 85] width 6 height 9
select select "service"
click at [106, 118] on input "Client" at bounding box center [207, 121] width 245 height 22
type input "sukhchu"
select select "5111"
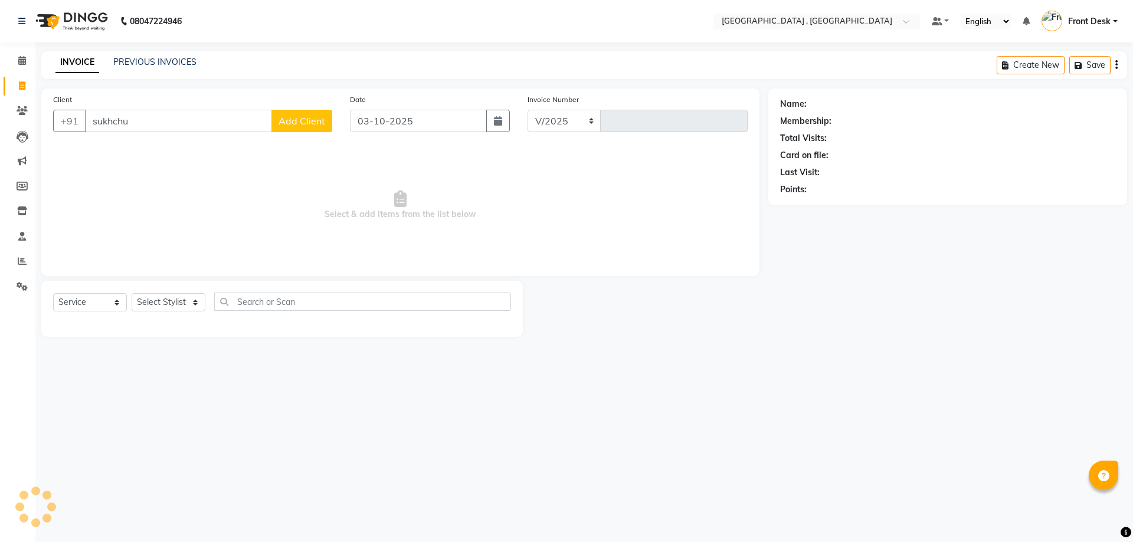
type input "2222"
click at [142, 148] on span "sukhchinder" at bounding box center [126, 148] width 54 height 12
type input "7888796016"
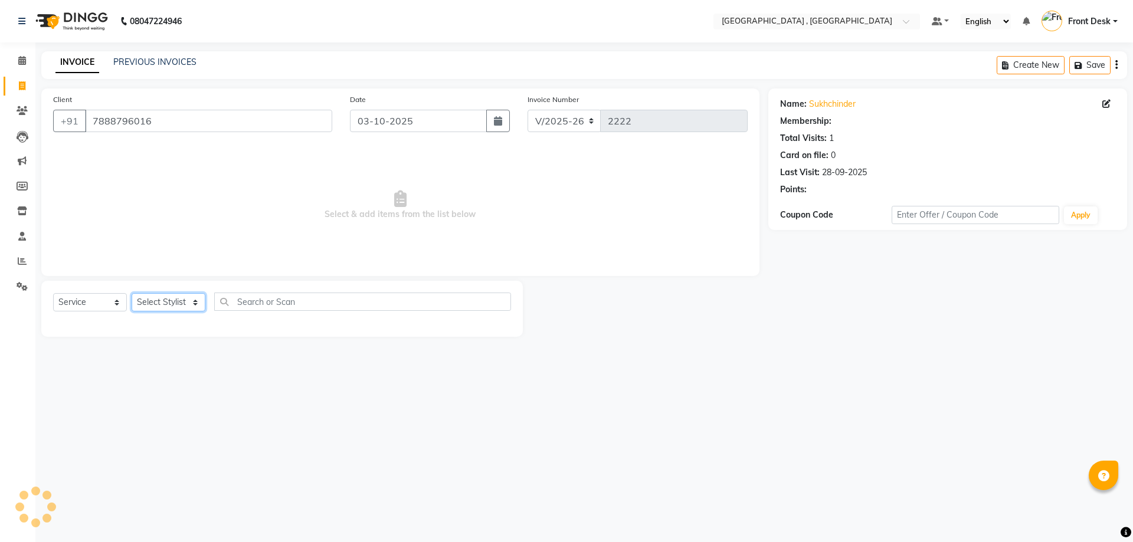
click at [172, 301] on select "Select Stylist" at bounding box center [169, 302] width 74 height 18
click at [156, 301] on select "Select Stylist" at bounding box center [169, 302] width 74 height 18
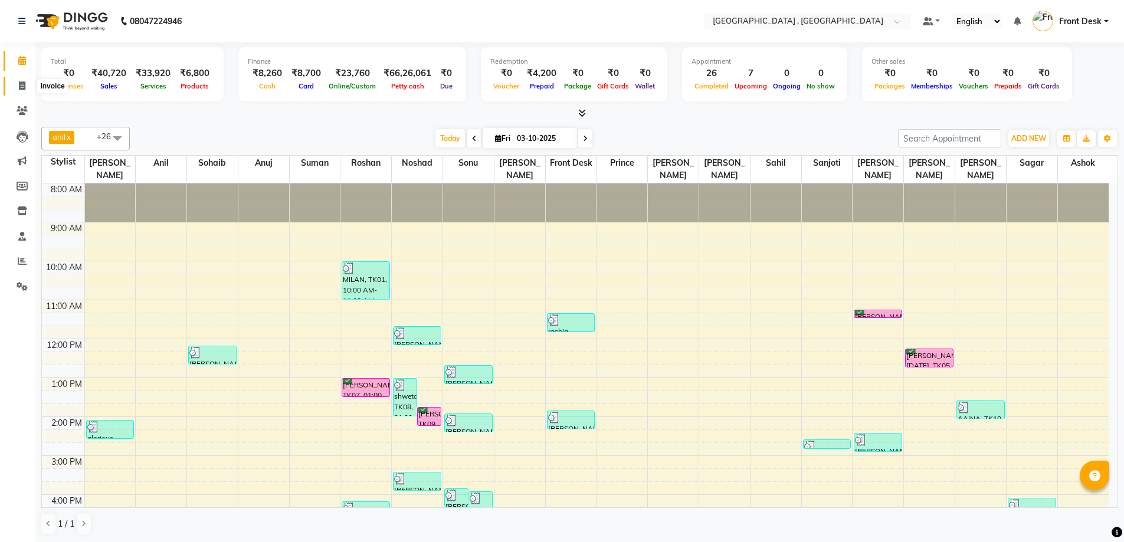
click at [25, 86] on icon at bounding box center [22, 85] width 6 height 9
select select "5111"
select select "service"
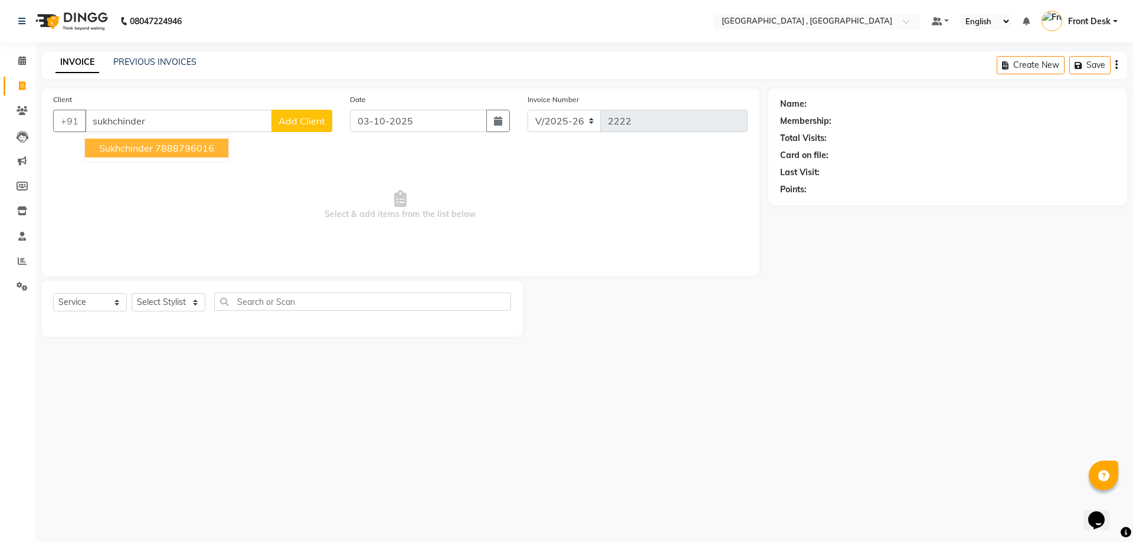
click at [149, 150] on span "sukhchinder" at bounding box center [126, 148] width 54 height 12
type input "7888796016"
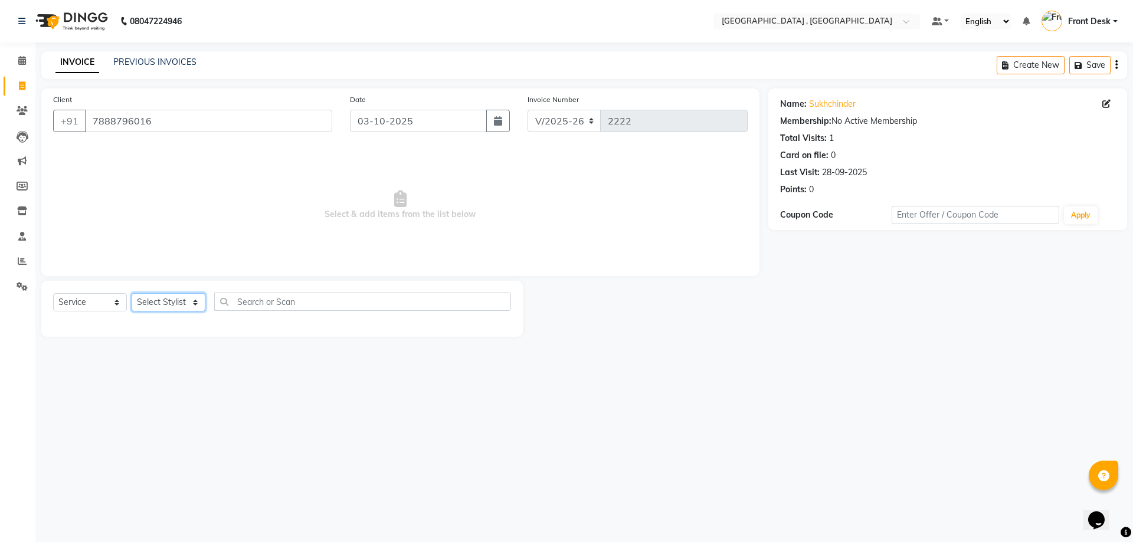
click at [165, 304] on select "Select Stylist anand anil anuj anuja mam ashok Front Desk irfan irfan manpreet …" at bounding box center [169, 302] width 74 height 18
select select "57334"
click at [132, 293] on select "Select Stylist anand anil anuj anuja mam ashok Front Desk irfan irfan manpreet …" at bounding box center [169, 302] width 74 height 18
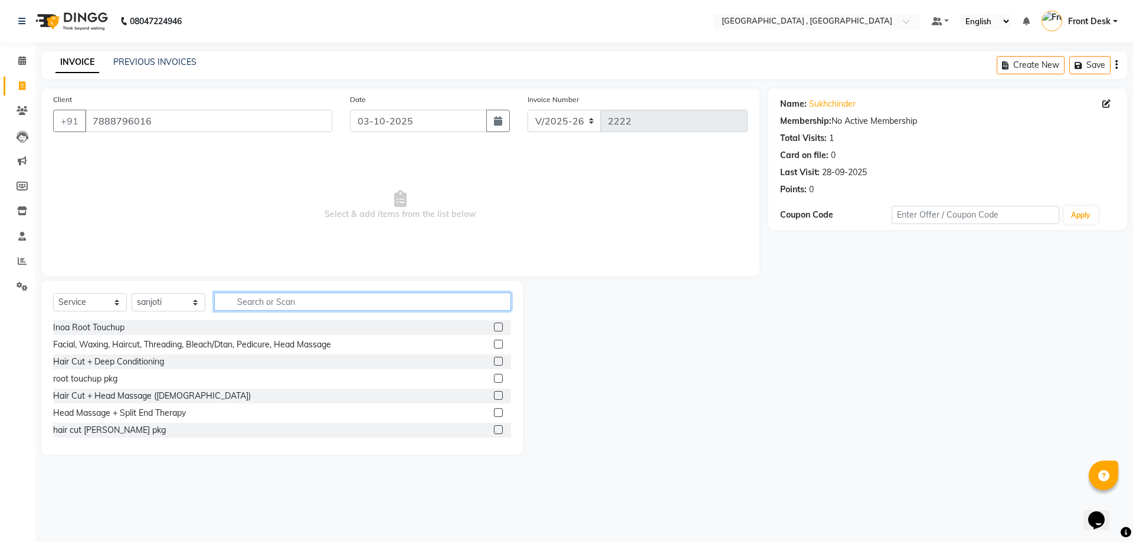
click at [251, 302] on input "text" at bounding box center [362, 302] width 297 height 18
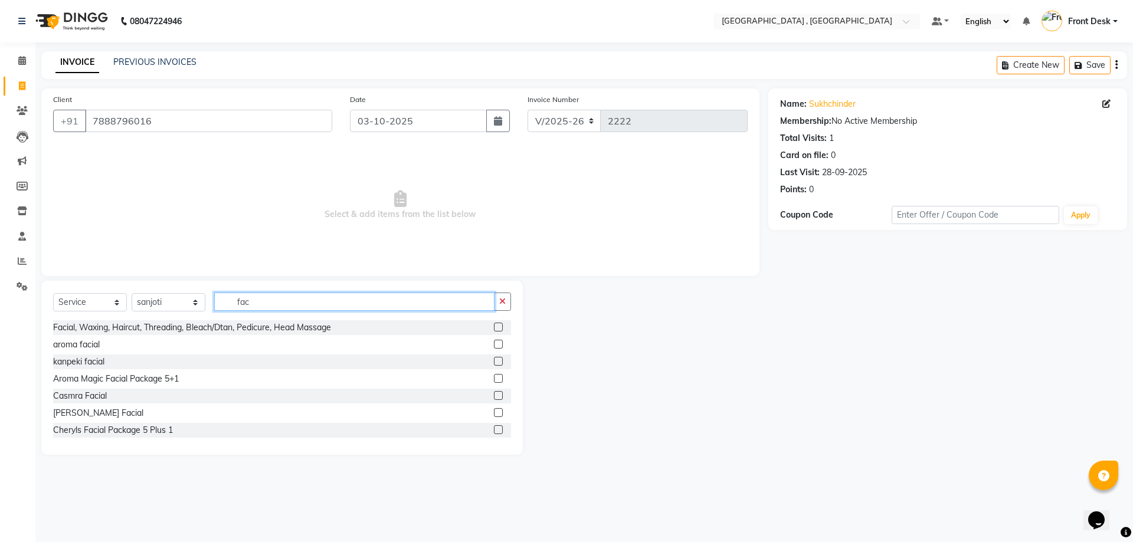
type input "fac"
click at [494, 340] on label at bounding box center [498, 344] width 9 height 9
click at [494, 341] on input "checkbox" at bounding box center [498, 345] width 8 height 8
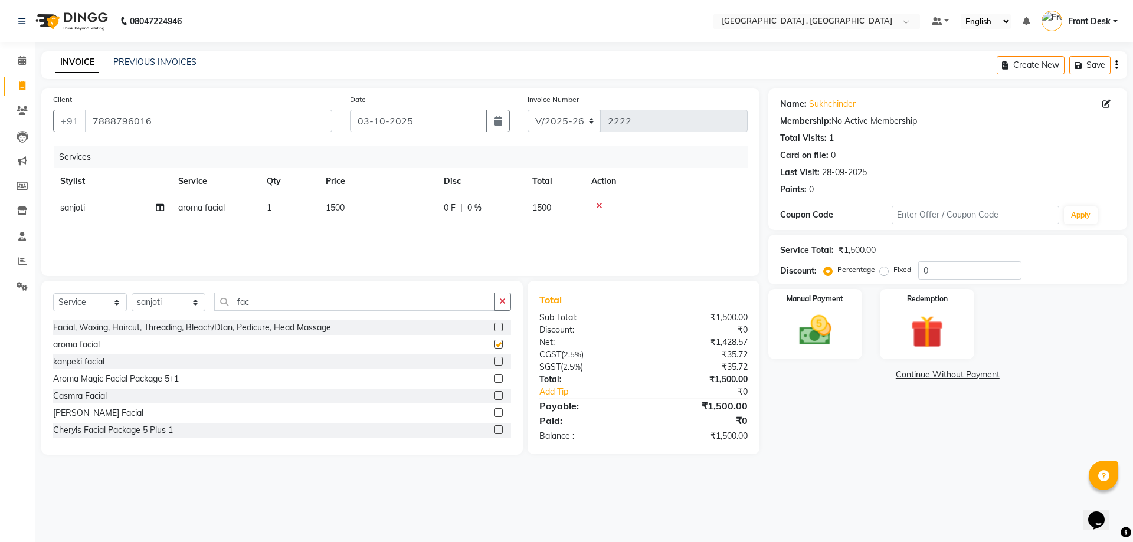
checkbox input "false"
click at [378, 219] on td "1500" at bounding box center [378, 208] width 118 height 27
select select "57334"
click at [396, 215] on input "1500" at bounding box center [433, 211] width 104 height 18
type input "1800"
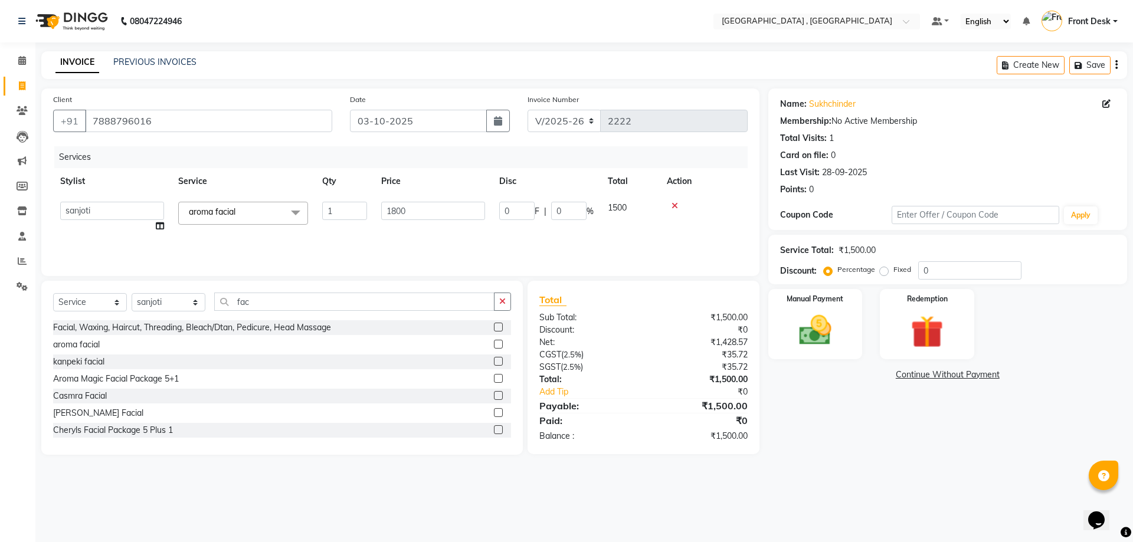
click at [404, 229] on div "Services Stylist Service Qty Price Disc Total Action anand anil anuj anuja mam …" at bounding box center [400, 205] width 694 height 118
click at [826, 351] on div "Manual Payment" at bounding box center [815, 324] width 98 height 73
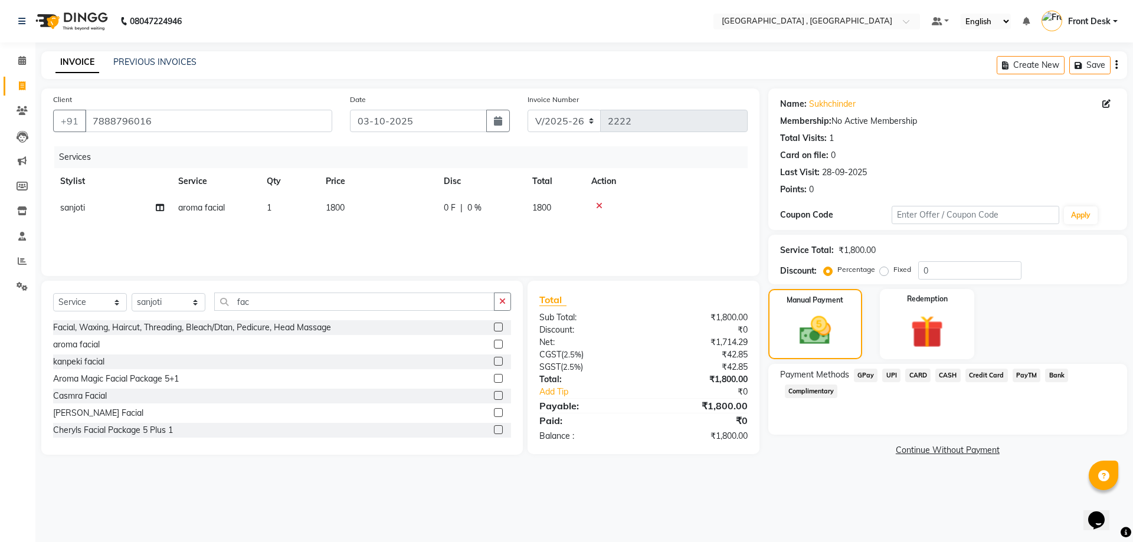
click at [923, 369] on span "CARD" at bounding box center [917, 376] width 25 height 14
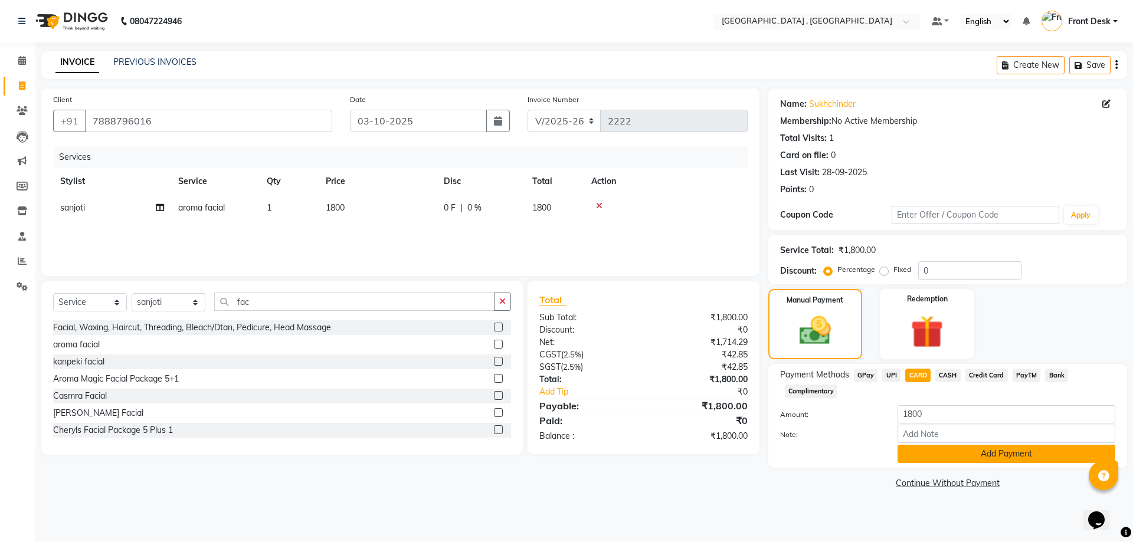
click at [1009, 447] on button "Add Payment" at bounding box center [1006, 454] width 218 height 18
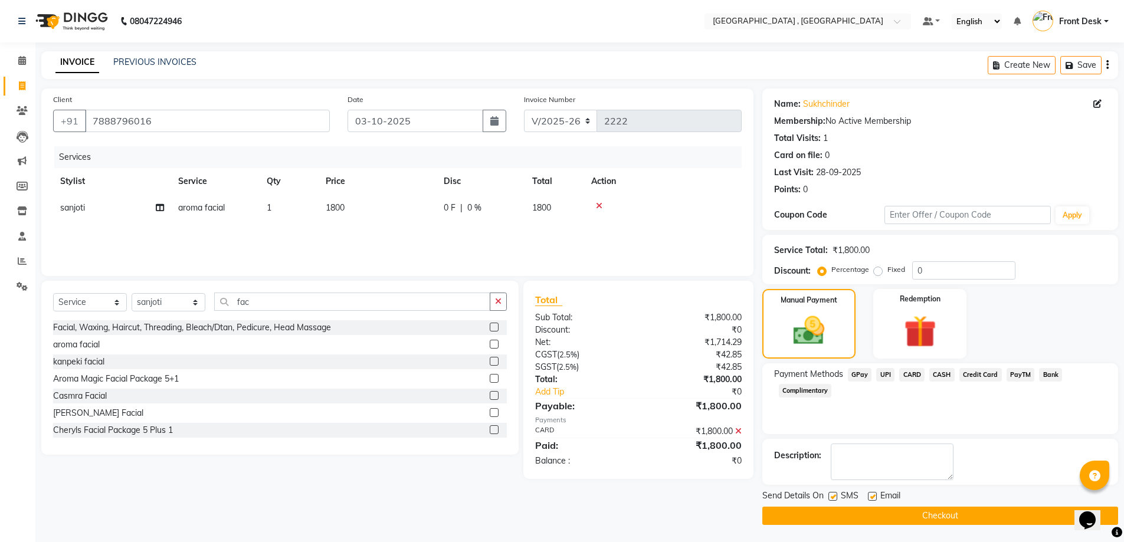
click at [927, 517] on button "Checkout" at bounding box center [940, 516] width 356 height 18
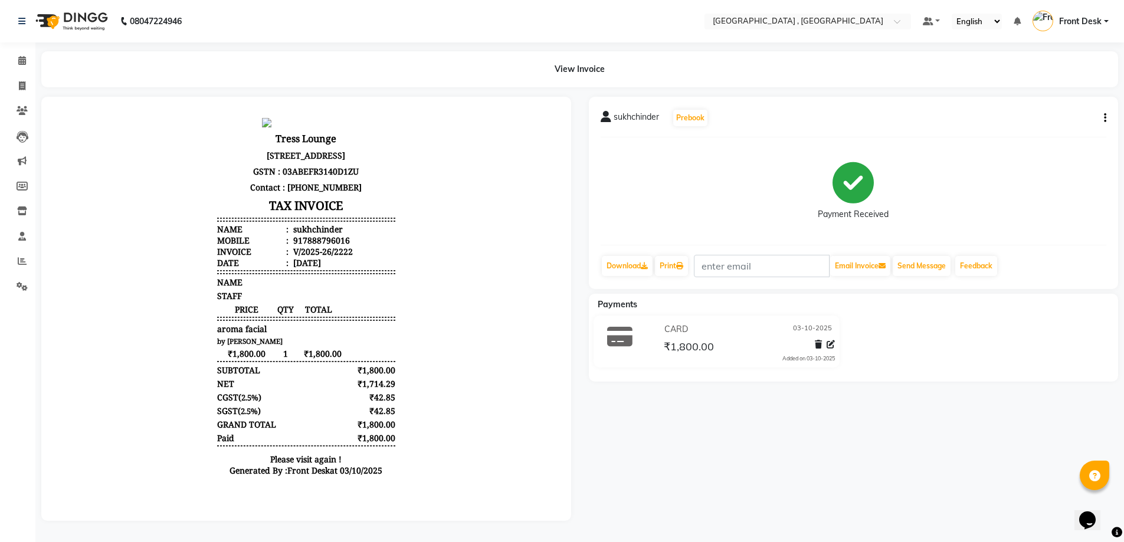
click at [36, 87] on div "View Invoice" at bounding box center [579, 69] width 1094 height 36
click at [25, 90] on icon at bounding box center [22, 85] width 6 height 9
select select "service"
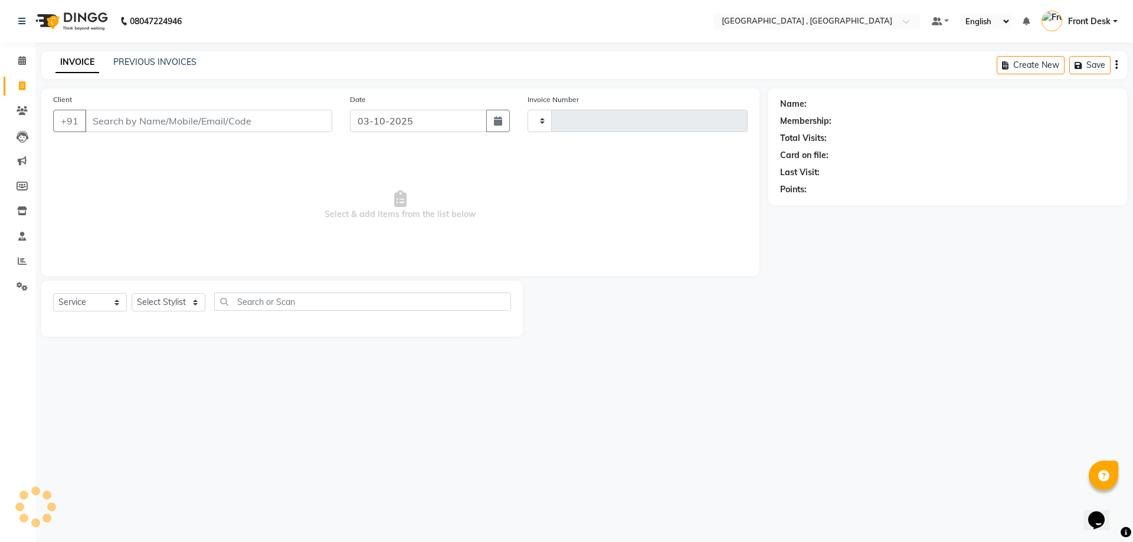
type input "2223"
select select "5111"
click at [129, 122] on input "Client" at bounding box center [208, 121] width 247 height 22
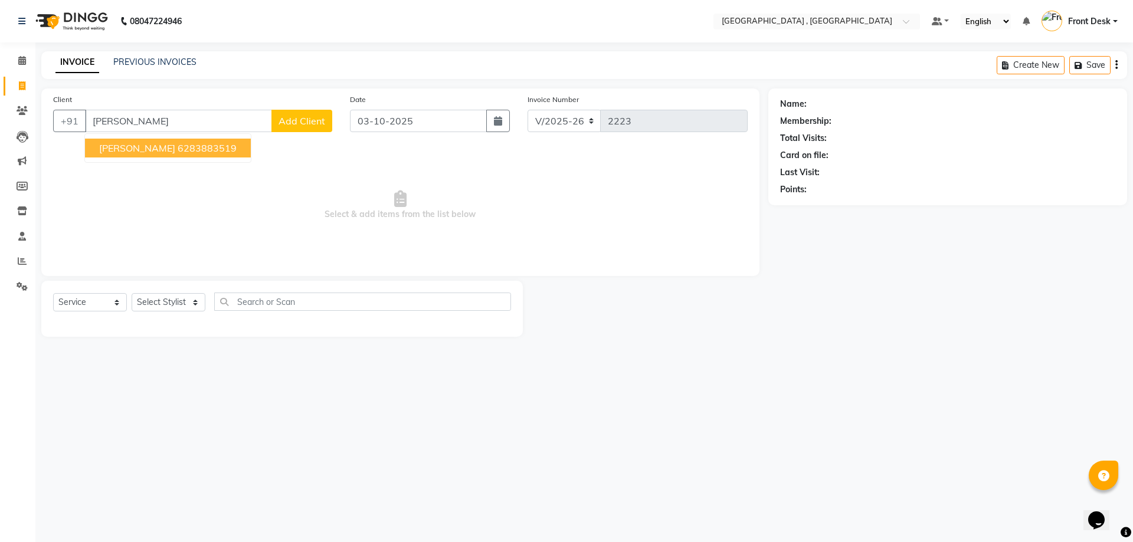
click at [185, 145] on ngb-highlight "6283883519" at bounding box center [207, 148] width 59 height 12
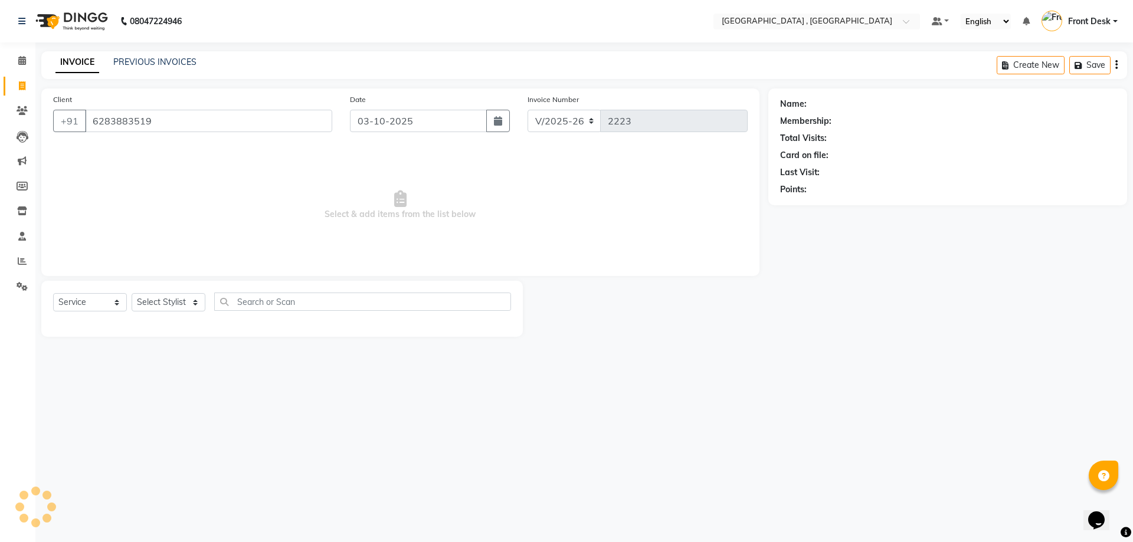
type input "6283883519"
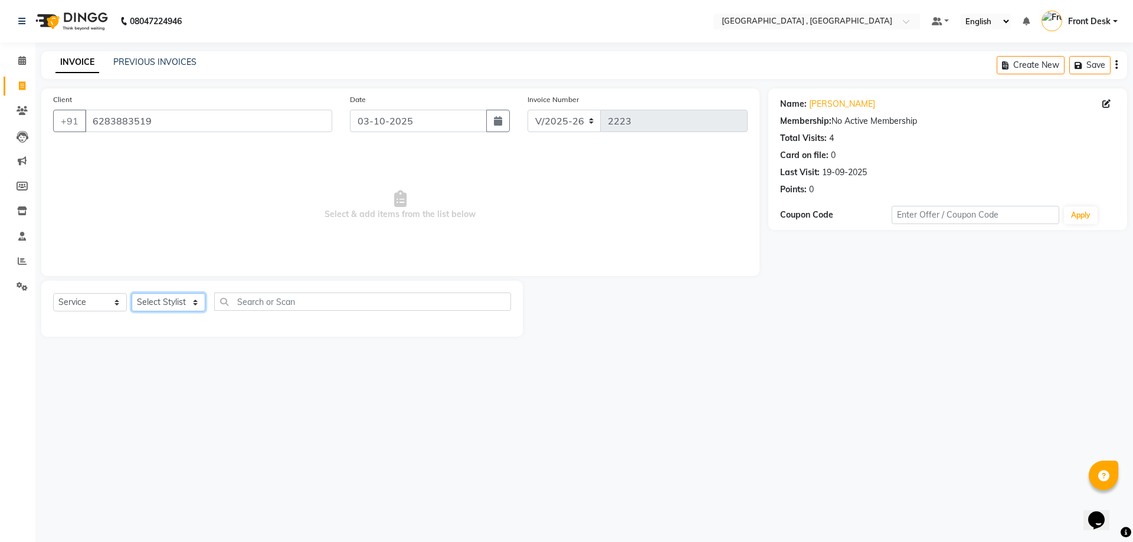
click at [163, 299] on select "Select Stylist anand anil anuj anuja mam ashok Front Desk irfan irfan manpreet …" at bounding box center [169, 302] width 74 height 18
select select "78842"
click at [132, 293] on select "Select Stylist anand anil anuj anuja mam ashok Front Desk irfan irfan manpreet …" at bounding box center [169, 302] width 74 height 18
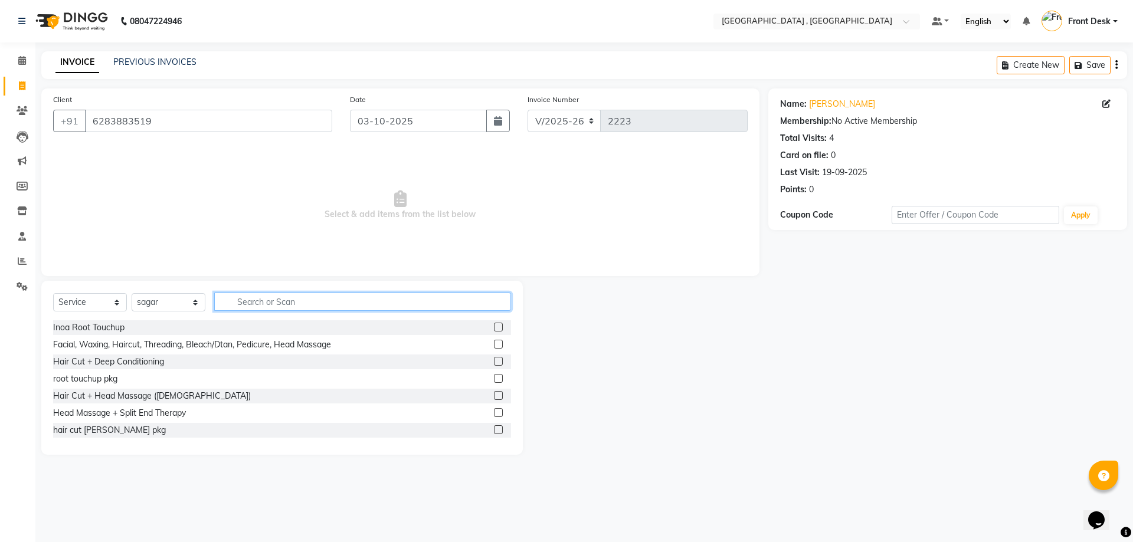
click at [252, 306] on input "text" at bounding box center [362, 302] width 297 height 18
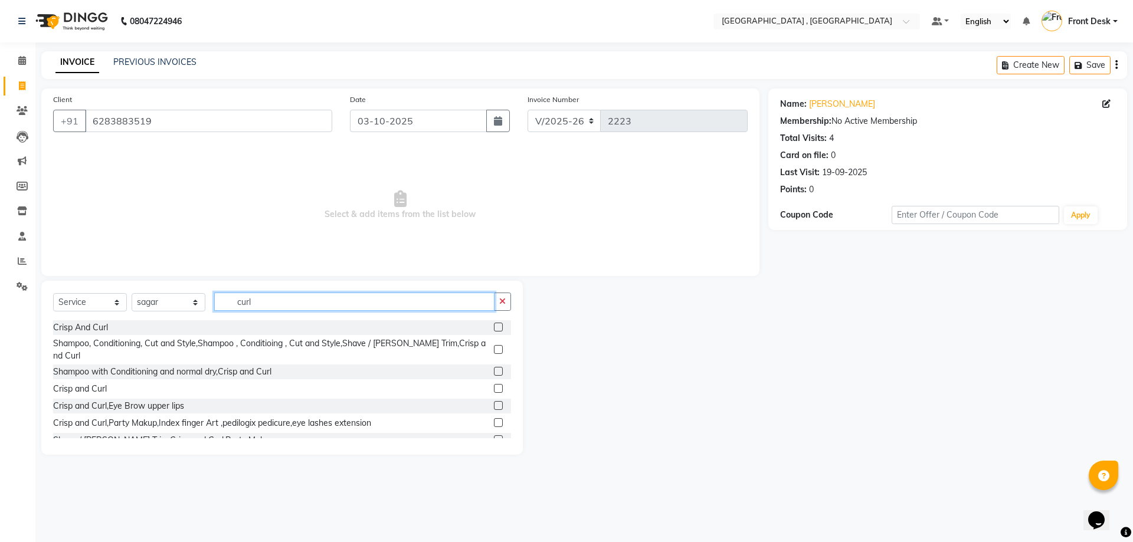
type input "curl"
click at [494, 326] on label at bounding box center [498, 327] width 9 height 9
click at [494, 326] on input "checkbox" at bounding box center [498, 328] width 8 height 8
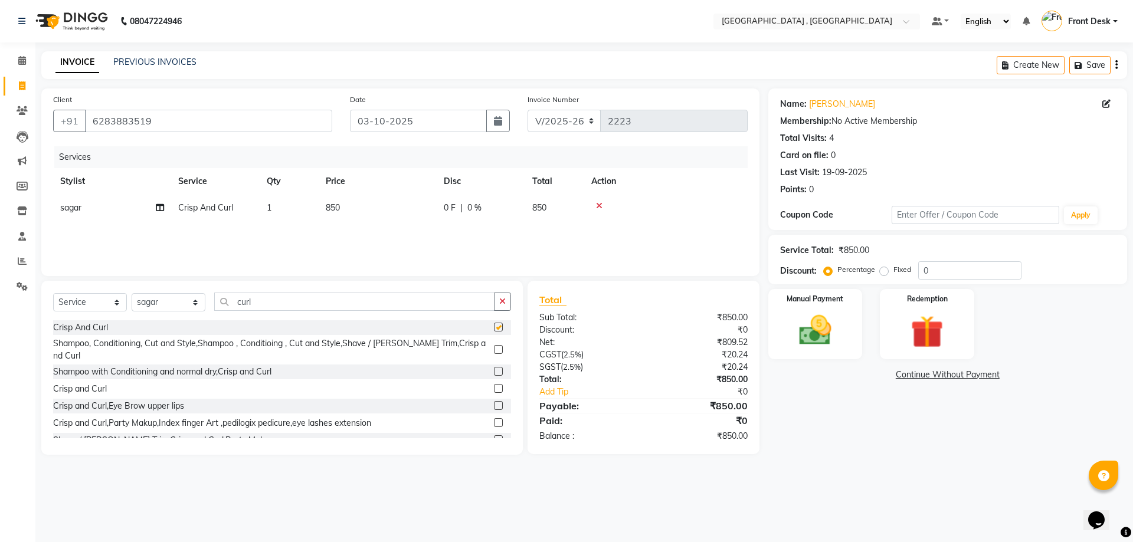
checkbox input "false"
click at [342, 218] on td "850" at bounding box center [378, 208] width 118 height 27
select select "78842"
drag, startPoint x: 410, startPoint y: 210, endPoint x: 393, endPoint y: 211, distance: 16.6
click at [393, 211] on input "850" at bounding box center [433, 211] width 104 height 18
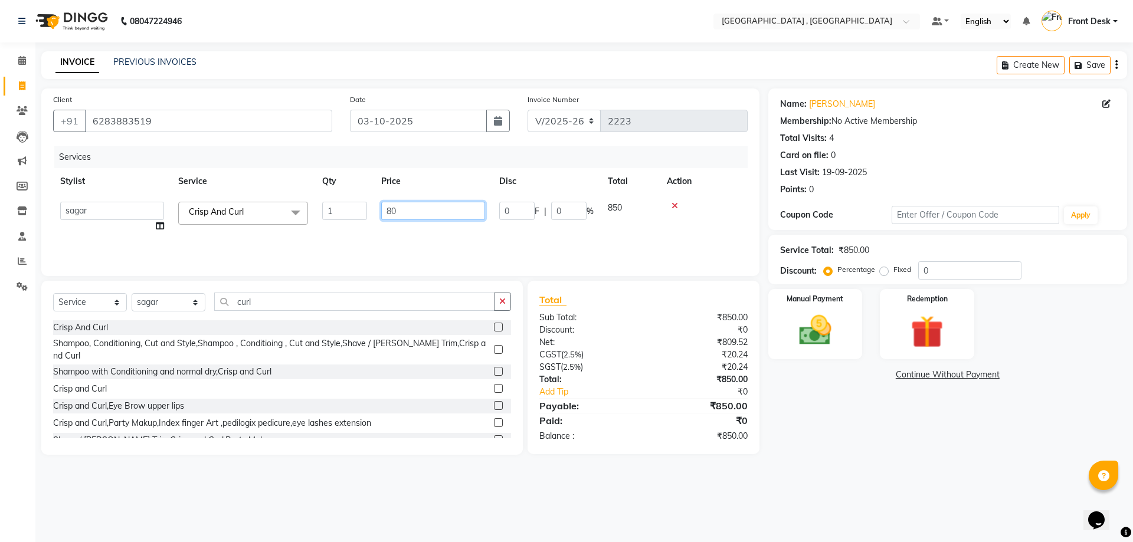
type input "800"
click at [387, 227] on div "Services Stylist Service Qty Price Disc Total Action sagar Crisp And Curl 1 800…" at bounding box center [400, 205] width 694 height 118
click at [808, 343] on img at bounding box center [815, 330] width 55 height 39
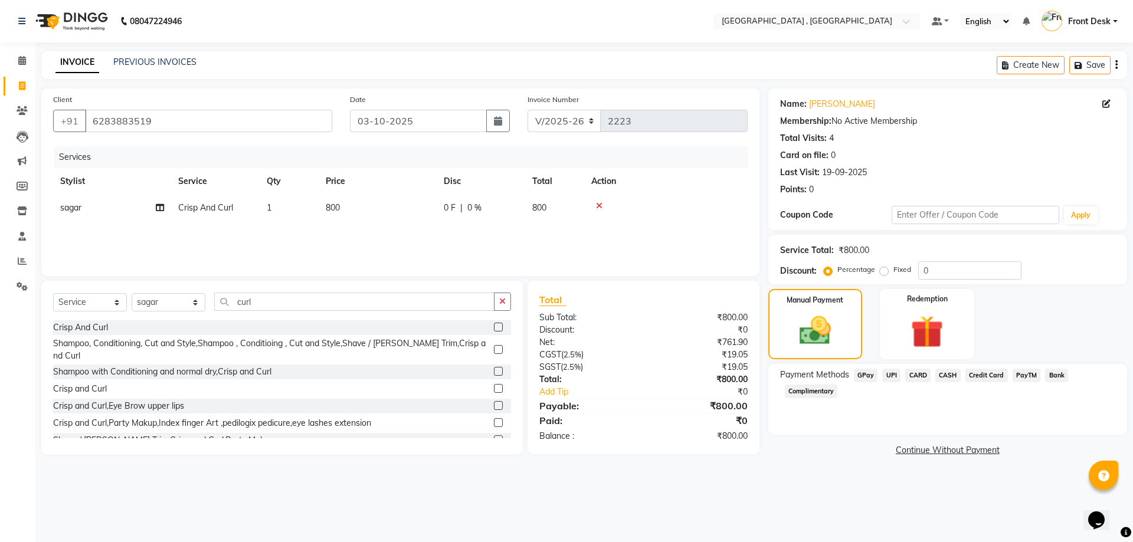
click at [950, 369] on span "CASH" at bounding box center [947, 376] width 25 height 14
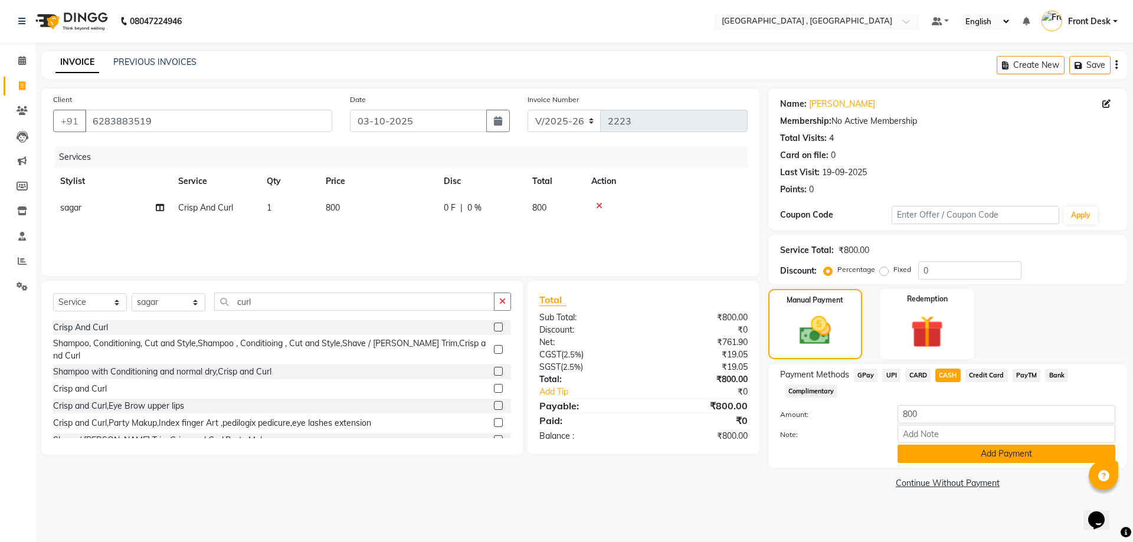
click at [979, 456] on button "Add Payment" at bounding box center [1006, 454] width 218 height 18
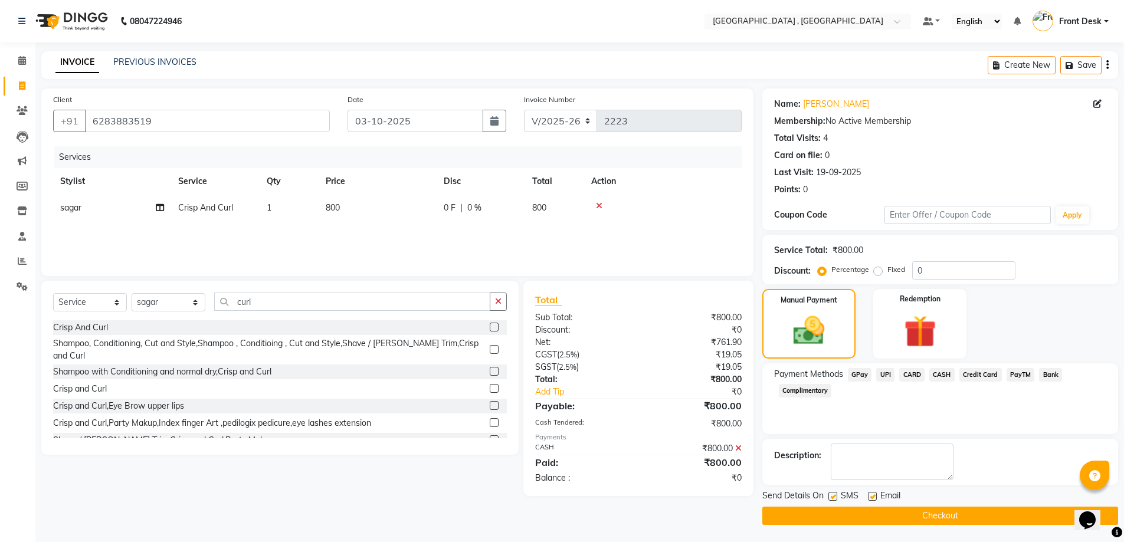
click at [982, 519] on button "Checkout" at bounding box center [940, 516] width 356 height 18
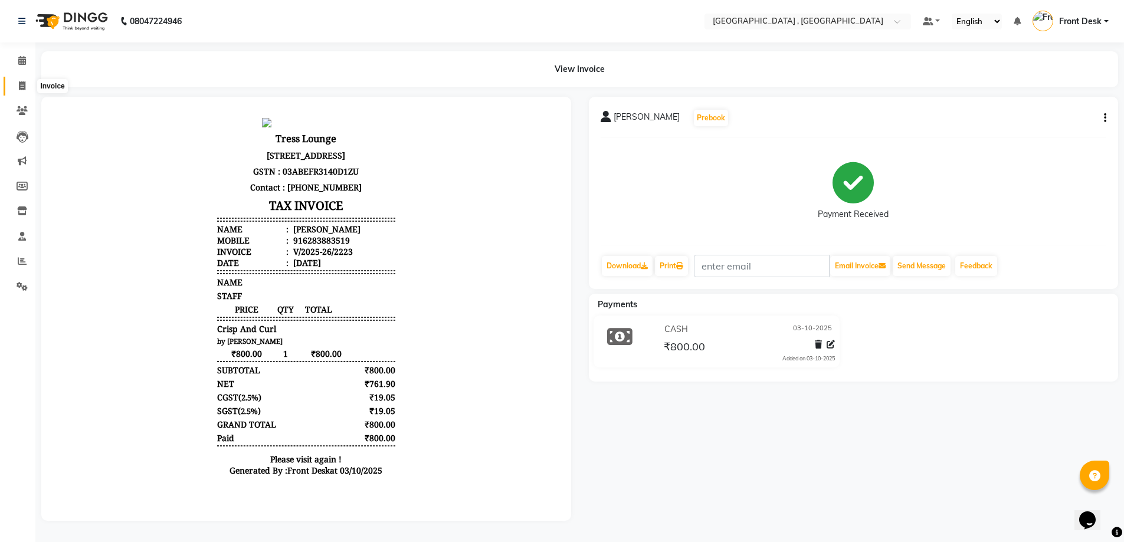
click at [22, 90] on icon at bounding box center [22, 85] width 6 height 9
select select "service"
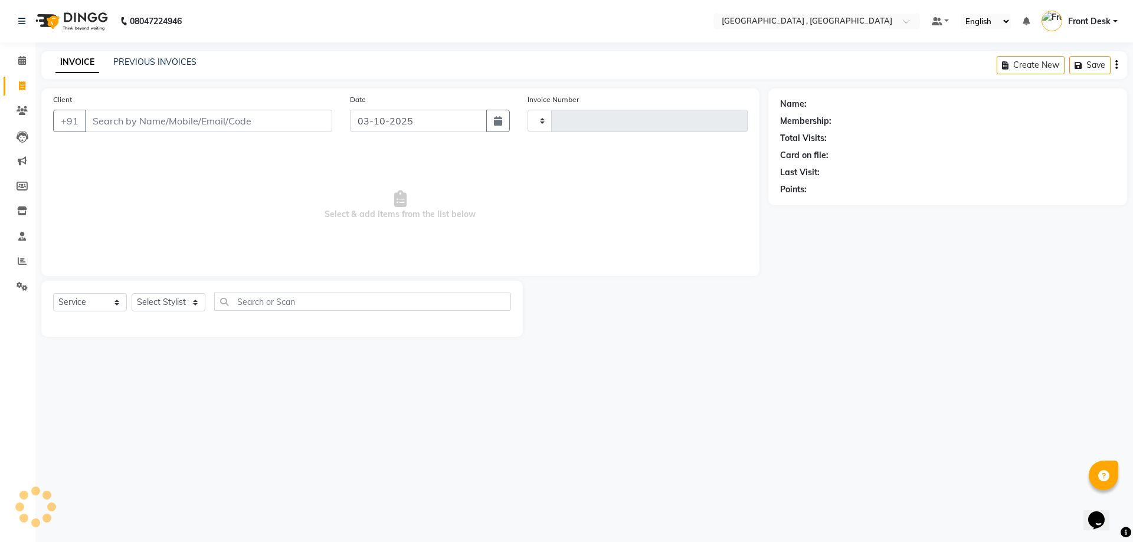
type input "2224"
select select "5111"
click at [166, 65] on link "PREVIOUS INVOICES" at bounding box center [154, 62] width 83 height 11
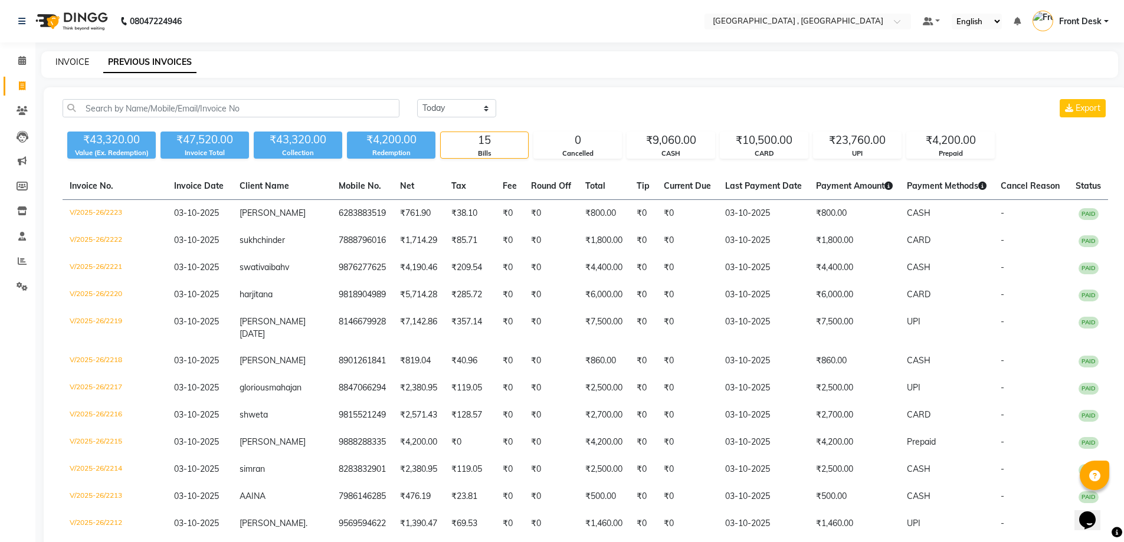
click at [79, 63] on link "INVOICE" at bounding box center [72, 62] width 34 height 11
select select "service"
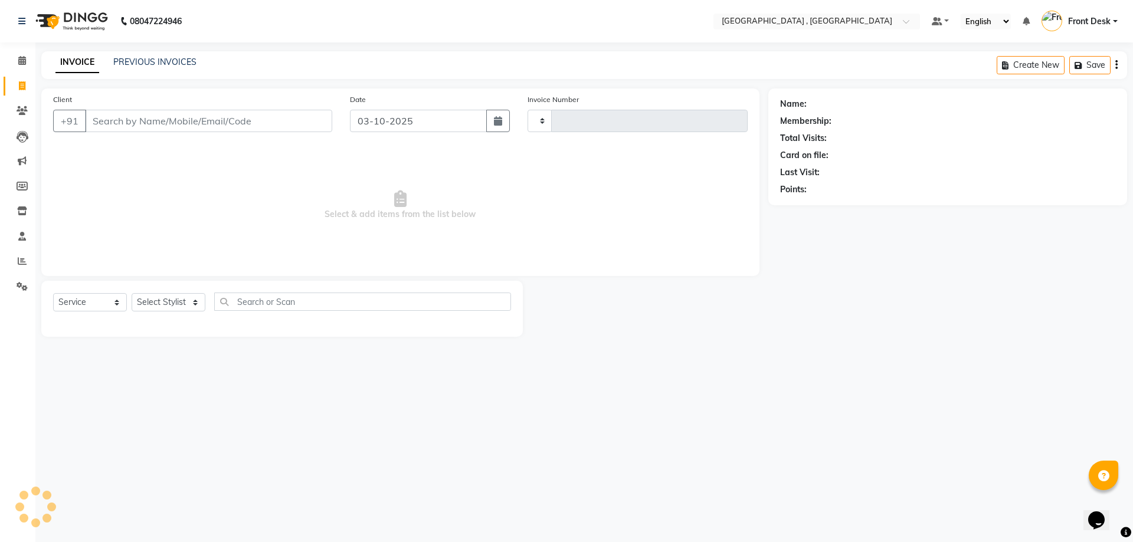
type input "2224"
select select "5111"
click at [167, 62] on link "PREVIOUS INVOICES" at bounding box center [154, 62] width 83 height 11
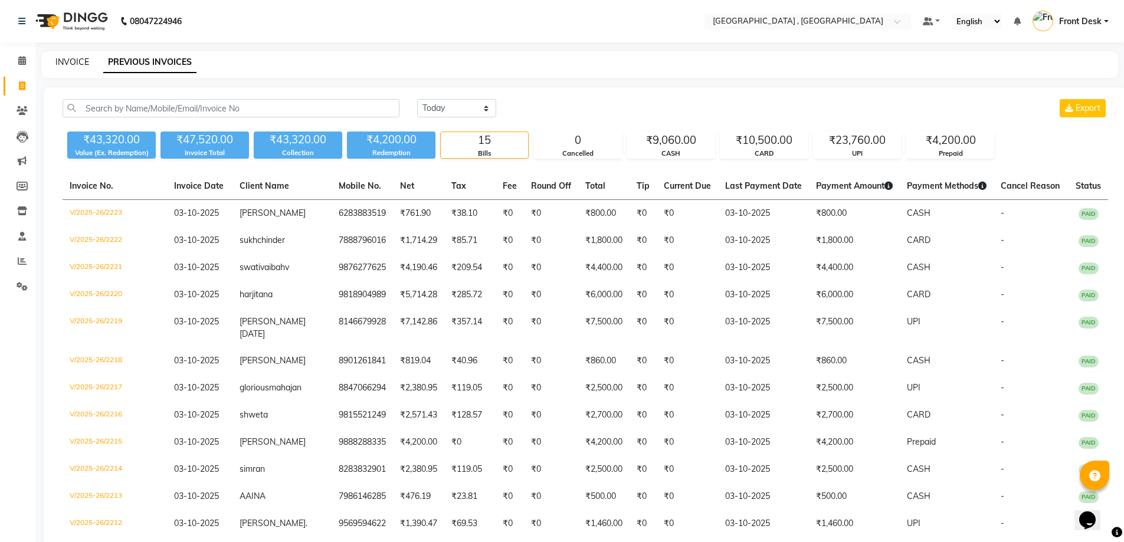
click at [76, 64] on link "INVOICE" at bounding box center [72, 62] width 34 height 11
select select "service"
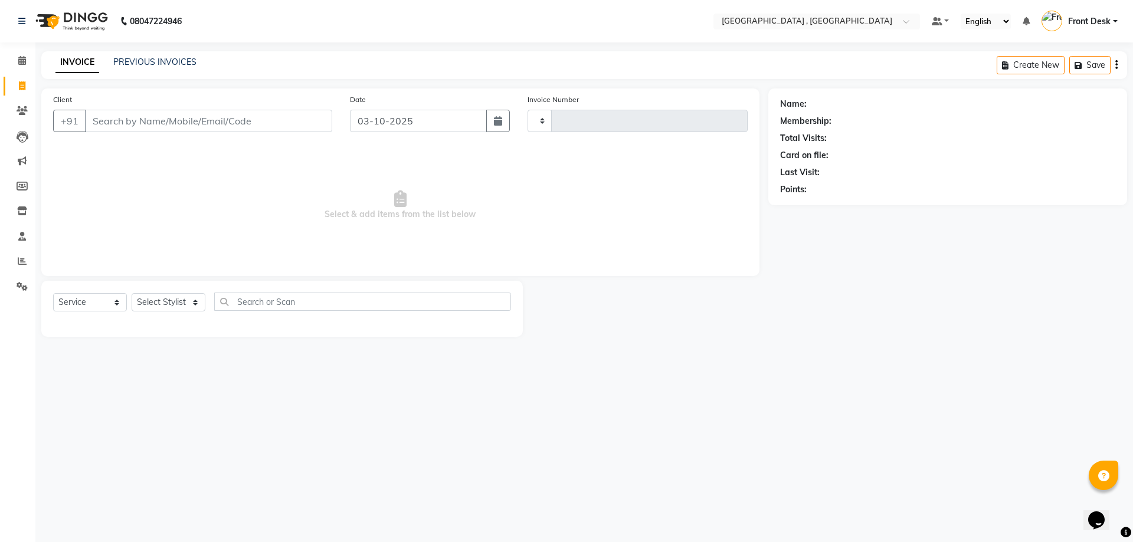
type input "2224"
select select "5111"
click at [160, 69] on div "INVOICE PREVIOUS INVOICES" at bounding box center [125, 63] width 169 height 14
click at [163, 63] on link "PREVIOUS INVOICES" at bounding box center [154, 62] width 83 height 11
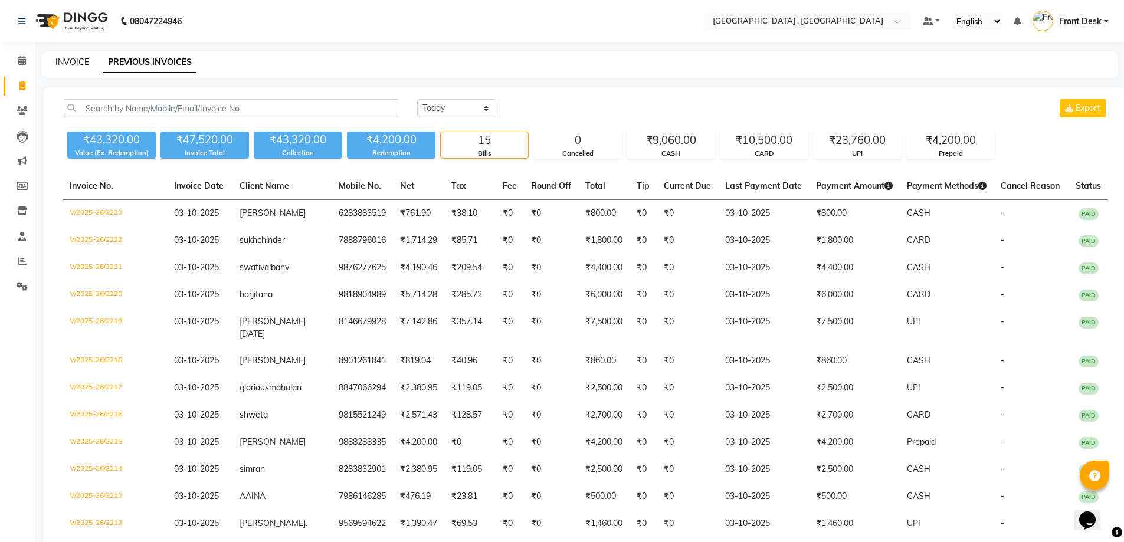
click at [79, 65] on link "INVOICE" at bounding box center [72, 62] width 34 height 11
select select "service"
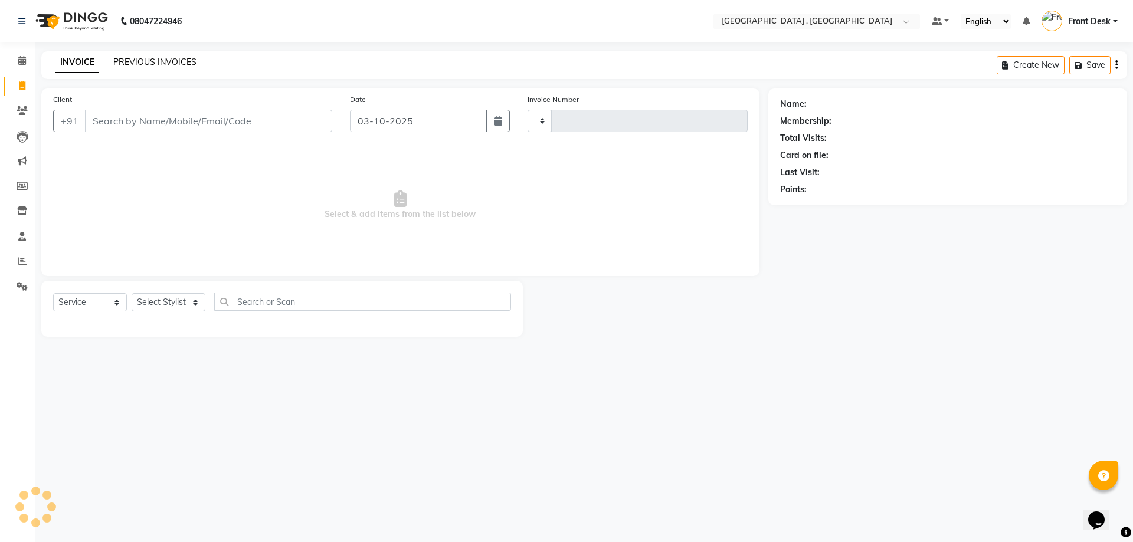
type input "2224"
click at [133, 61] on link "PREVIOUS INVOICES" at bounding box center [154, 62] width 83 height 11
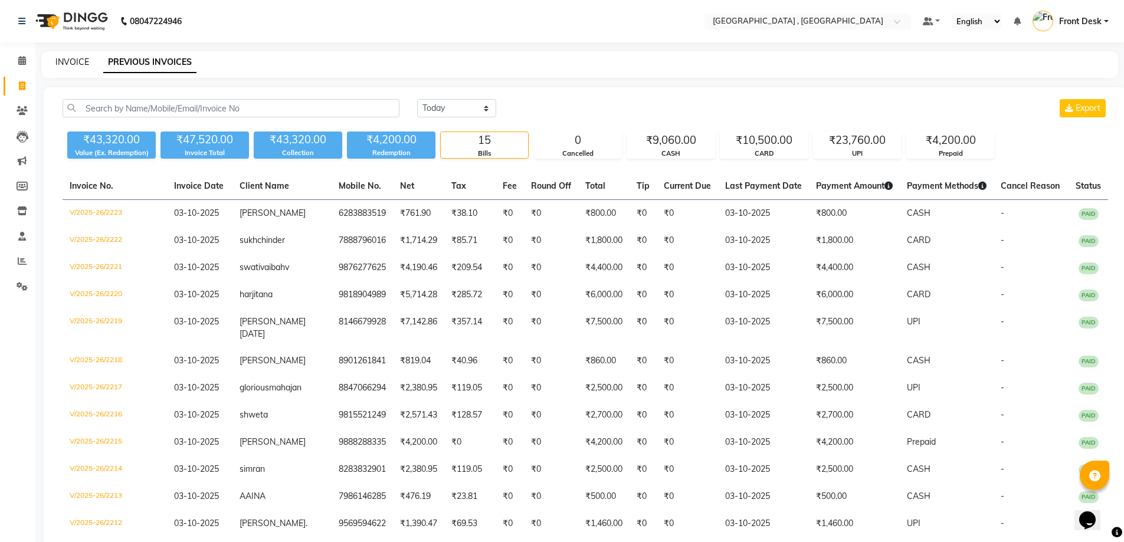
click at [68, 67] on link "INVOICE" at bounding box center [72, 62] width 34 height 11
select select "service"
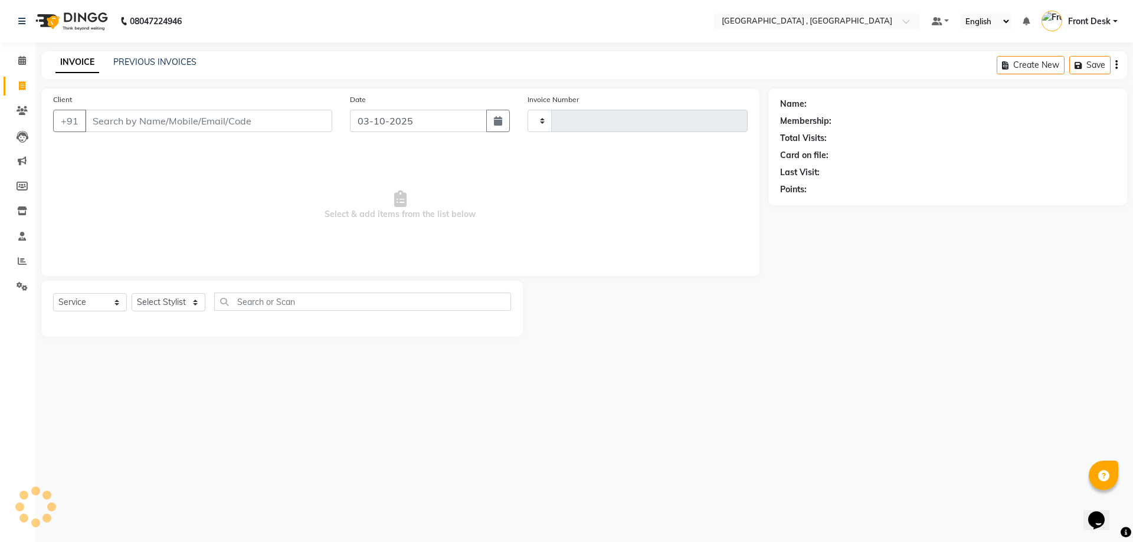
type input "2224"
select select "5111"
click at [160, 51] on div "INVOICE PREVIOUS INVOICES Create New Save" at bounding box center [583, 65] width 1085 height 28
click at [163, 57] on div "PREVIOUS INVOICES" at bounding box center [154, 62] width 83 height 12
click at [163, 61] on link "PREVIOUS INVOICES" at bounding box center [154, 62] width 83 height 11
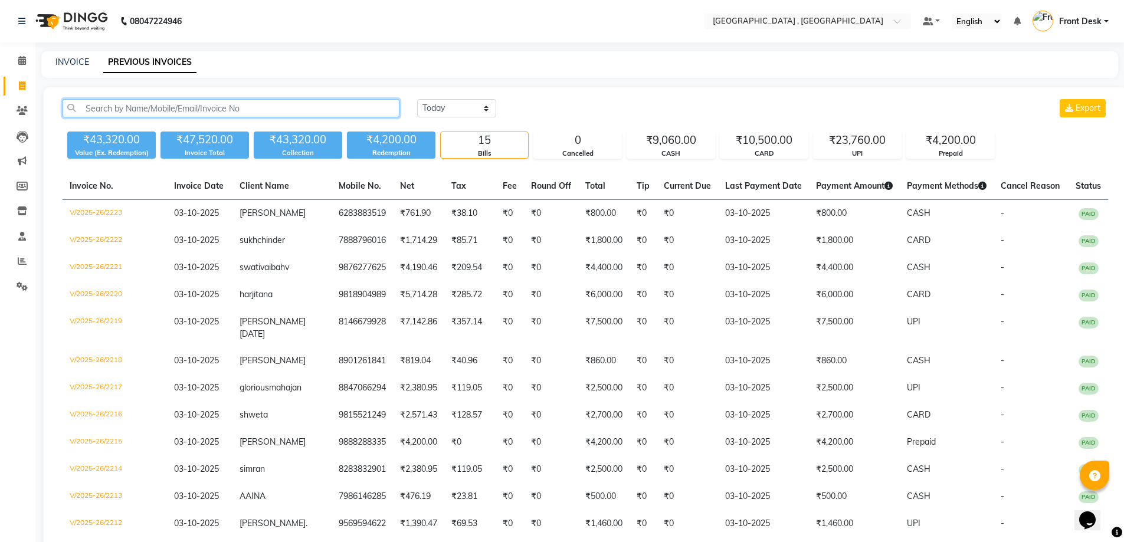
click at [210, 104] on input "text" at bounding box center [231, 108] width 337 height 18
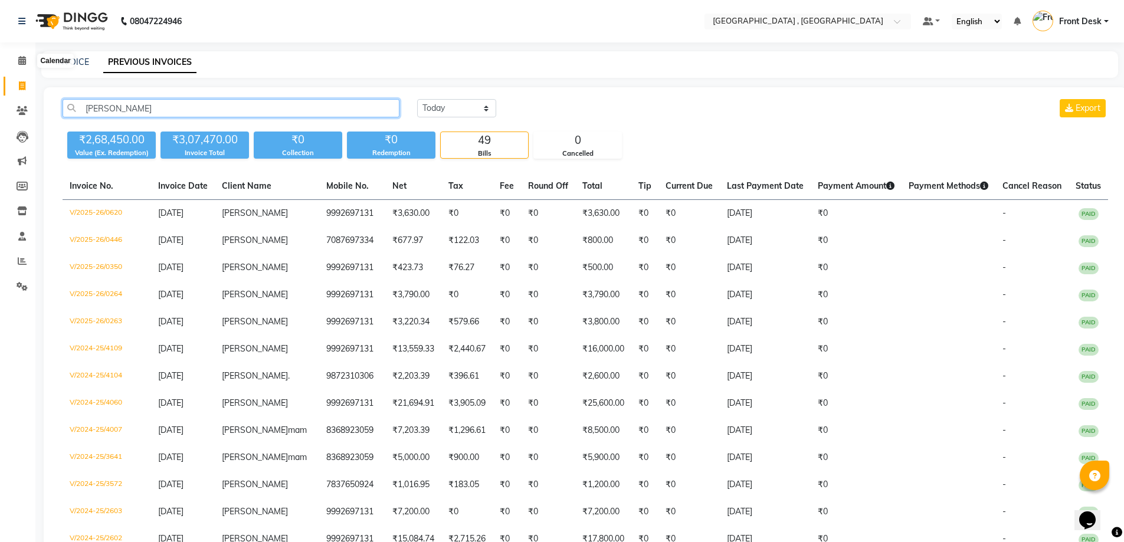
type input "himani"
click at [66, 58] on div "Calendar" at bounding box center [55, 61] width 36 height 14
click at [67, 57] on link "INVOICE" at bounding box center [72, 62] width 34 height 11
select select "service"
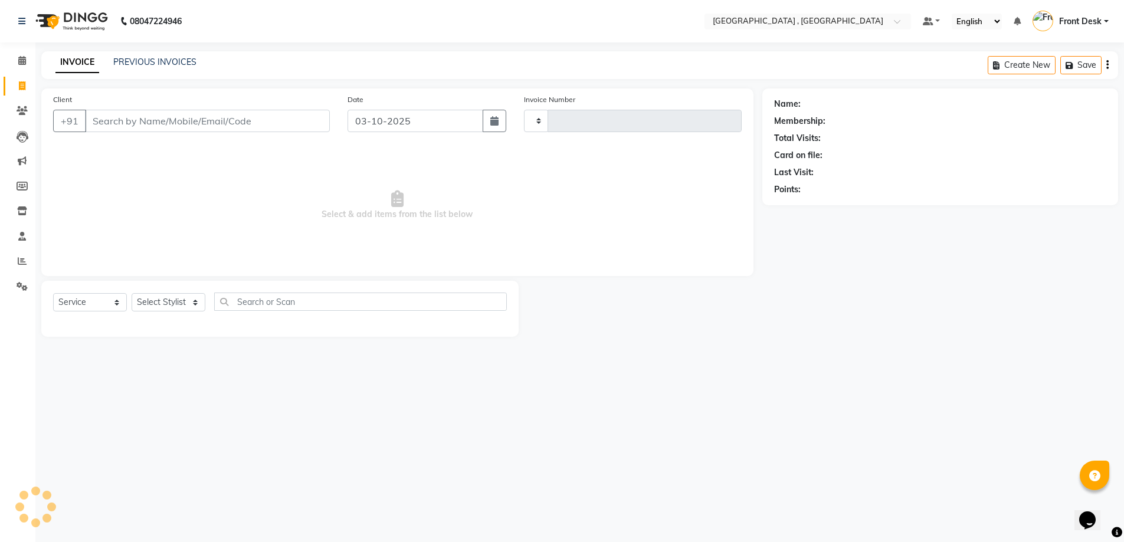
type input "2224"
select select "5111"
click at [69, 60] on link "INVOICE" at bounding box center [77, 62] width 44 height 21
click at [129, 125] on input "Client" at bounding box center [208, 121] width 247 height 22
click at [17, 60] on span at bounding box center [22, 61] width 21 height 14
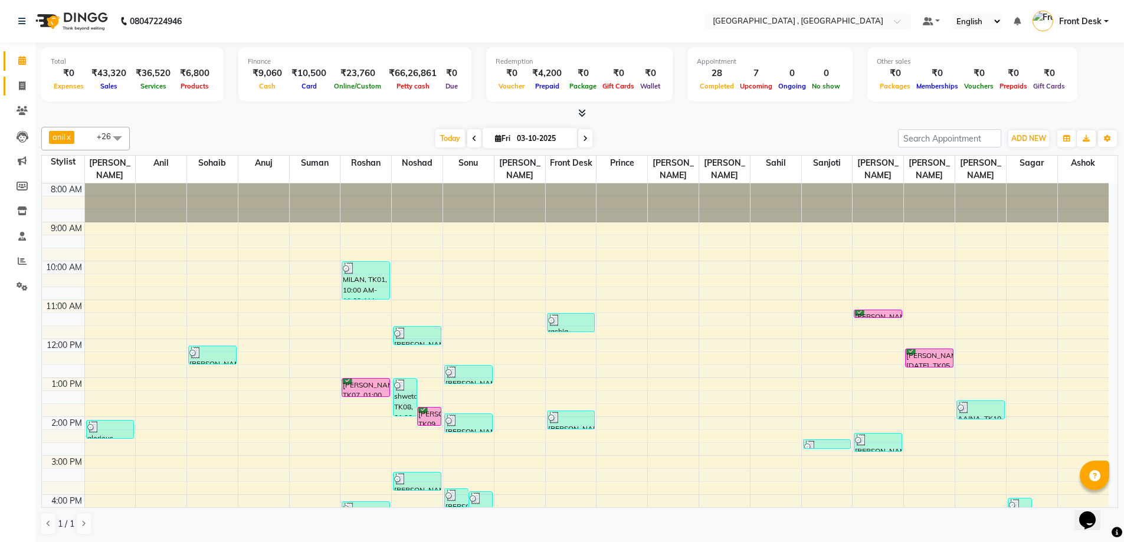
click at [19, 77] on link "Invoice" at bounding box center [18, 86] width 28 height 19
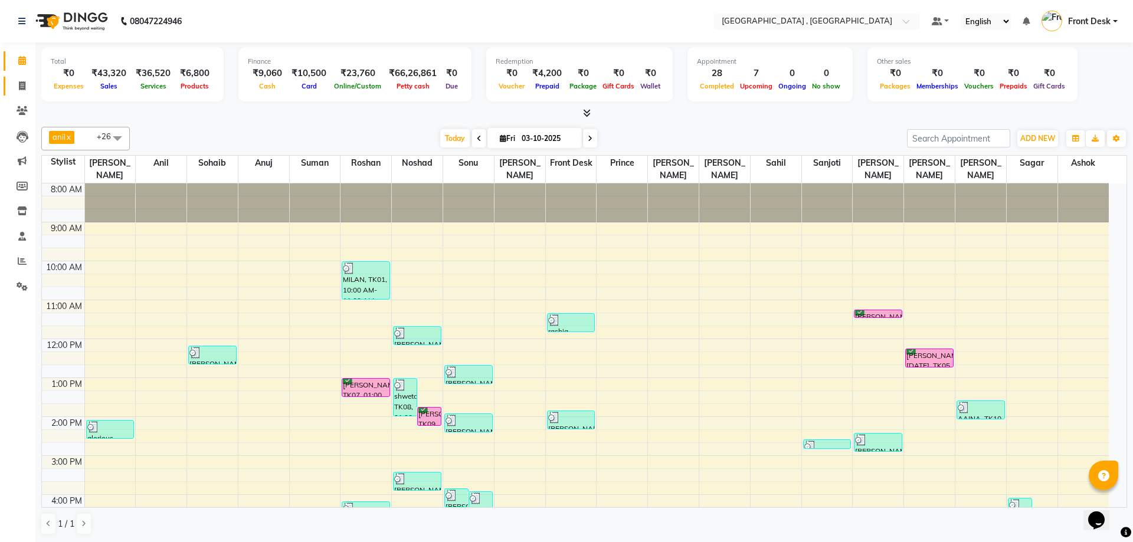
select select "service"
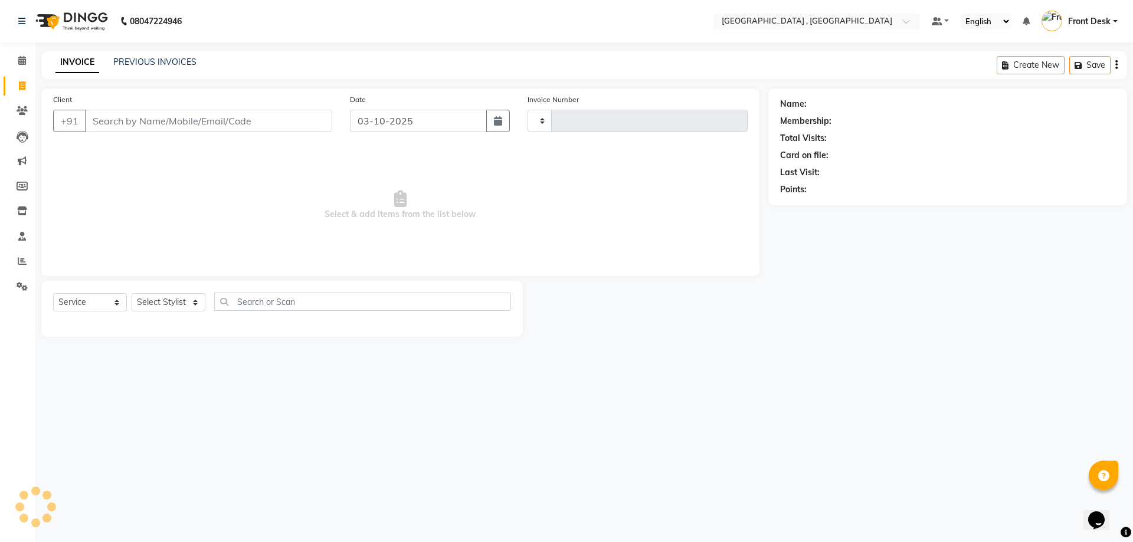
type input "2224"
select select "5111"
click at [151, 116] on input "Client" at bounding box center [208, 121] width 247 height 22
click at [137, 115] on input "Client" at bounding box center [208, 121] width 247 height 22
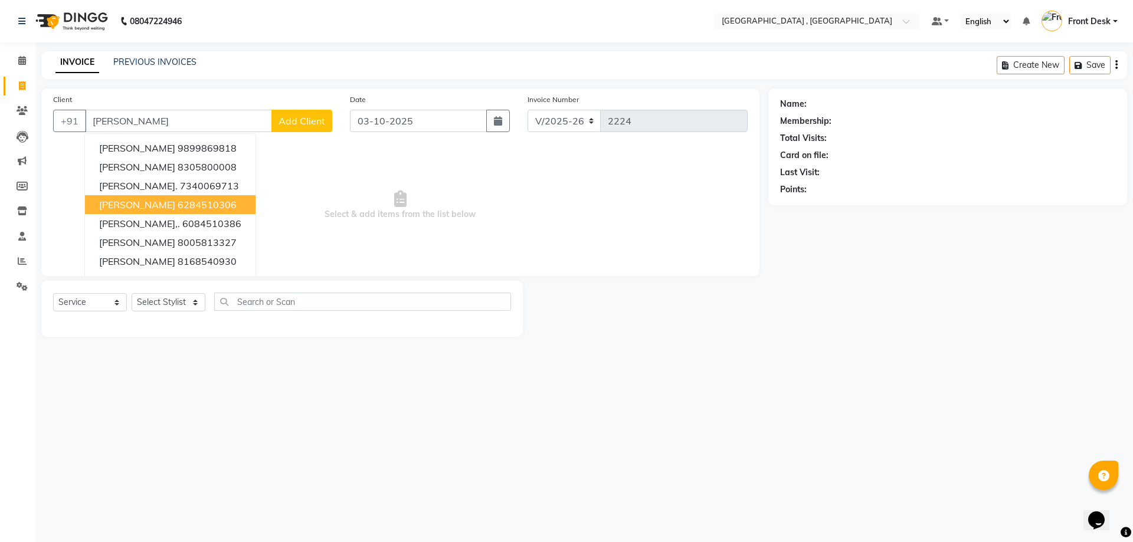
click at [195, 201] on ngb-highlight "6284510306" at bounding box center [207, 205] width 59 height 12
type input "6284510306"
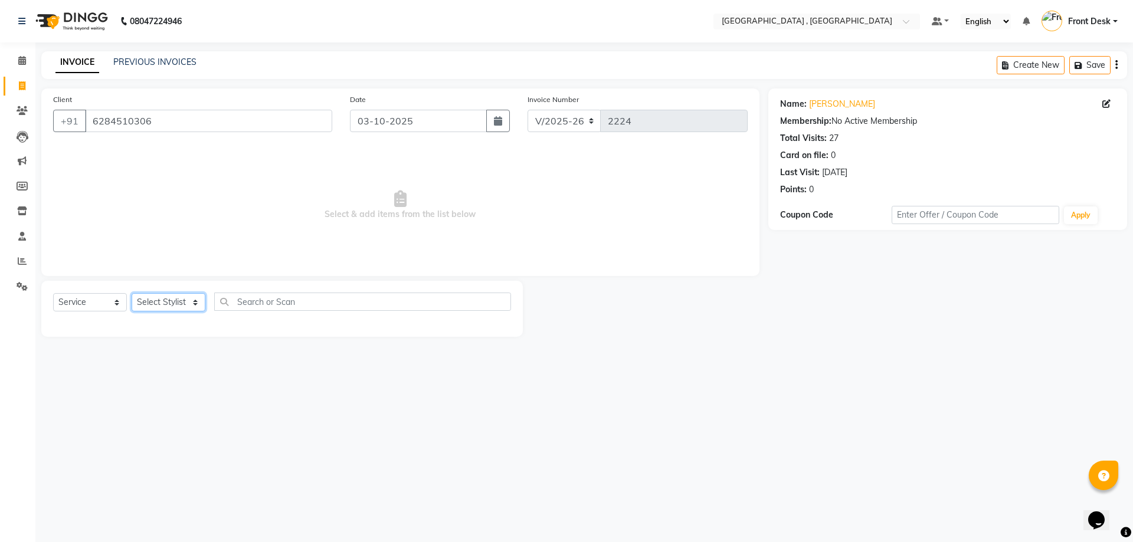
click at [136, 302] on select "Select Stylist anand anil anuj anuja mam ashok Front Desk irfan irfan manpreet …" at bounding box center [169, 302] width 74 height 18
select select "32265"
click at [132, 293] on select "Select Stylist anand anil anuj anuja mam ashok Front Desk irfan irfan manpreet …" at bounding box center [169, 302] width 74 height 18
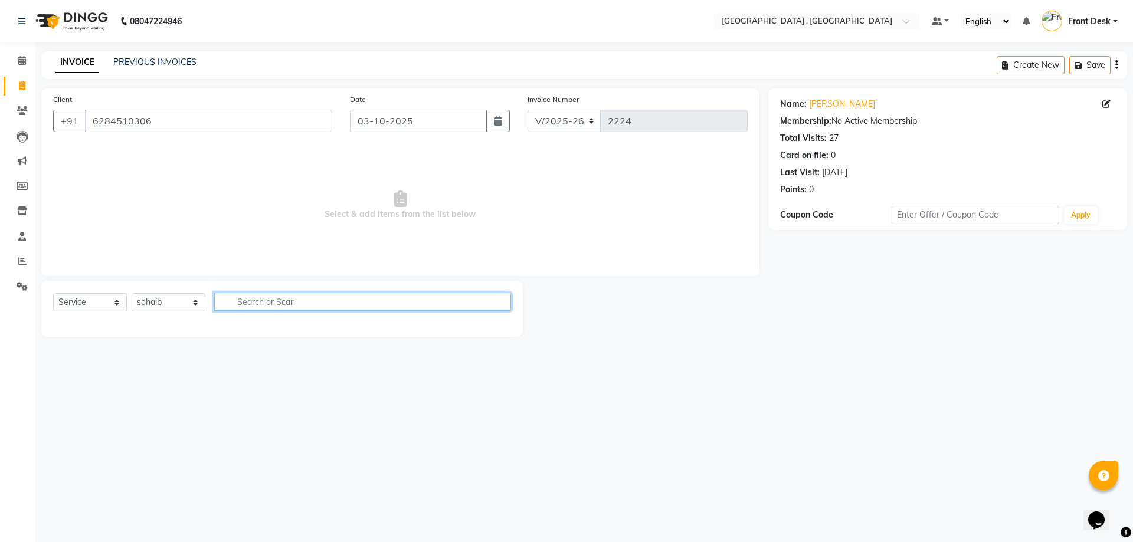
click at [264, 299] on input "text" at bounding box center [362, 302] width 297 height 18
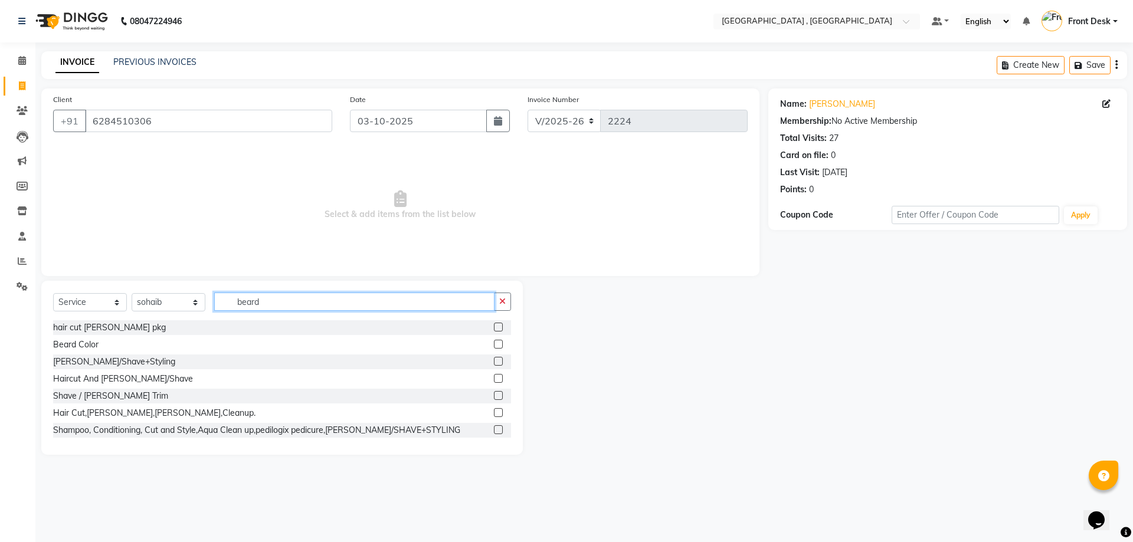
type input "beard"
click at [494, 395] on label at bounding box center [498, 395] width 9 height 9
click at [494, 395] on input "checkbox" at bounding box center [498, 396] width 8 height 8
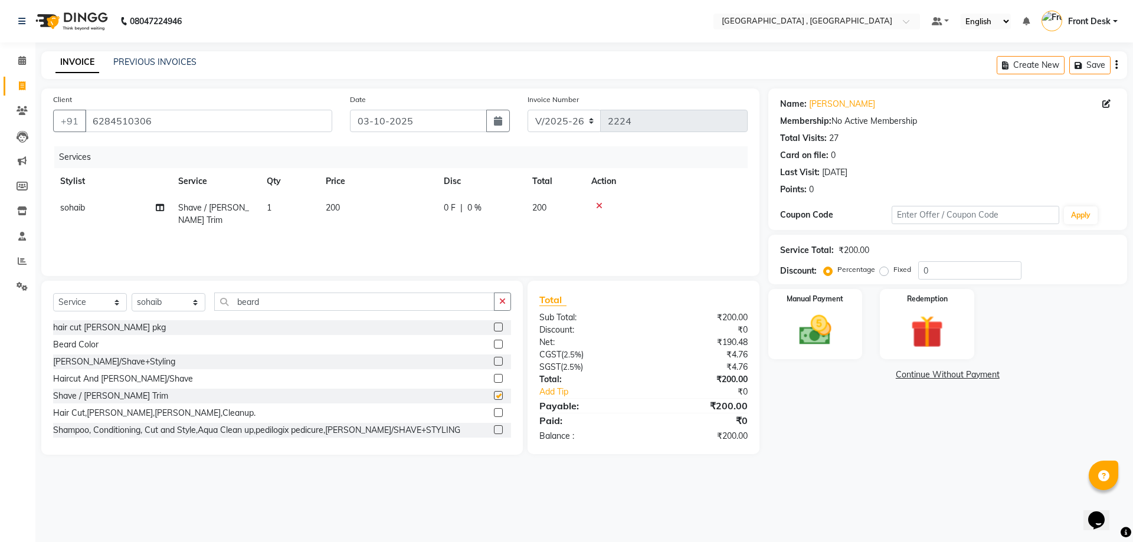
checkbox input "false"
click at [808, 317] on img at bounding box center [815, 330] width 55 height 39
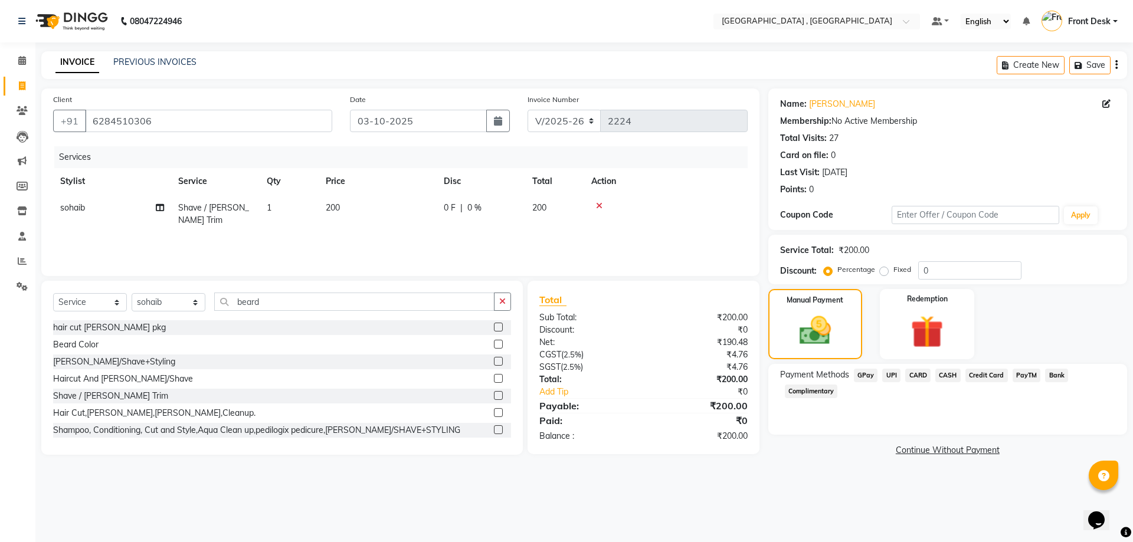
click at [891, 376] on span "UPI" at bounding box center [891, 376] width 18 height 14
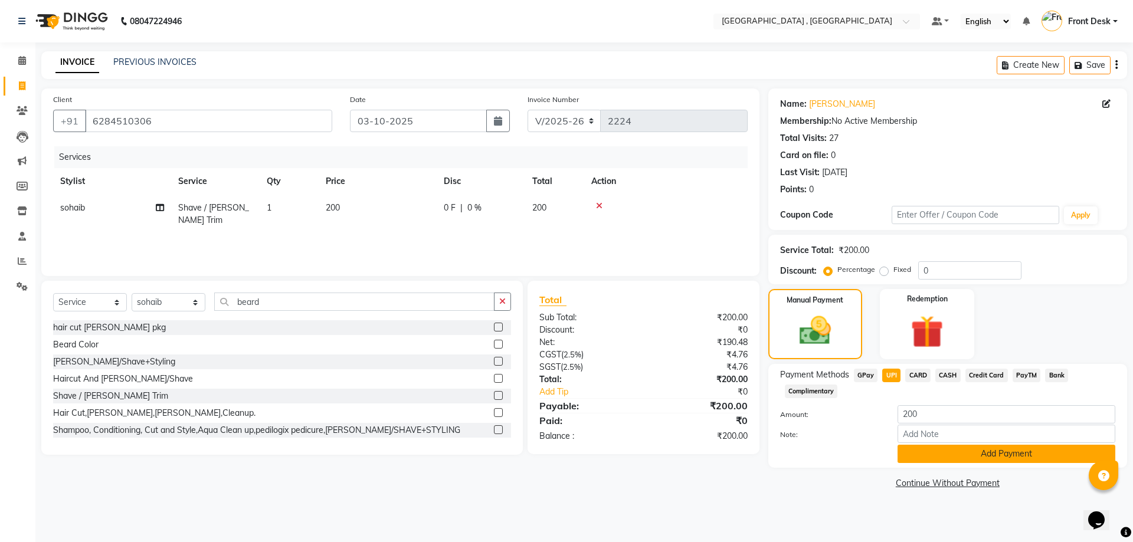
click at [928, 455] on button "Add Payment" at bounding box center [1006, 454] width 218 height 18
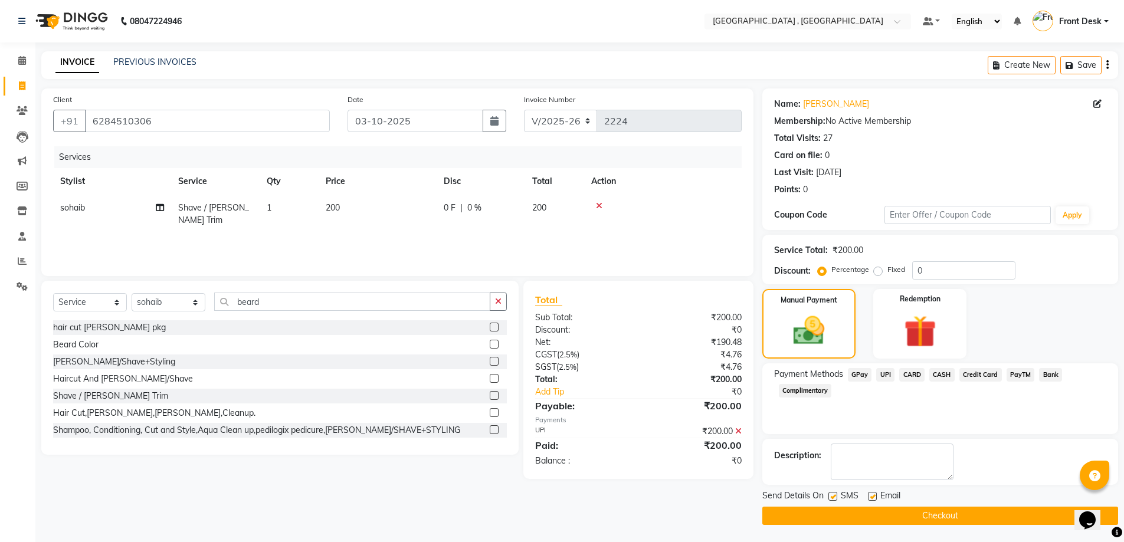
click at [904, 517] on button "Checkout" at bounding box center [940, 516] width 356 height 18
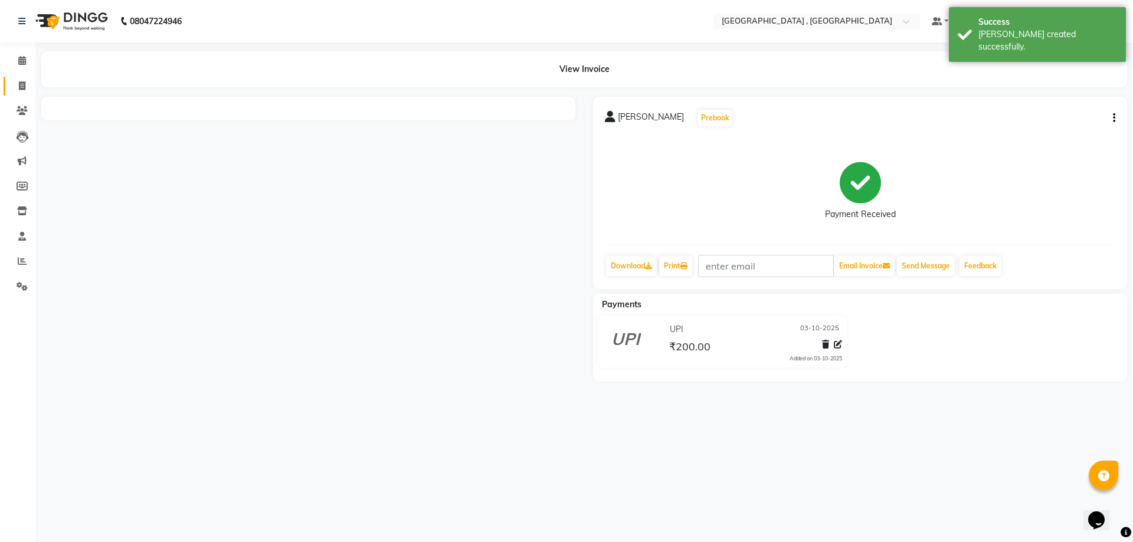
click at [21, 87] on icon at bounding box center [22, 85] width 6 height 9
select select "service"
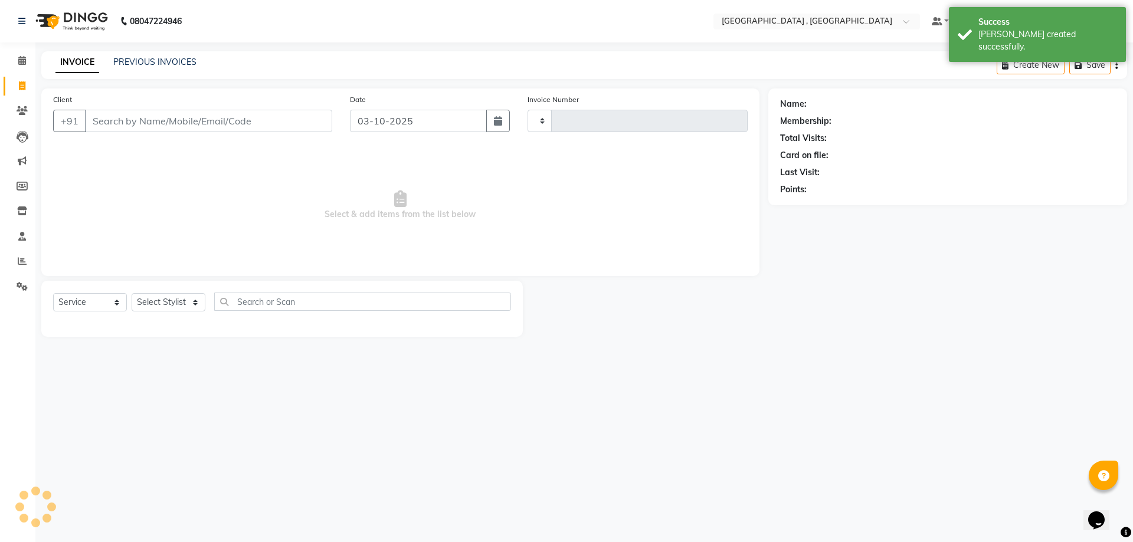
type input "2225"
select select "5111"
click at [168, 65] on link "PREVIOUS INVOICES" at bounding box center [154, 62] width 83 height 11
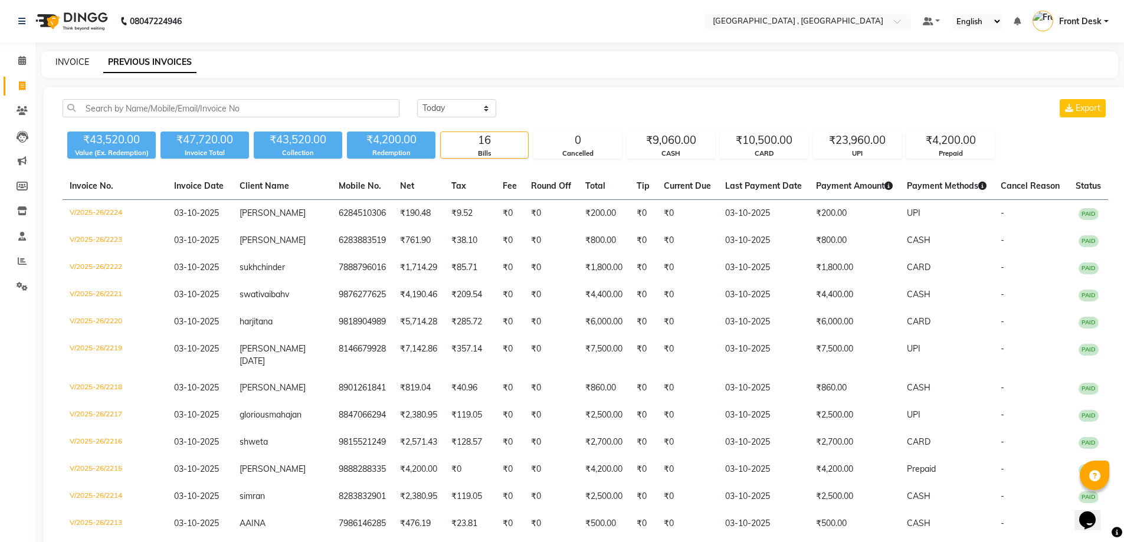
click at [71, 62] on link "INVOICE" at bounding box center [72, 62] width 34 height 11
select select "service"
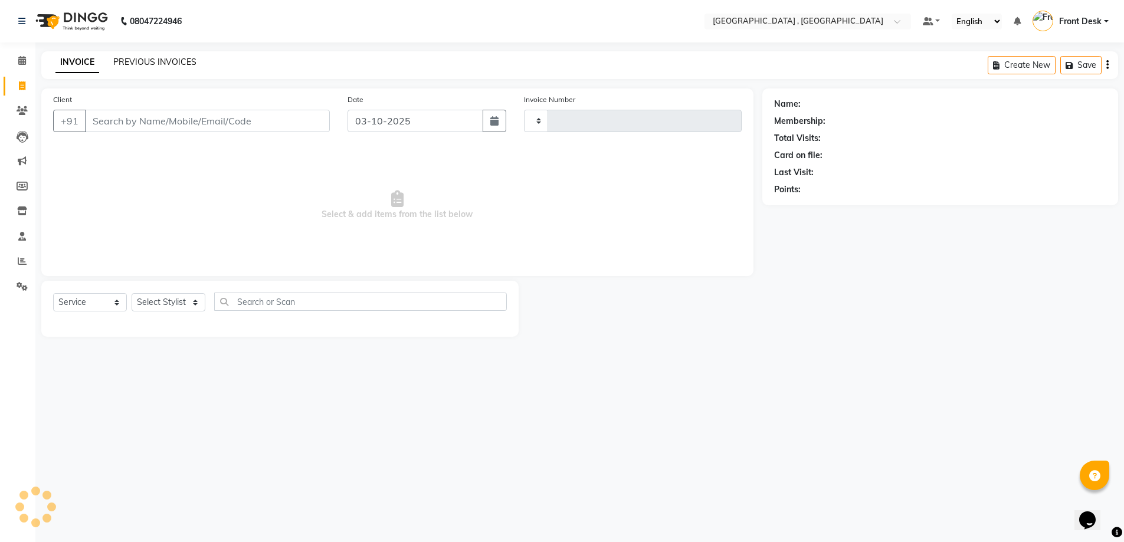
type input "2225"
select select "5111"
click at [123, 63] on link "PREVIOUS INVOICES" at bounding box center [154, 62] width 83 height 11
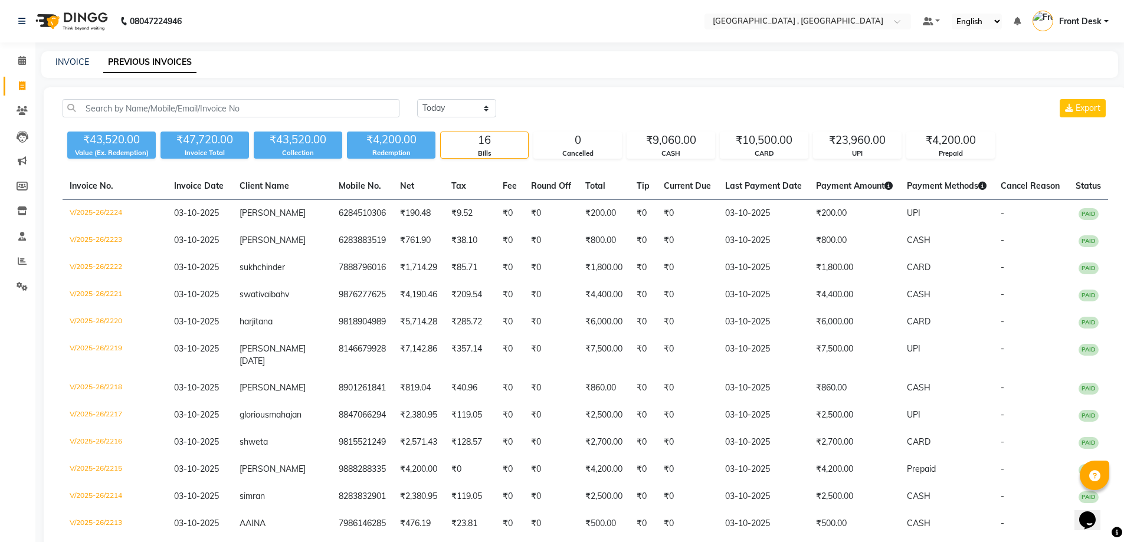
click at [68, 68] on div "INVOICE" at bounding box center [72, 62] width 34 height 12
click at [68, 57] on link "INVOICE" at bounding box center [72, 62] width 34 height 11
select select "service"
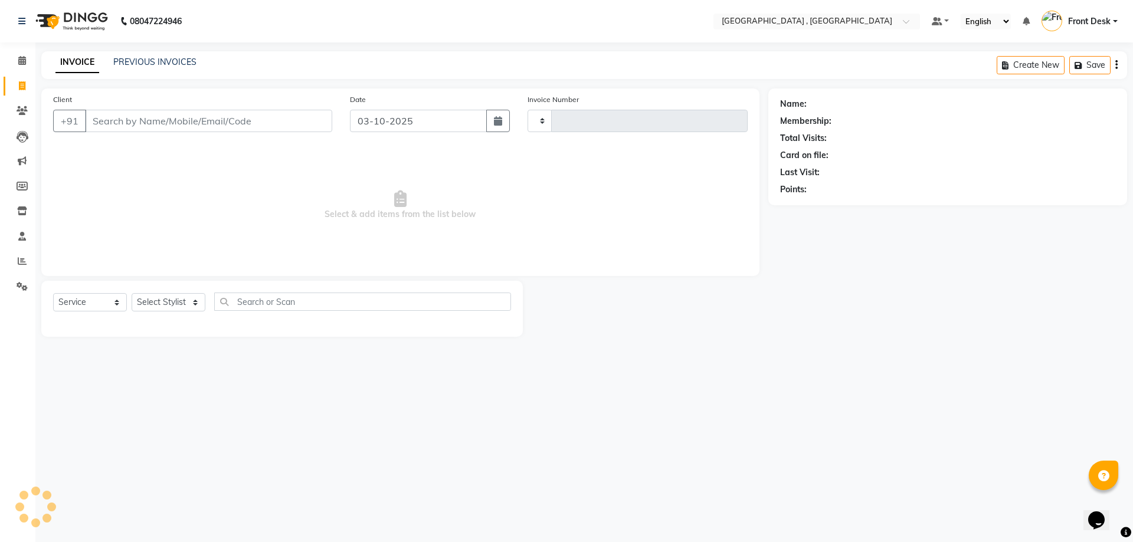
type input "2225"
select select "5111"
click at [112, 127] on input "Client" at bounding box center [208, 121] width 247 height 22
click at [193, 120] on input "Client" at bounding box center [208, 121] width 247 height 22
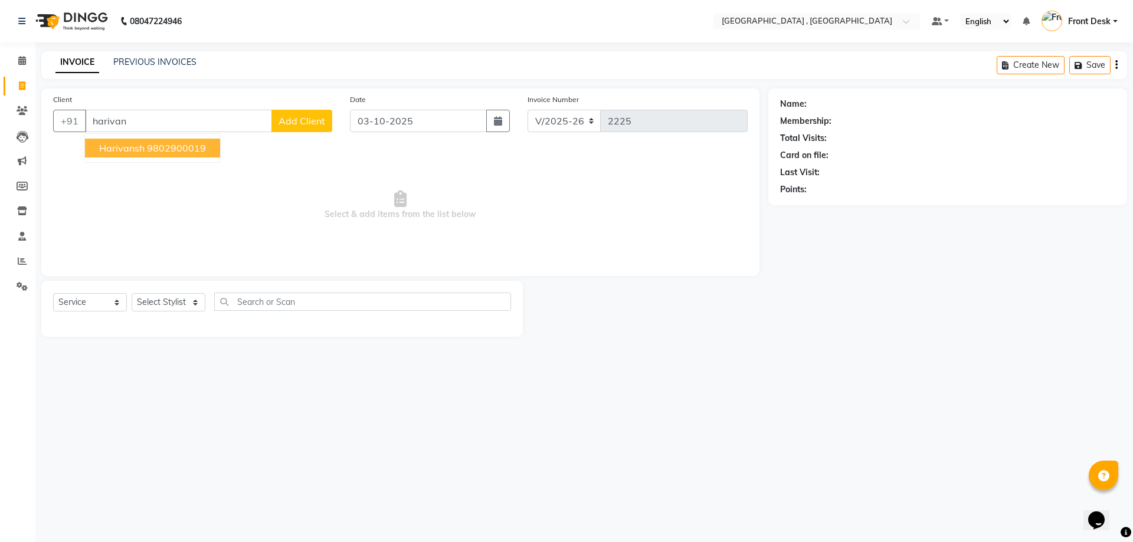
click at [123, 155] on button "harivansh 9802900019" at bounding box center [152, 148] width 135 height 19
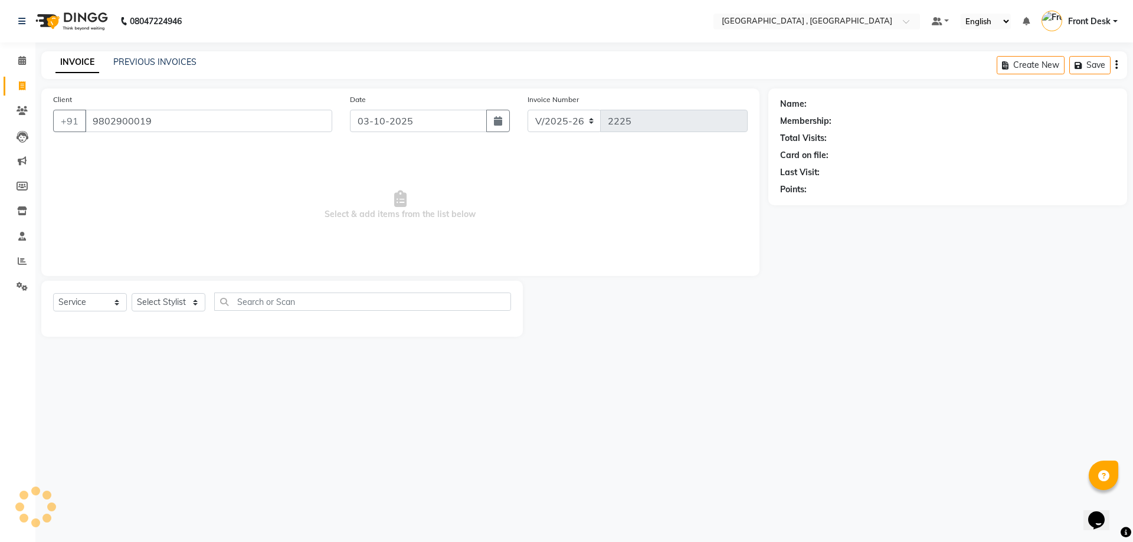
type input "9802900019"
click at [166, 300] on select "Select Stylist anand anil anuj anuja mam ashok Front Desk irfan irfan manpreet …" at bounding box center [169, 302] width 74 height 18
select select "32308"
click at [132, 293] on select "Select Stylist anand anil anuj anuja mam ashok Front Desk irfan irfan manpreet …" at bounding box center [169, 302] width 74 height 18
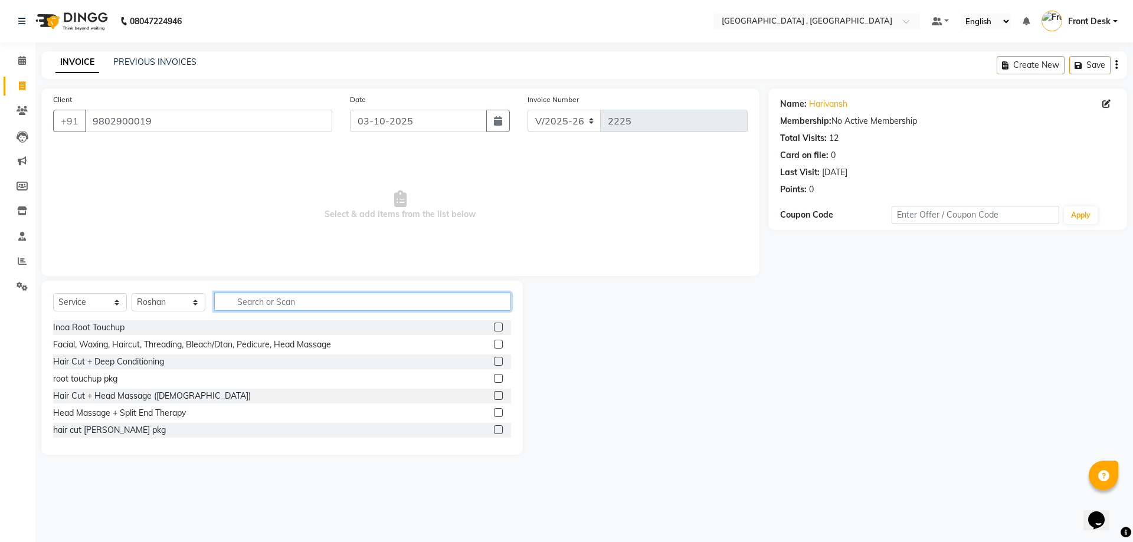
click at [244, 298] on input "text" at bounding box center [362, 302] width 297 height 18
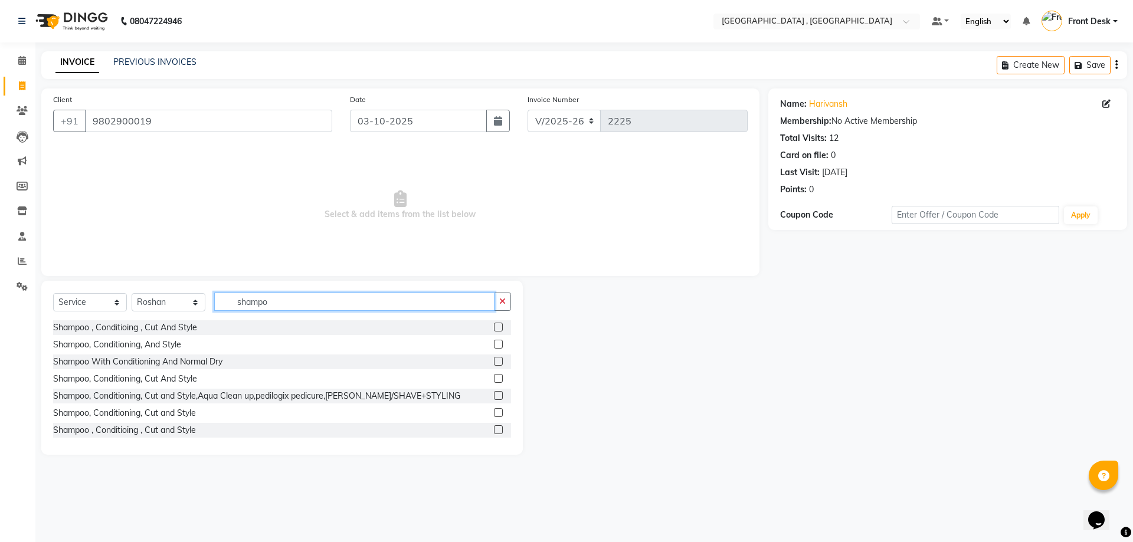
type input "shampo"
click at [496, 329] on div at bounding box center [502, 327] width 17 height 15
click at [494, 326] on label at bounding box center [498, 327] width 9 height 9
click at [494, 326] on input "checkbox" at bounding box center [498, 328] width 8 height 8
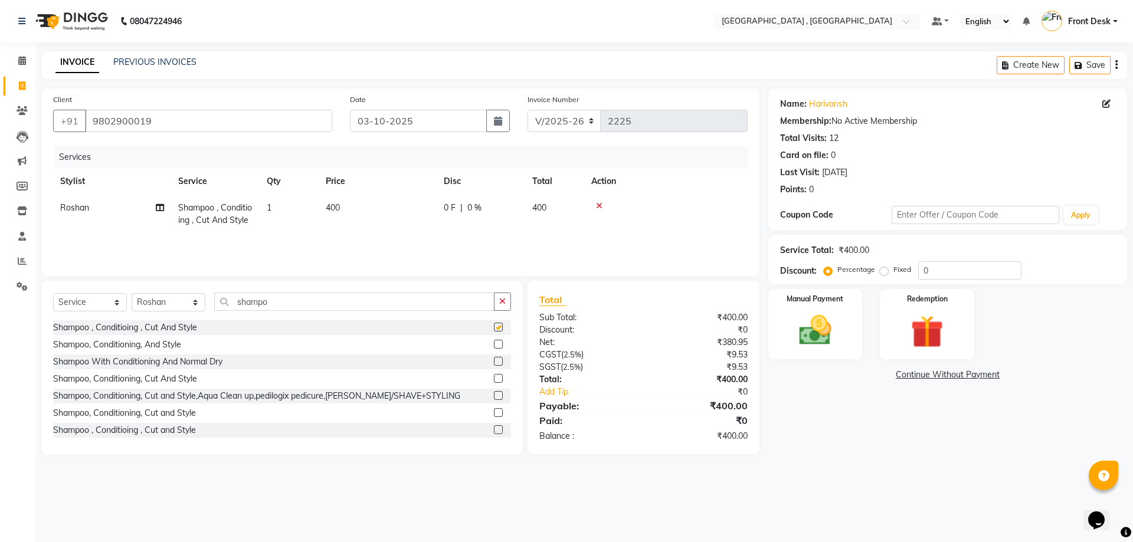
checkbox input "false"
click at [824, 314] on img at bounding box center [815, 330] width 55 height 39
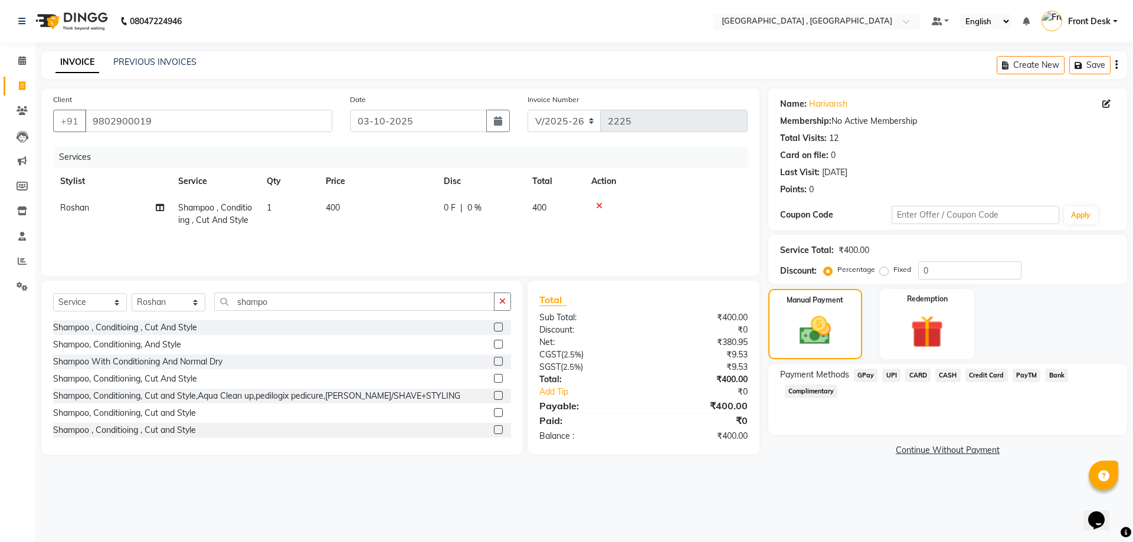
click at [940, 372] on span "CASH" at bounding box center [947, 376] width 25 height 14
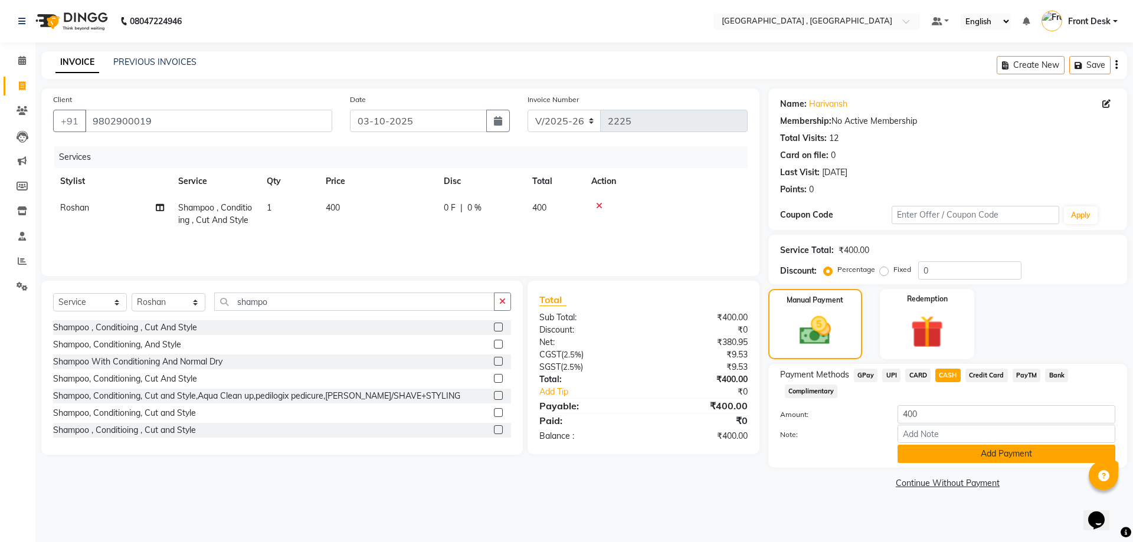
click at [956, 445] on button "Add Payment" at bounding box center [1006, 454] width 218 height 18
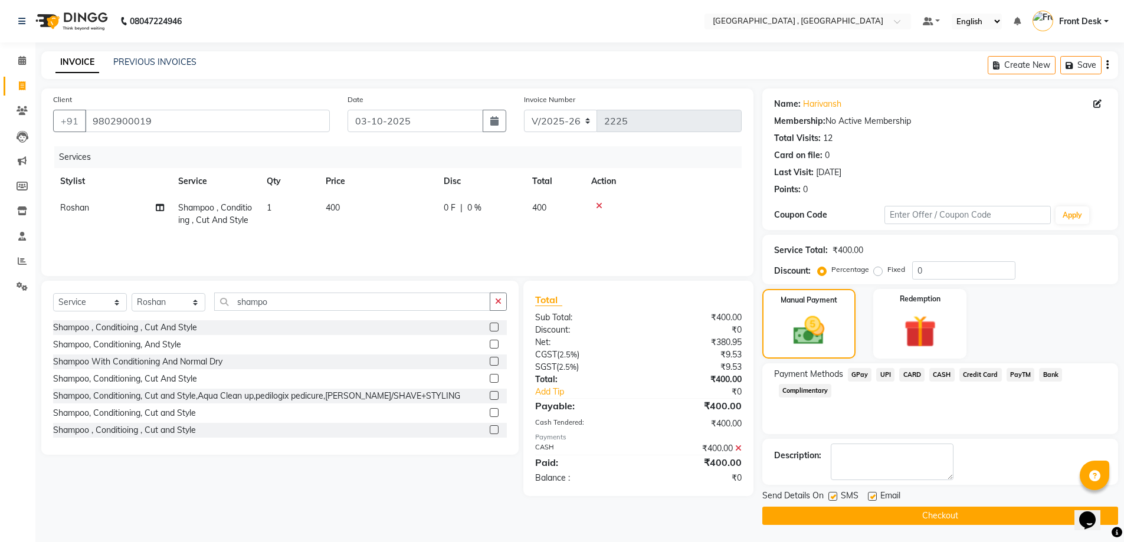
click at [956, 512] on button "Checkout" at bounding box center [940, 516] width 356 height 18
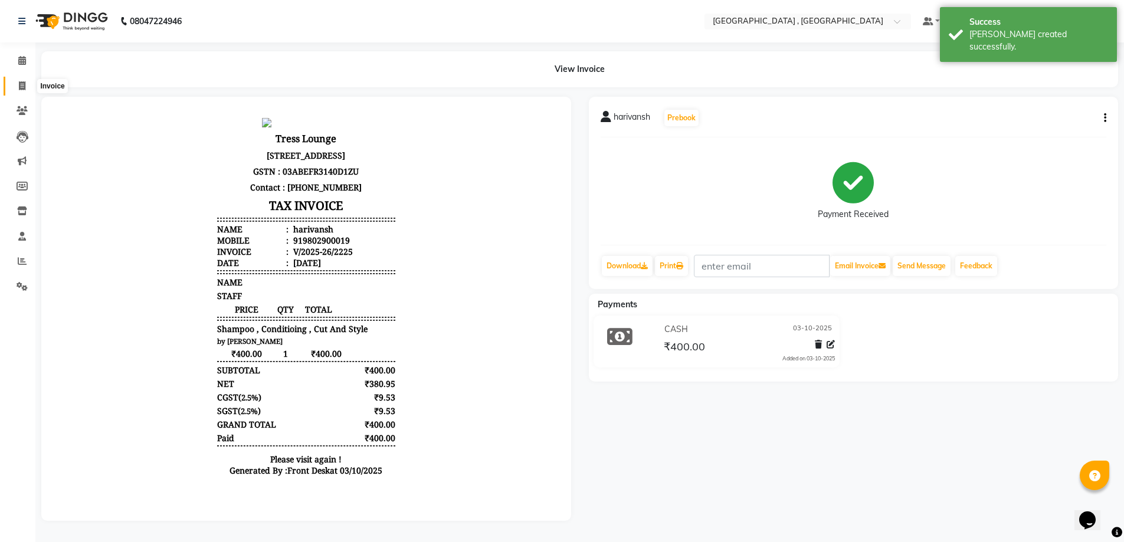
click at [21, 81] on icon at bounding box center [22, 85] width 6 height 9
select select "5111"
select select "service"
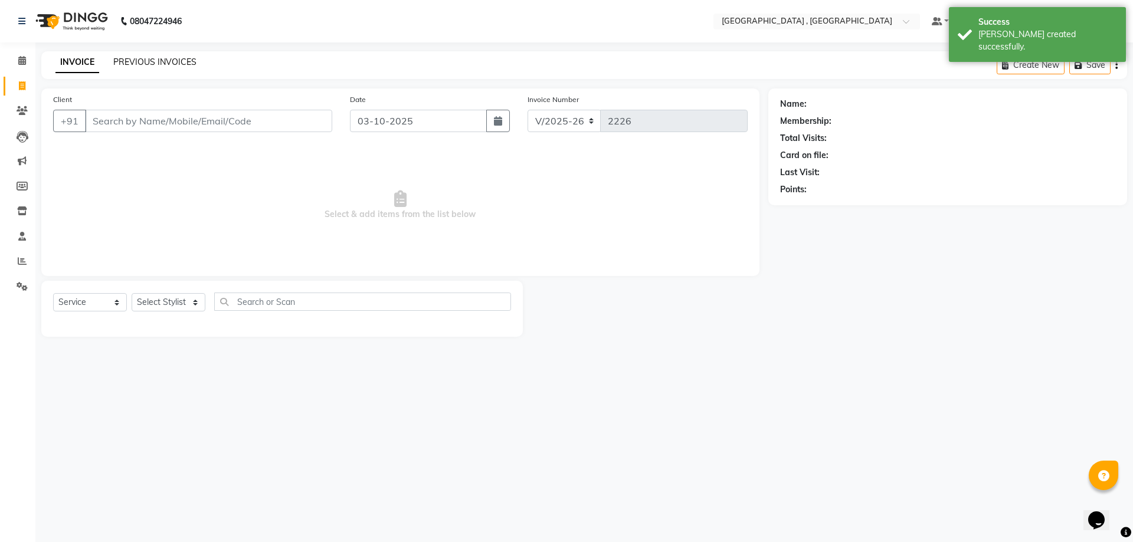
click at [147, 57] on link "PREVIOUS INVOICES" at bounding box center [154, 62] width 83 height 11
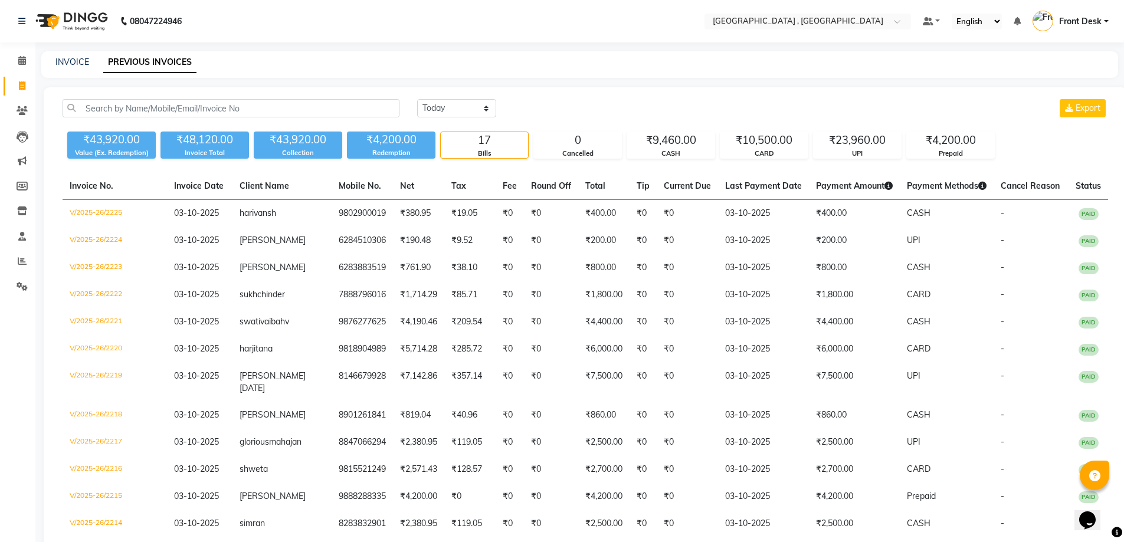
click at [150, 99] on div "Today Yesterday Custom Range Export ₹43,920.00 Value (Ex. Redemption) ₹48,120.0…" at bounding box center [585, 403] width 1083 height 632
click at [151, 111] on input "text" at bounding box center [231, 108] width 337 height 18
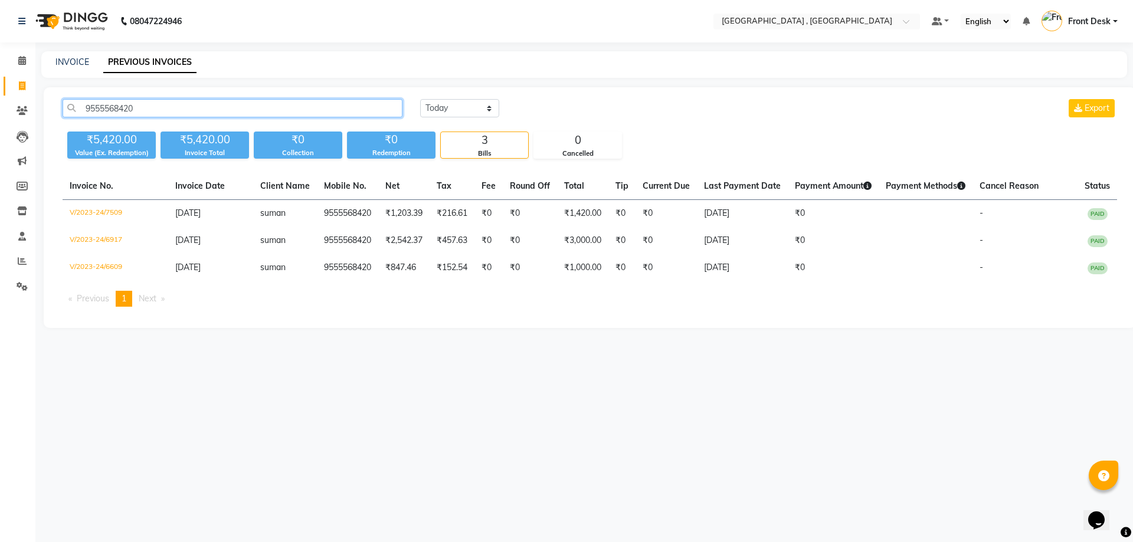
type input "9555568420"
click at [65, 70] on div "INVOICE PREVIOUS INVOICES" at bounding box center [583, 64] width 1085 height 27
click at [75, 60] on link "INVOICE" at bounding box center [72, 62] width 34 height 11
select select "service"
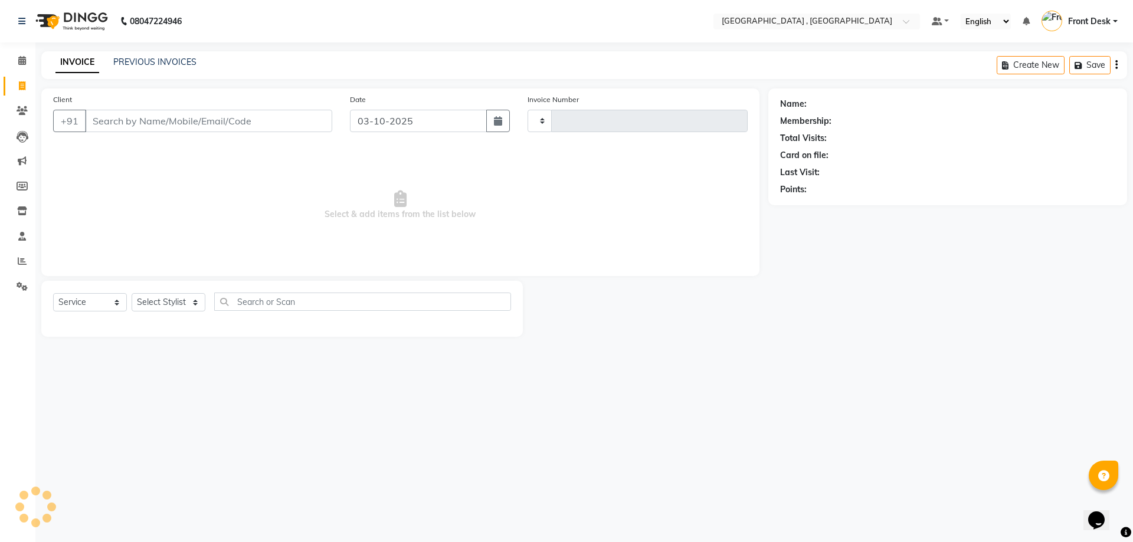
type input "2226"
select select "5111"
click at [130, 67] on div "PREVIOUS INVOICES" at bounding box center [154, 62] width 83 height 12
click at [132, 63] on link "PREVIOUS INVOICES" at bounding box center [154, 62] width 83 height 11
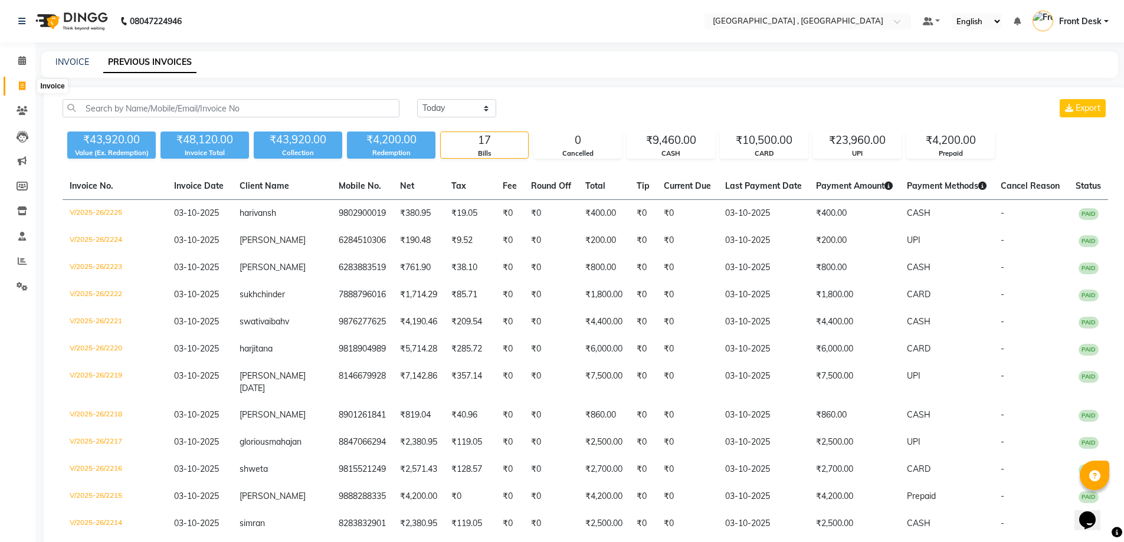
click at [22, 86] on icon at bounding box center [22, 85] width 6 height 9
select select "5111"
select select "service"
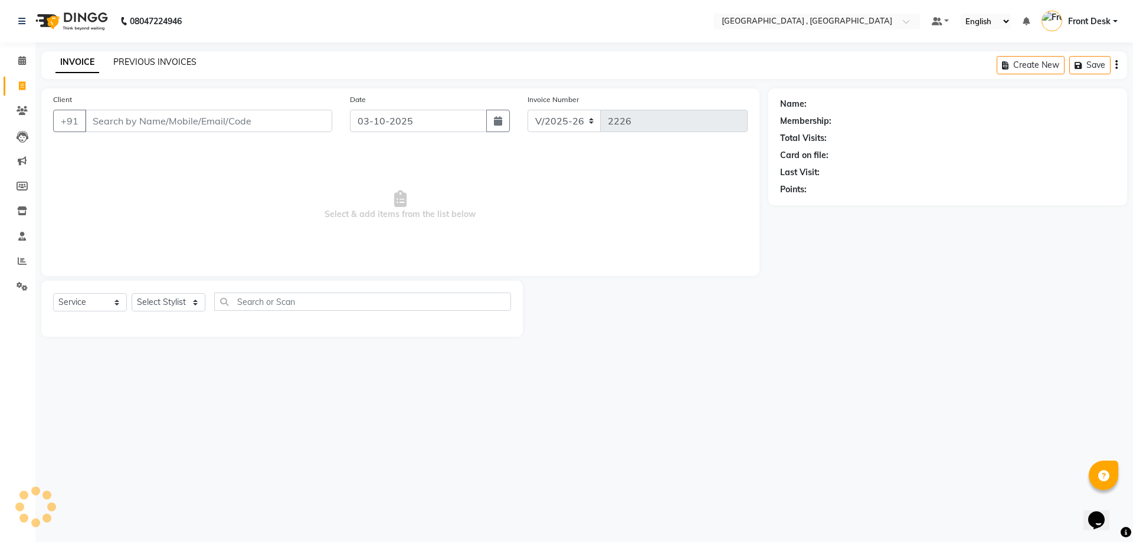
click at [117, 62] on link "PREVIOUS INVOICES" at bounding box center [154, 62] width 83 height 11
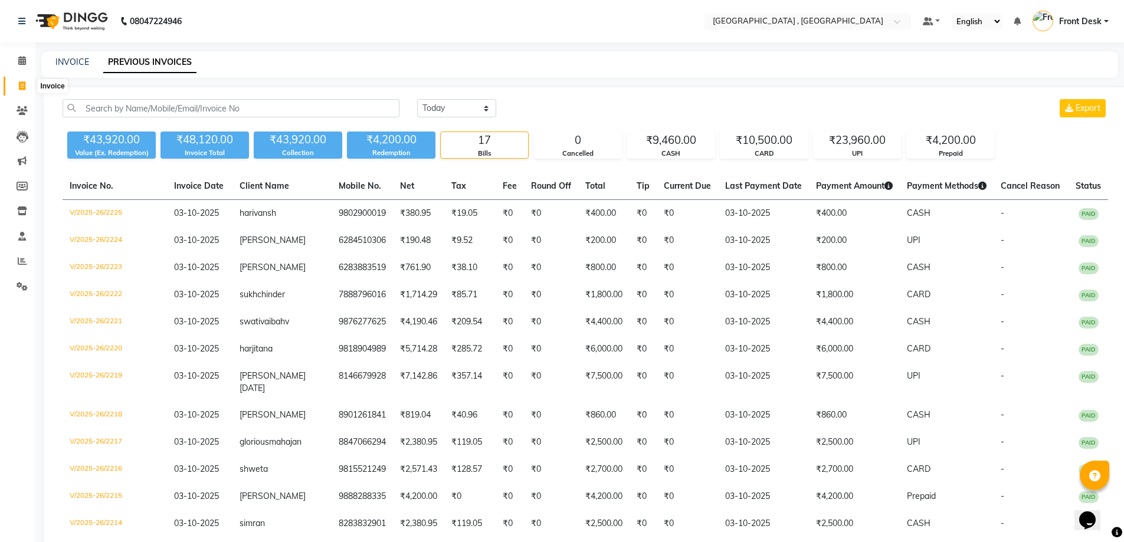
click at [23, 87] on icon at bounding box center [22, 85] width 6 height 9
select select "service"
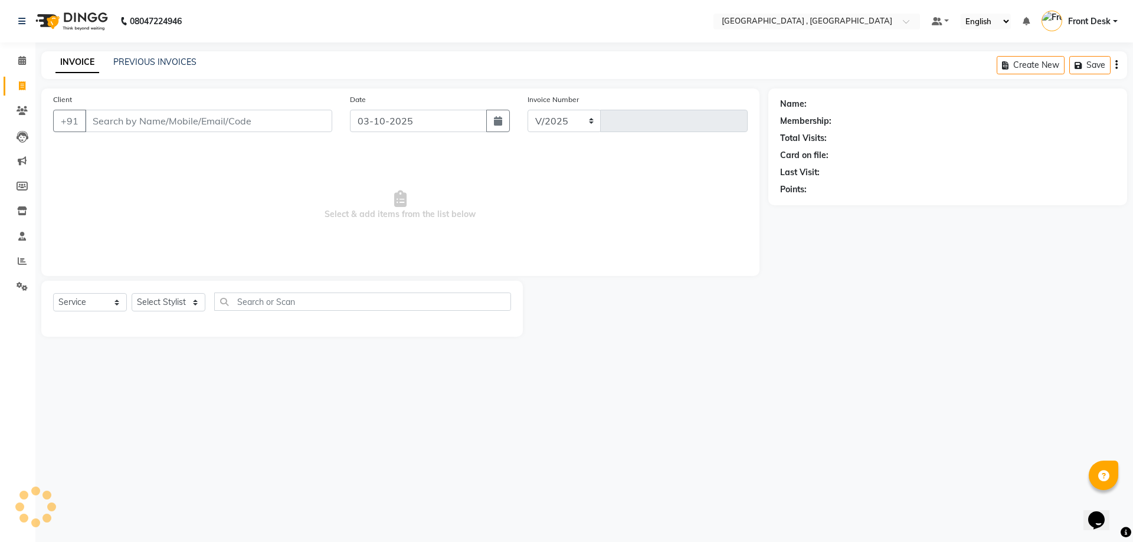
select select "5111"
type input "2226"
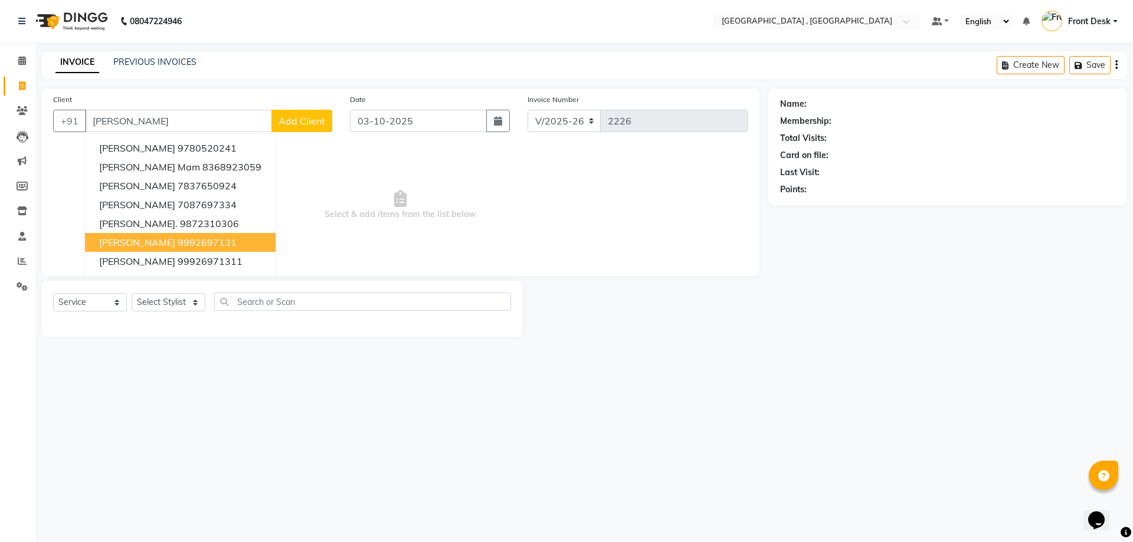
click at [192, 242] on ngb-highlight "9992697131" at bounding box center [207, 243] width 59 height 12
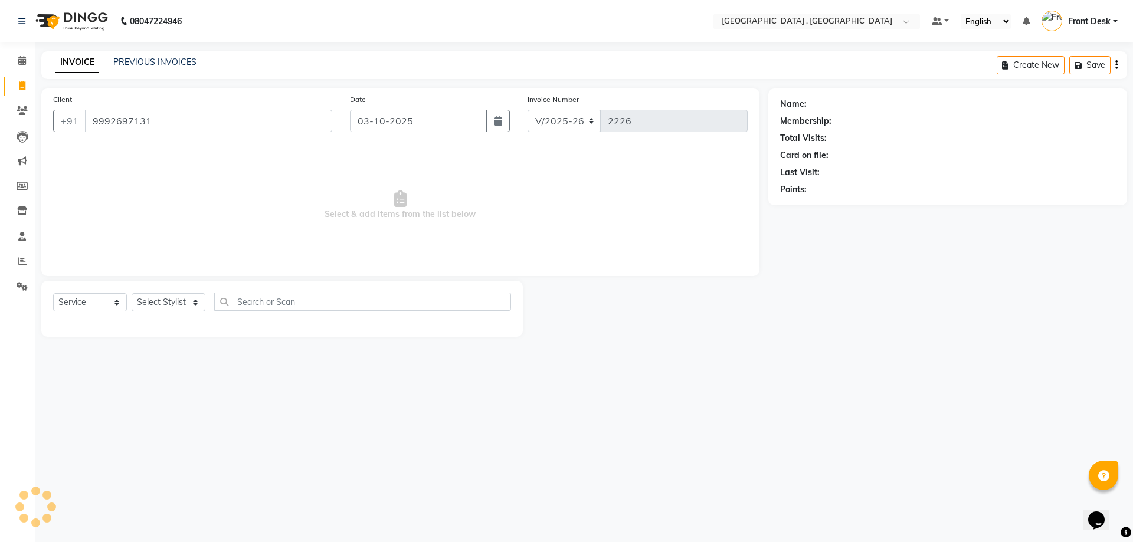
type input "9992697131"
click at [814, 205] on icon "button" at bounding box center [813, 206] width 8 height 8
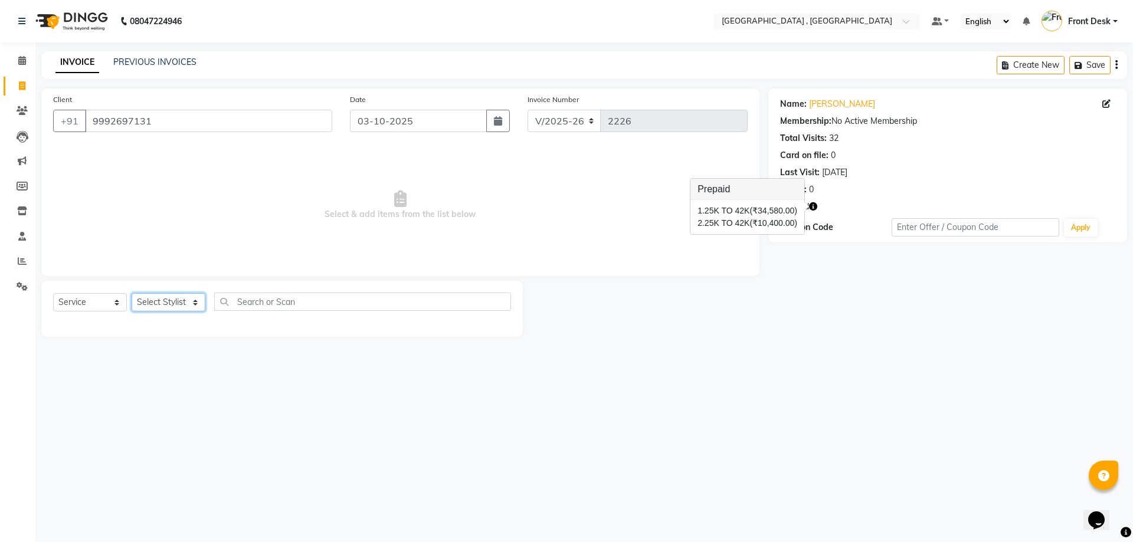
click at [160, 306] on select "Select Stylist anand anil anuj anuja mam ashok Front Desk irfan irfan manpreet …" at bounding box center [169, 302] width 74 height 18
select select "32310"
click at [132, 293] on select "Select Stylist anand anil anuj anuja mam ashok Front Desk irfan irfan manpreet …" at bounding box center [169, 302] width 74 height 18
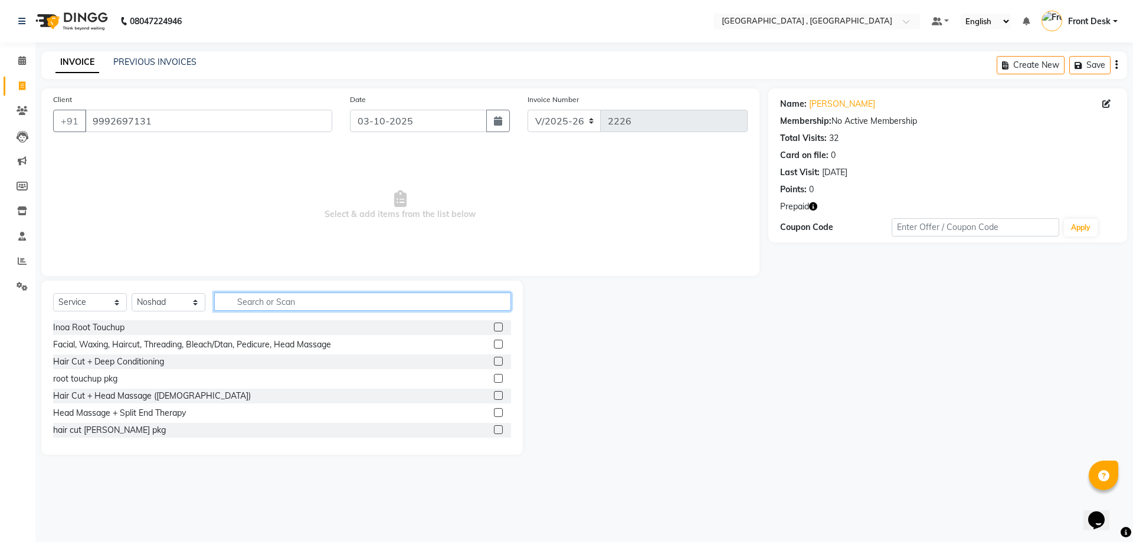
click at [255, 305] on input "text" at bounding box center [362, 302] width 297 height 18
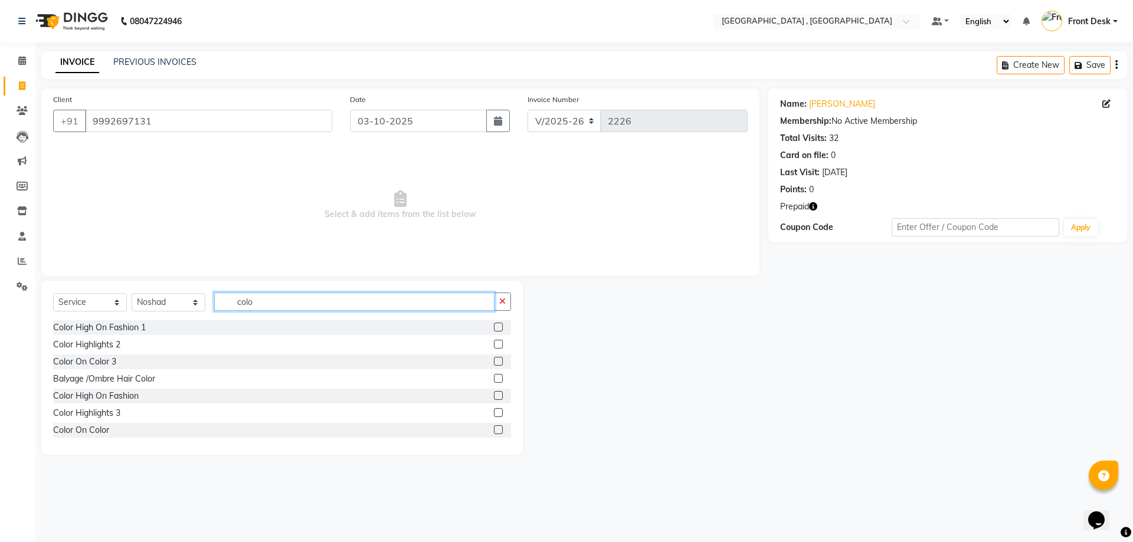
type input "colo"
click at [494, 413] on label at bounding box center [498, 412] width 9 height 9
click at [494, 413] on input "checkbox" at bounding box center [498, 413] width 8 height 8
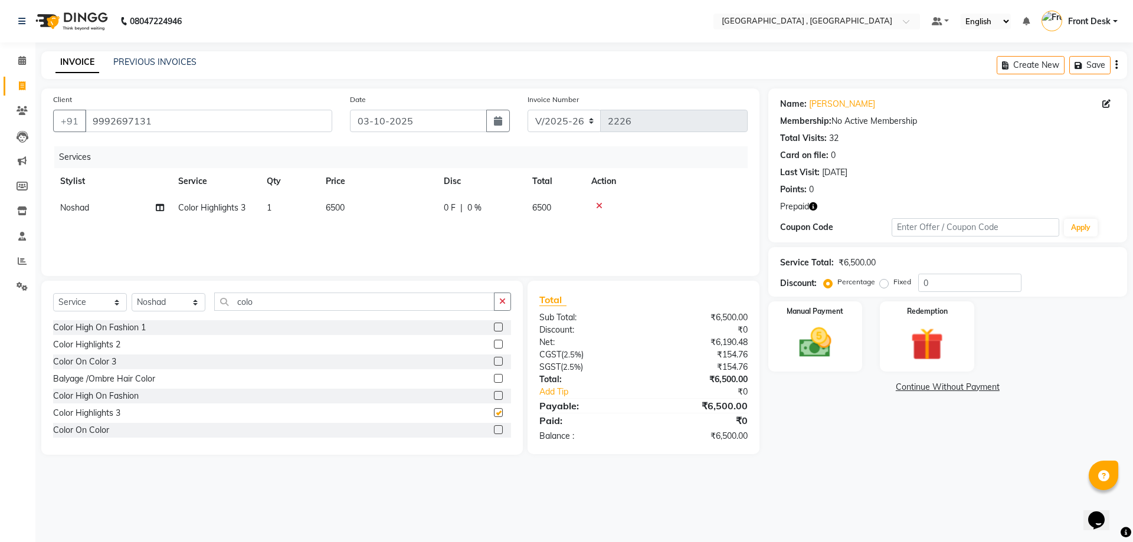
checkbox input "false"
click at [328, 205] on span "6500" at bounding box center [335, 207] width 19 height 11
select select "32310"
drag, startPoint x: 356, startPoint y: 214, endPoint x: 311, endPoint y: 211, distance: 44.4
click at [312, 211] on tr "anand anil anuj anuja mam ashok Front Desk irfan irfan manpreet Noshad prince r…" at bounding box center [400, 217] width 694 height 45
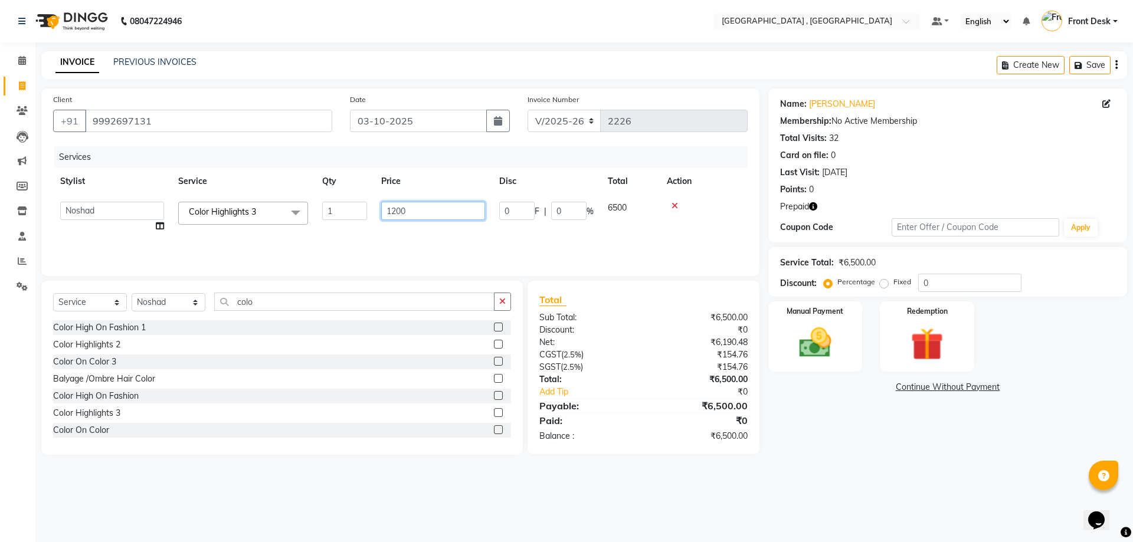
type input "12000"
click at [330, 225] on div "Services Stylist Service Qty Price Disc Total Action anand anil anuj anuja mam …" at bounding box center [400, 205] width 694 height 118
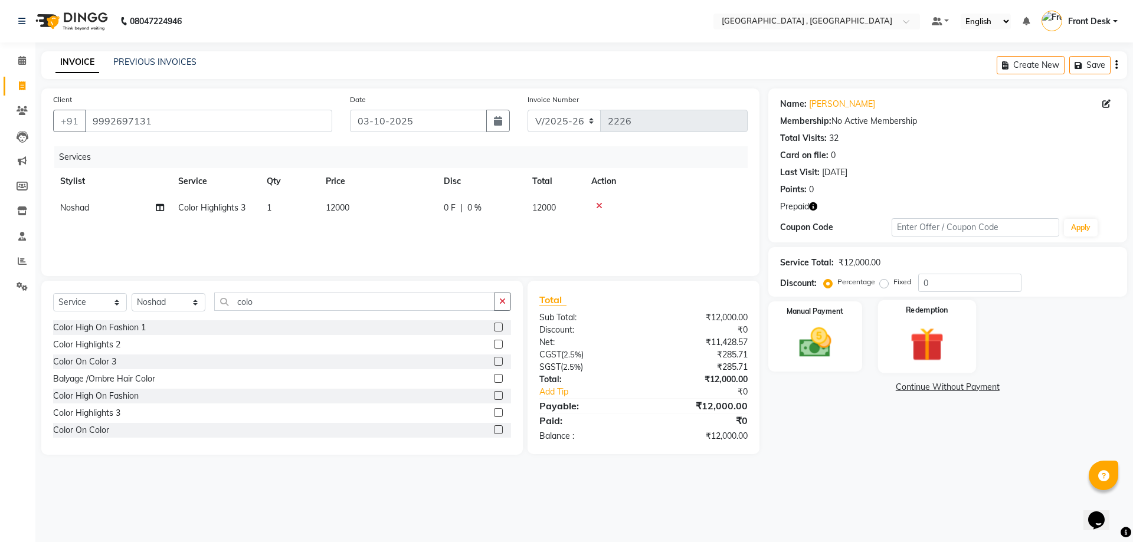
click at [912, 346] on img at bounding box center [926, 344] width 55 height 42
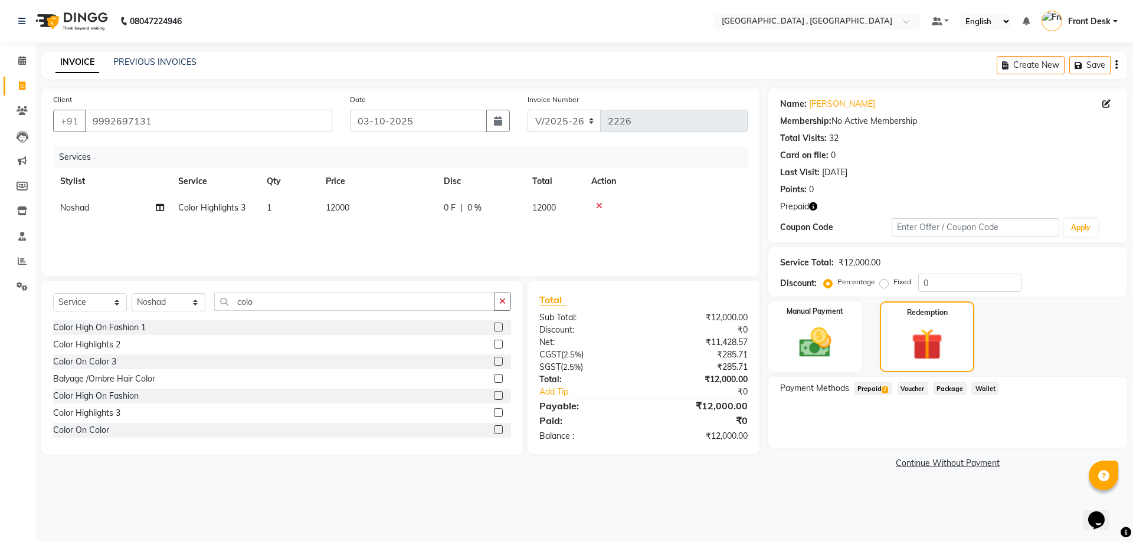
click at [870, 388] on span "Prepaid 2" at bounding box center [873, 389] width 38 height 14
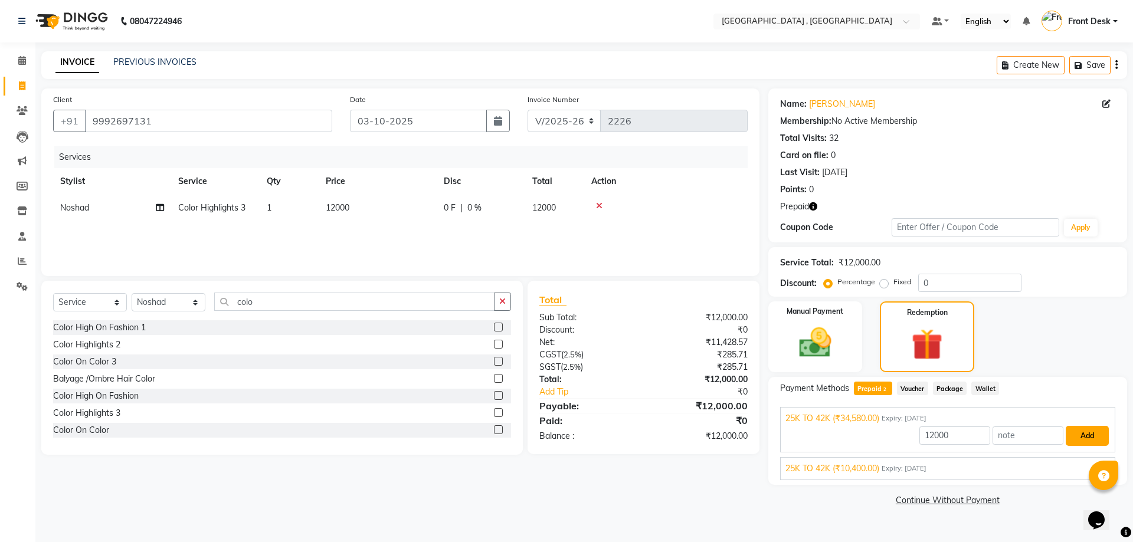
click at [1093, 434] on button "Add" at bounding box center [1086, 436] width 43 height 20
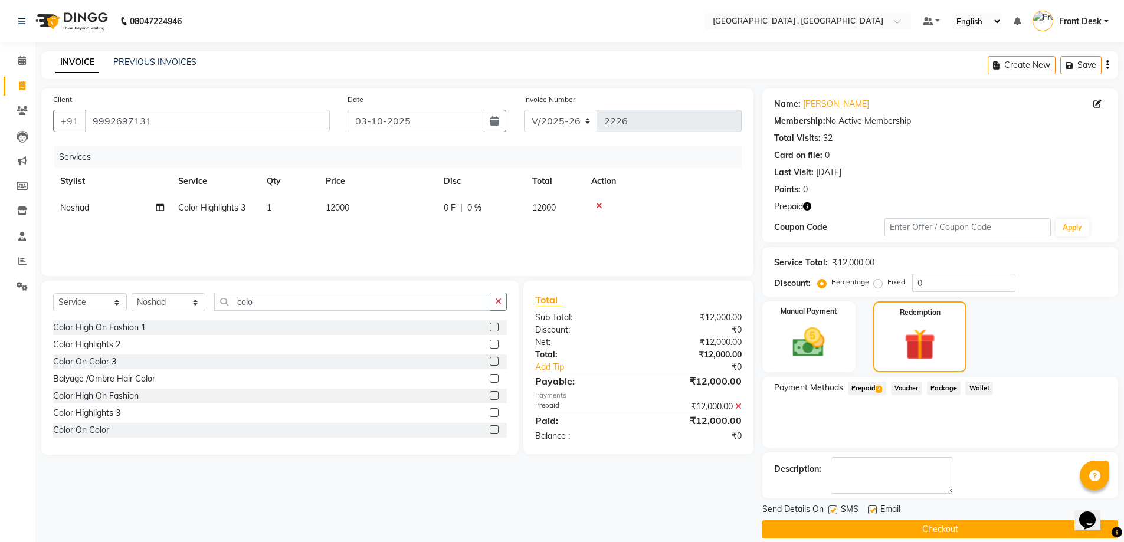
click at [953, 529] on button "Checkout" at bounding box center [940, 529] width 356 height 18
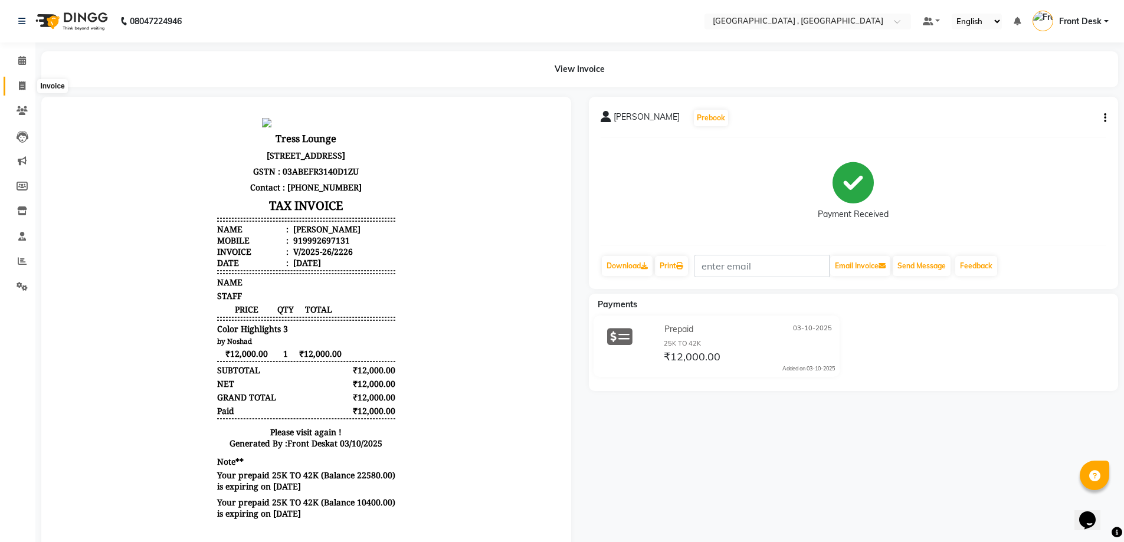
click at [19, 87] on icon at bounding box center [22, 85] width 6 height 9
select select "service"
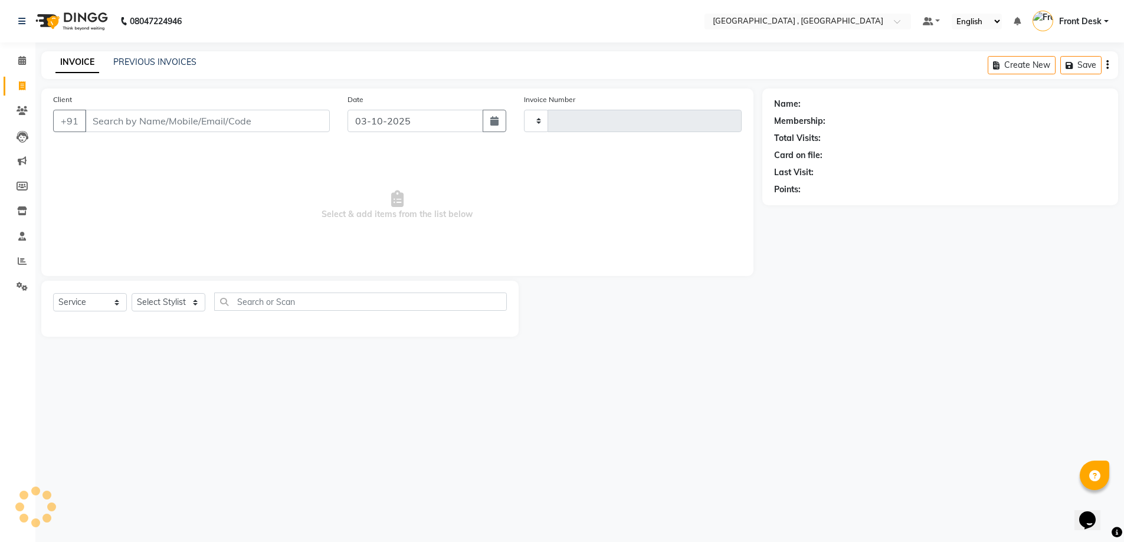
type input "2227"
select select "5111"
click at [138, 58] on link "PREVIOUS INVOICES" at bounding box center [154, 62] width 83 height 11
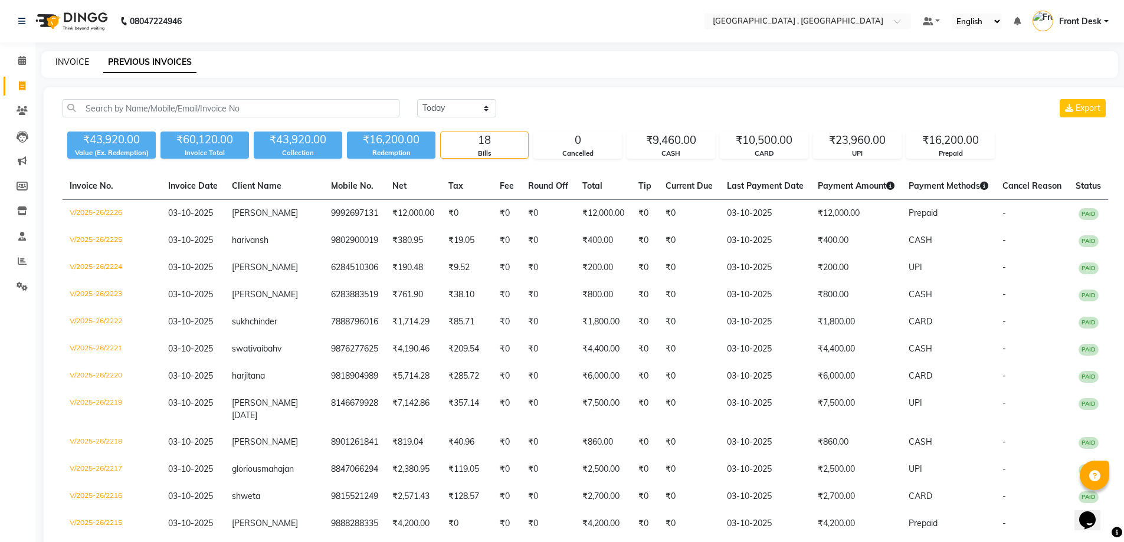
click at [77, 64] on link "INVOICE" at bounding box center [72, 62] width 34 height 11
select select "service"
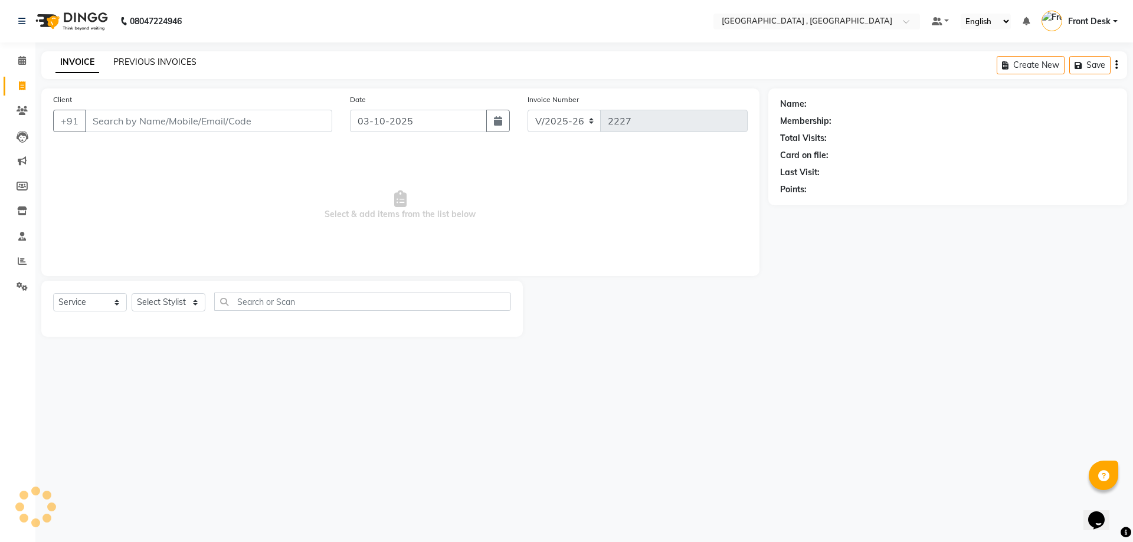
click at [158, 61] on link "PREVIOUS INVOICES" at bounding box center [154, 62] width 83 height 11
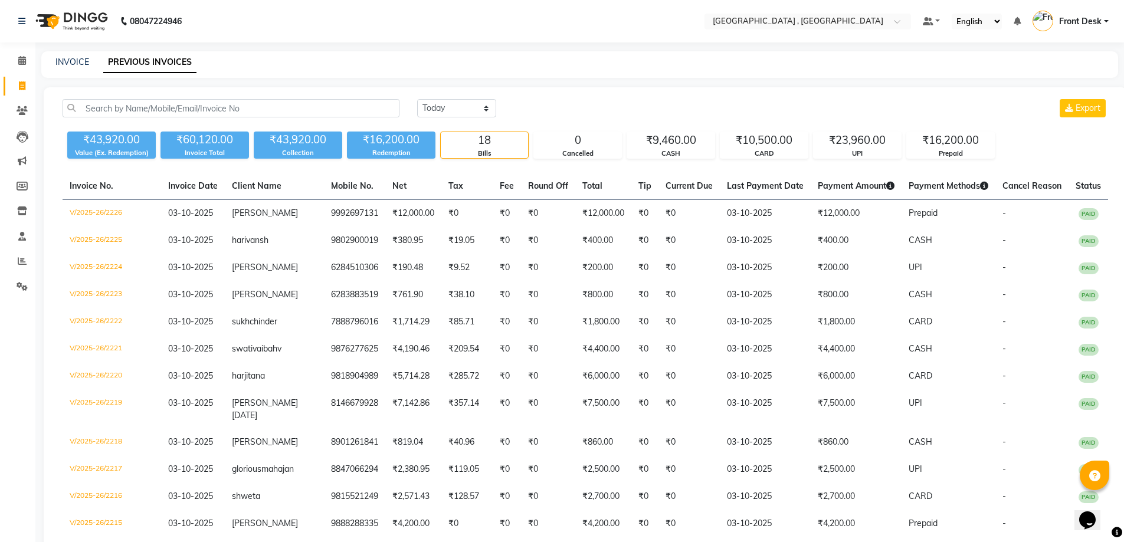
click at [68, 68] on div "INVOICE" at bounding box center [72, 62] width 34 height 12
click at [70, 61] on link "INVOICE" at bounding box center [72, 62] width 34 height 11
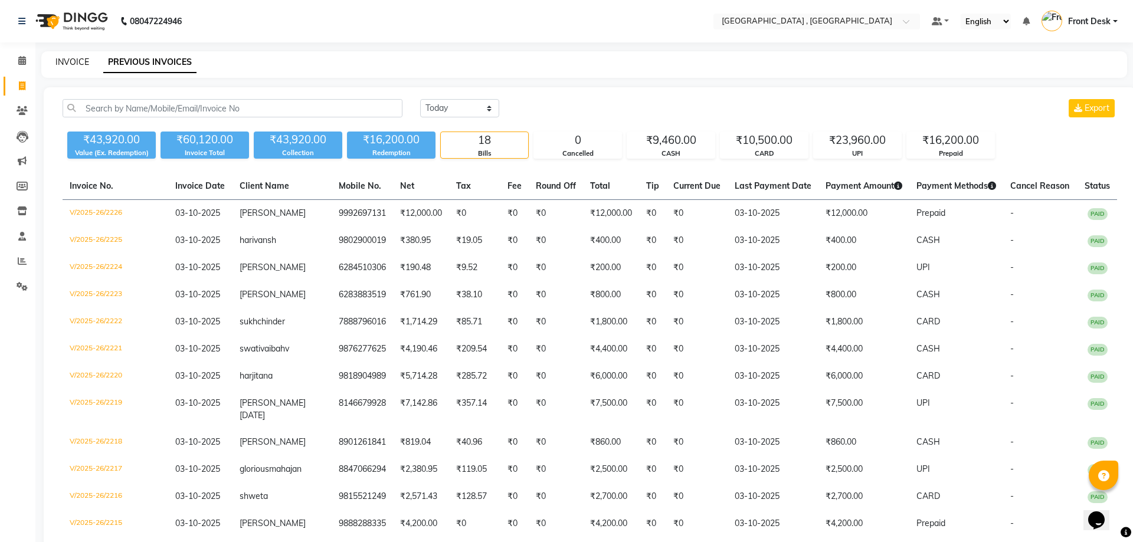
select select "service"
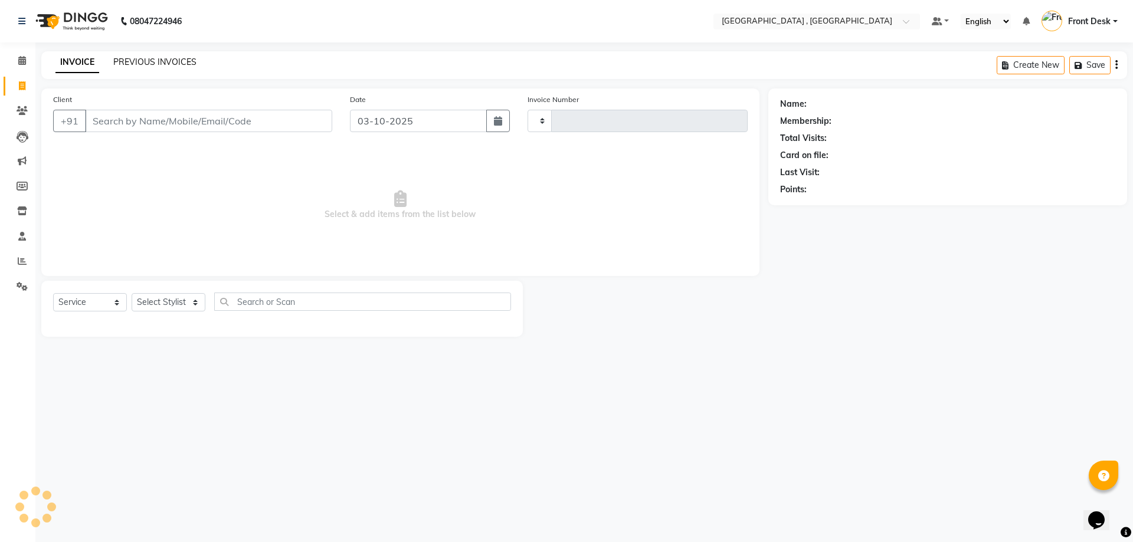
type input "2227"
click at [153, 64] on link "PREVIOUS INVOICES" at bounding box center [154, 62] width 83 height 11
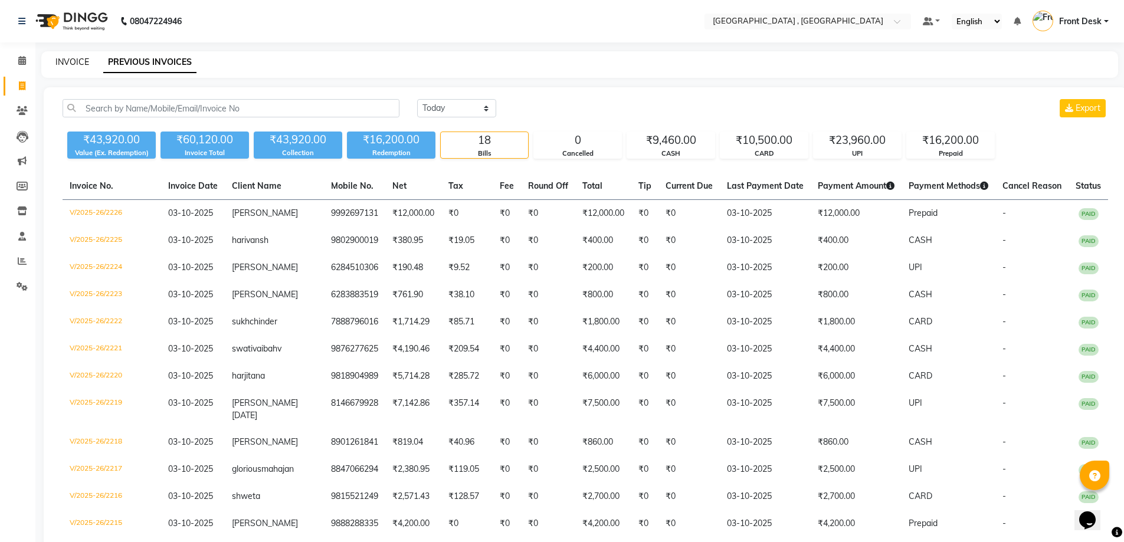
click at [76, 58] on link "INVOICE" at bounding box center [72, 62] width 34 height 11
select select "5111"
select select "service"
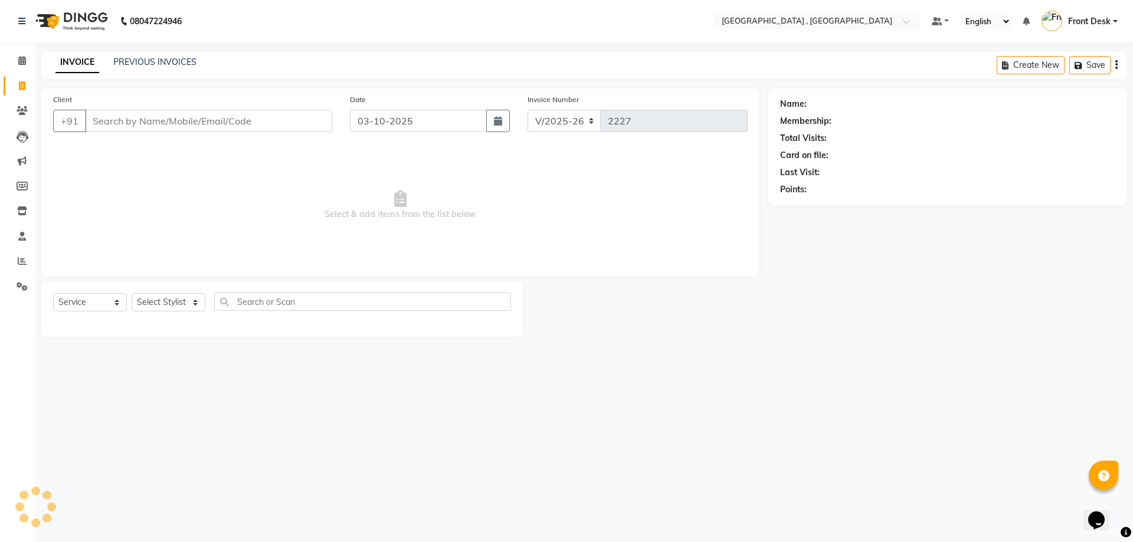
click at [100, 58] on div "INVOICE PREVIOUS INVOICES" at bounding box center [118, 62] width 155 height 12
click at [115, 58] on link "PREVIOUS INVOICES" at bounding box center [154, 62] width 83 height 11
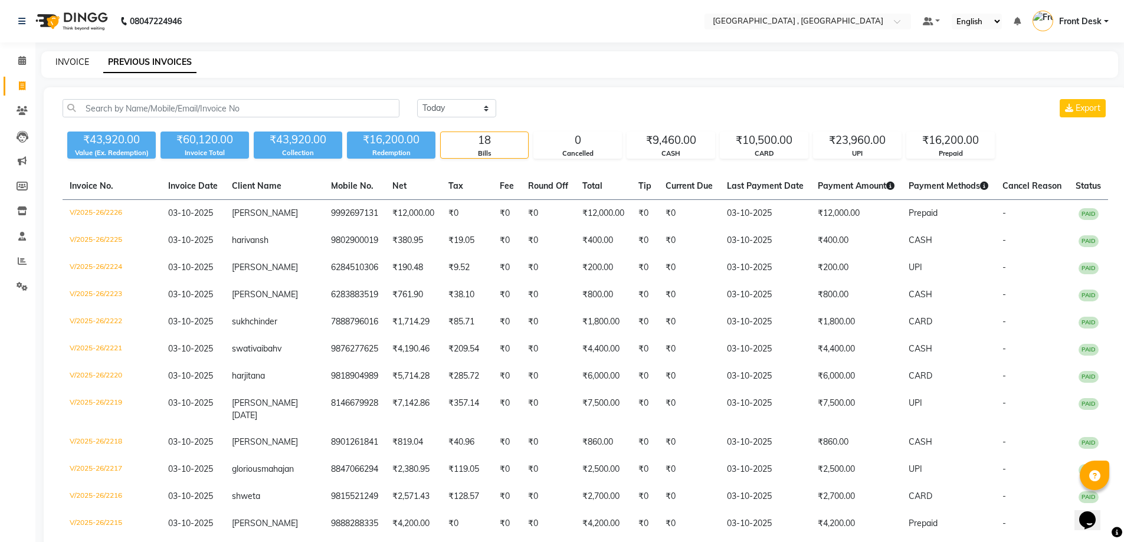
click at [73, 58] on link "INVOICE" at bounding box center [72, 62] width 34 height 11
select select "5111"
select select "service"
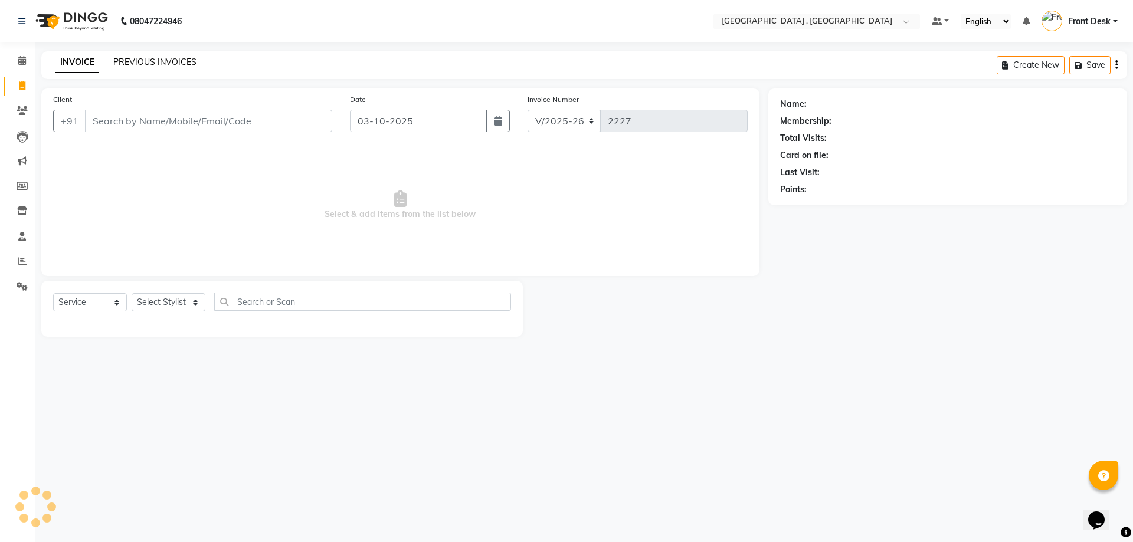
click at [117, 61] on link "PREVIOUS INVOICES" at bounding box center [154, 62] width 83 height 11
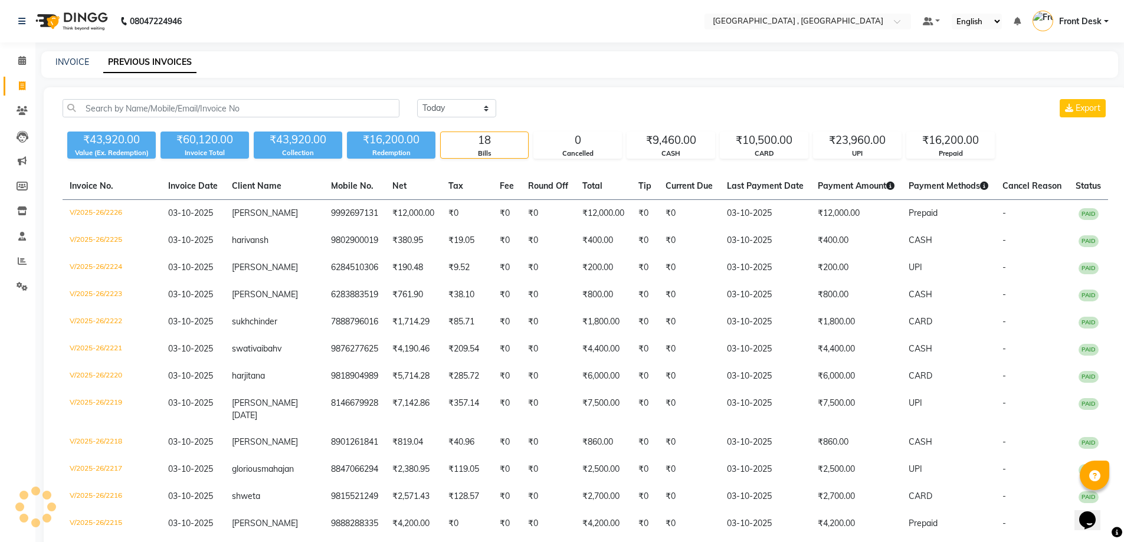
click at [51, 70] on div "INVOICE PREVIOUS INVOICES" at bounding box center [579, 64] width 1077 height 27
click at [61, 69] on div "INVOICE PREVIOUS INVOICES" at bounding box center [579, 64] width 1077 height 27
click at [66, 67] on div "INVOICE" at bounding box center [72, 62] width 34 height 12
click at [67, 61] on link "INVOICE" at bounding box center [72, 62] width 34 height 11
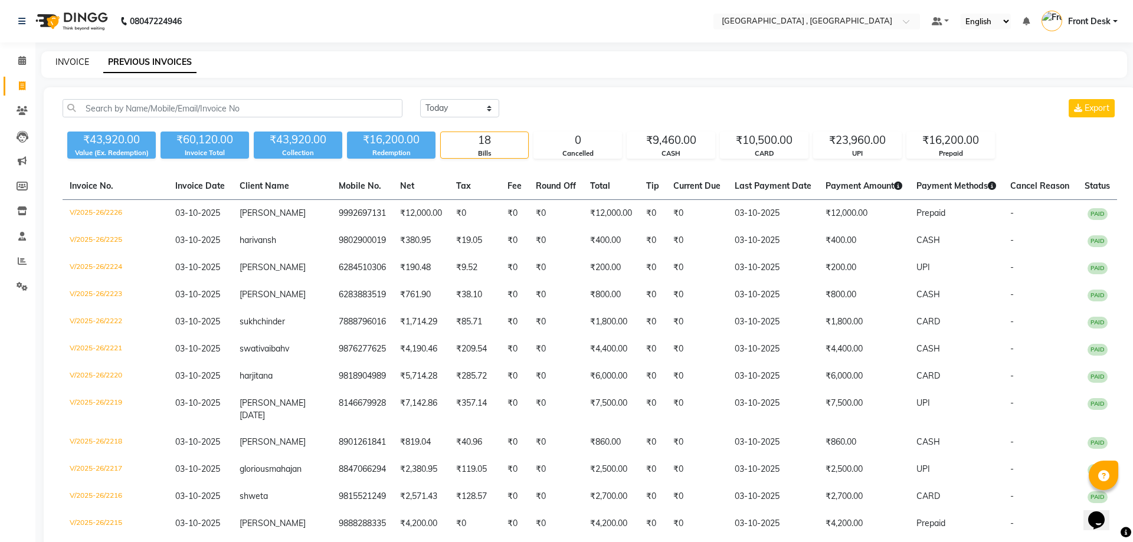
select select "5111"
select select "service"
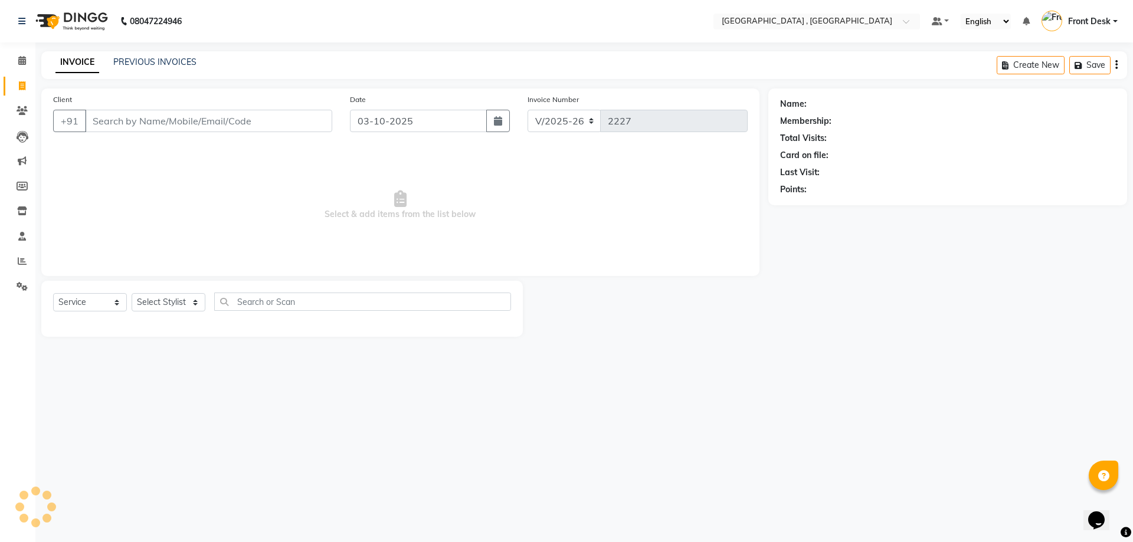
click at [141, 54] on div "INVOICE PREVIOUS INVOICES Create New Save" at bounding box center [583, 65] width 1085 height 28
click at [137, 59] on link "PREVIOUS INVOICES" at bounding box center [154, 62] width 83 height 11
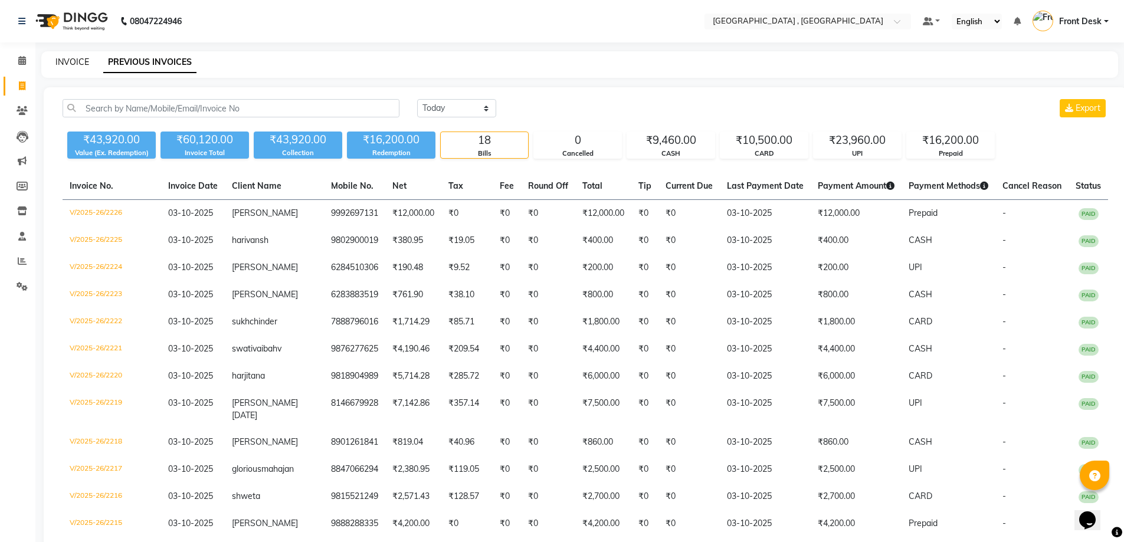
click at [66, 58] on link "INVOICE" at bounding box center [72, 62] width 34 height 11
select select "service"
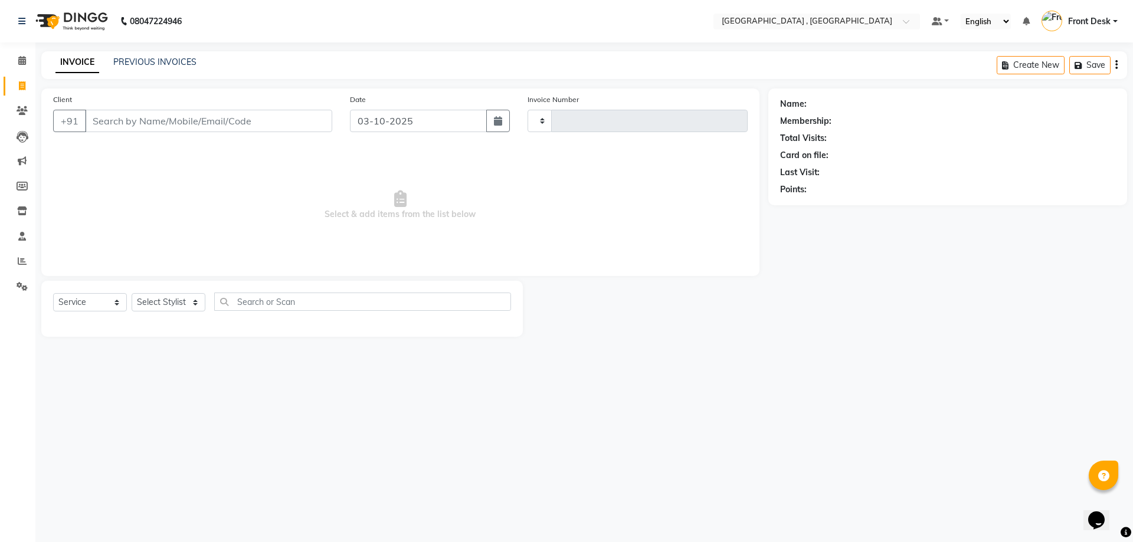
type input "2227"
select select "5111"
click at [119, 64] on link "PREVIOUS INVOICES" at bounding box center [154, 62] width 83 height 11
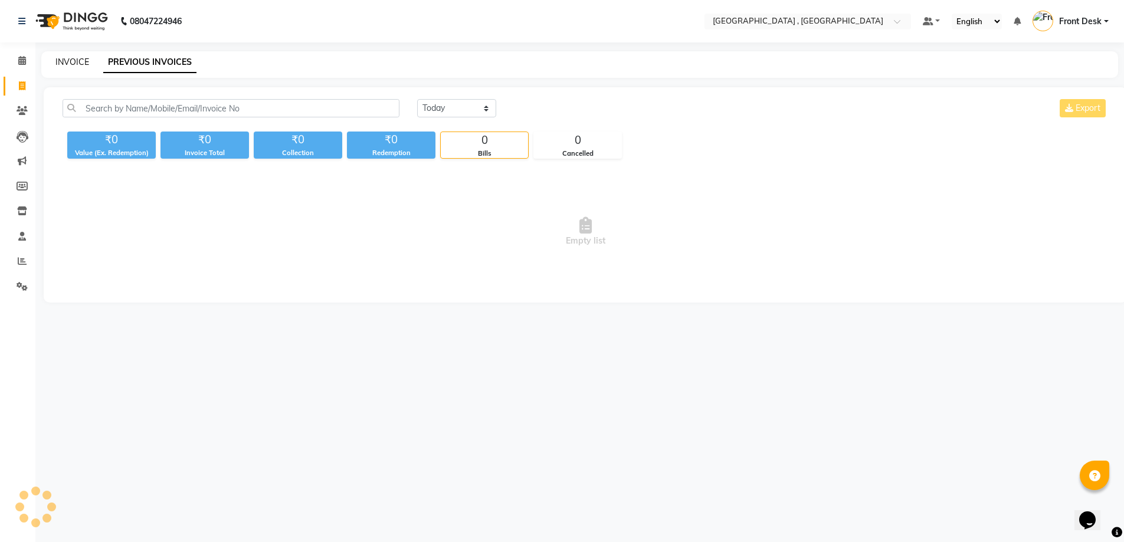
click at [84, 61] on link "INVOICE" at bounding box center [72, 62] width 34 height 11
select select "service"
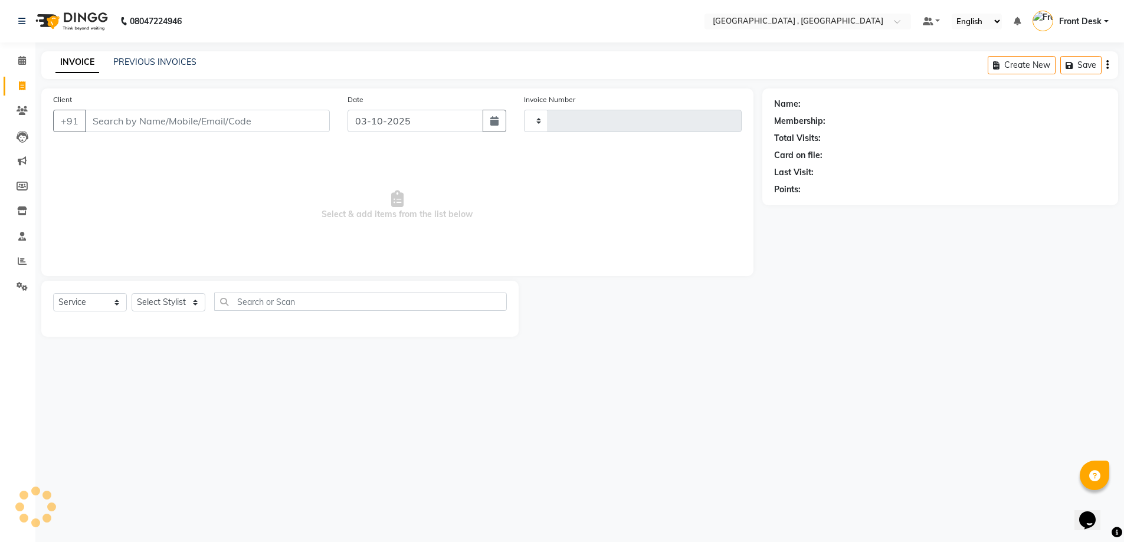
type input "2227"
select select "5111"
click at [117, 55] on div "INVOICE PREVIOUS INVOICES Create New Save" at bounding box center [583, 65] width 1085 height 28
click at [117, 57] on link "PREVIOUS INVOICES" at bounding box center [154, 62] width 83 height 11
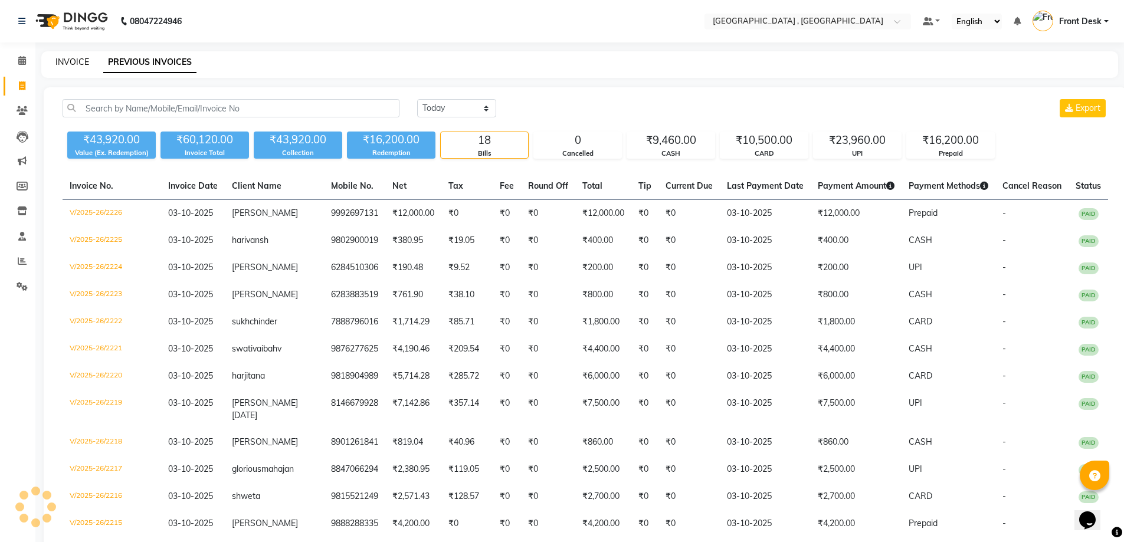
click at [70, 63] on link "INVOICE" at bounding box center [72, 62] width 34 height 11
select select "service"
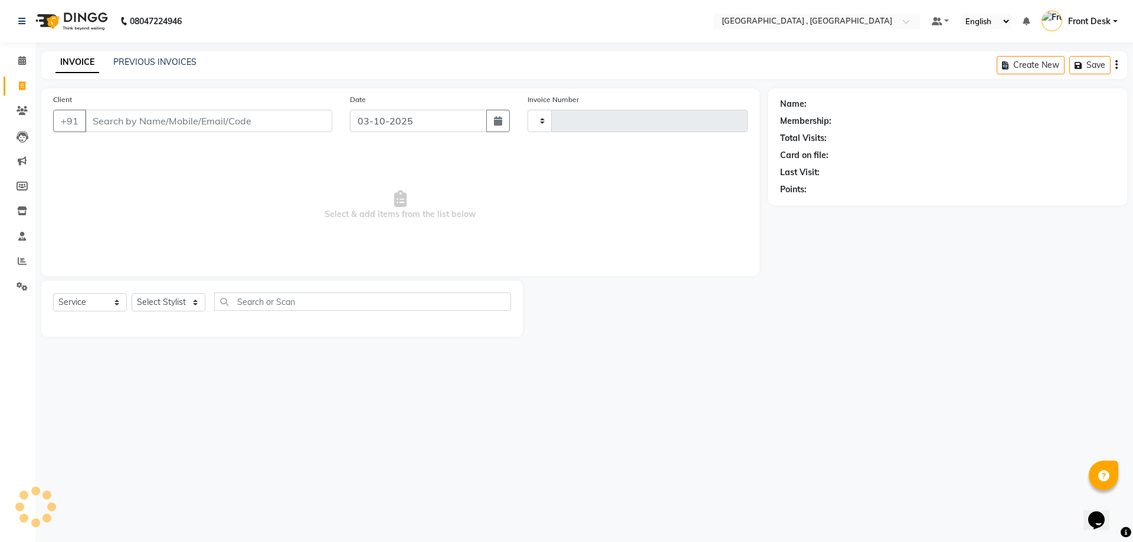
type input "2227"
select select "5111"
click at [139, 64] on link "PREVIOUS INVOICES" at bounding box center [154, 62] width 83 height 11
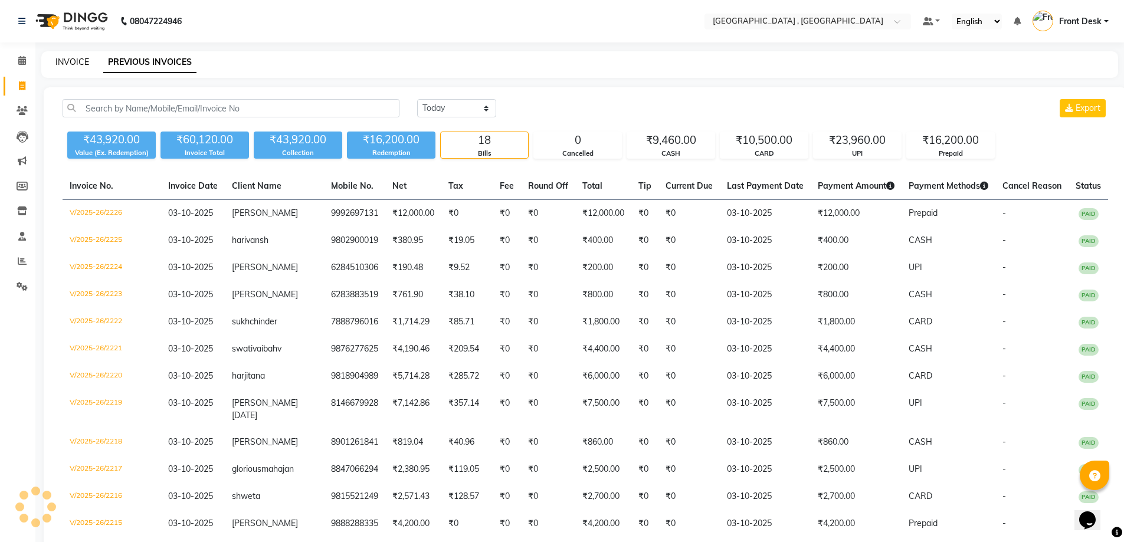
click at [61, 61] on link "INVOICE" at bounding box center [72, 62] width 34 height 11
select select "service"
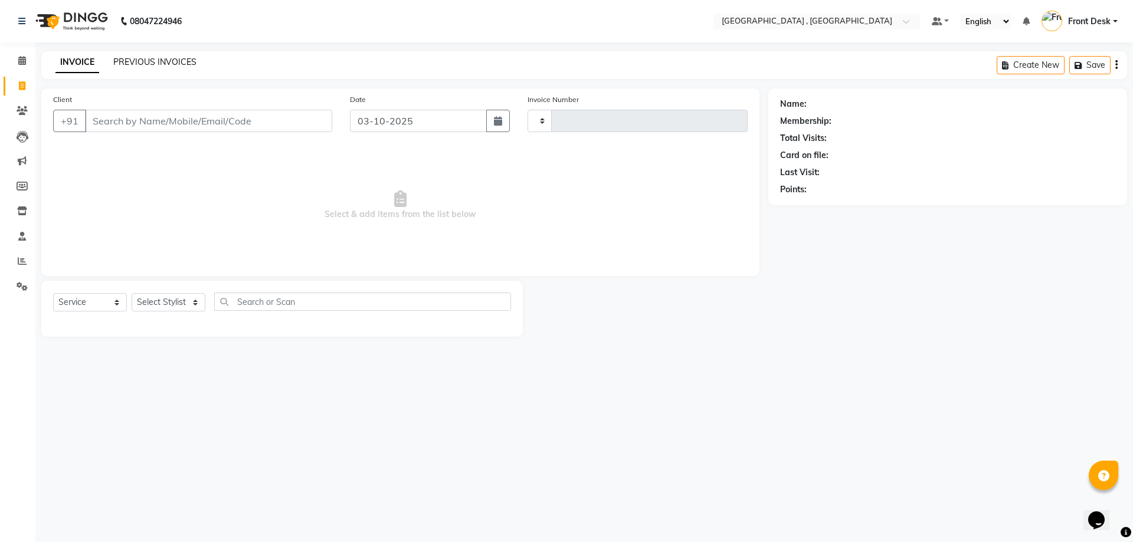
type input "2227"
select select "5111"
click at [165, 60] on link "PREVIOUS INVOICES" at bounding box center [154, 62] width 83 height 11
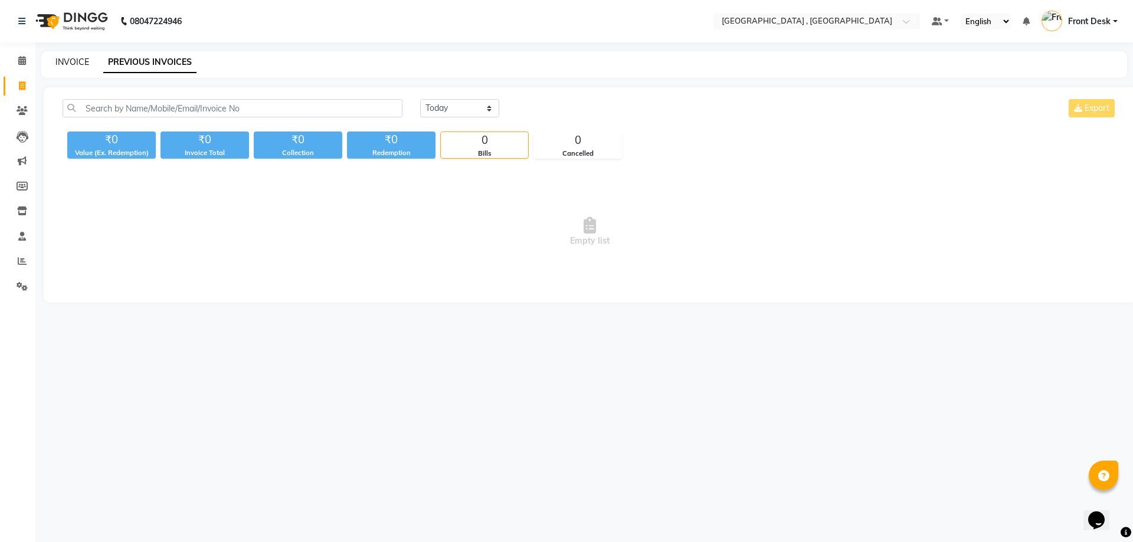
click at [86, 58] on link "INVOICE" at bounding box center [72, 62] width 34 height 11
select select "service"
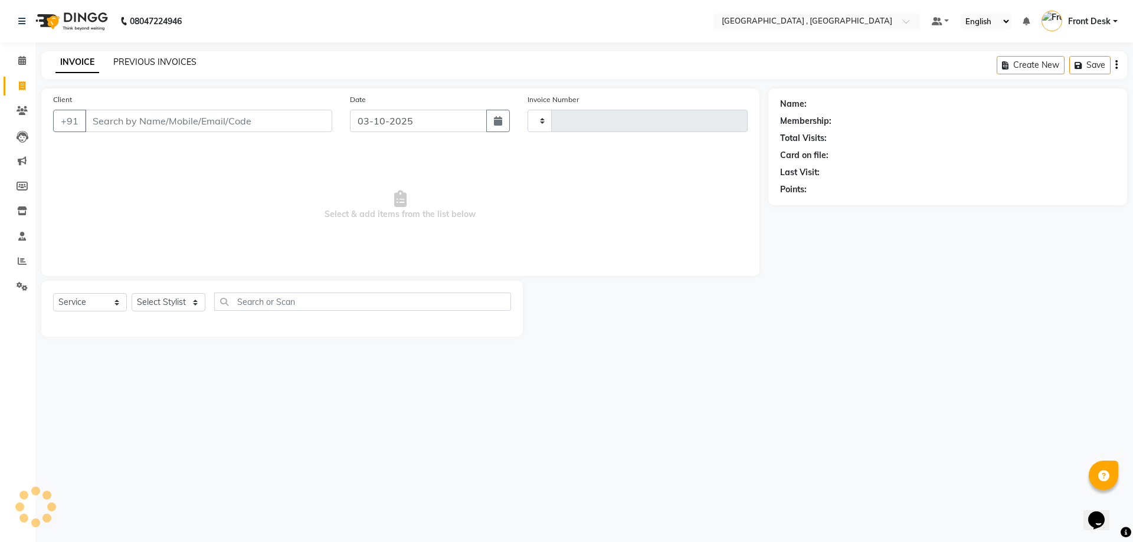
click at [159, 59] on link "PREVIOUS INVOICES" at bounding box center [154, 62] width 83 height 11
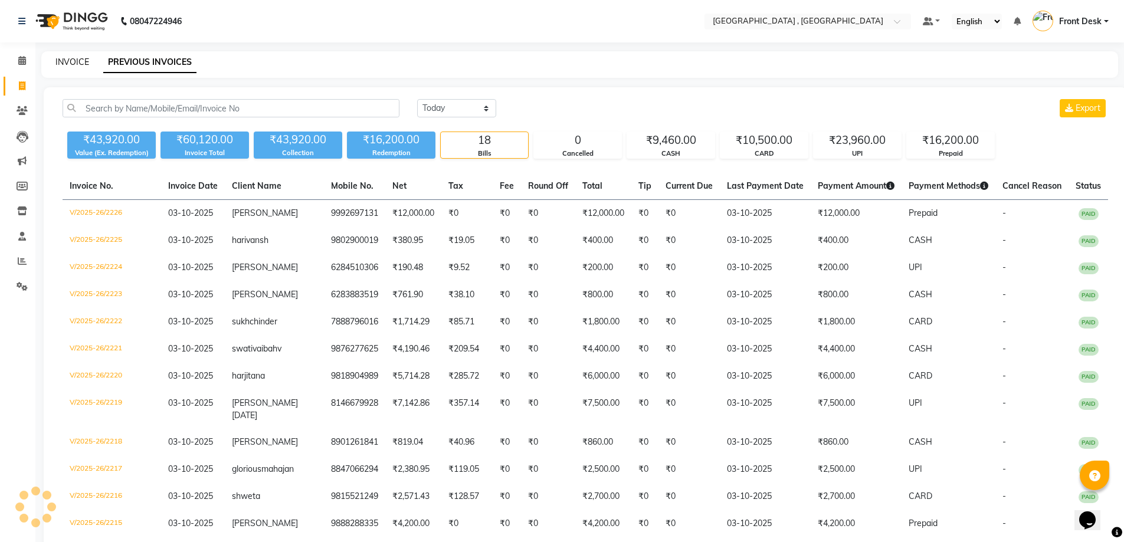
click at [87, 64] on link "INVOICE" at bounding box center [72, 62] width 34 height 11
select select "service"
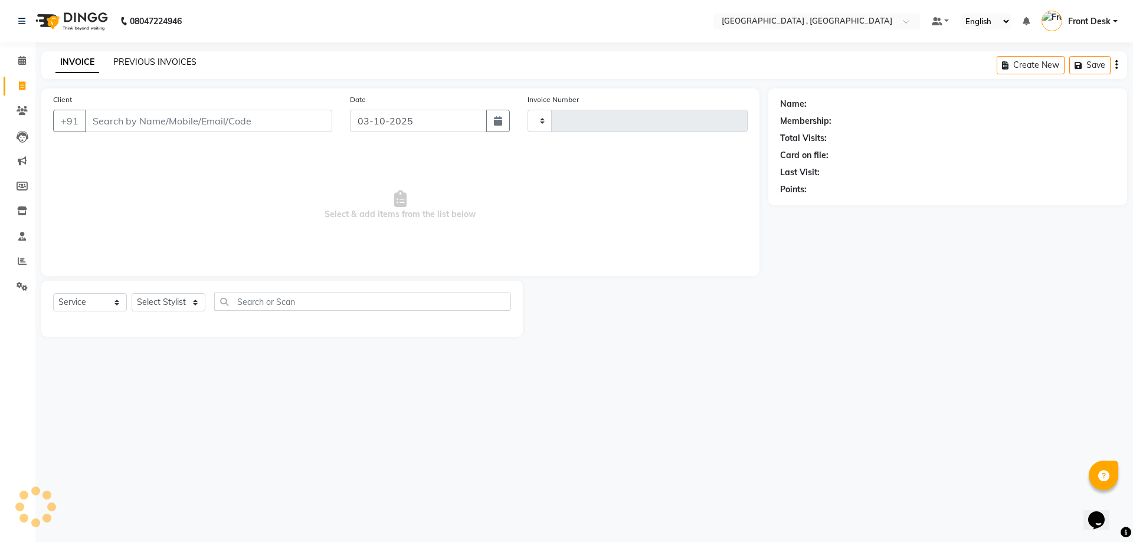
type input "2227"
select select "5111"
click at [139, 64] on link "PREVIOUS INVOICES" at bounding box center [154, 62] width 83 height 11
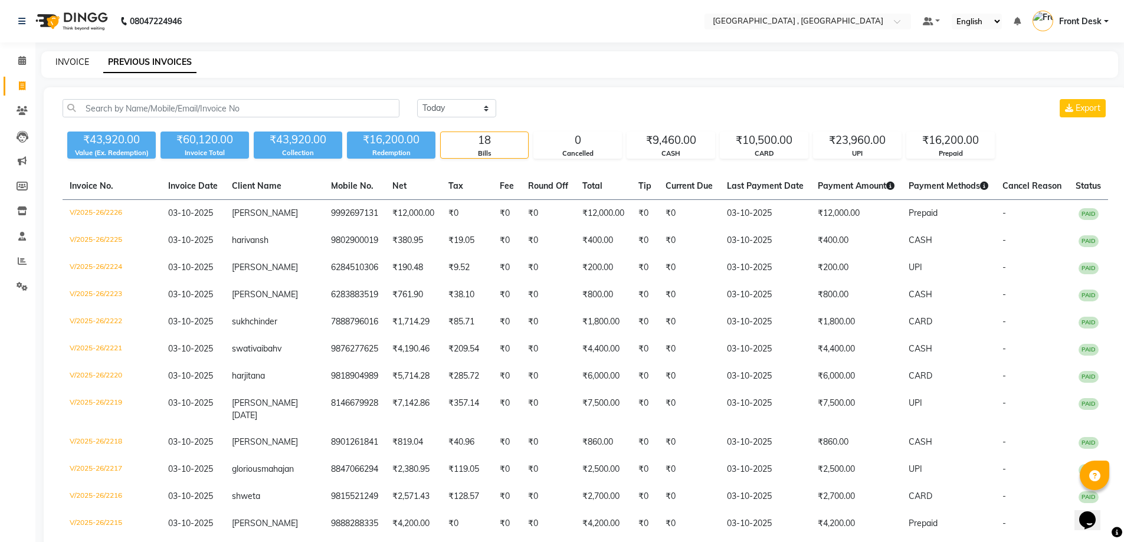
click at [75, 61] on link "INVOICE" at bounding box center [72, 62] width 34 height 11
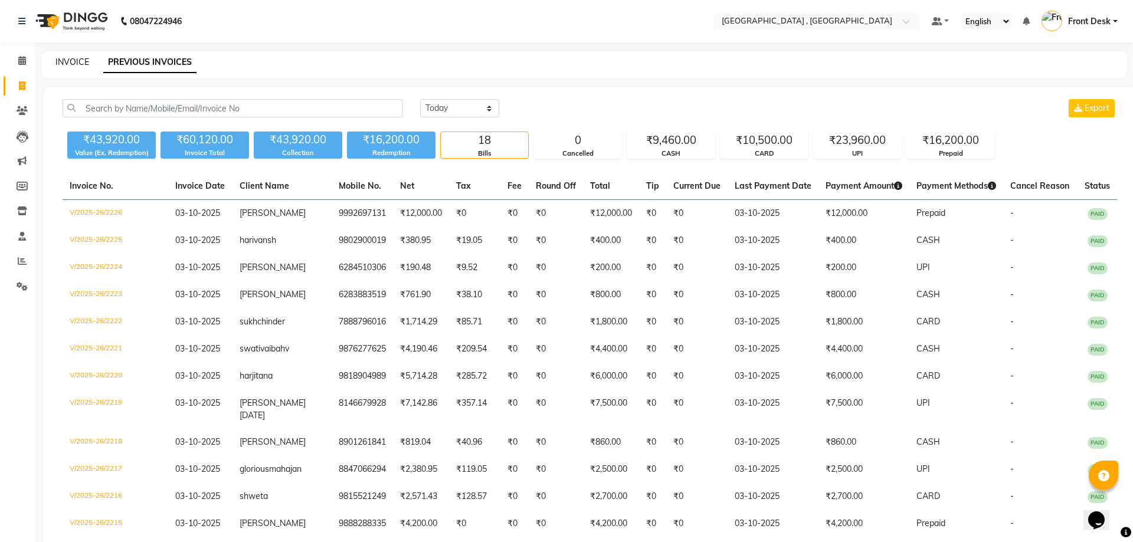
select select "service"
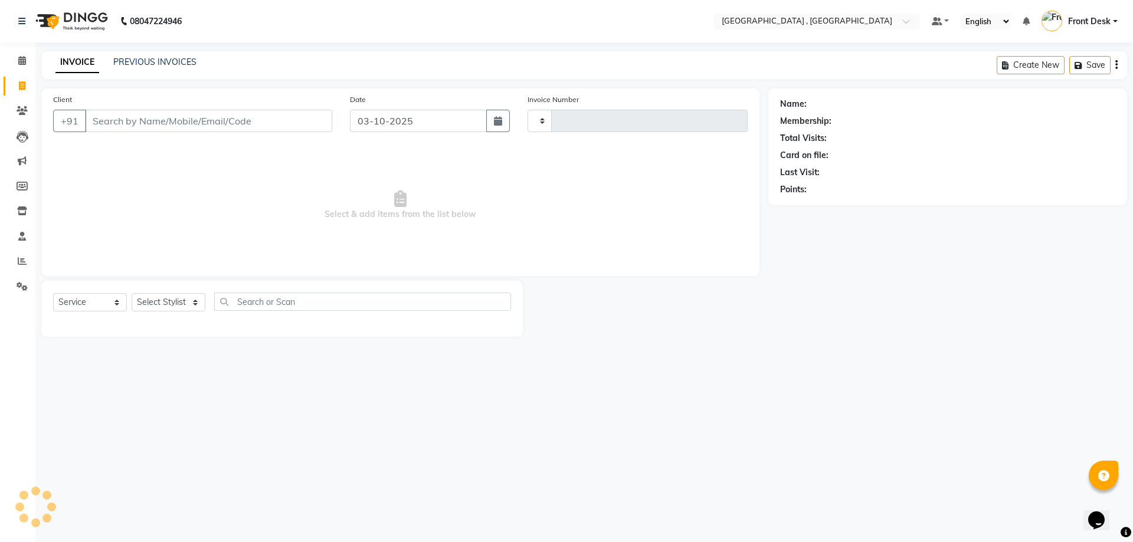
type input "2227"
select select "5111"
click at [160, 65] on link "PREVIOUS INVOICES" at bounding box center [154, 62] width 83 height 11
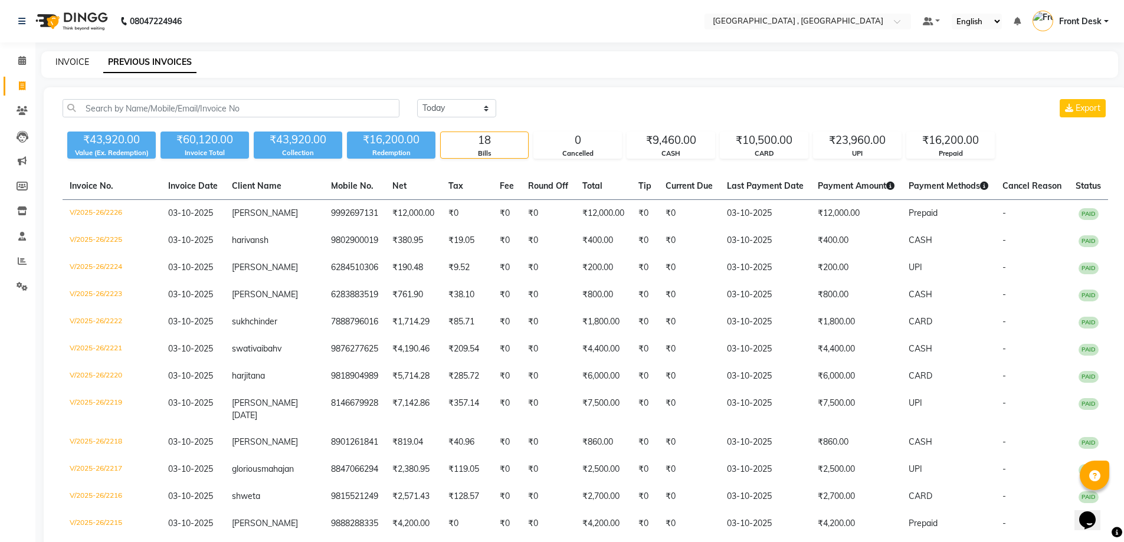
click at [78, 58] on link "INVOICE" at bounding box center [72, 62] width 34 height 11
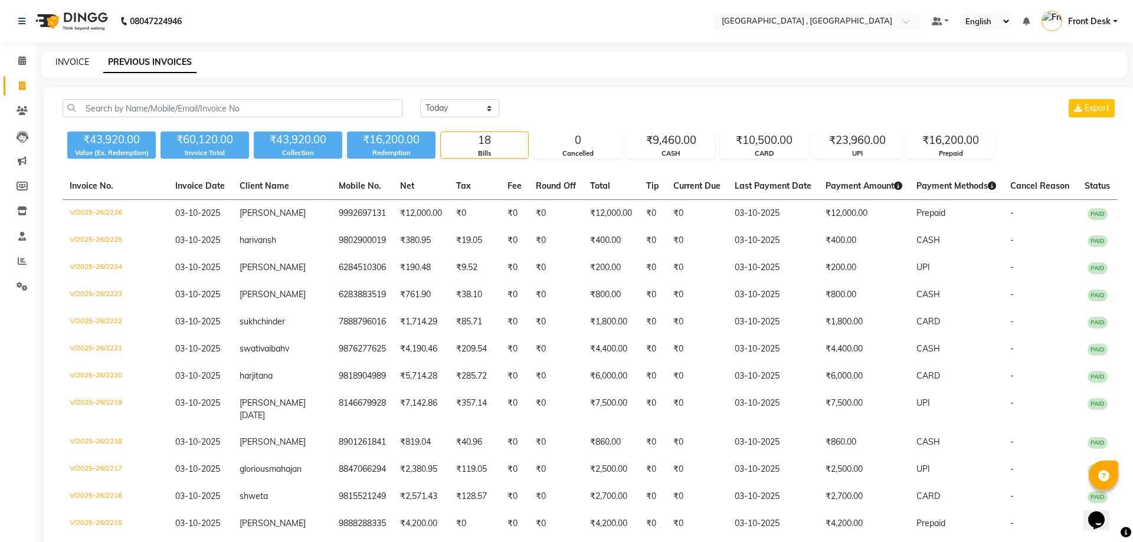
select select "service"
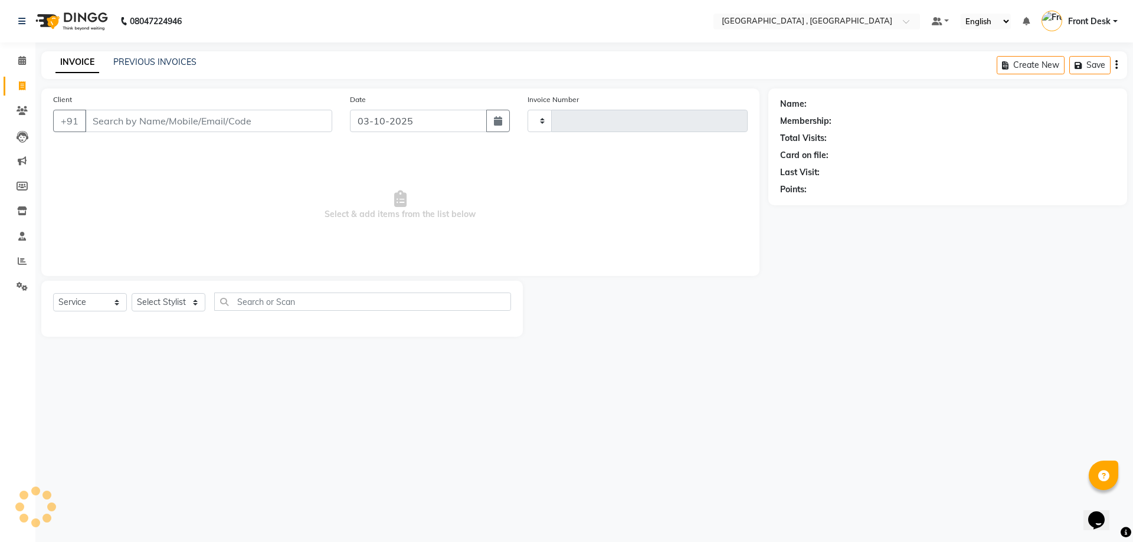
type input "2227"
select select "5111"
click at [170, 67] on link "PREVIOUS INVOICES" at bounding box center [154, 62] width 83 height 11
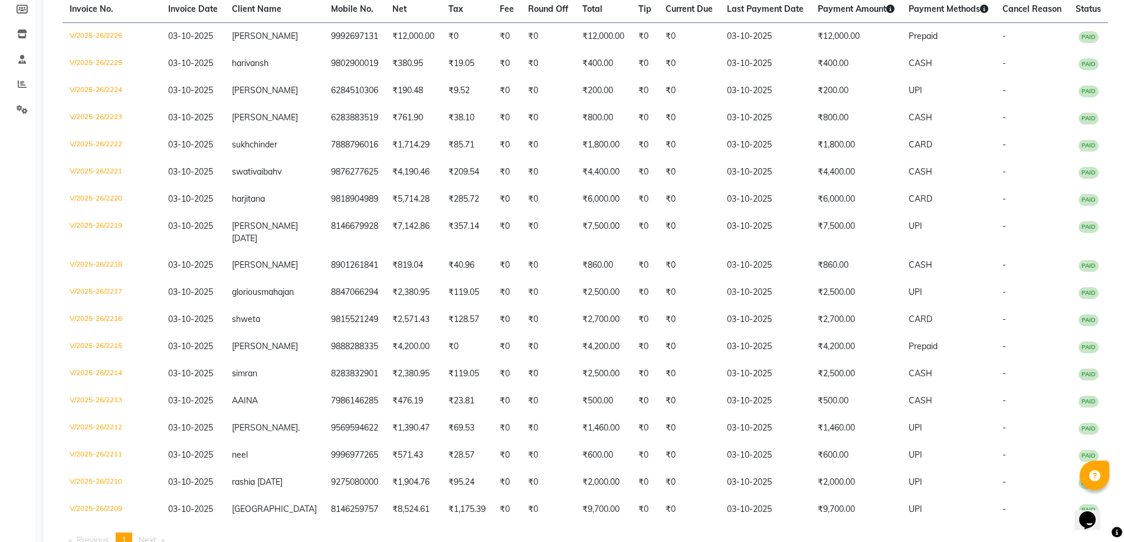
scroll to position [281, 0]
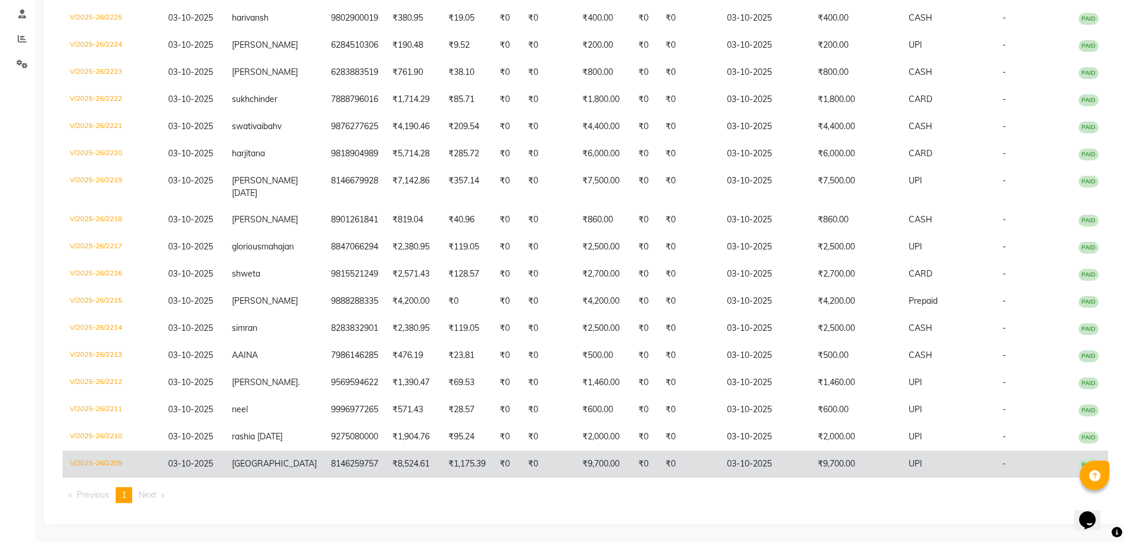
click at [355, 469] on td "8146259757" at bounding box center [354, 464] width 61 height 27
click at [392, 470] on td "₹8,524.61" at bounding box center [413, 464] width 56 height 27
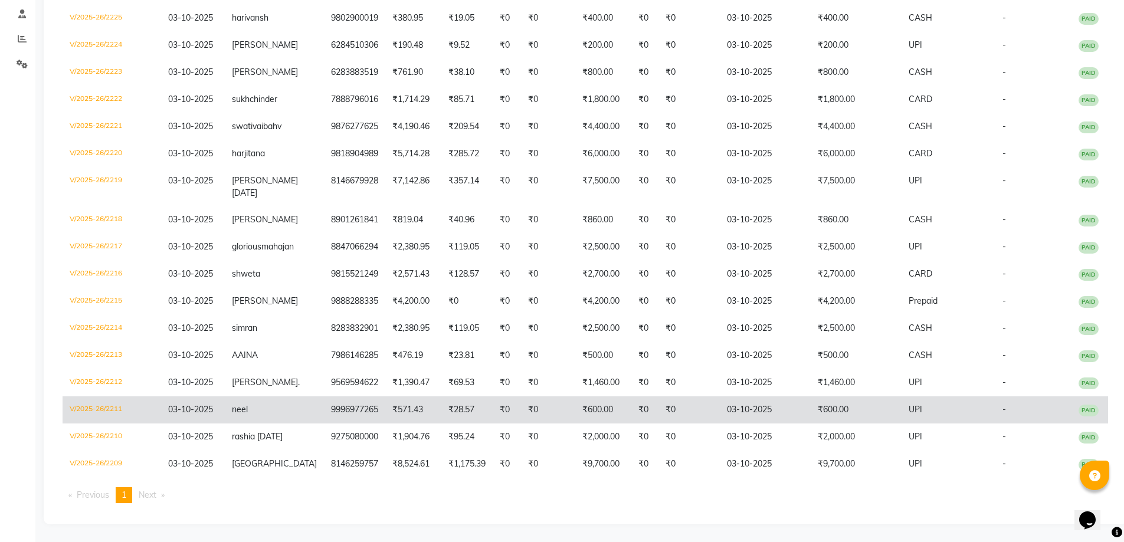
click at [326, 400] on td "9996977265" at bounding box center [354, 409] width 61 height 27
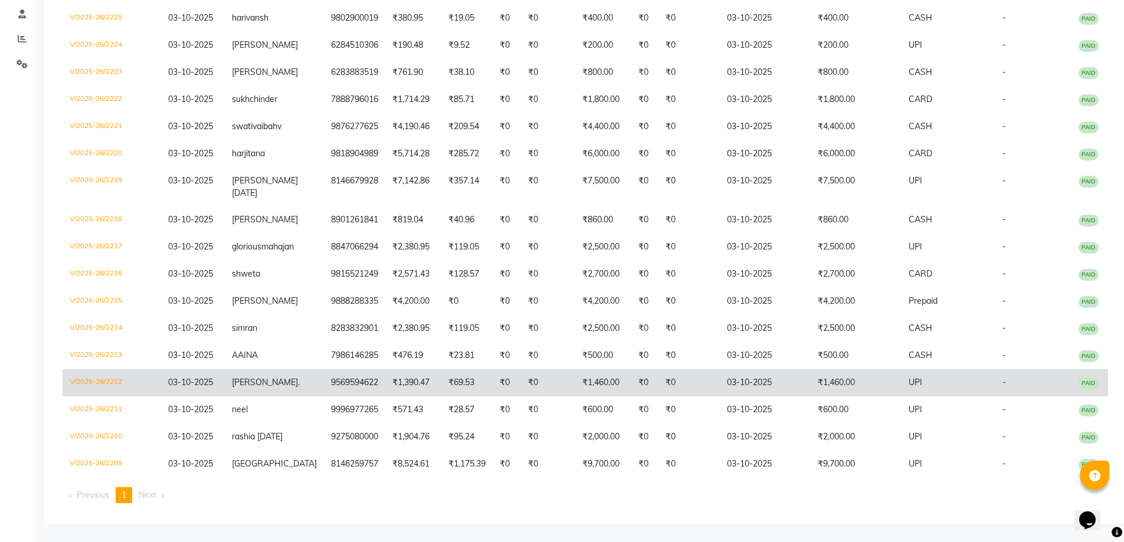
click at [327, 373] on td "9569594622" at bounding box center [354, 382] width 61 height 27
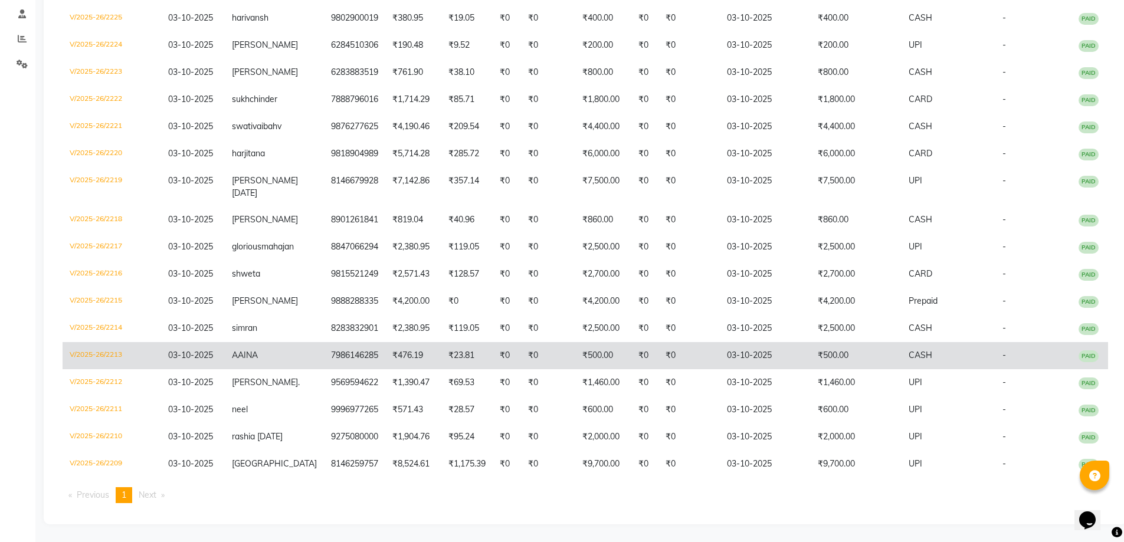
click at [339, 343] on td "7986146285" at bounding box center [354, 355] width 61 height 27
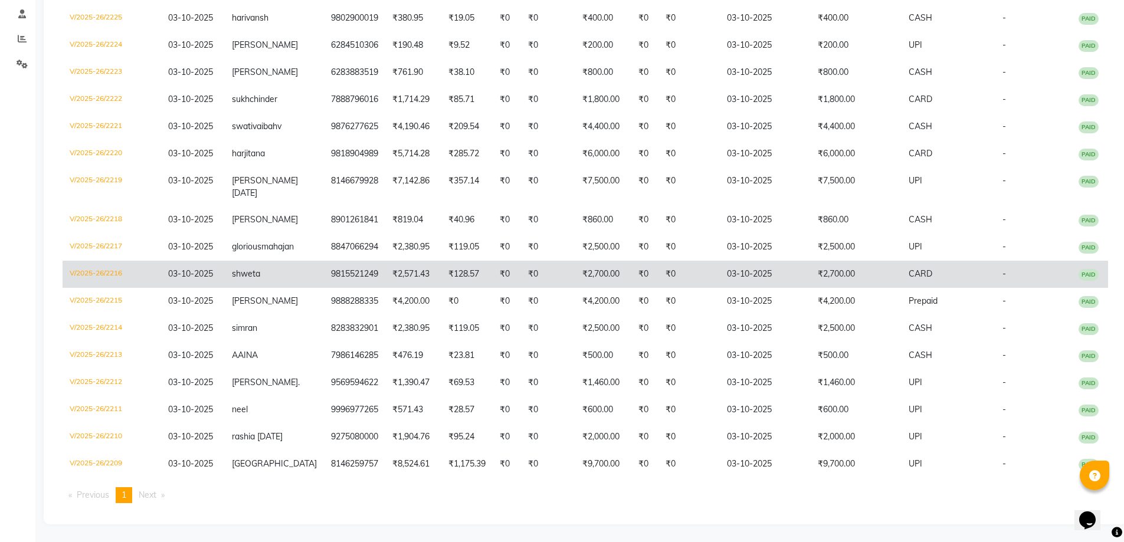
click at [357, 261] on td "9815521249" at bounding box center [354, 274] width 61 height 27
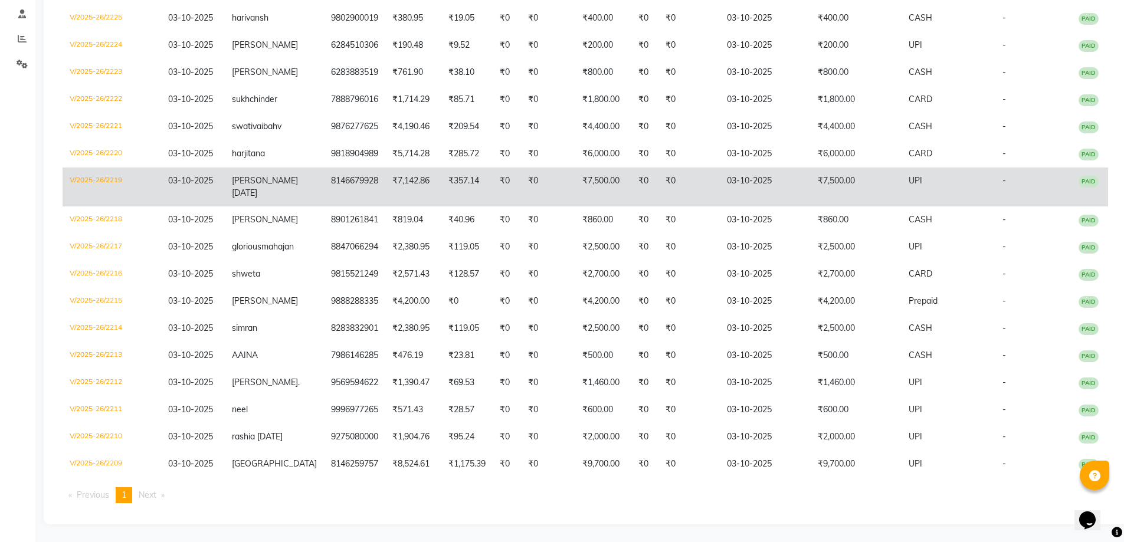
click at [326, 168] on td "8146679928" at bounding box center [354, 187] width 61 height 39
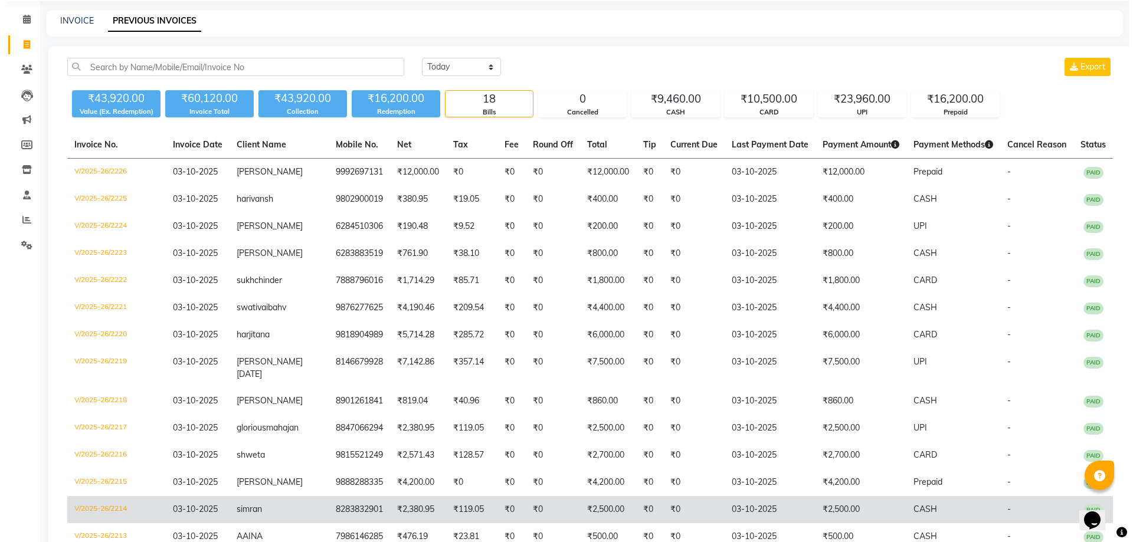
scroll to position [0, 0]
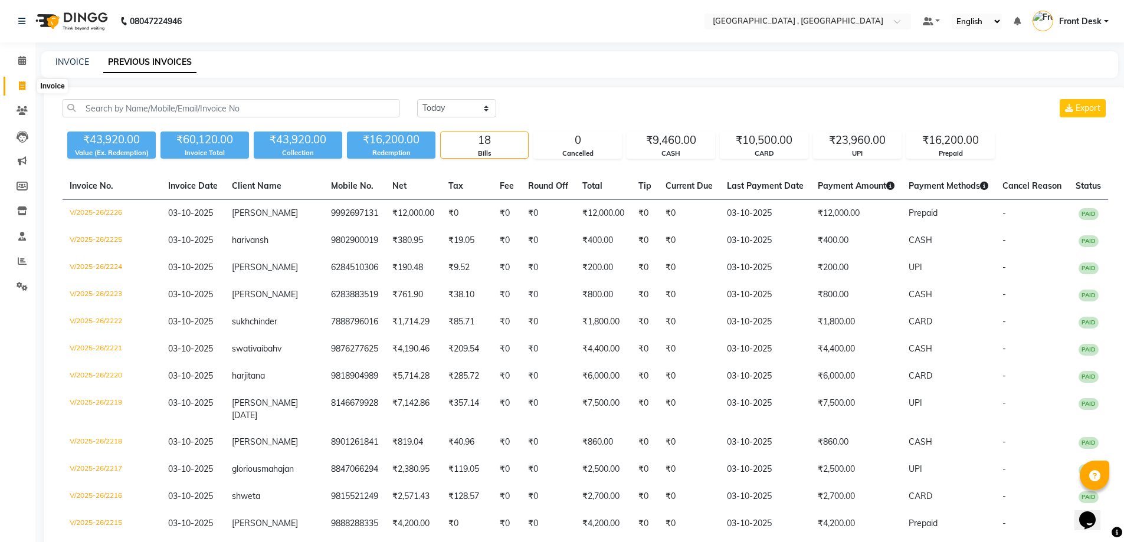
click at [24, 89] on icon at bounding box center [22, 85] width 6 height 9
select select "service"
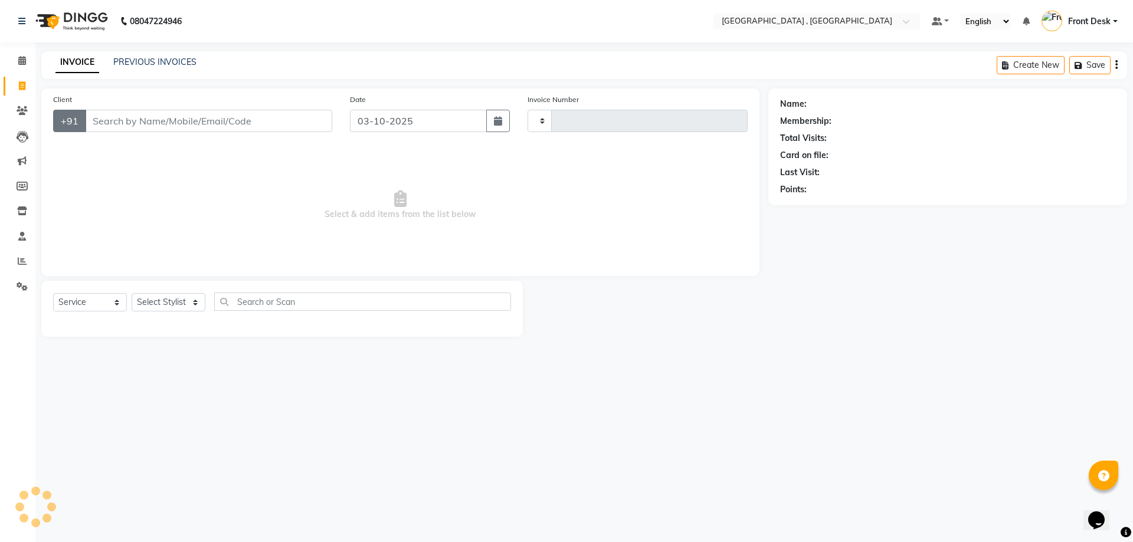
type input "2227"
select select "5111"
type input "9872037465"
click at [284, 126] on span "Add Client" at bounding box center [301, 121] width 47 height 12
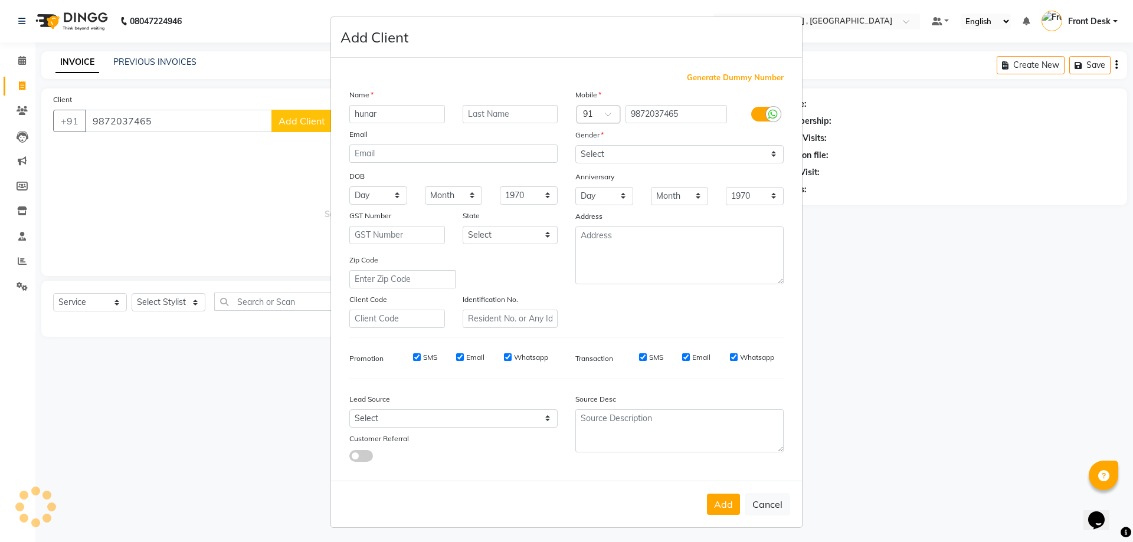
type input "hunar"
click at [586, 152] on select "Select Male Female Other Prefer Not To Say" at bounding box center [679, 154] width 208 height 18
select select "female"
click at [575, 145] on select "Select Male Female Other Prefer Not To Say" at bounding box center [679, 154] width 208 height 18
click at [712, 504] on button "Add" at bounding box center [723, 504] width 33 height 21
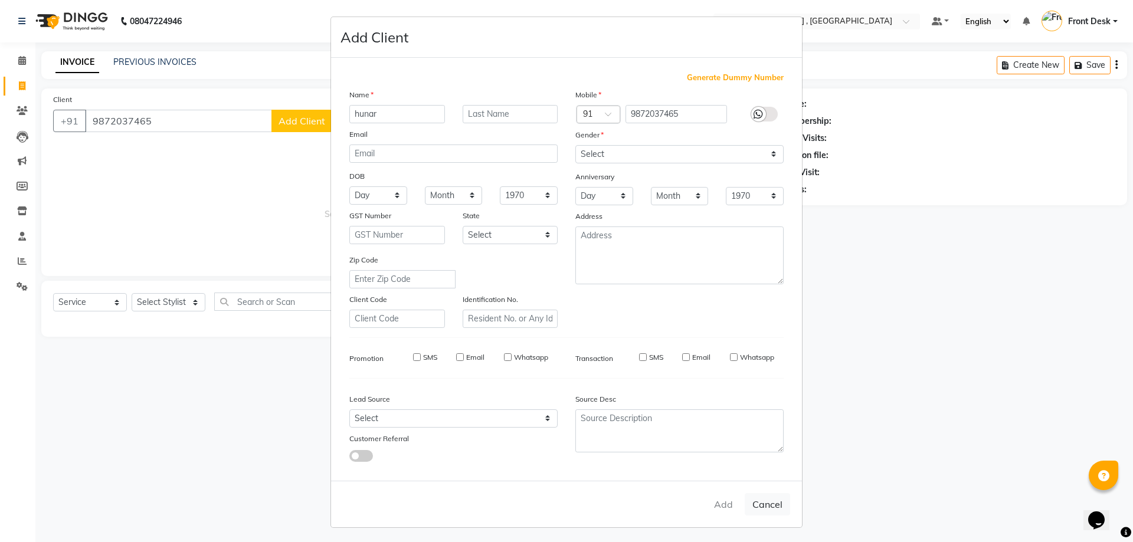
select select
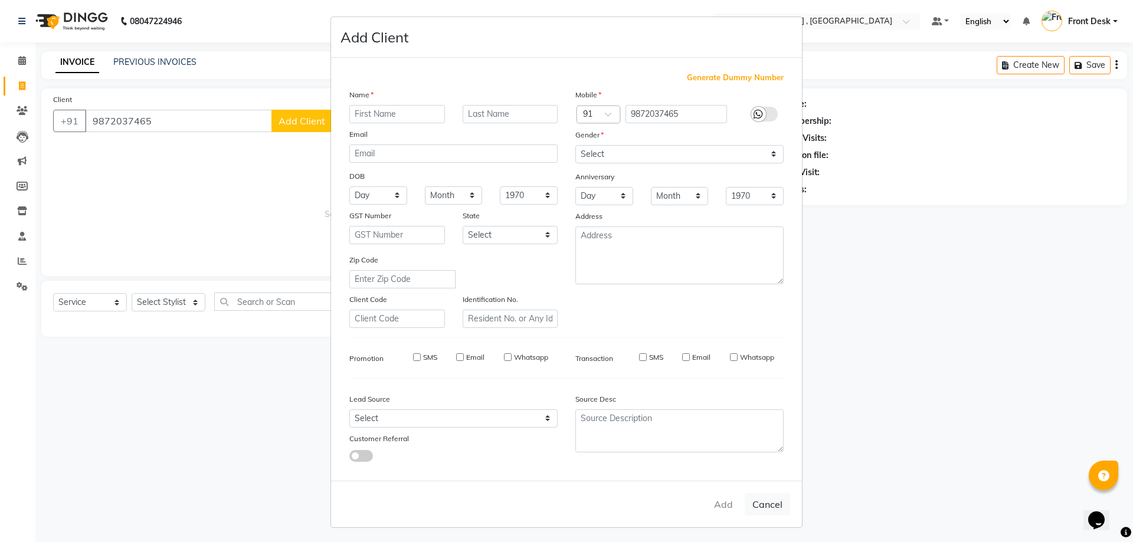
select select
checkbox input "false"
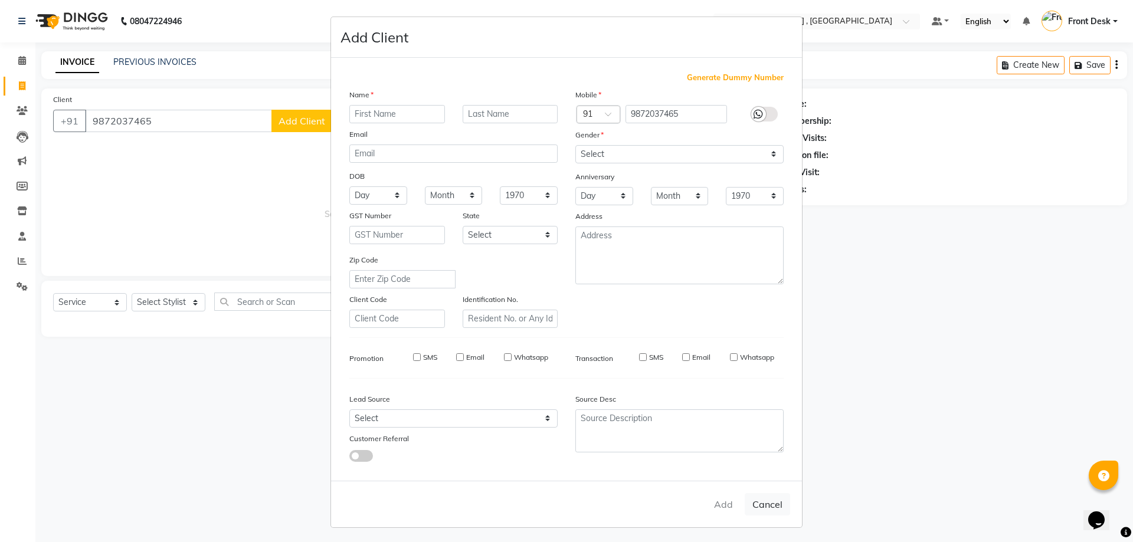
checkbox input "false"
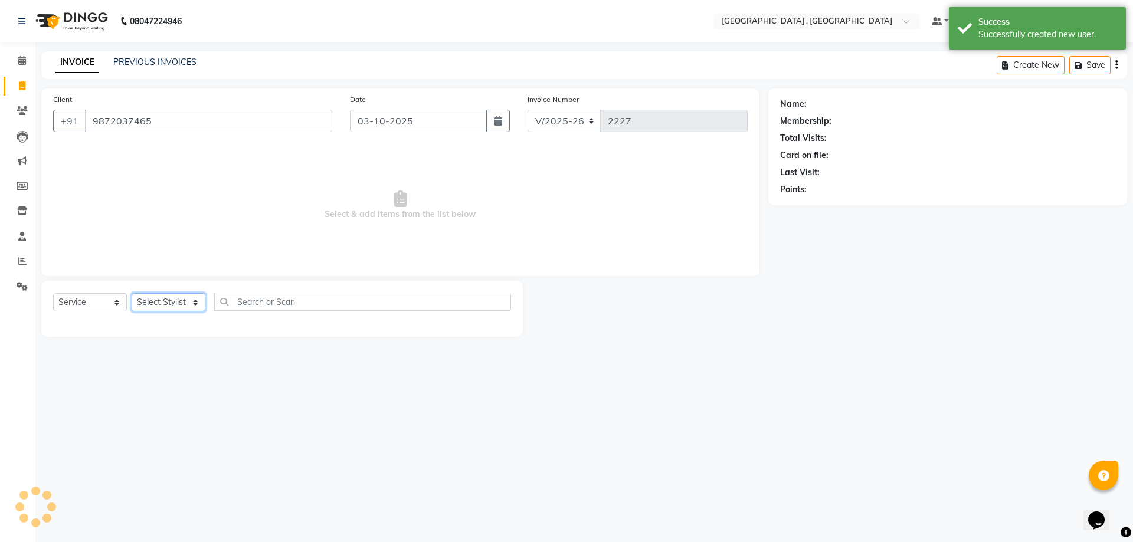
click at [154, 302] on select "Select Stylist anand anil anuj anuja mam ashok Front Desk irfan irfan manpreet …" at bounding box center [169, 302] width 74 height 18
select select "78842"
click at [132, 293] on select "Select Stylist anand anil anuj anuja mam ashok Front Desk irfan irfan manpreet …" at bounding box center [169, 302] width 74 height 18
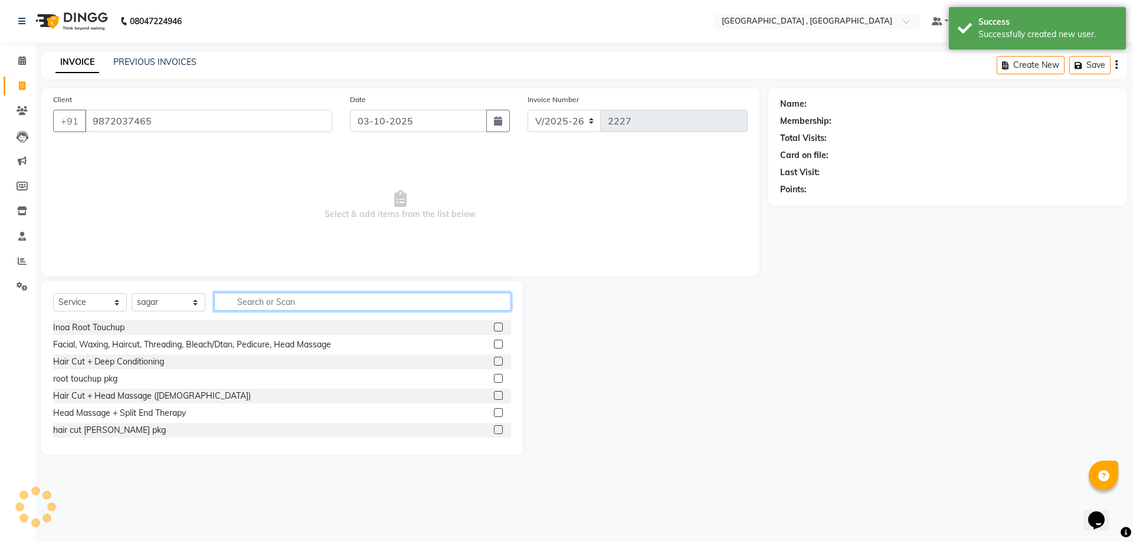
click at [242, 301] on input "text" at bounding box center [362, 302] width 297 height 18
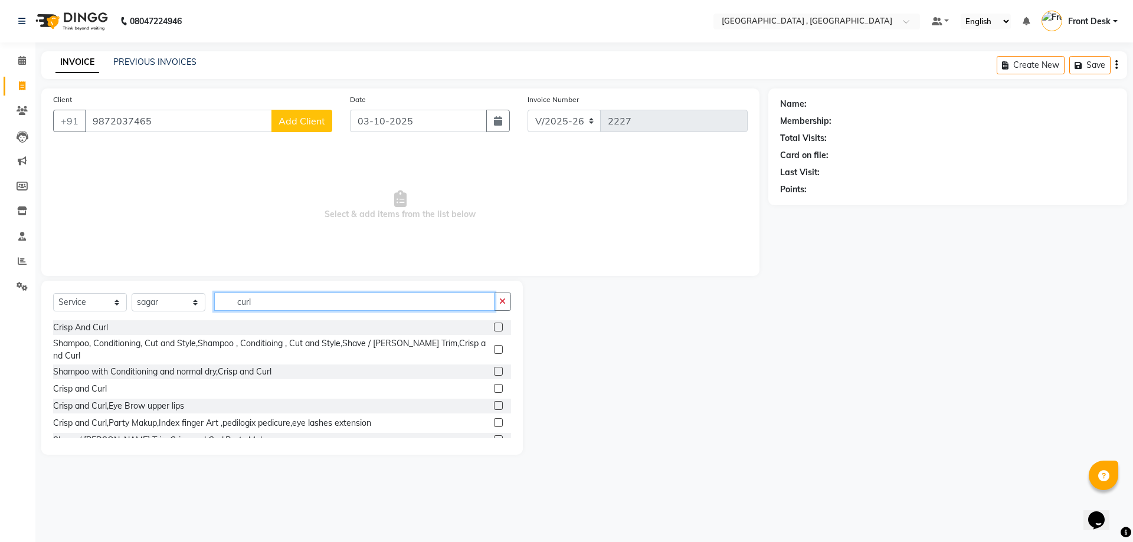
type input "curl"
click at [494, 325] on label at bounding box center [498, 327] width 9 height 9
click at [494, 325] on input "checkbox" at bounding box center [498, 328] width 8 height 8
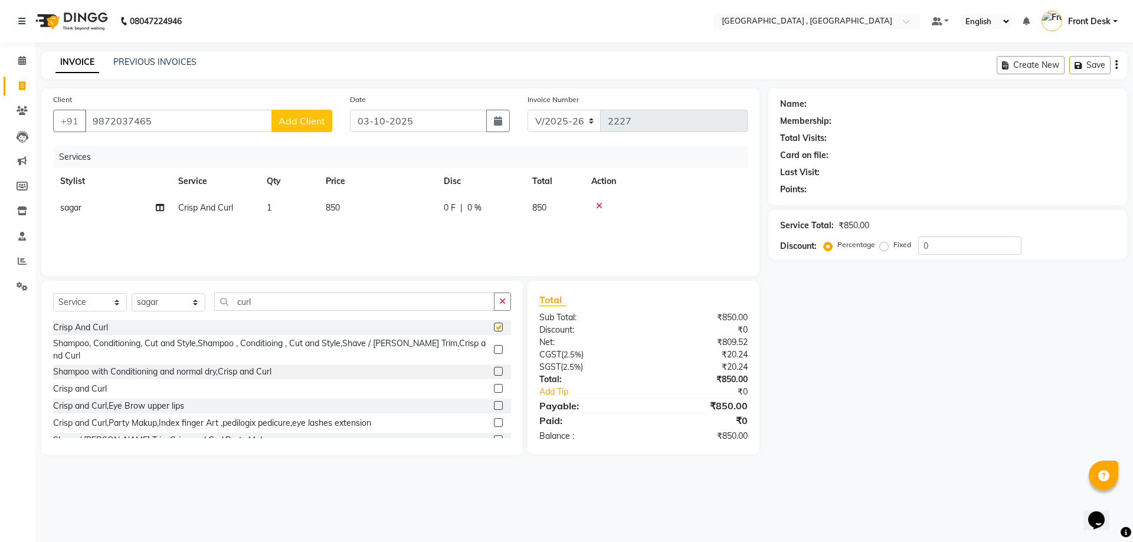
checkbox input "false"
click at [338, 203] on span "850" at bounding box center [333, 207] width 14 height 11
select select "78842"
drag, startPoint x: 412, startPoint y: 214, endPoint x: 343, endPoint y: 214, distance: 69.6
click at [343, 214] on tr "anand anil anuj anuja mam ashok Front Desk irfan irfan manpreet Noshad prince r…" at bounding box center [400, 217] width 694 height 45
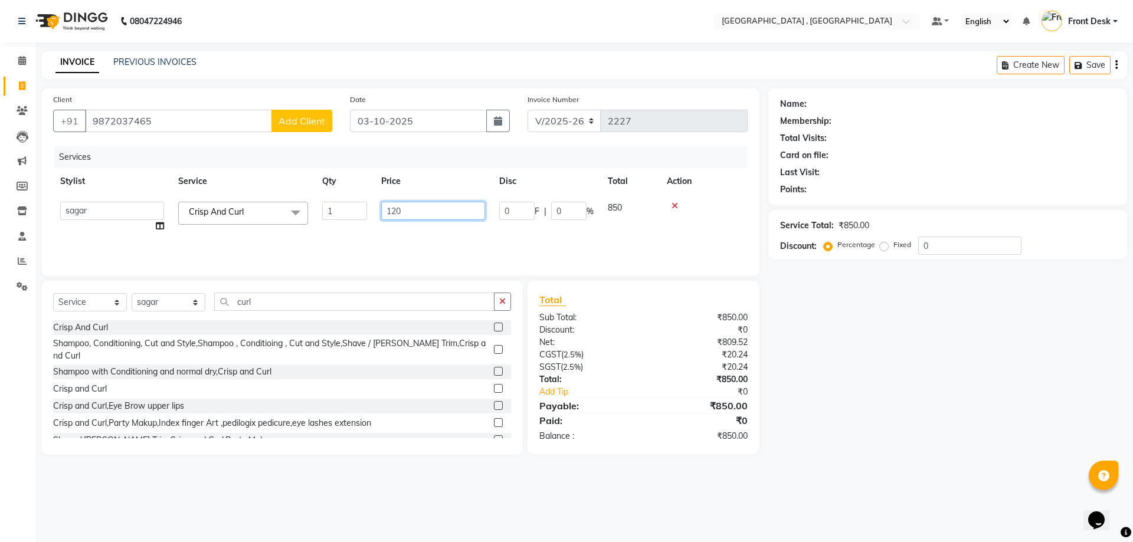
type input "1200"
click at [345, 244] on div "Services Stylist Service Qty Price Disc Total Action sagar Crisp And Curl 1 120…" at bounding box center [400, 205] width 694 height 118
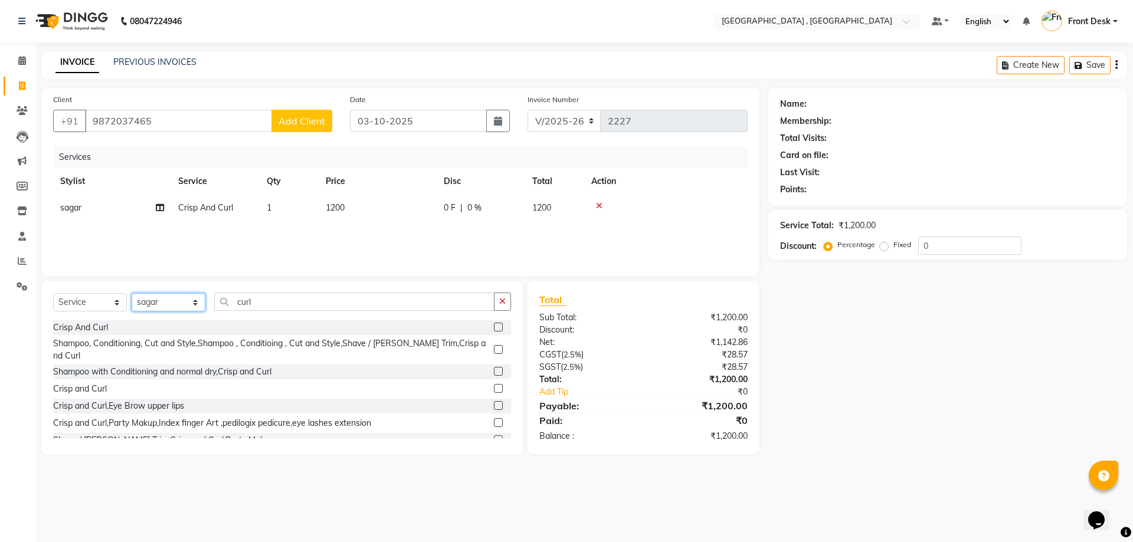
click at [152, 300] on select "Select Stylist anand anil anuj anuja mam ashok Front Desk irfan irfan manpreet …" at bounding box center [169, 302] width 74 height 18
select select "32265"
click at [132, 293] on select "Select Stylist anand anil anuj anuja mam ashok Front Desk irfan irfan manpreet …" at bounding box center [169, 302] width 74 height 18
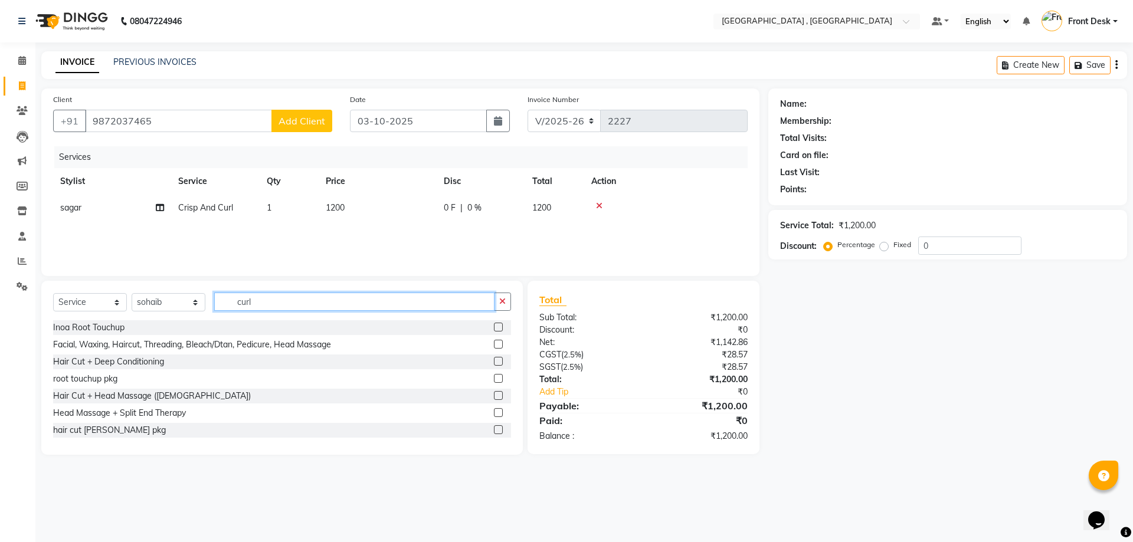
click at [266, 300] on input "curl" at bounding box center [354, 302] width 280 height 18
type input "c"
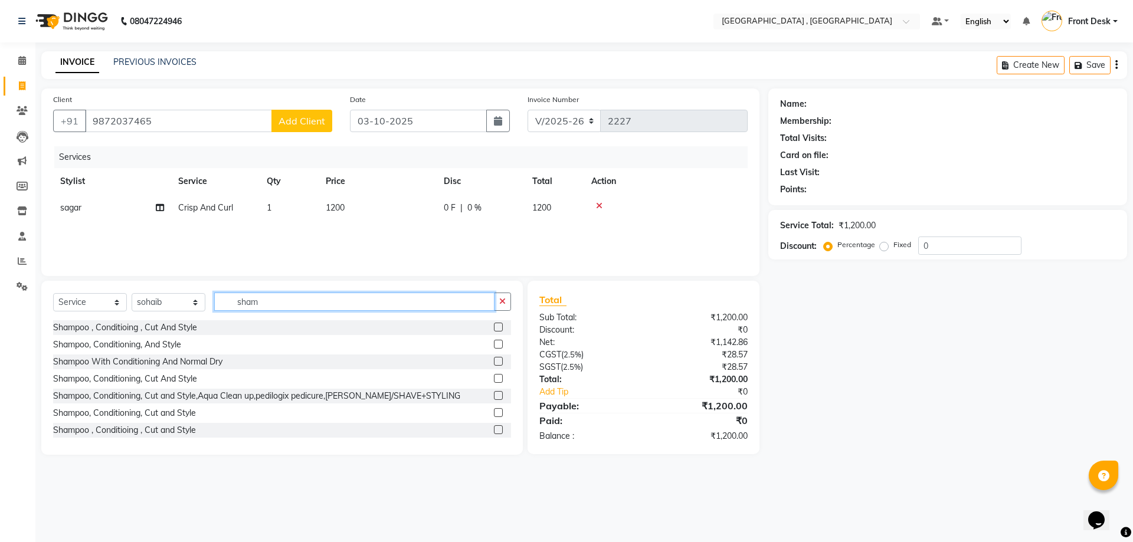
type input "sham"
click at [494, 328] on label at bounding box center [498, 327] width 9 height 9
click at [494, 328] on input "checkbox" at bounding box center [498, 328] width 8 height 8
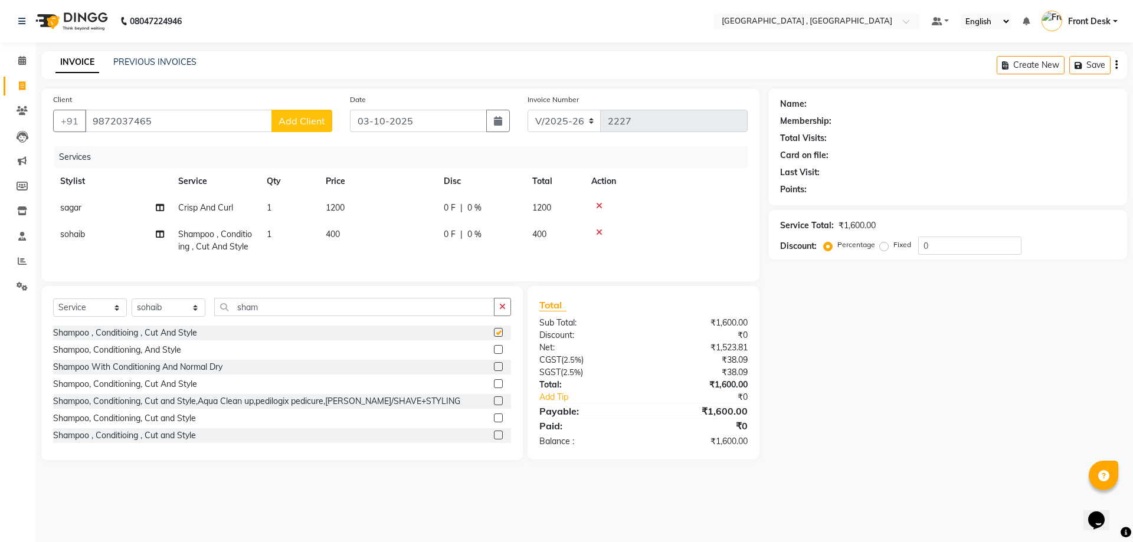
checkbox input "false"
click at [596, 234] on icon at bounding box center [599, 232] width 6 height 8
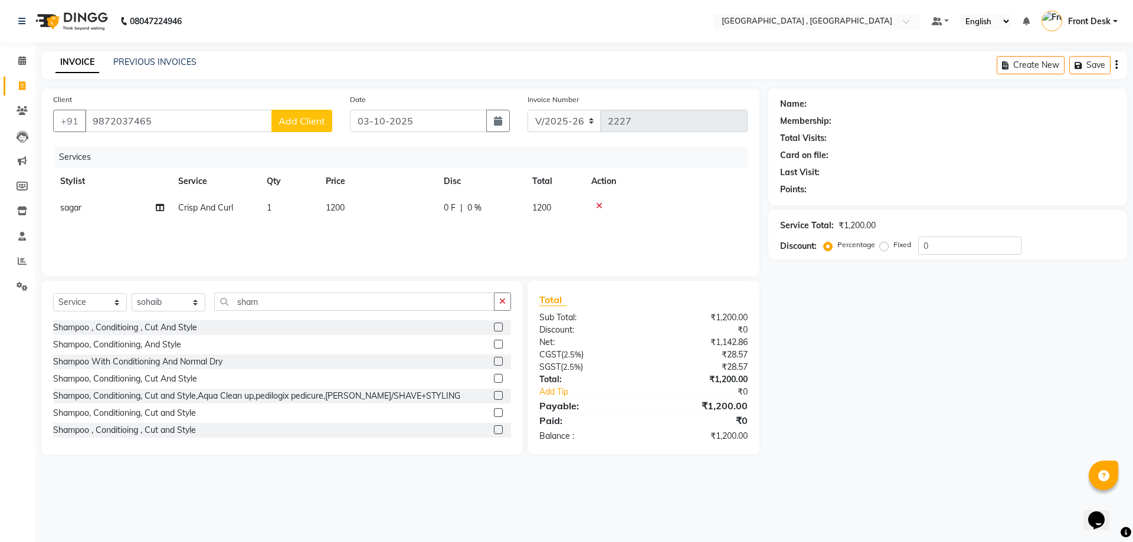
click at [494, 343] on label at bounding box center [498, 344] width 9 height 9
click at [494, 343] on input "checkbox" at bounding box center [498, 345] width 8 height 8
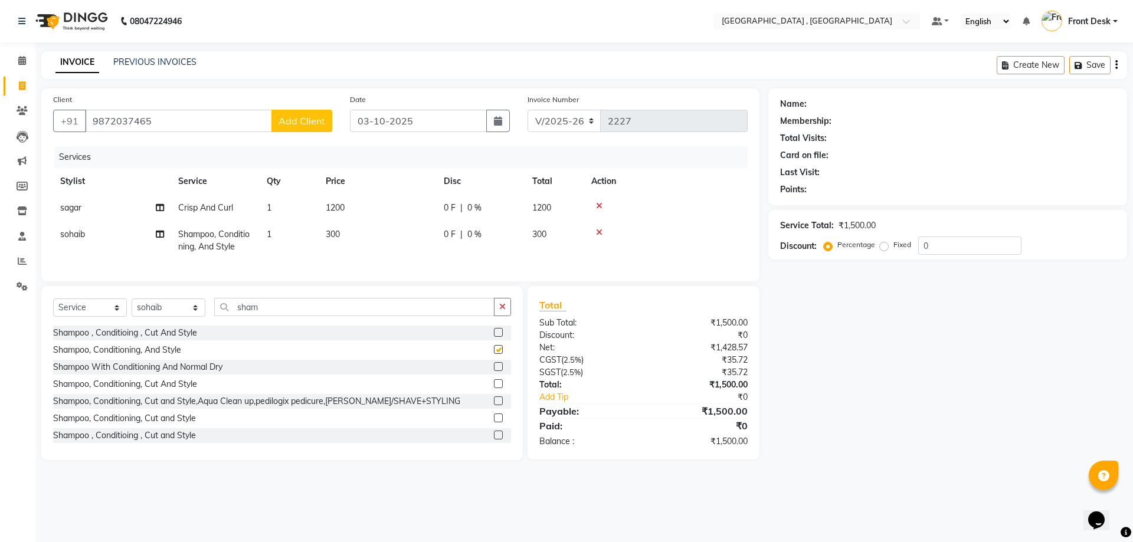
checkbox input "false"
click at [327, 235] on span "300" at bounding box center [333, 234] width 14 height 11
select select "32265"
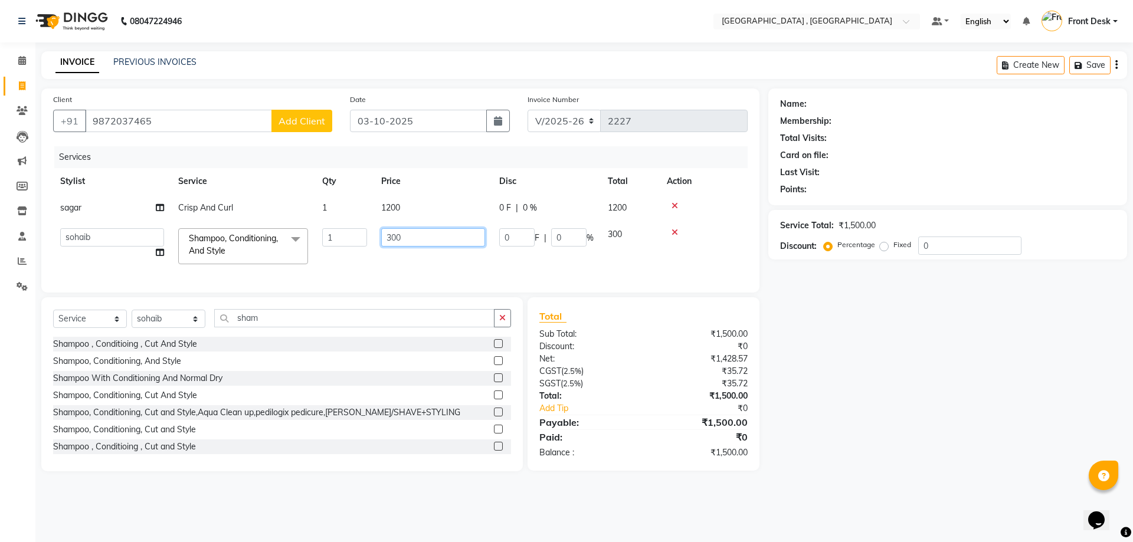
click at [390, 235] on input "300" at bounding box center [433, 237] width 104 height 18
type input "500"
click at [392, 265] on div "Services Stylist Service Qty Price Disc Total Action sagar Crisp And Curl 1 120…" at bounding box center [400, 213] width 694 height 135
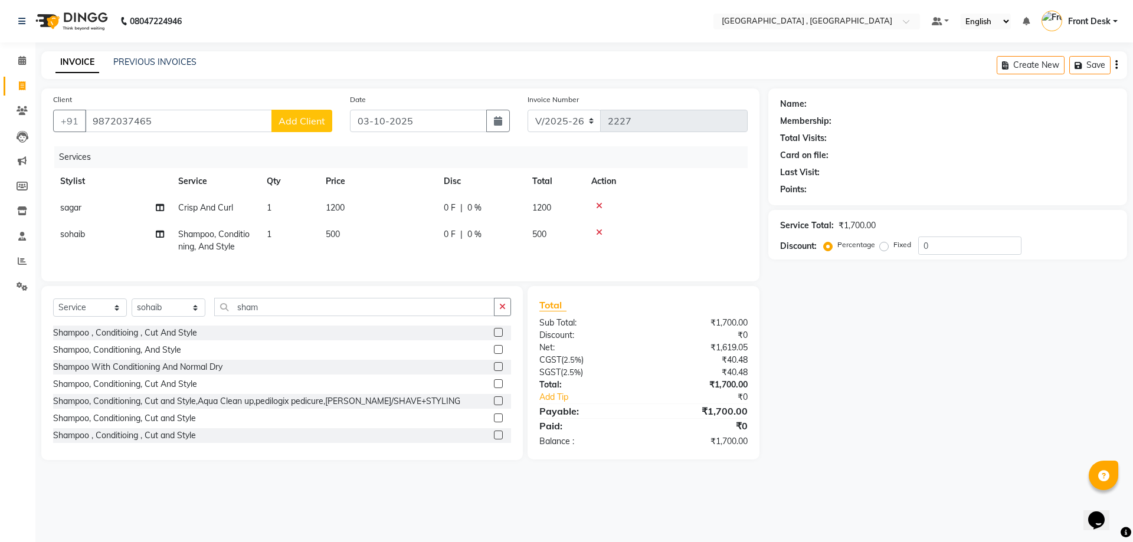
click at [295, 120] on span "Add Client" at bounding box center [301, 121] width 47 height 12
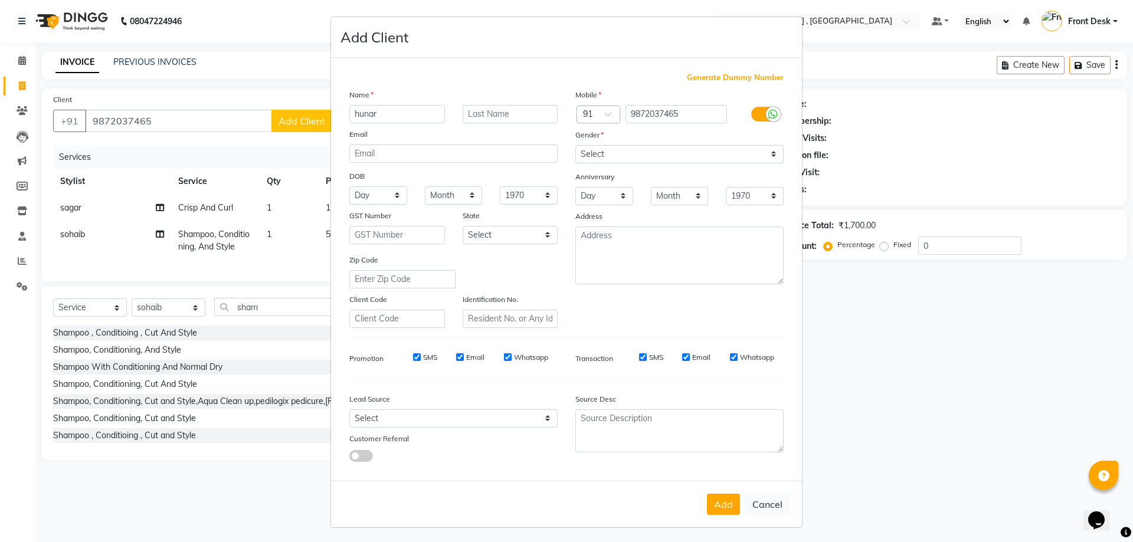
type input "hunar"
click at [595, 155] on select "Select Male Female Other Prefer Not To Say" at bounding box center [679, 154] width 208 height 18
select select "female"
click at [575, 145] on select "Select Male Female Other Prefer Not To Say" at bounding box center [679, 154] width 208 height 18
click at [718, 510] on button "Add" at bounding box center [723, 504] width 33 height 21
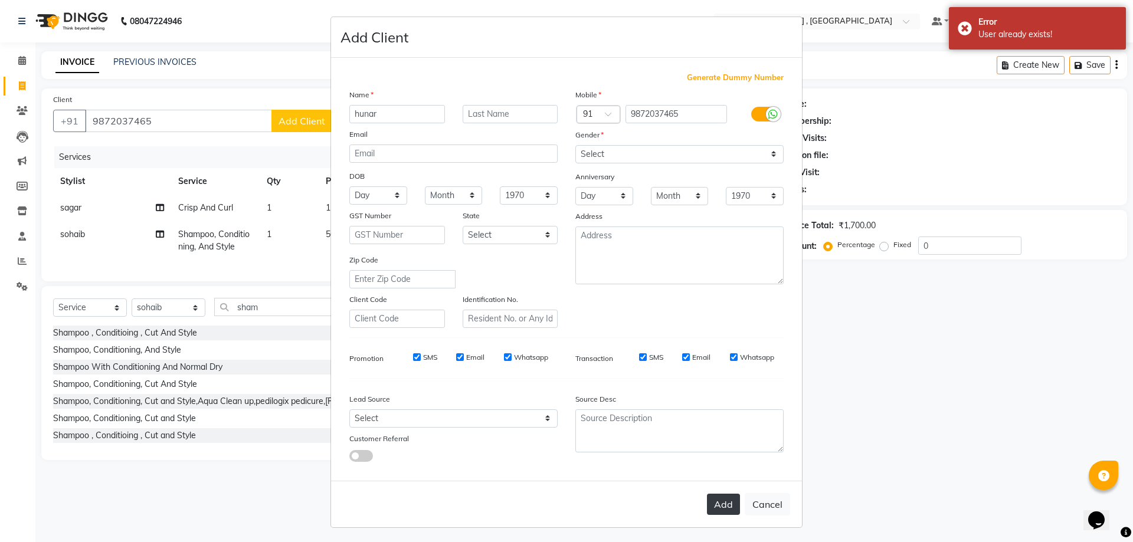
click at [713, 511] on button "Add" at bounding box center [723, 504] width 33 height 21
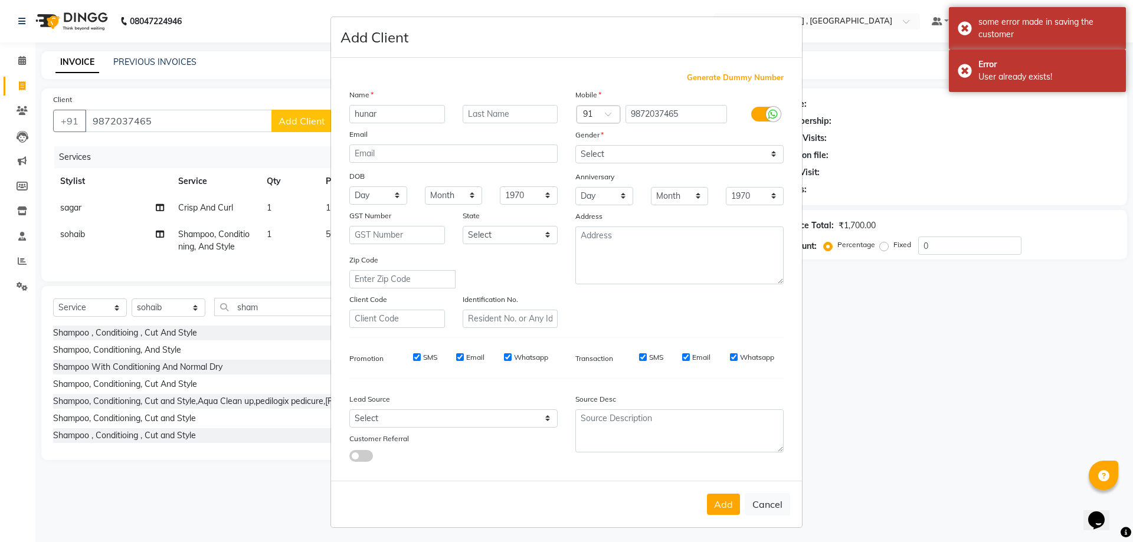
click at [859, 430] on ngb-modal-window "Add Client Generate Dummy Number Name hunar Email DOB Day 01 02 03 04 05 06 07 …" at bounding box center [566, 271] width 1133 height 542
click at [759, 510] on button "Cancel" at bounding box center [766, 504] width 45 height 22
select select
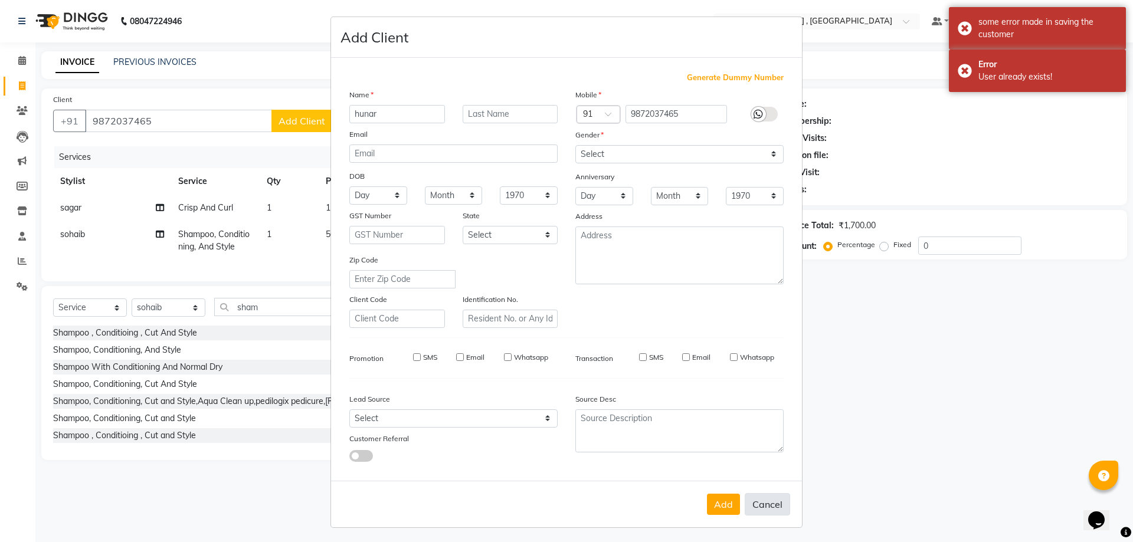
select select
checkbox input "false"
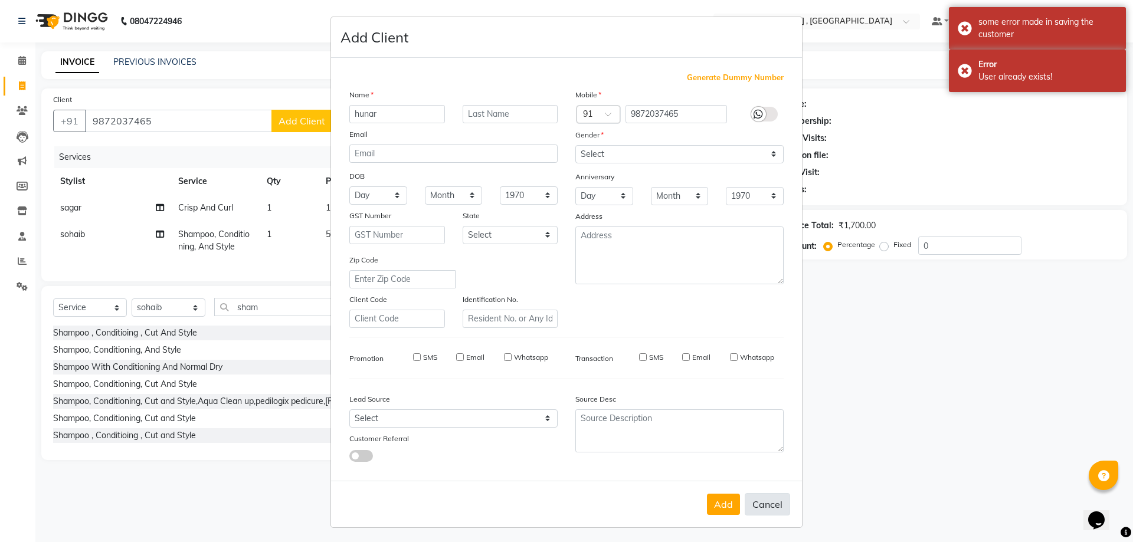
checkbox input "false"
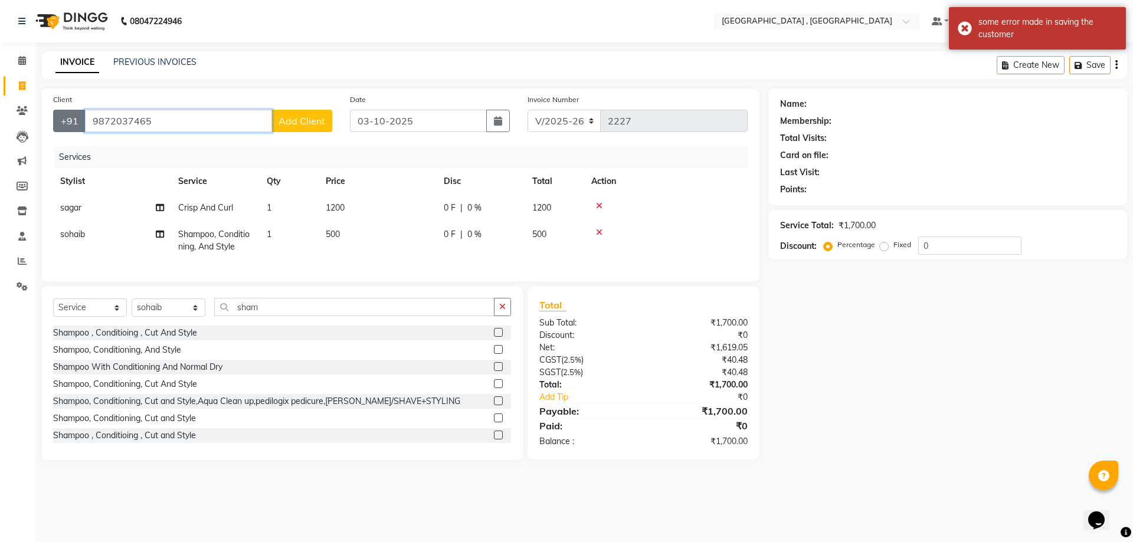
drag, startPoint x: 158, startPoint y: 120, endPoint x: 74, endPoint y: 120, distance: 83.8
click at [74, 120] on div "+91 9872037465 Add Client" at bounding box center [192, 121] width 279 height 22
click at [21, 85] on icon at bounding box center [22, 85] width 6 height 9
select select "service"
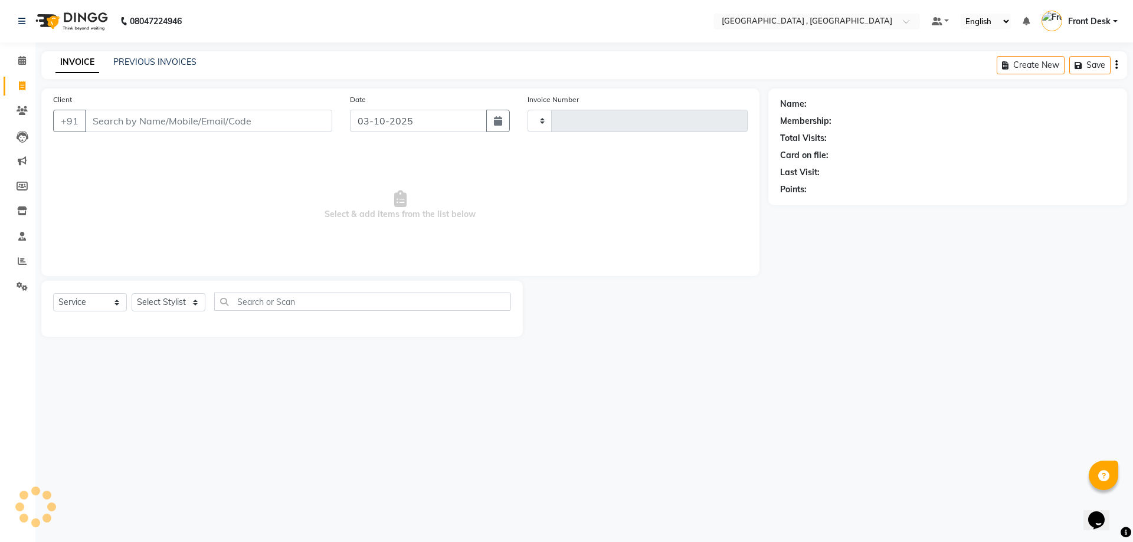
type input "2227"
select select "5111"
type input "9872037465"
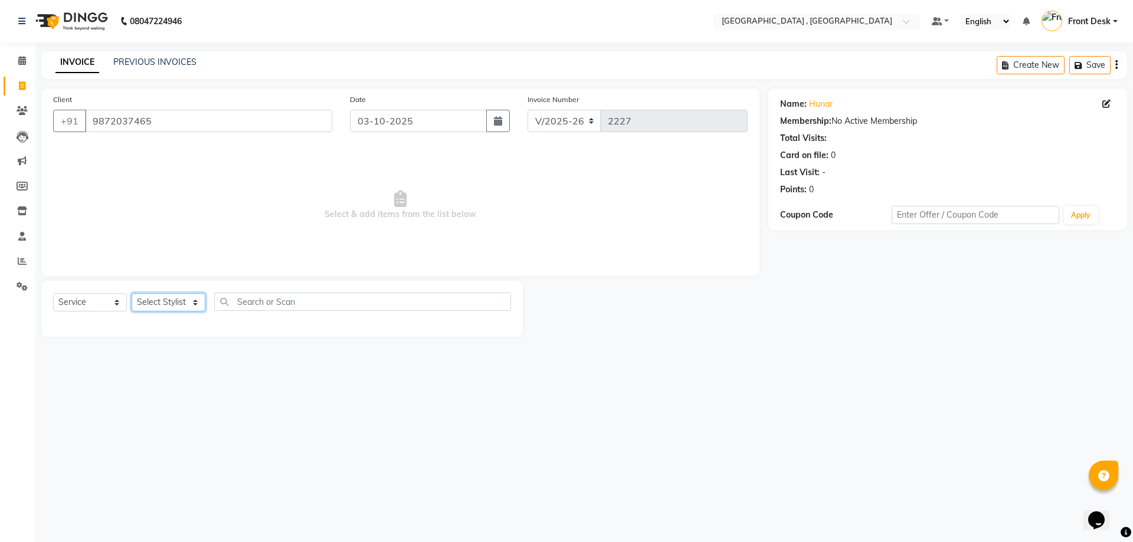
click at [170, 304] on select "Select Stylist anand anil anuj anuja mam ashok Front Desk irfan irfan manpreet …" at bounding box center [169, 302] width 74 height 18
select select "32265"
click at [132, 293] on select "Select Stylist anand anil anuj anuja mam ashok Front Desk irfan irfan manpreet …" at bounding box center [169, 302] width 74 height 18
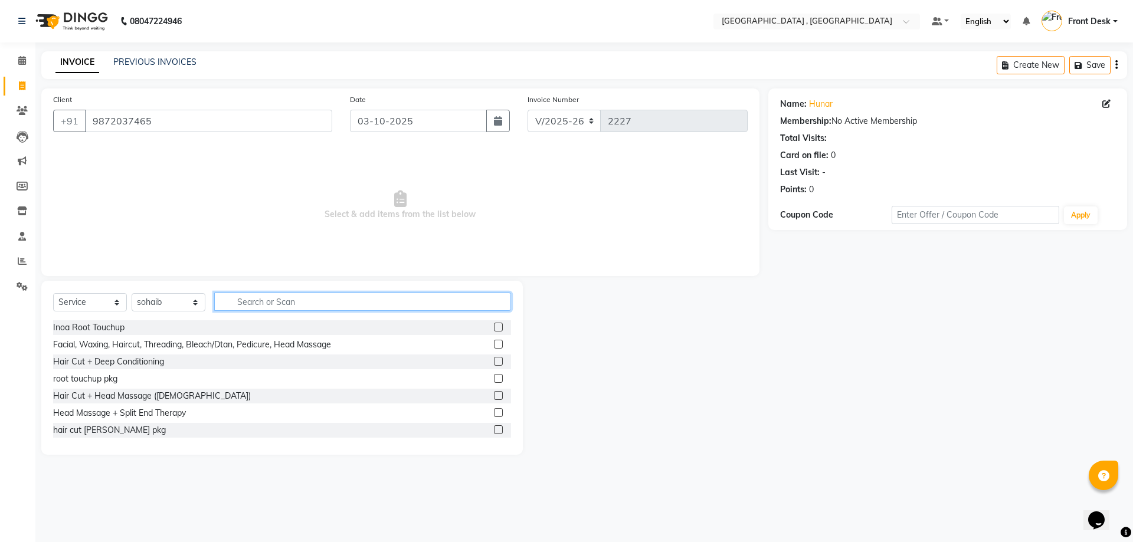
drag, startPoint x: 245, startPoint y: 303, endPoint x: 251, endPoint y: 300, distance: 6.6
click at [251, 301] on input "text" at bounding box center [362, 302] width 297 height 18
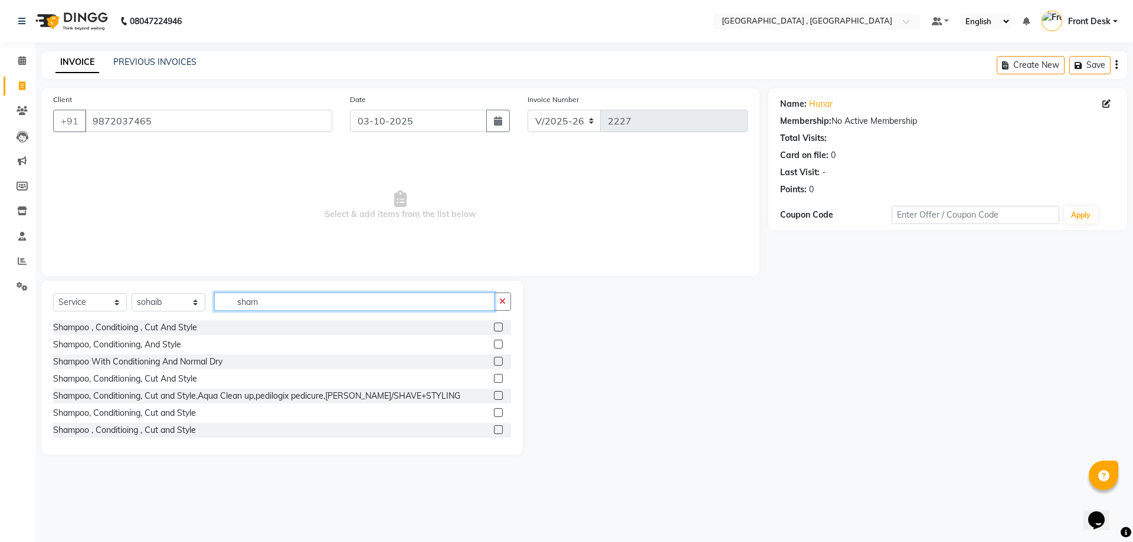
type input "sham"
click at [494, 343] on label at bounding box center [498, 344] width 9 height 9
click at [494, 343] on input "checkbox" at bounding box center [498, 345] width 8 height 8
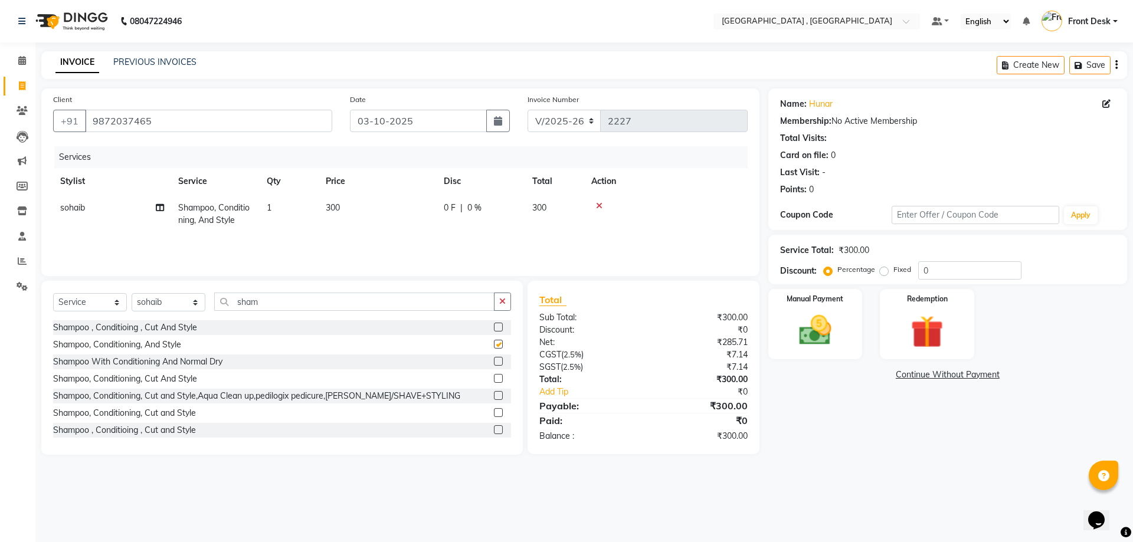
checkbox input "false"
click at [332, 211] on span "300" at bounding box center [333, 207] width 14 height 11
select select "32265"
drag, startPoint x: 386, startPoint y: 207, endPoint x: 380, endPoint y: 209, distance: 6.7
click at [380, 209] on td "300" at bounding box center [433, 220] width 118 height 50
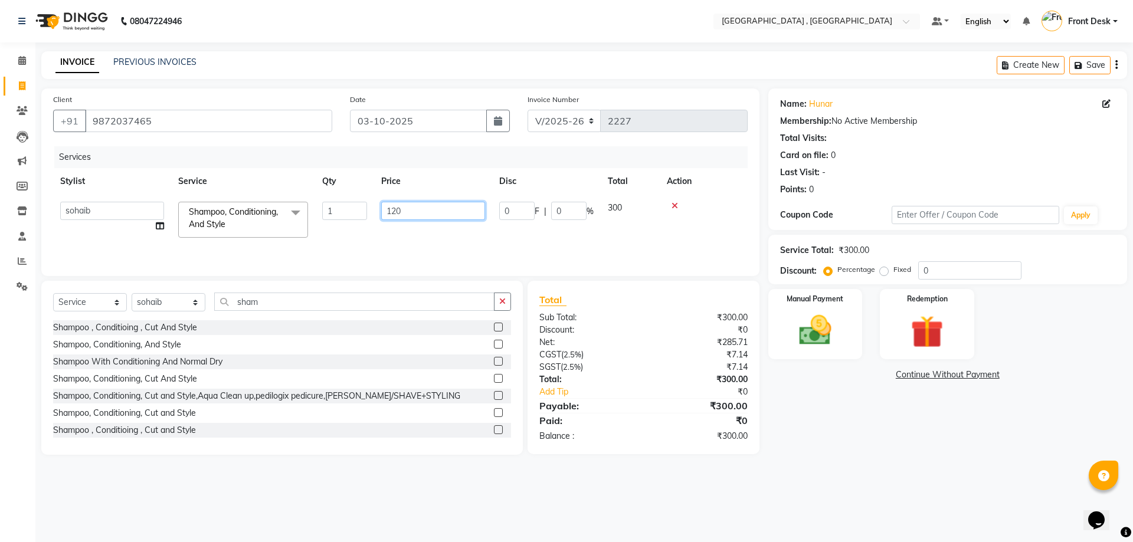
type input "1200"
click at [376, 238] on div "Services Stylist Service Qty Price Disc Total Action anand anil anuj anuja mam …" at bounding box center [400, 205] width 694 height 118
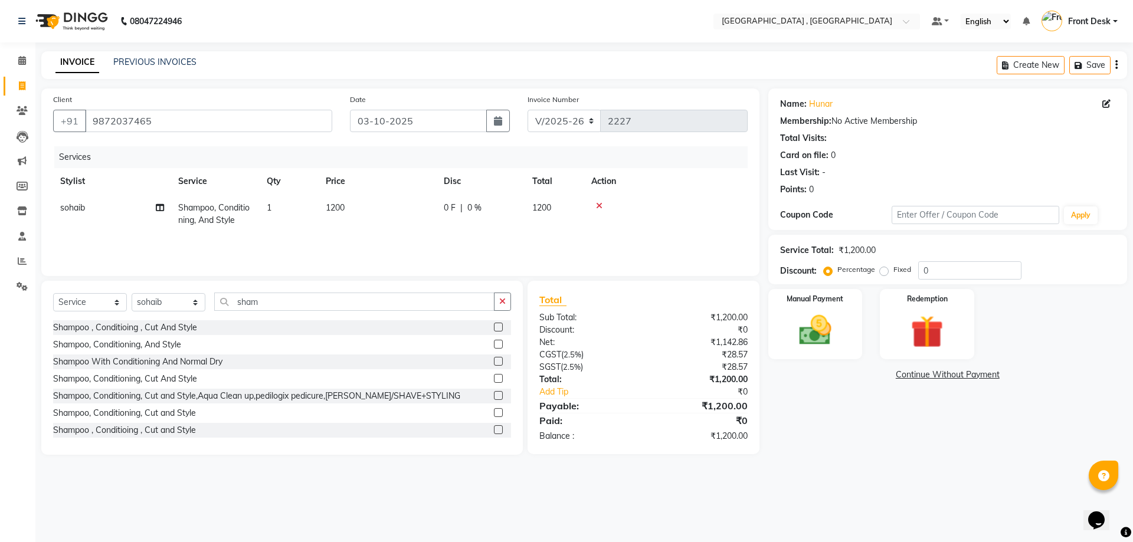
click at [69, 209] on span "sohaib" at bounding box center [72, 207] width 25 height 11
select select "32265"
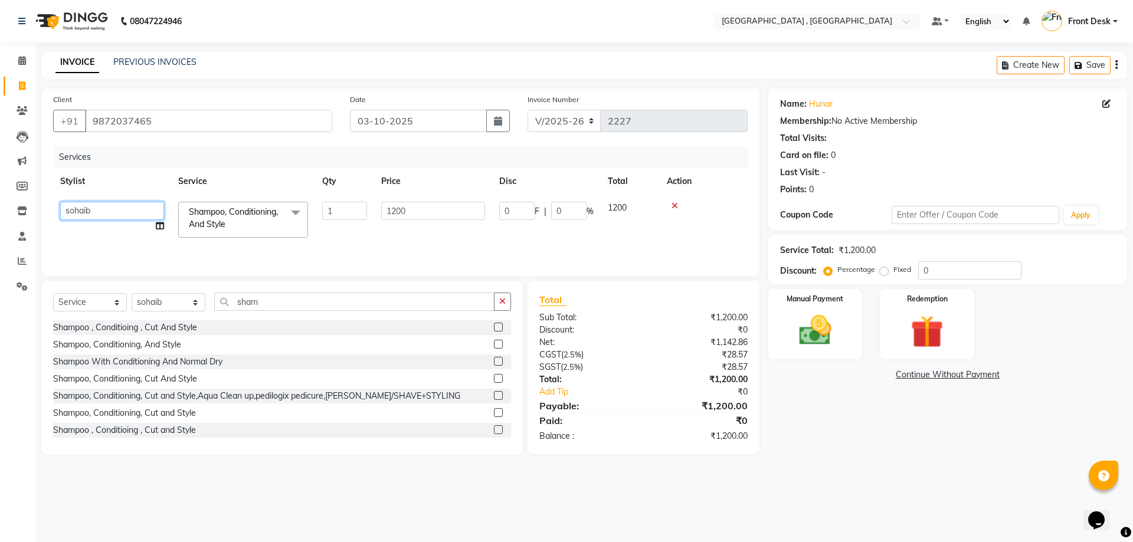
click at [76, 210] on select "anand anil anuj anuja mam ashok Front Desk irfan irfan manpreet Noshad prince r…" at bounding box center [112, 211] width 104 height 18
select select "78842"
click at [494, 343] on label at bounding box center [498, 344] width 9 height 9
click at [494, 343] on input "checkbox" at bounding box center [498, 345] width 8 height 8
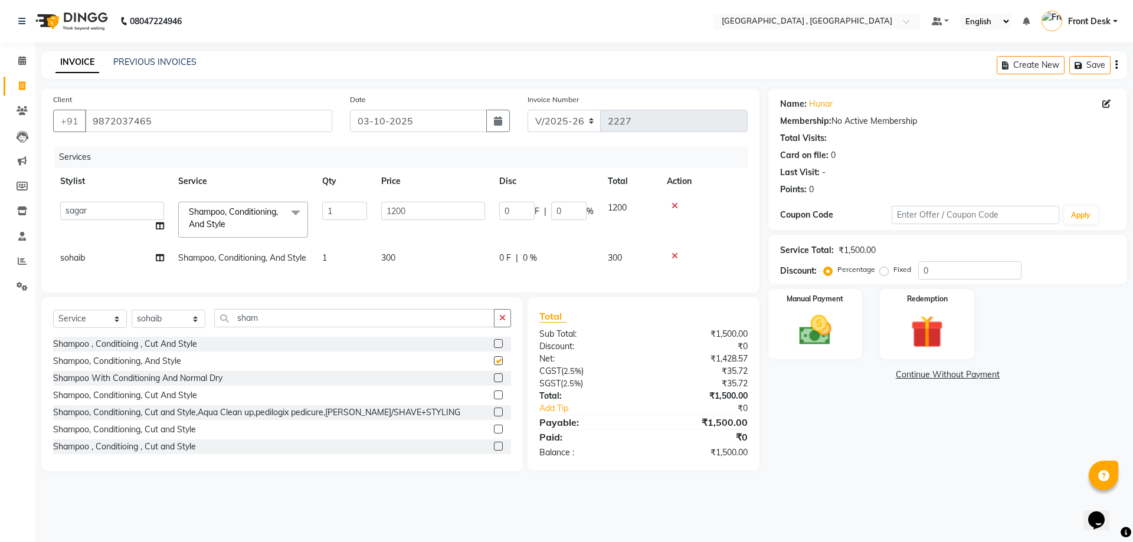
checkbox input "false"
click at [415, 267] on td "300" at bounding box center [433, 258] width 118 height 27
select select "32265"
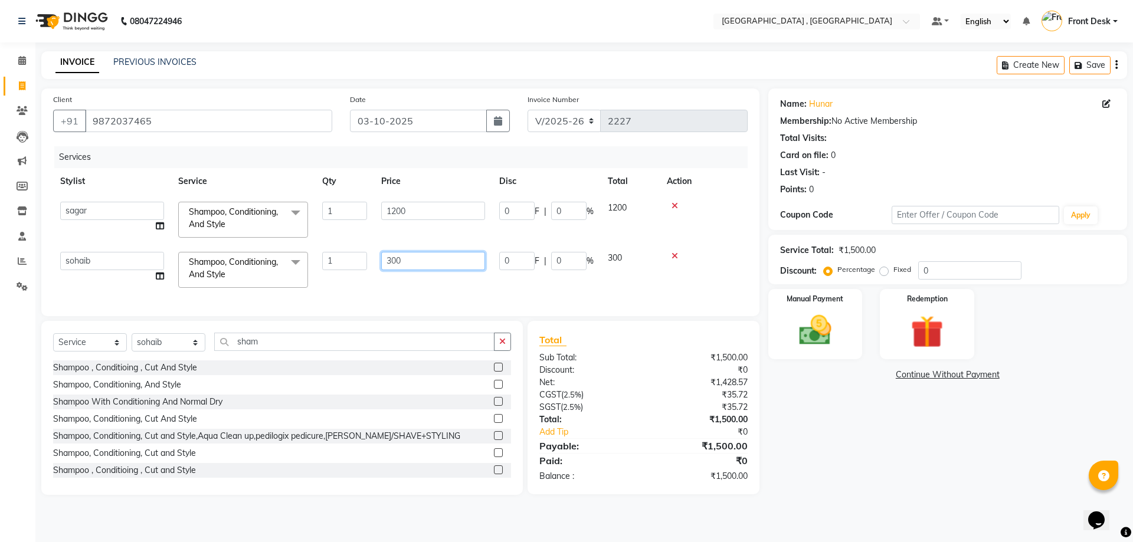
click at [395, 261] on input "300" at bounding box center [433, 261] width 104 height 18
type input "500"
click at [397, 281] on div "Services Stylist Service Qty Price Disc Total Action anand anil anuj anuja mam …" at bounding box center [400, 225] width 694 height 158
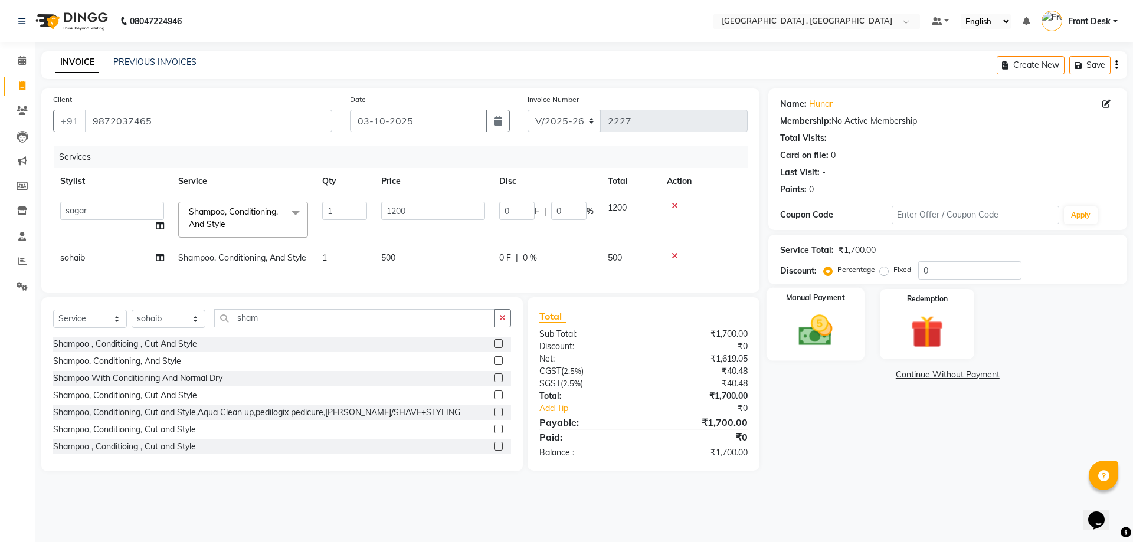
click at [824, 337] on img at bounding box center [815, 330] width 55 height 39
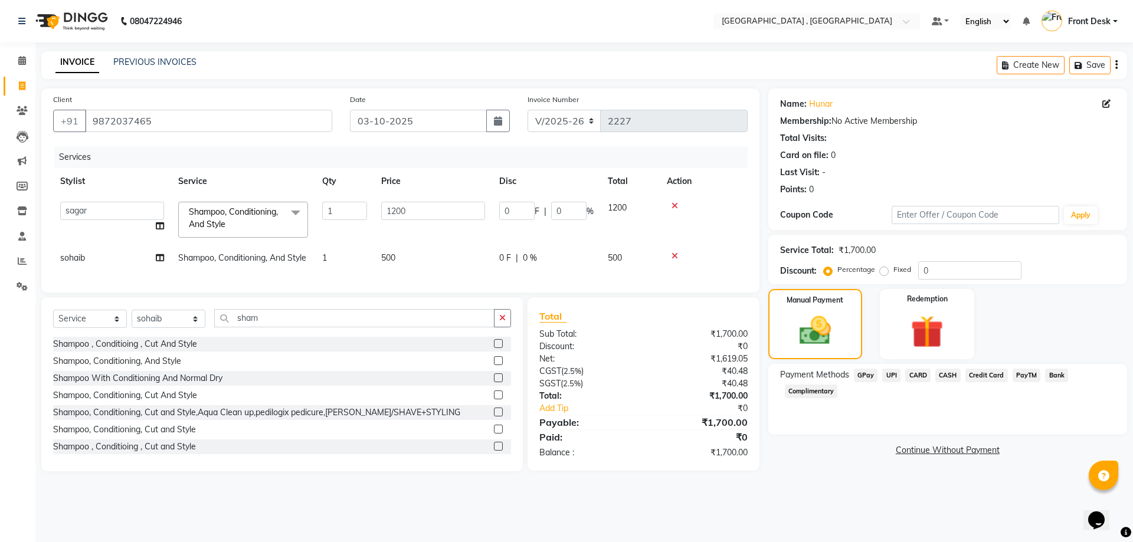
click at [892, 376] on span "UPI" at bounding box center [891, 376] width 18 height 14
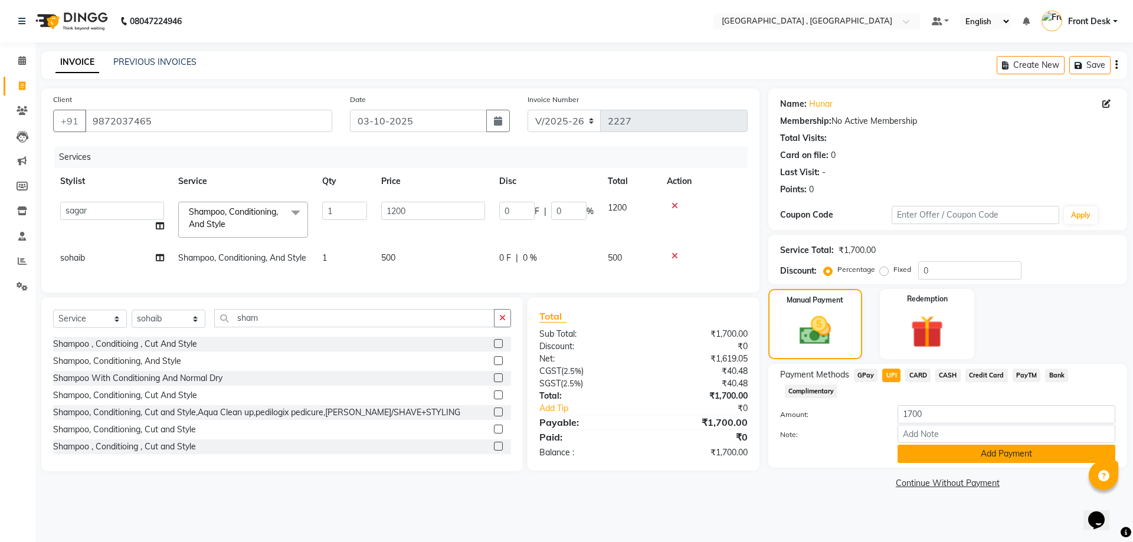
click at [917, 452] on button "Add Payment" at bounding box center [1006, 454] width 218 height 18
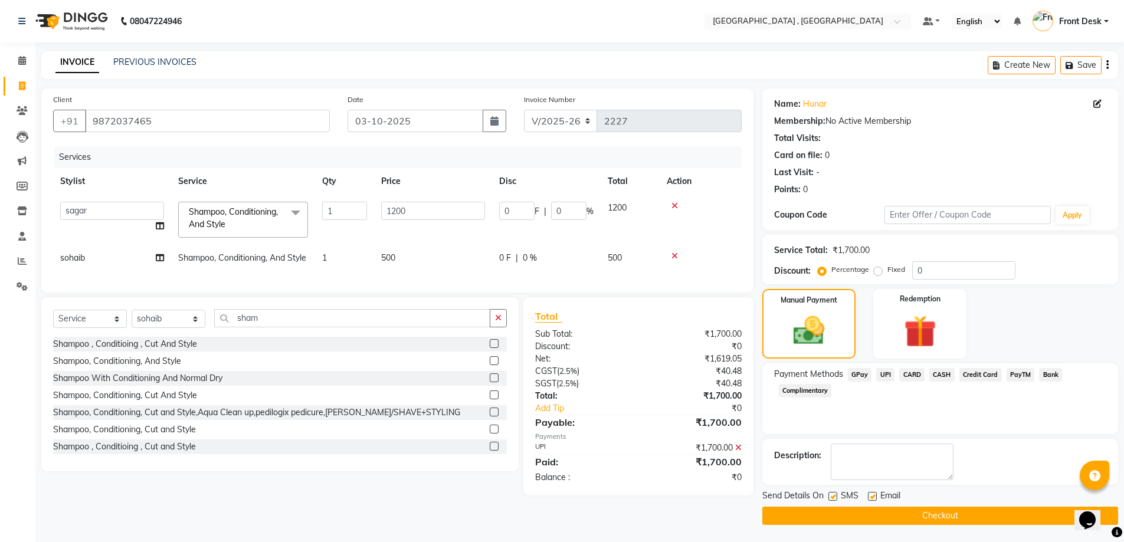
click at [906, 514] on button "Checkout" at bounding box center [940, 516] width 356 height 18
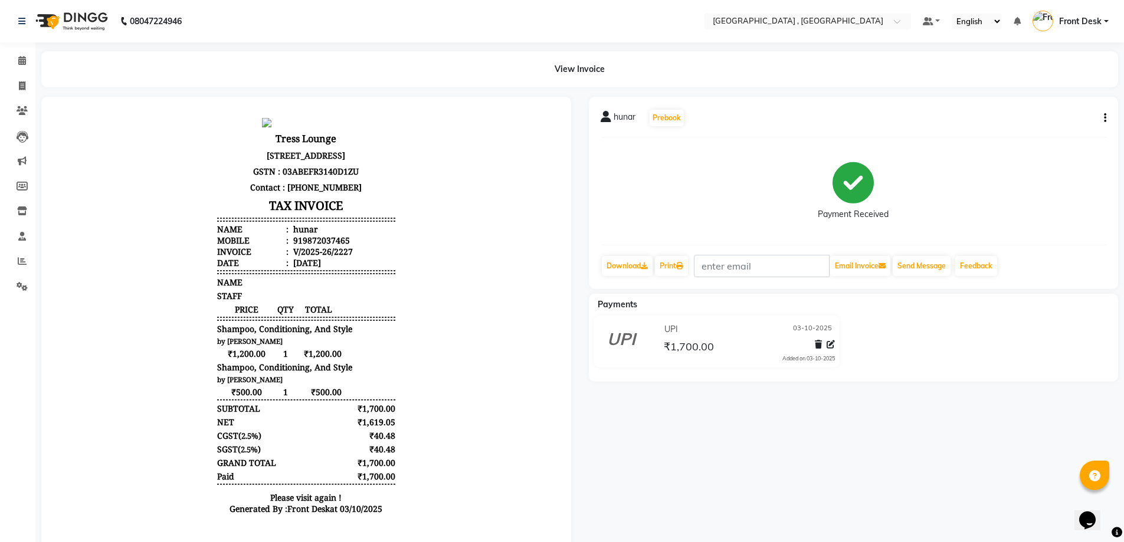
click at [346, 216] on h3 "TAX INVOICE" at bounding box center [306, 205] width 178 height 21
click at [1104, 118] on icon "button" at bounding box center [1105, 118] width 2 height 1
click at [1052, 133] on div "Edit Invoice" at bounding box center [1046, 133] width 81 height 15
select select "service"
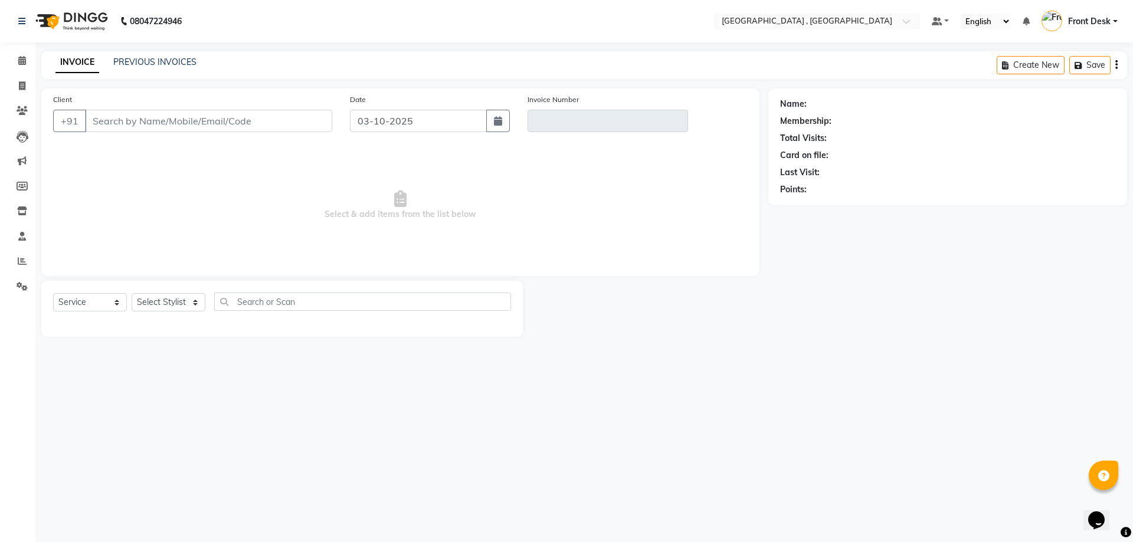
type input "9872037465"
type input "V/2025-26/2227"
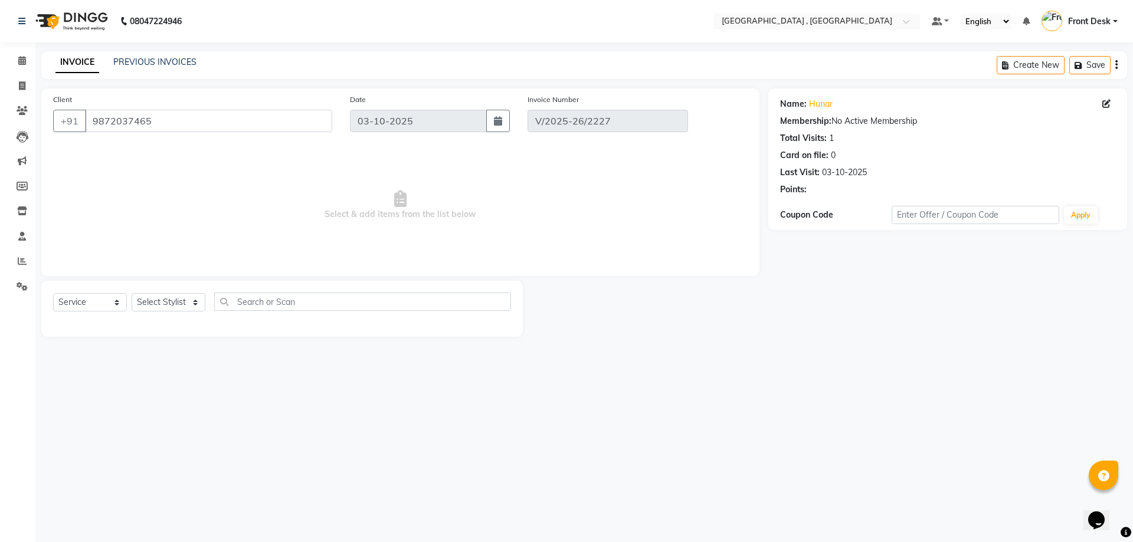
select select "select"
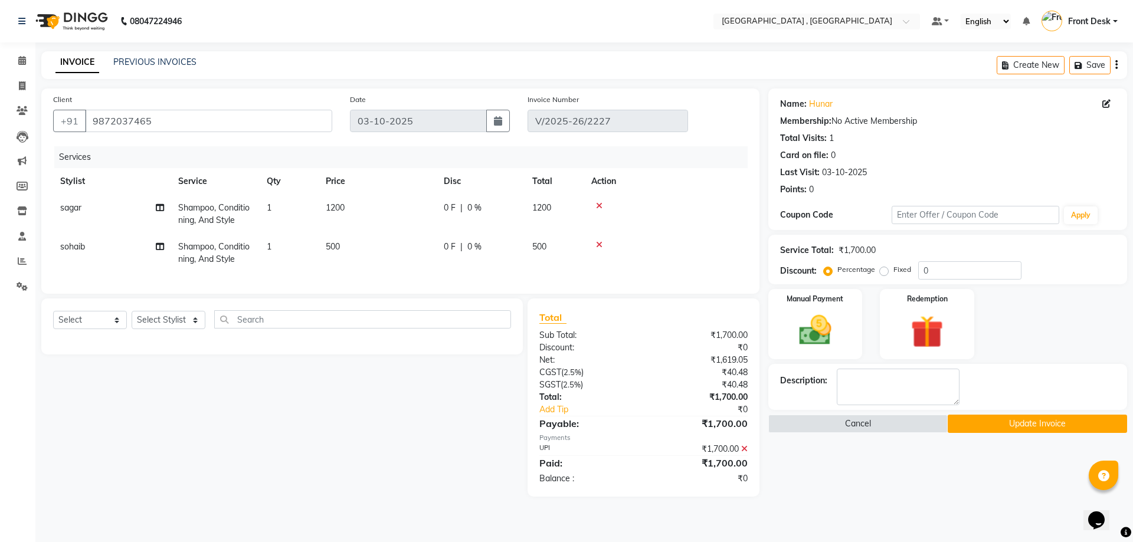
click at [340, 249] on span "500" at bounding box center [333, 246] width 14 height 11
select select "32265"
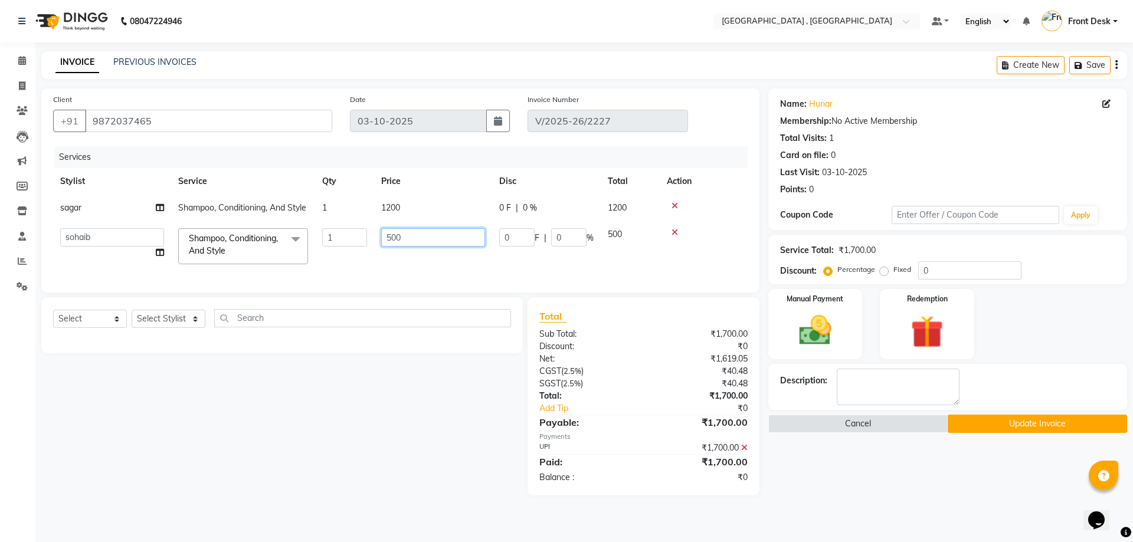
click at [396, 237] on input "500" at bounding box center [433, 237] width 104 height 18
type input "600"
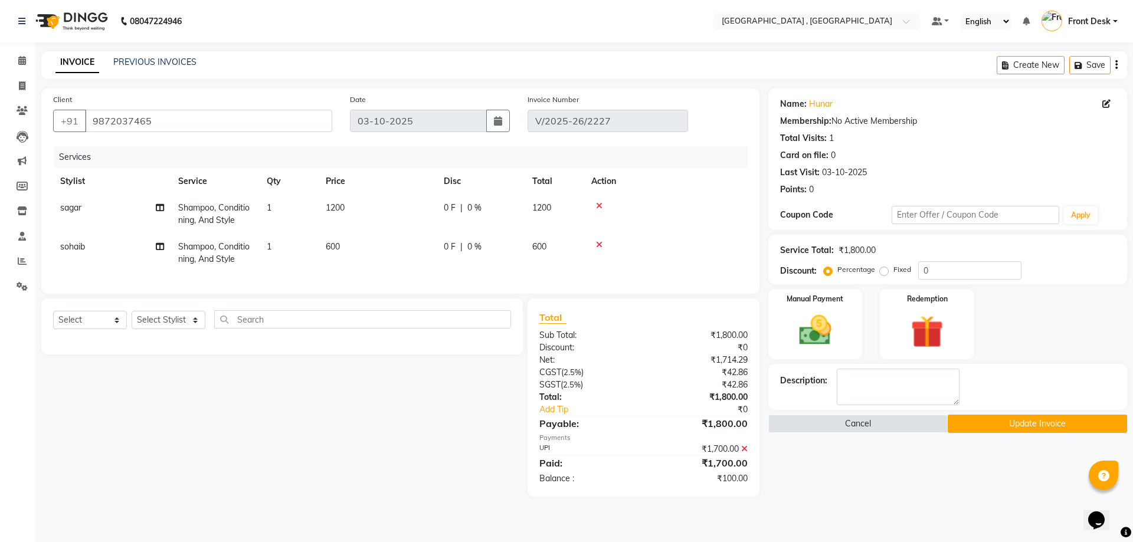
click at [410, 270] on td "600" at bounding box center [378, 253] width 118 height 39
select select "32265"
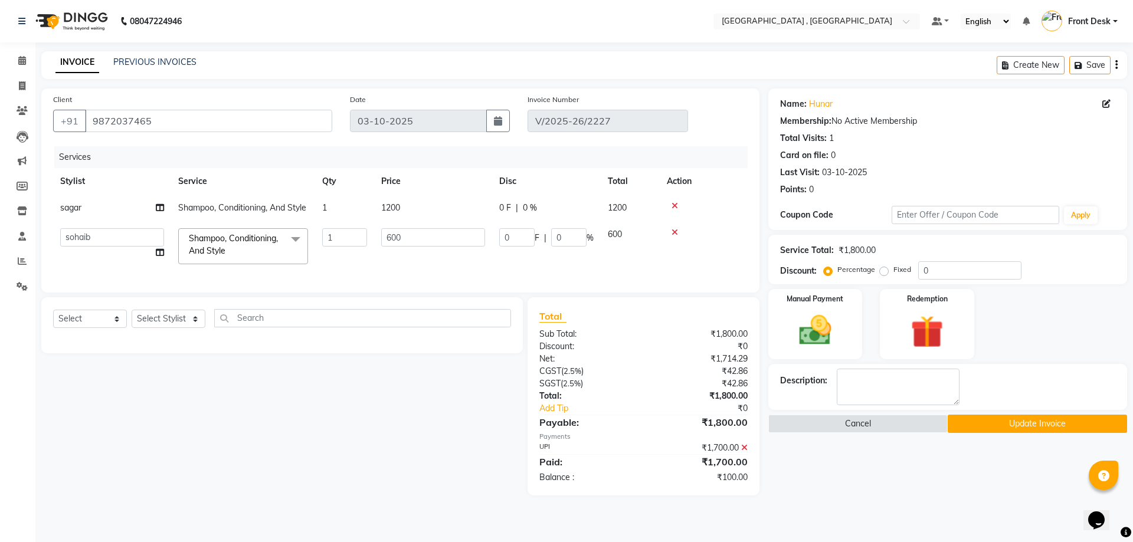
click at [1012, 425] on button "Update Invoice" at bounding box center [1036, 424] width 179 height 18
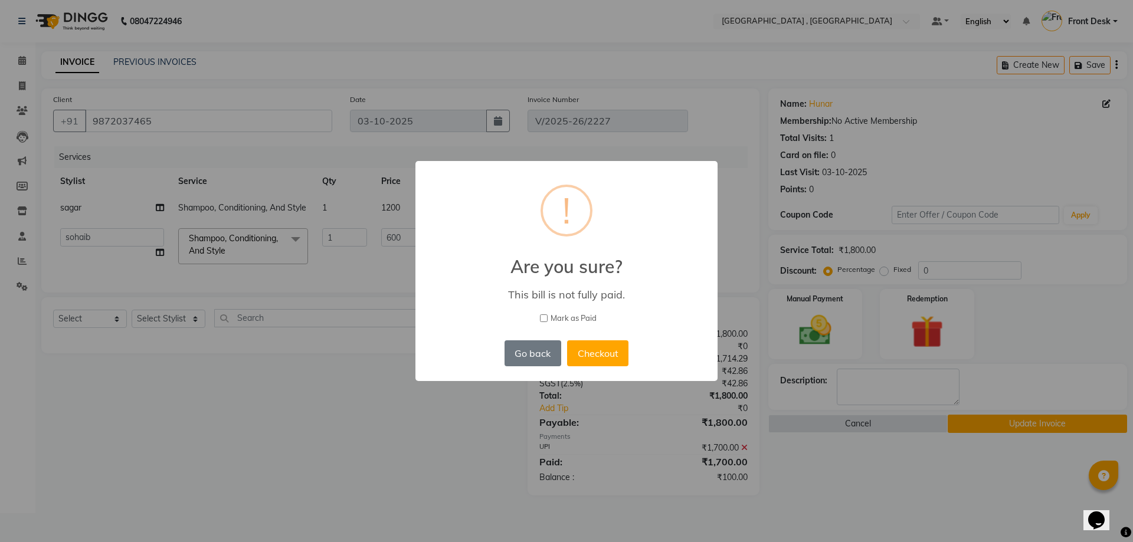
click at [743, 455] on div "× ! Are you sure? This bill is not fully paid. Mark as Paid Go back No Checkout" at bounding box center [566, 271] width 1133 height 542
click at [586, 348] on button "Checkout" at bounding box center [597, 353] width 61 height 26
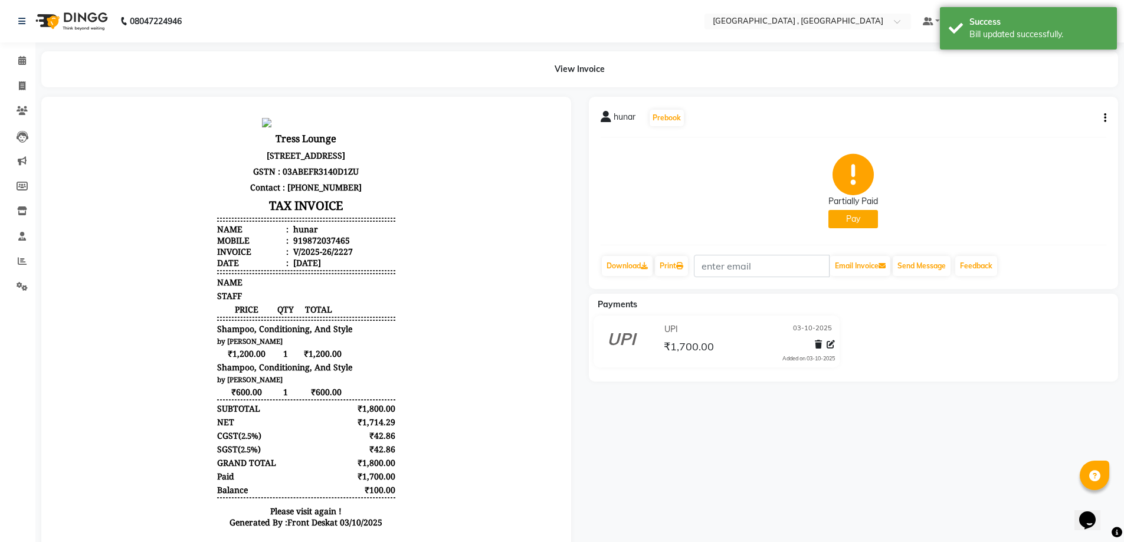
click at [1104, 118] on icon "button" at bounding box center [1105, 118] width 2 height 1
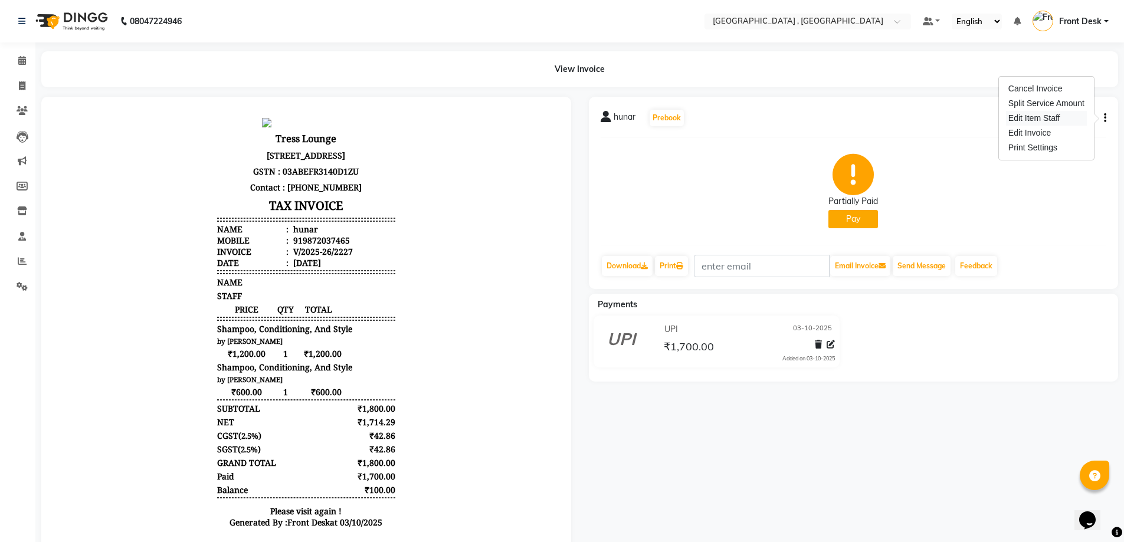
click at [1047, 120] on div "Edit Item Staff" at bounding box center [1046, 118] width 81 height 15
select select "78842"
select select "32265"
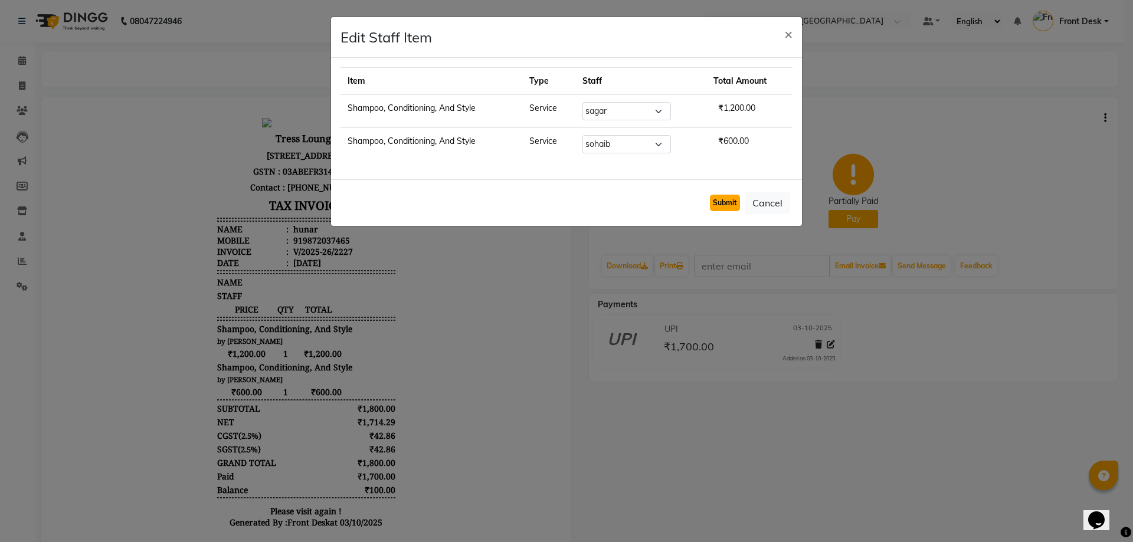
click at [727, 204] on button "Submit" at bounding box center [725, 203] width 30 height 17
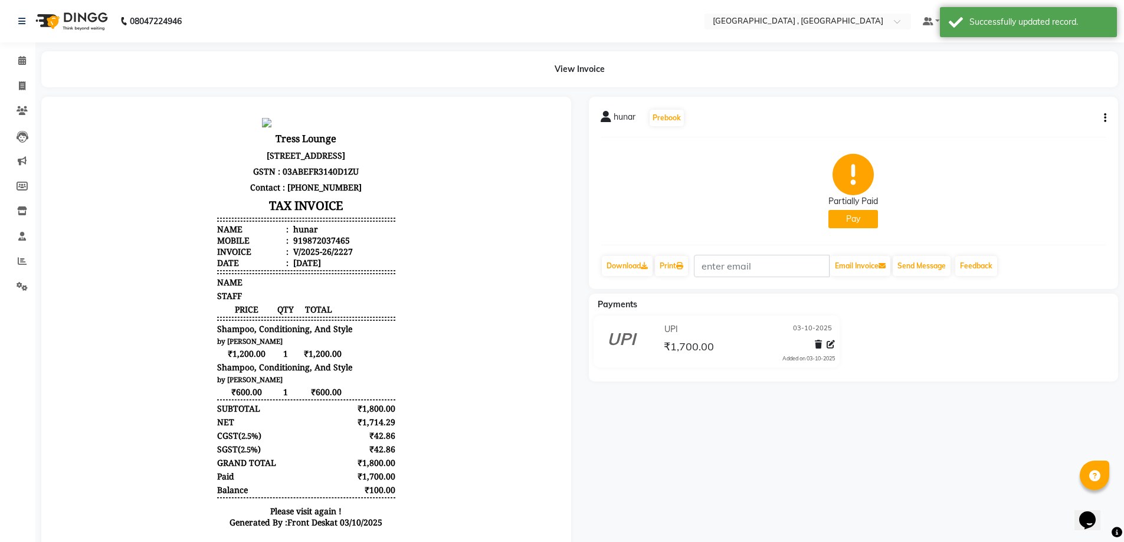
click at [1106, 119] on icon "button" at bounding box center [1105, 118] width 2 height 1
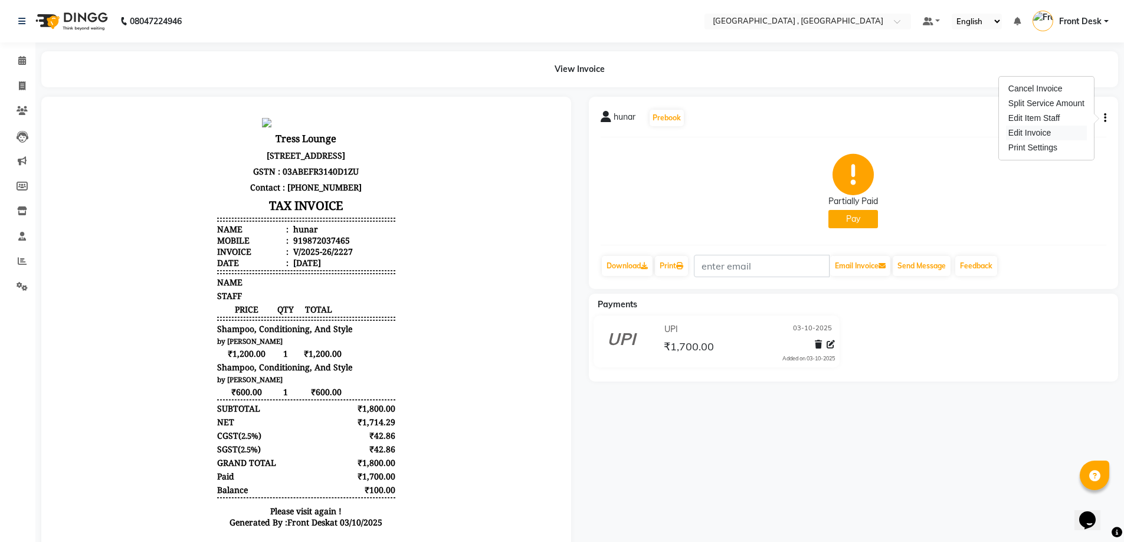
click at [1030, 135] on div "Edit Invoice" at bounding box center [1046, 133] width 81 height 15
select select "service"
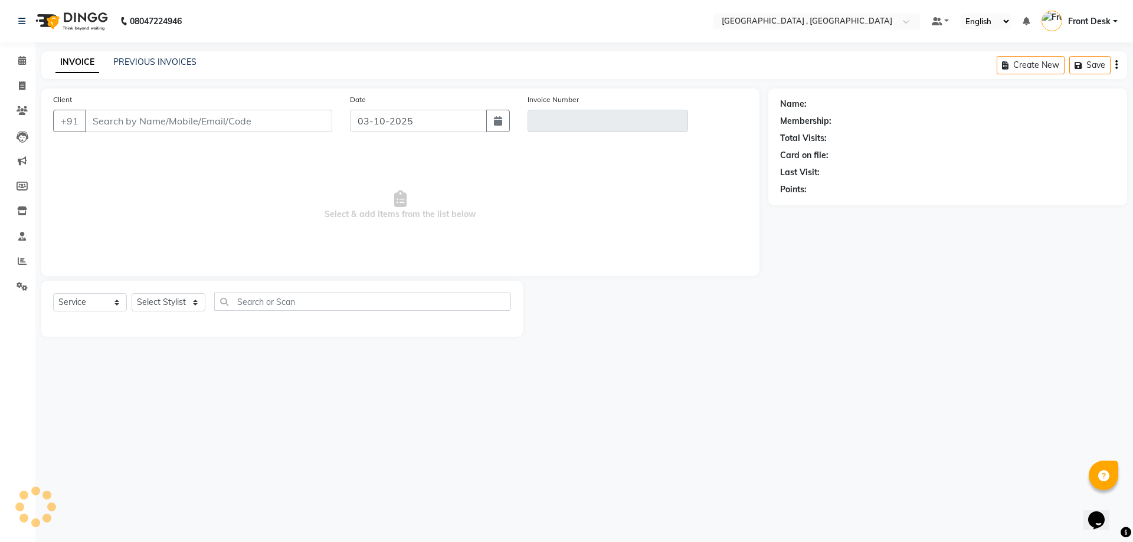
type input "9872037465"
type input "V/2025-26/2227"
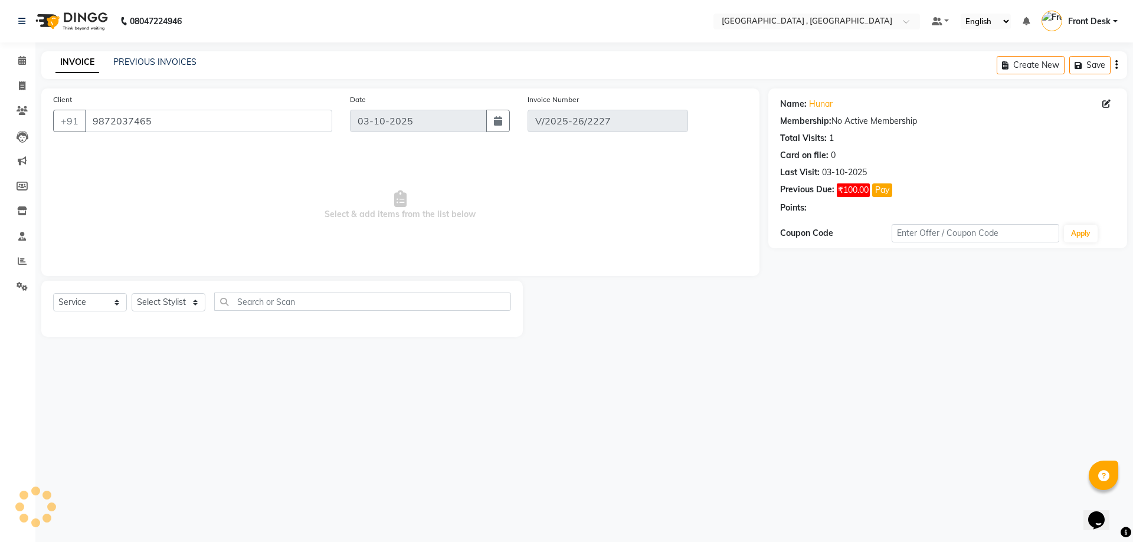
select select "select"
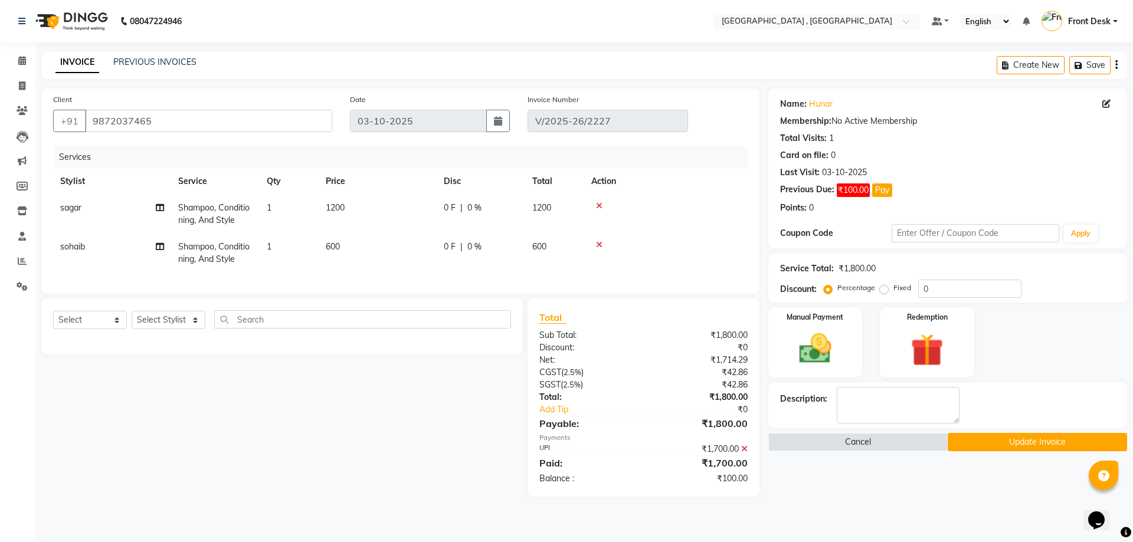
click at [745, 453] on icon at bounding box center [744, 449] width 6 height 8
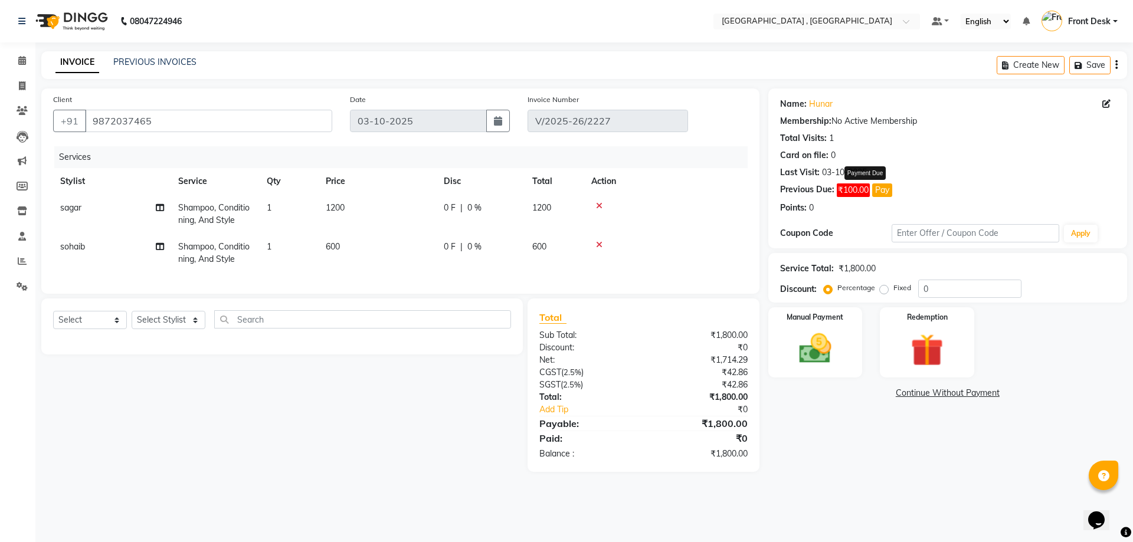
click at [886, 191] on button "Pay" at bounding box center [882, 190] width 20 height 14
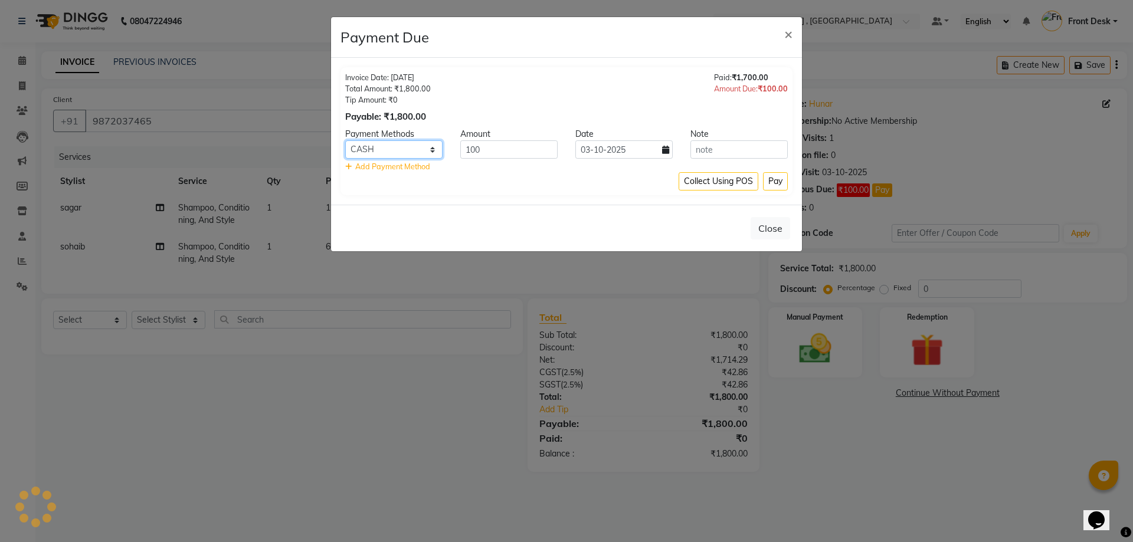
click at [372, 149] on select "GPay UPI CARD CASH Credit Card PayTM Bank Complimentary" at bounding box center [393, 149] width 97 height 18
select select "8"
click at [345, 140] on select "GPay UPI CARD CASH Credit Card PayTM Bank Complimentary" at bounding box center [393, 149] width 97 height 18
click at [773, 179] on button "Pay" at bounding box center [775, 181] width 25 height 18
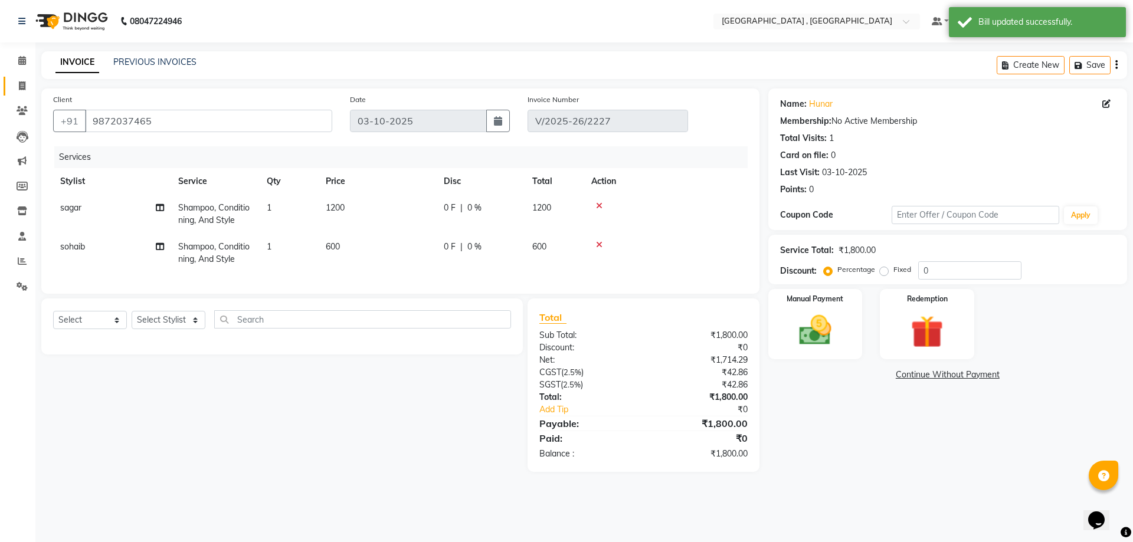
click at [21, 86] on icon at bounding box center [22, 85] width 6 height 9
select select "service"
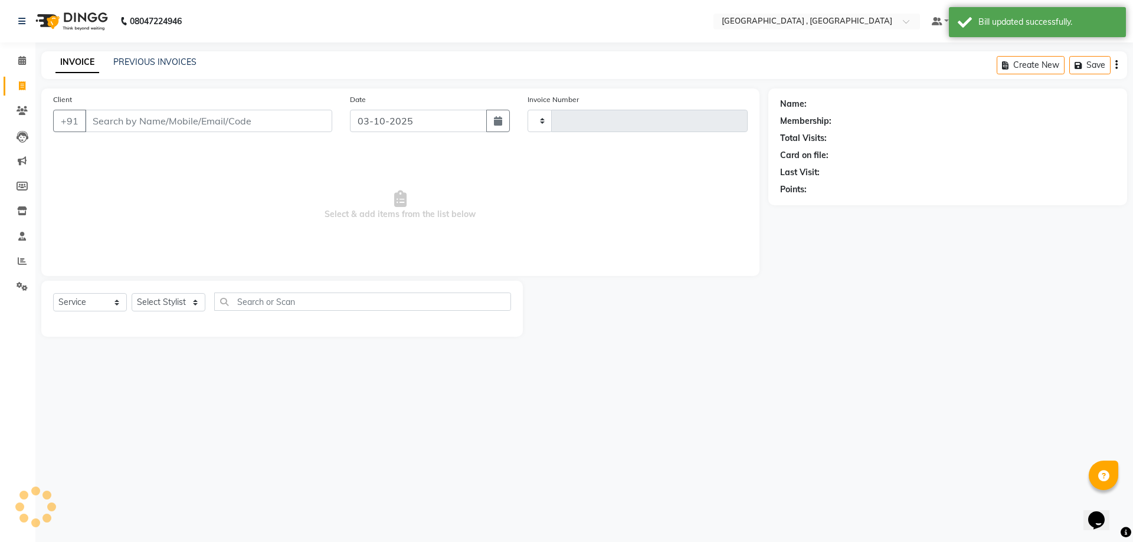
type input "2228"
select select "5111"
click at [142, 60] on link "PREVIOUS INVOICES" at bounding box center [154, 62] width 83 height 11
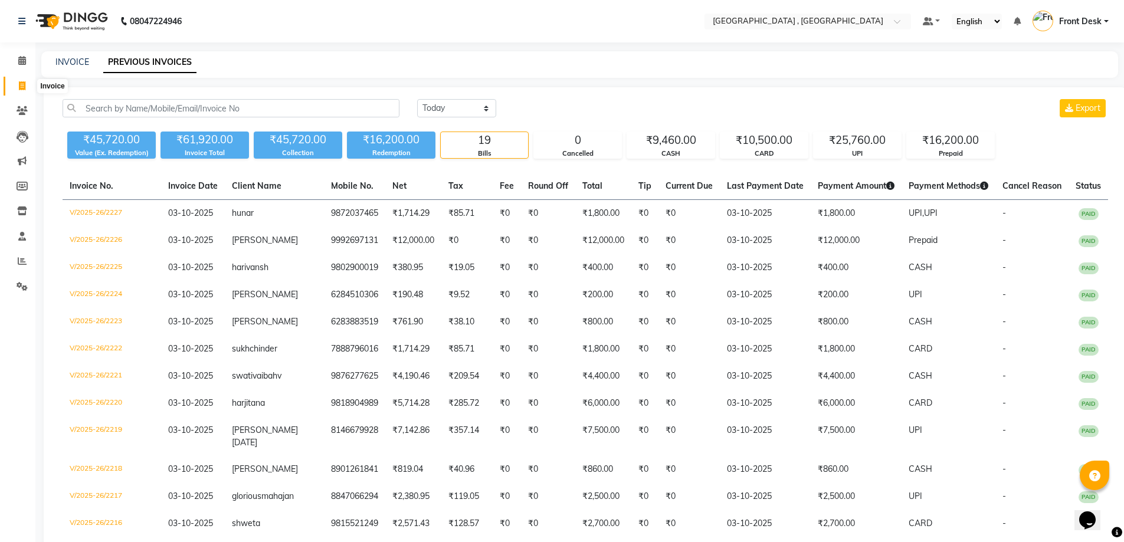
click at [19, 84] on icon at bounding box center [22, 85] width 6 height 9
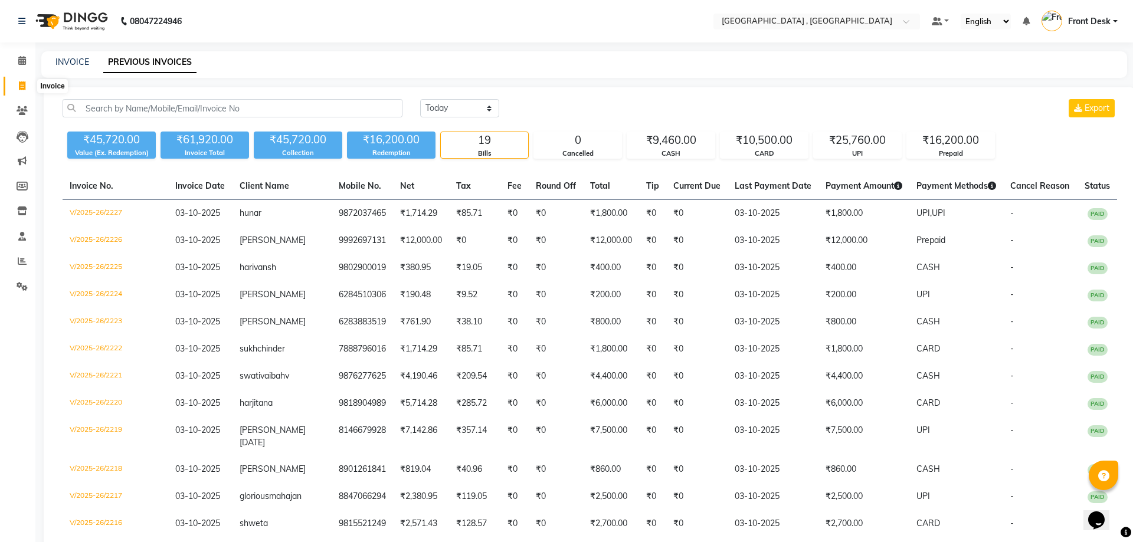
select select "service"
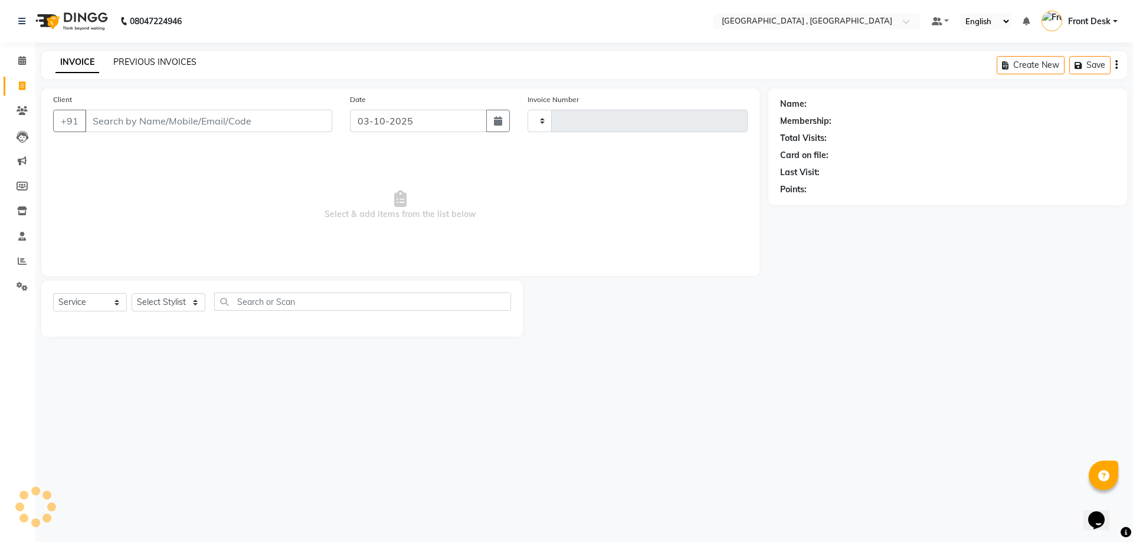
type input "2228"
select select "5111"
click at [165, 59] on link "PREVIOUS INVOICES" at bounding box center [154, 62] width 83 height 11
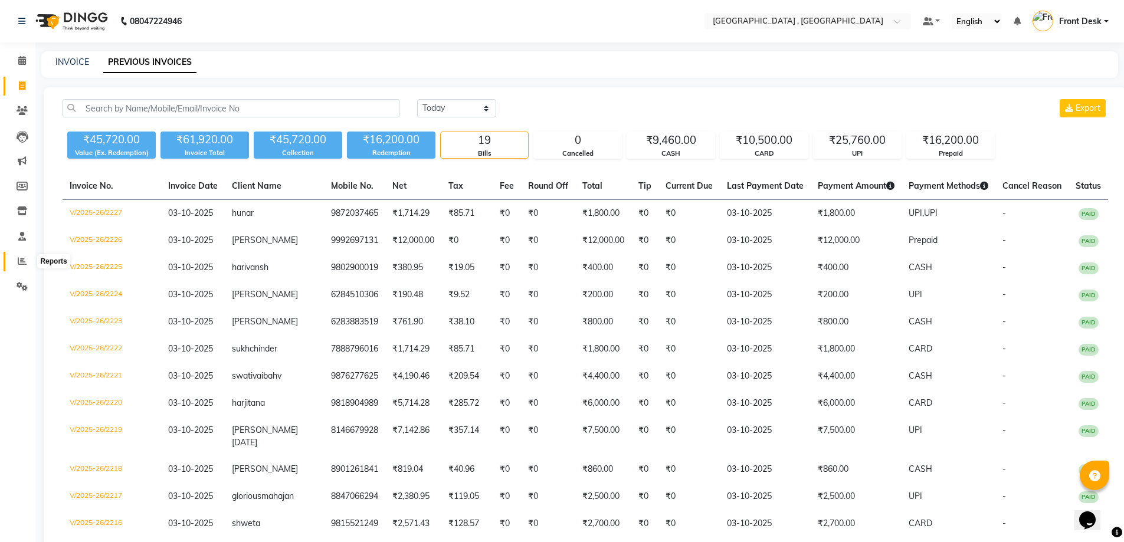
click at [21, 262] on icon at bounding box center [22, 261] width 9 height 9
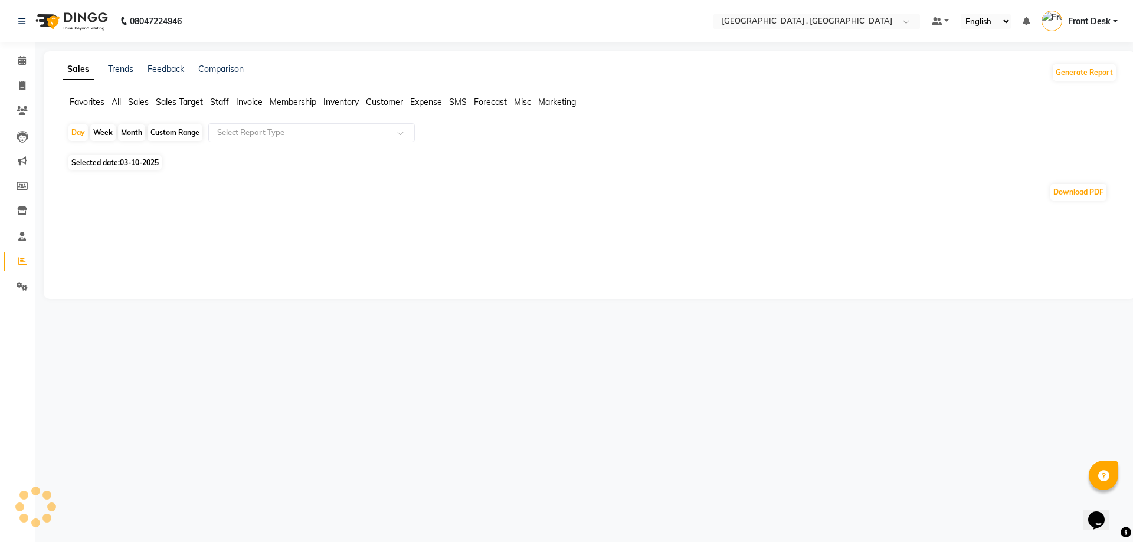
click at [129, 132] on div "Month" at bounding box center [131, 132] width 27 height 17
select select "10"
select select "2025"
click at [137, 132] on div "Month" at bounding box center [131, 132] width 27 height 17
select select "10"
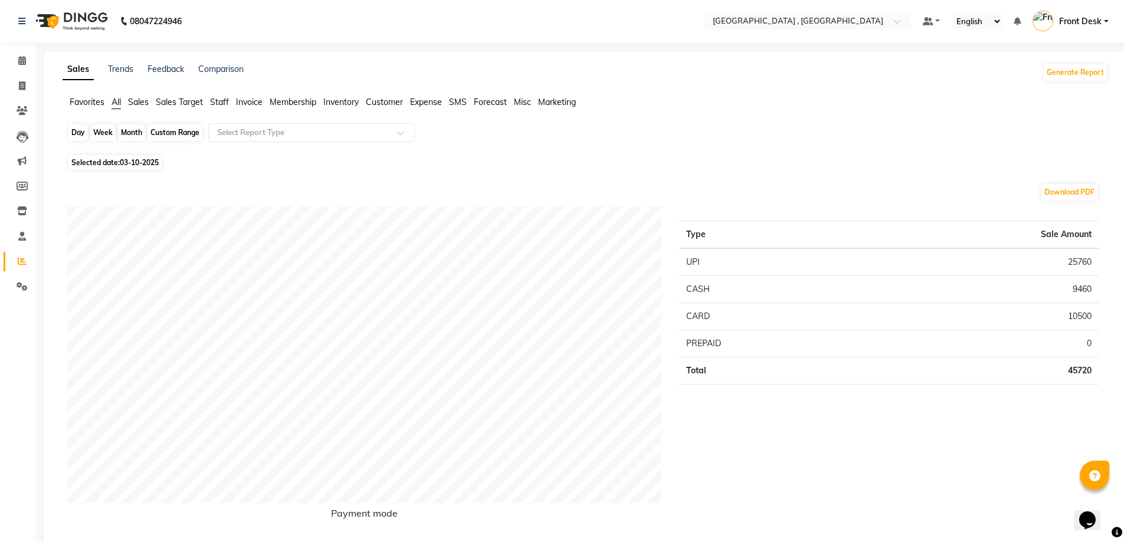
select select "2025"
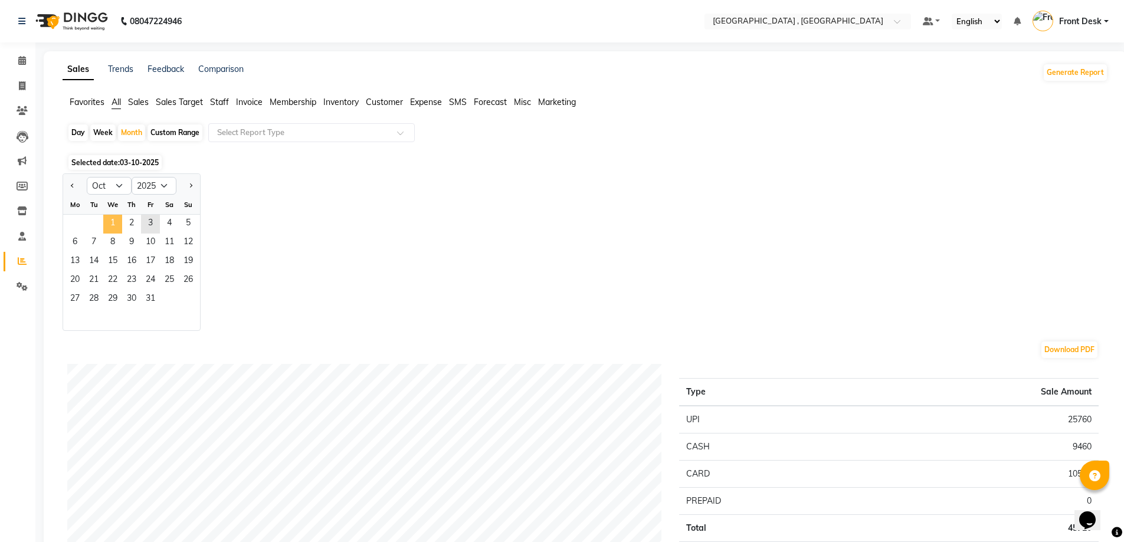
click at [114, 222] on span "1" at bounding box center [112, 224] width 19 height 19
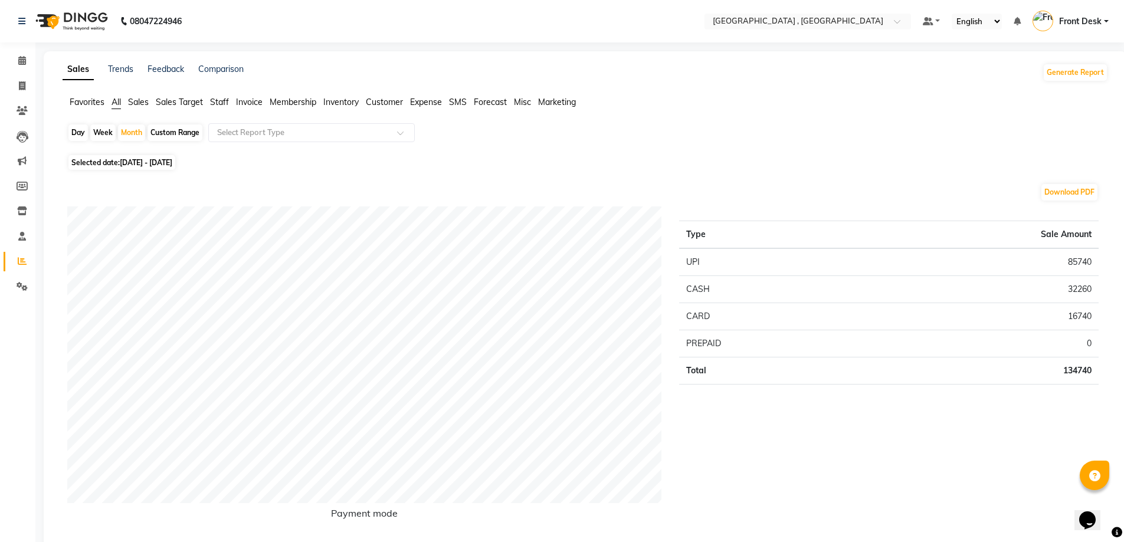
click at [220, 102] on span "Staff" at bounding box center [219, 102] width 19 height 11
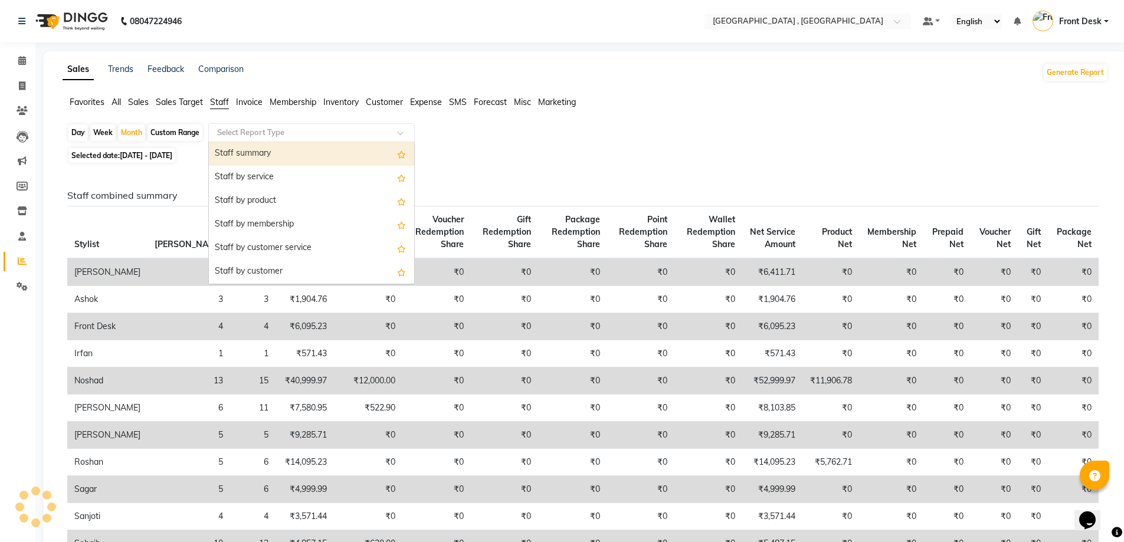
click at [228, 130] on input "text" at bounding box center [300, 133] width 170 height 12
click at [238, 153] on div "Staff summary" at bounding box center [311, 154] width 205 height 24
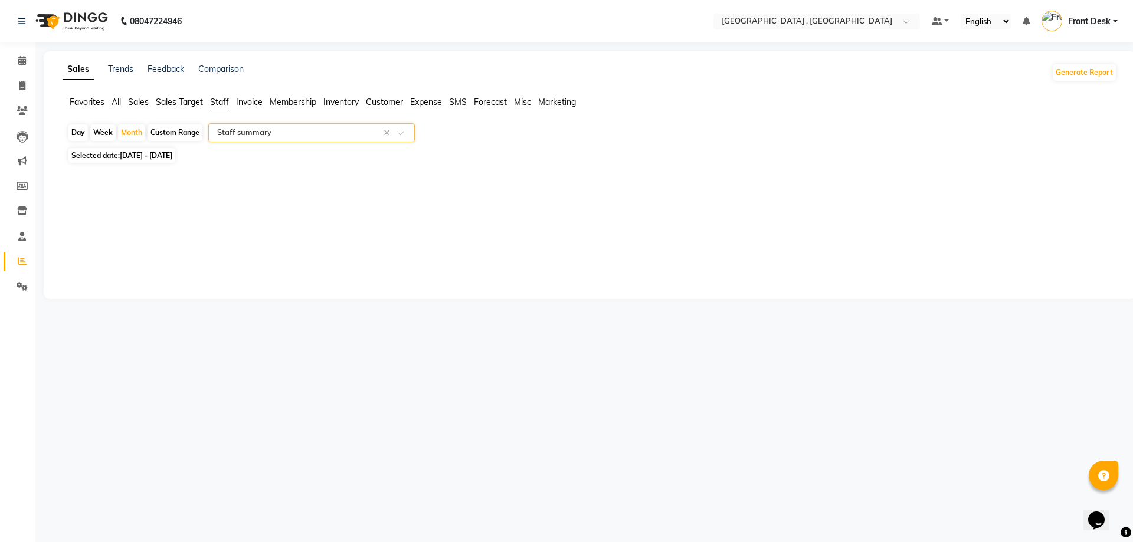
select select "full_report"
select select "csv"
click at [21, 84] on icon at bounding box center [22, 85] width 6 height 9
select select "service"
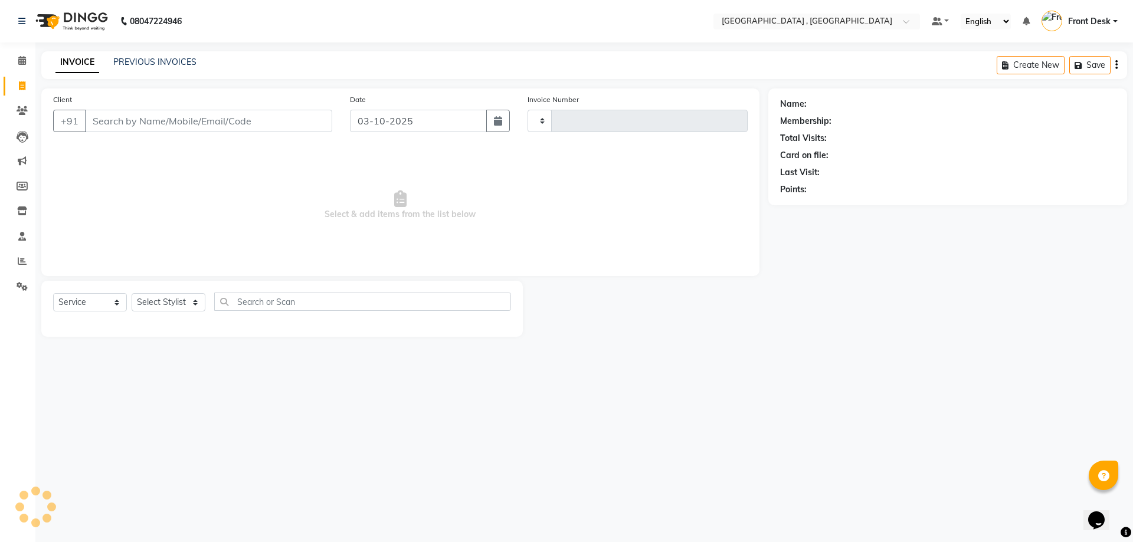
type input "2228"
select select "5111"
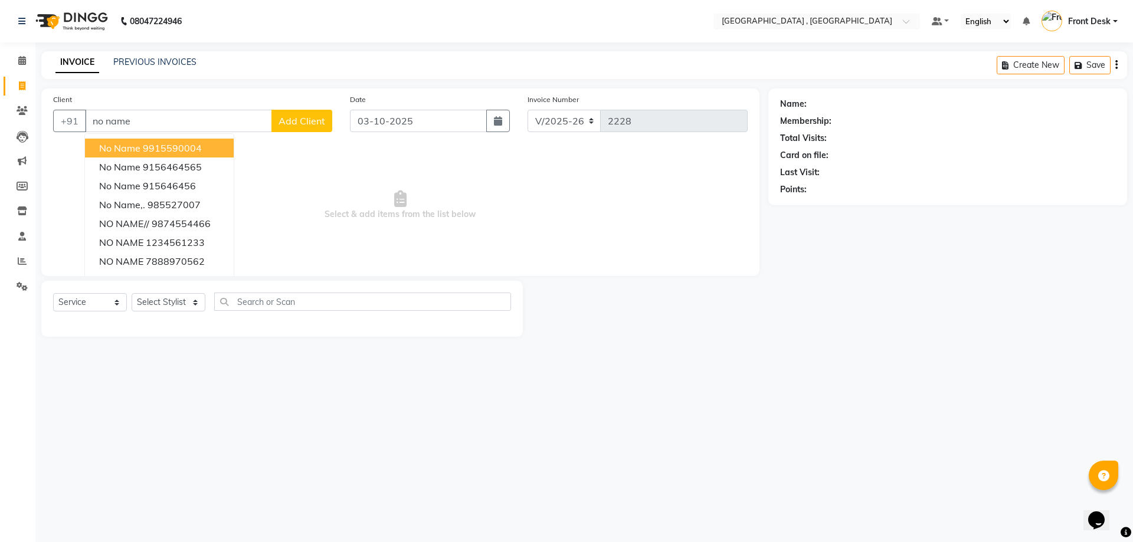
drag, startPoint x: 191, startPoint y: 146, endPoint x: 155, endPoint y: 263, distance: 122.4
click at [191, 147] on ngb-highlight "9915590004" at bounding box center [172, 148] width 59 height 12
type input "9915590004"
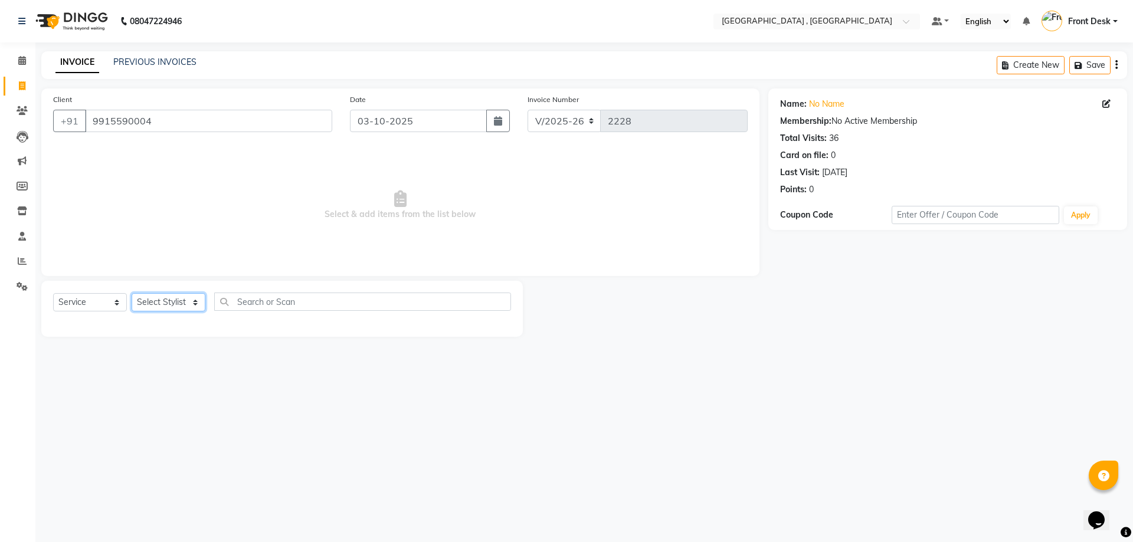
click at [162, 304] on select "Select Stylist anand anil anuj anuja mam ashok Front Desk irfan irfan manpreet …" at bounding box center [169, 302] width 74 height 18
select select "59118"
click at [132, 293] on select "Select Stylist anand anil anuj anuja mam ashok Front Desk irfan irfan manpreet …" at bounding box center [169, 302] width 74 height 18
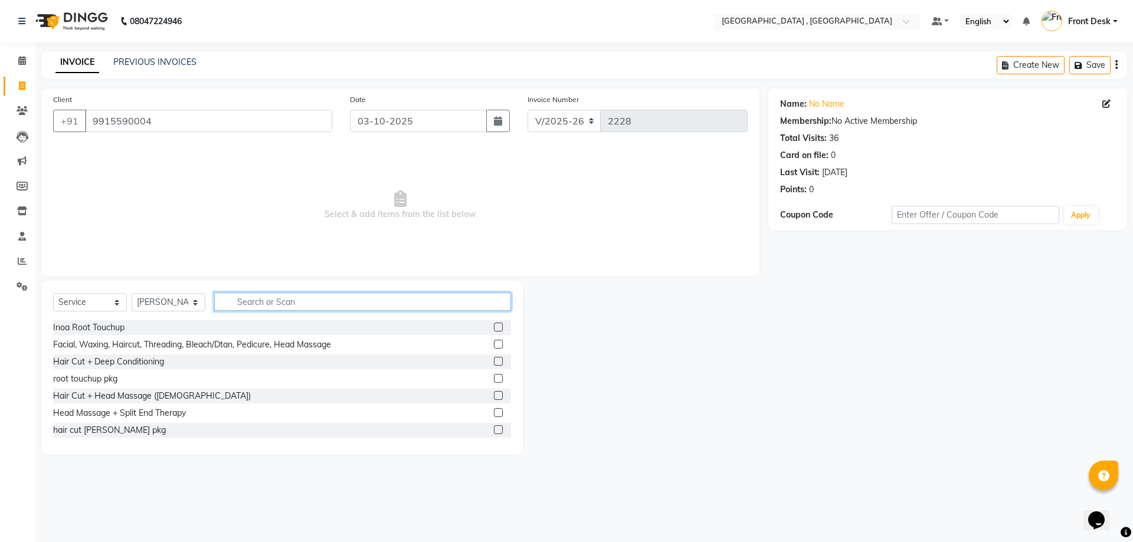
click at [255, 304] on input "text" at bounding box center [362, 302] width 297 height 18
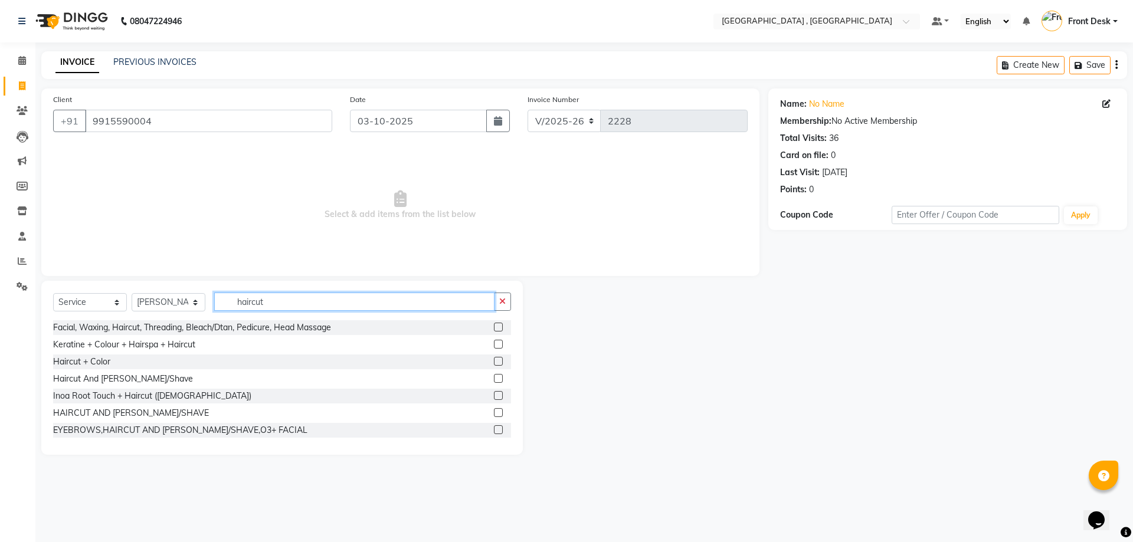
type input "haircut"
click at [494, 379] on label at bounding box center [498, 378] width 9 height 9
click at [494, 379] on input "checkbox" at bounding box center [498, 379] width 8 height 8
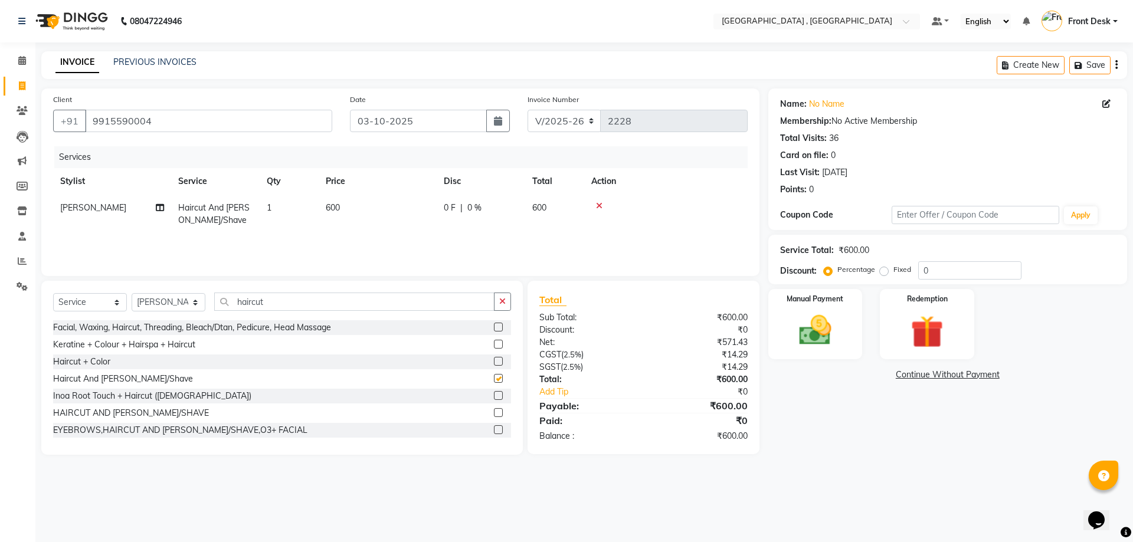
checkbox input "false"
click at [800, 332] on img at bounding box center [815, 330] width 55 height 39
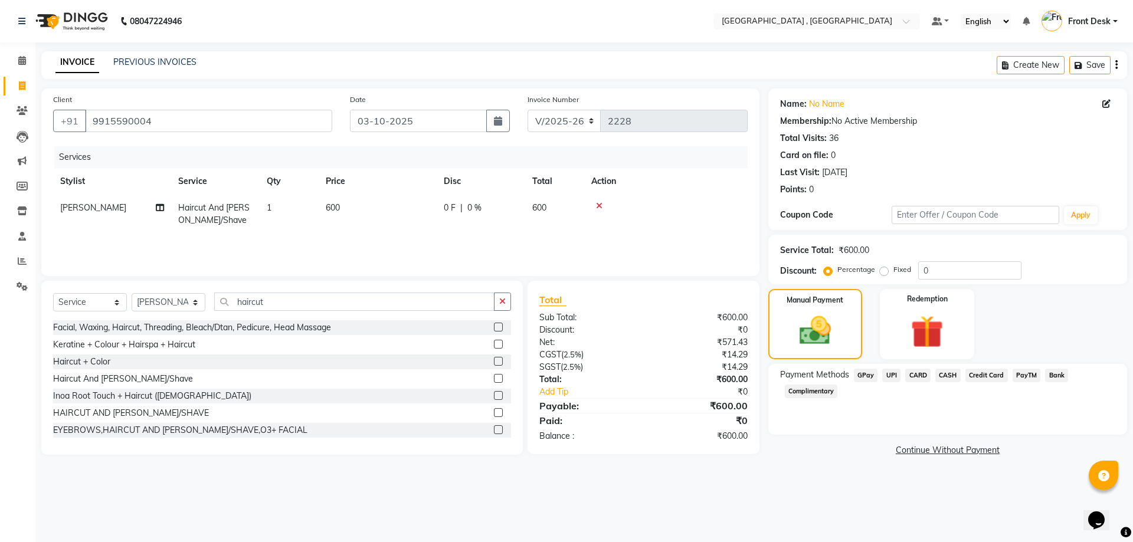
click at [897, 375] on span "UPI" at bounding box center [891, 376] width 18 height 14
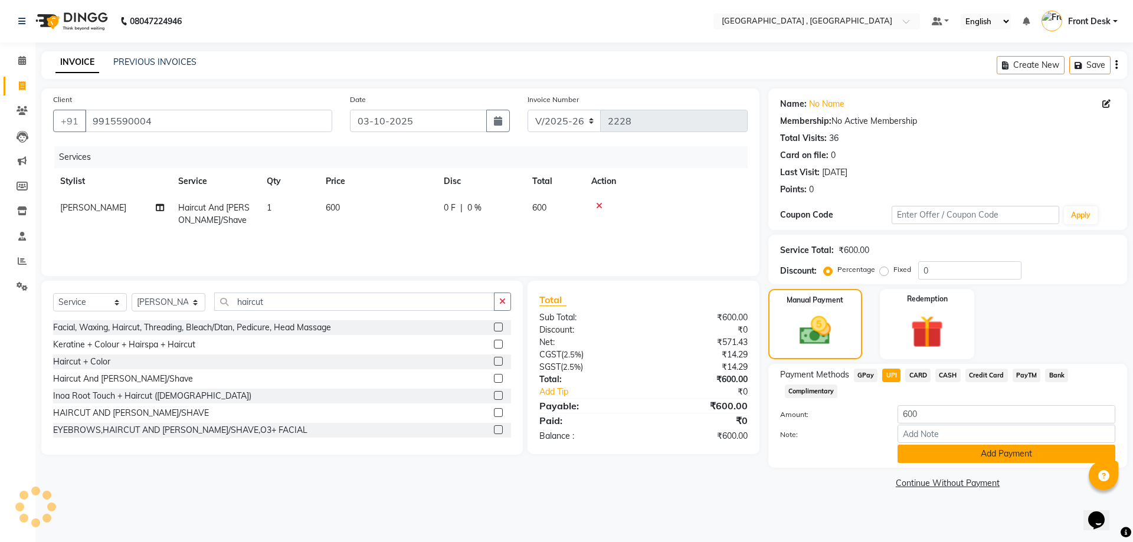
click at [931, 460] on button "Add Payment" at bounding box center [1006, 454] width 218 height 18
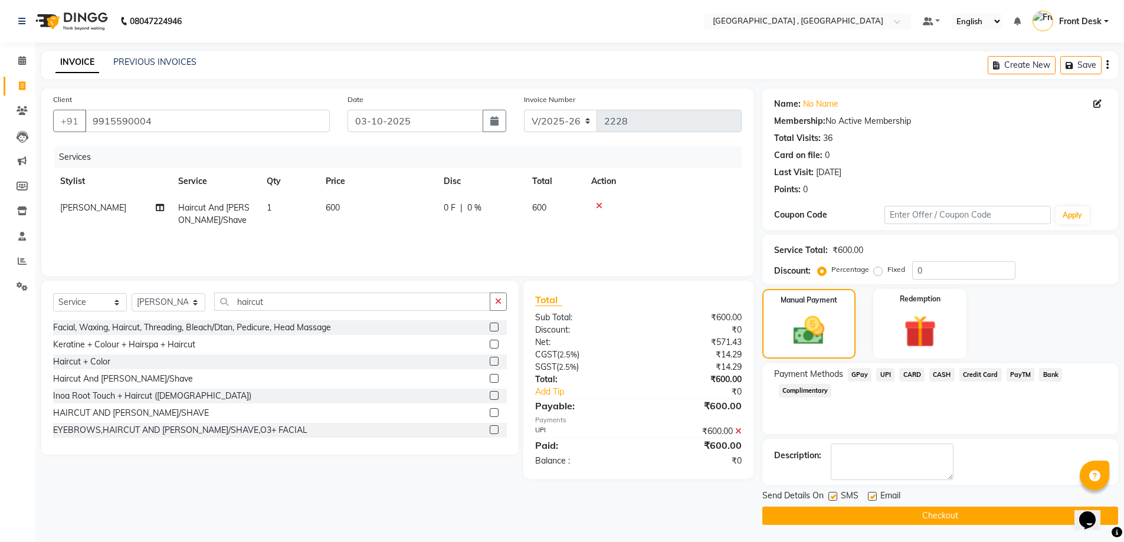
click at [933, 522] on button "Checkout" at bounding box center [940, 516] width 356 height 18
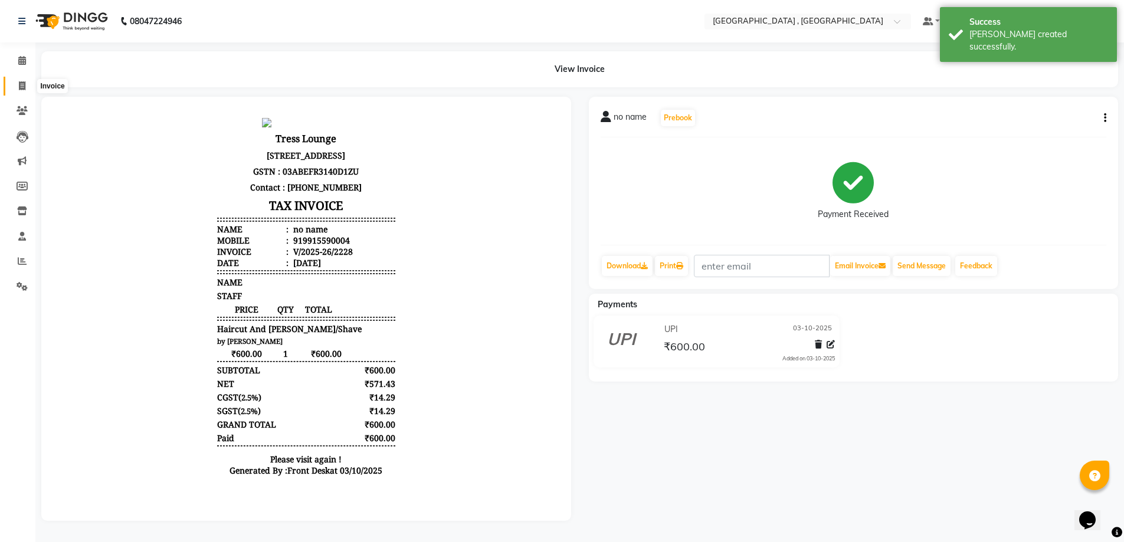
click at [22, 88] on icon at bounding box center [22, 85] width 6 height 9
select select "service"
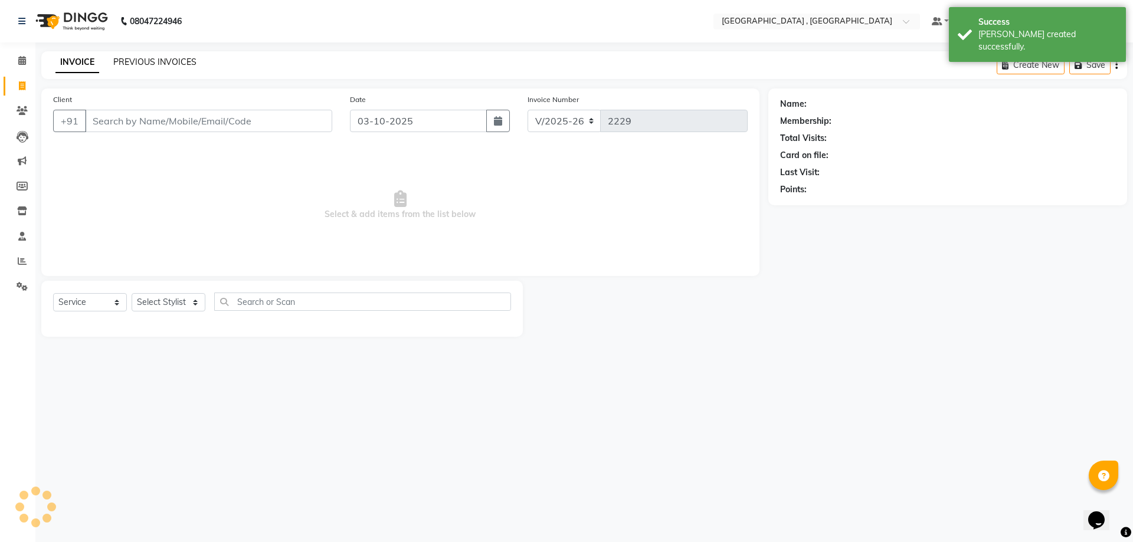
click at [135, 61] on link "PREVIOUS INVOICES" at bounding box center [154, 62] width 83 height 11
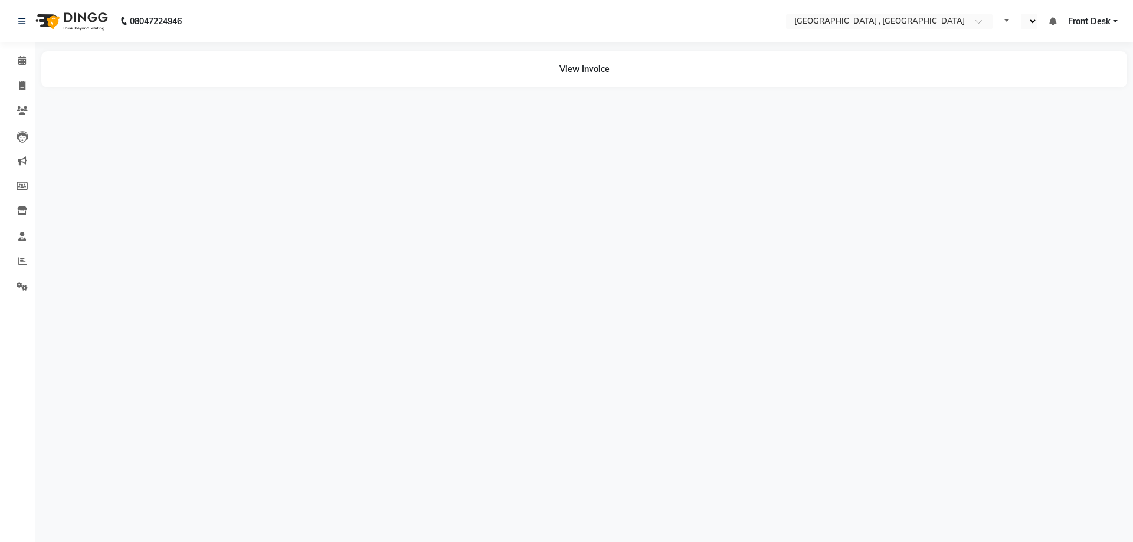
select select "en"
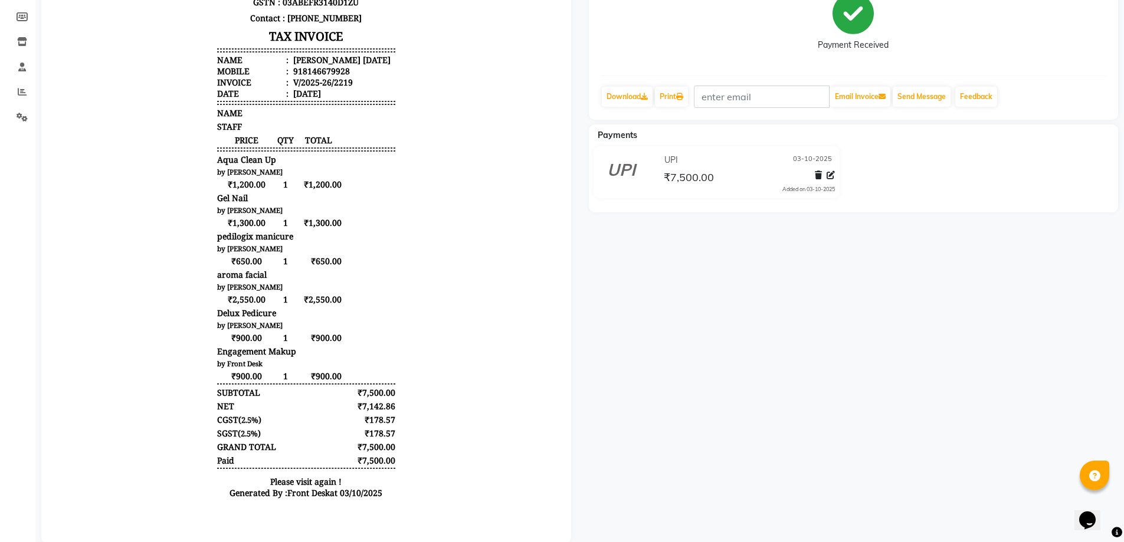
scroll to position [197, 0]
